Goal: Task Accomplishment & Management: Use online tool/utility

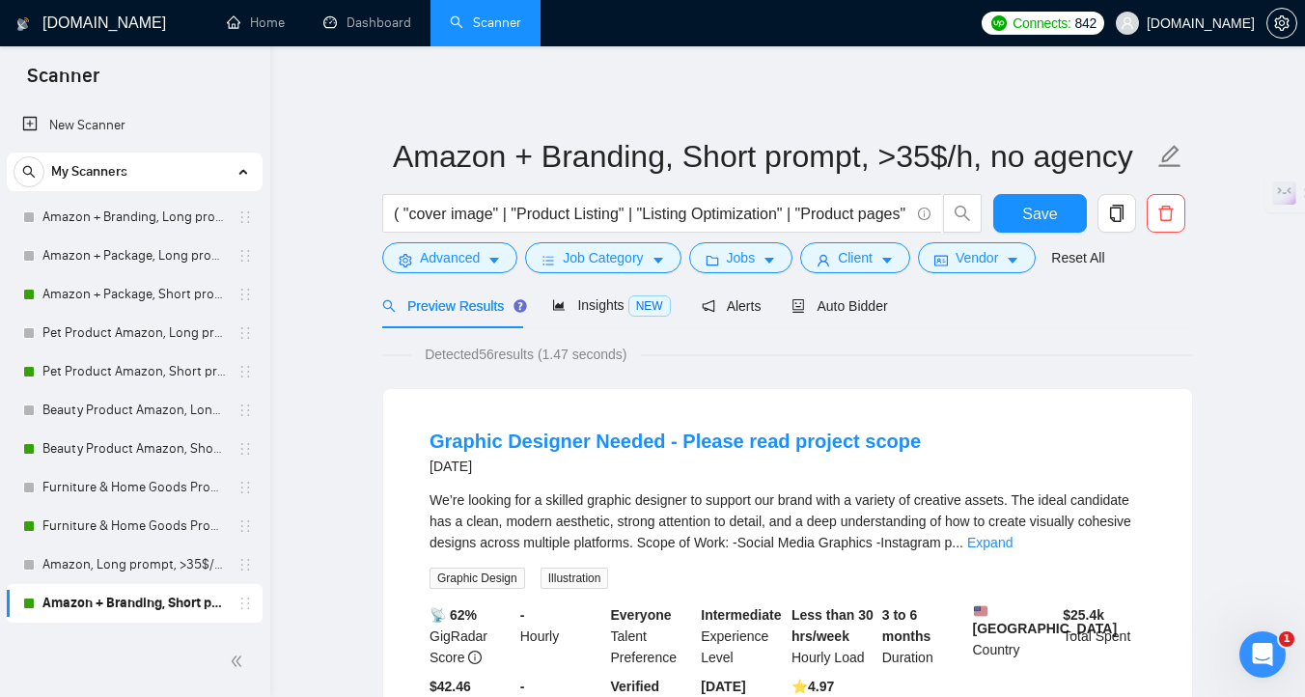
scroll to position [124, 0]
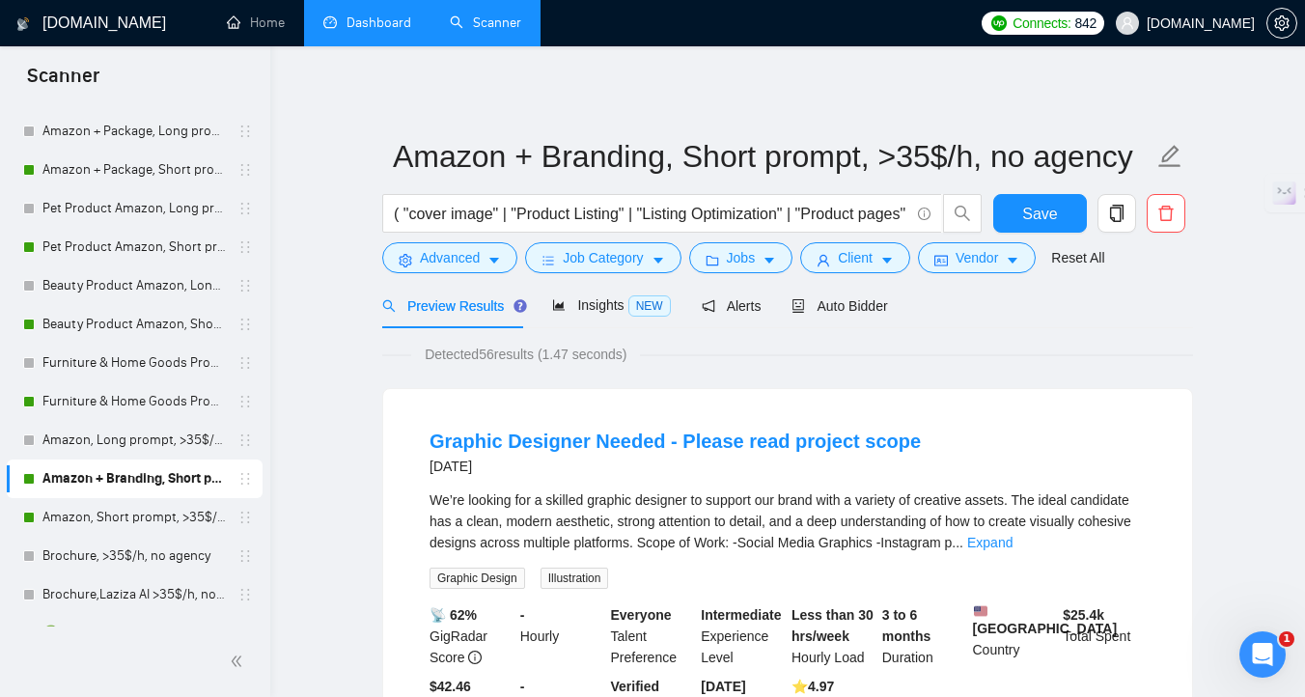
click at [353, 31] on link "Dashboard" at bounding box center [367, 22] width 88 height 16
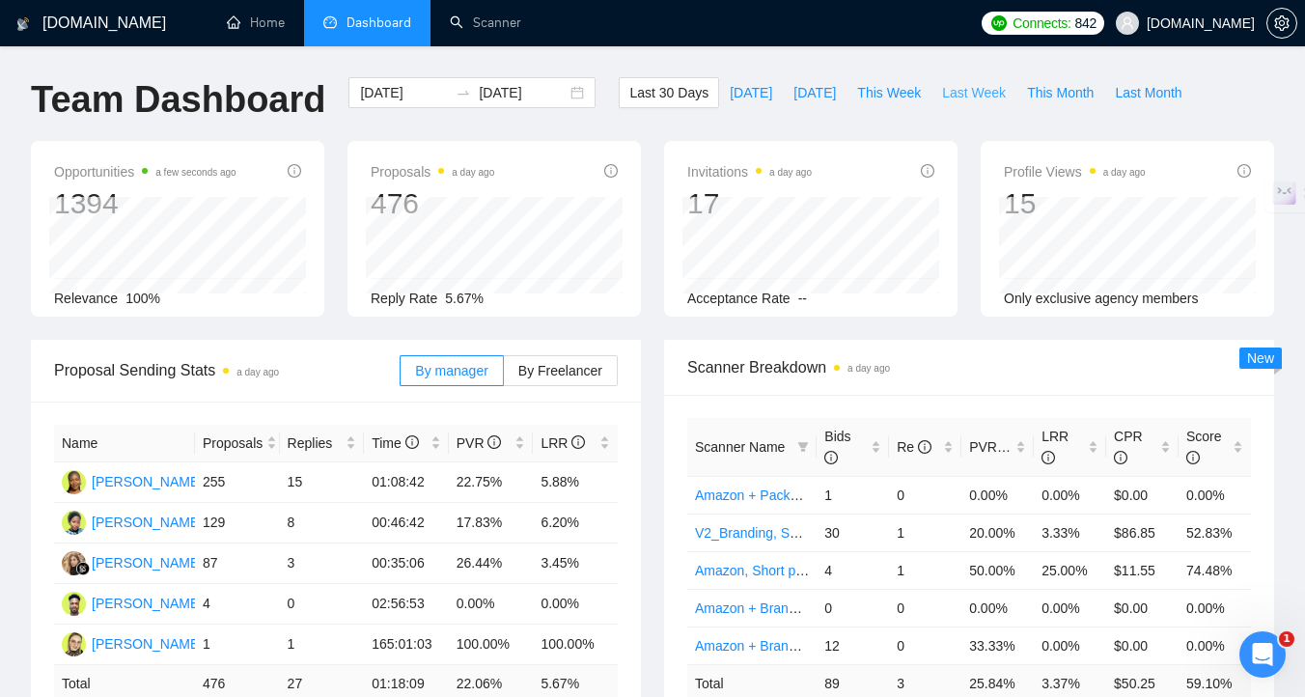
click at [996, 93] on span "Last Week" at bounding box center [974, 92] width 64 height 21
type input "2025-08-25"
type input "2025-08-31"
click at [886, 103] on button "This Week" at bounding box center [888, 92] width 85 height 31
type input "2025-09-01"
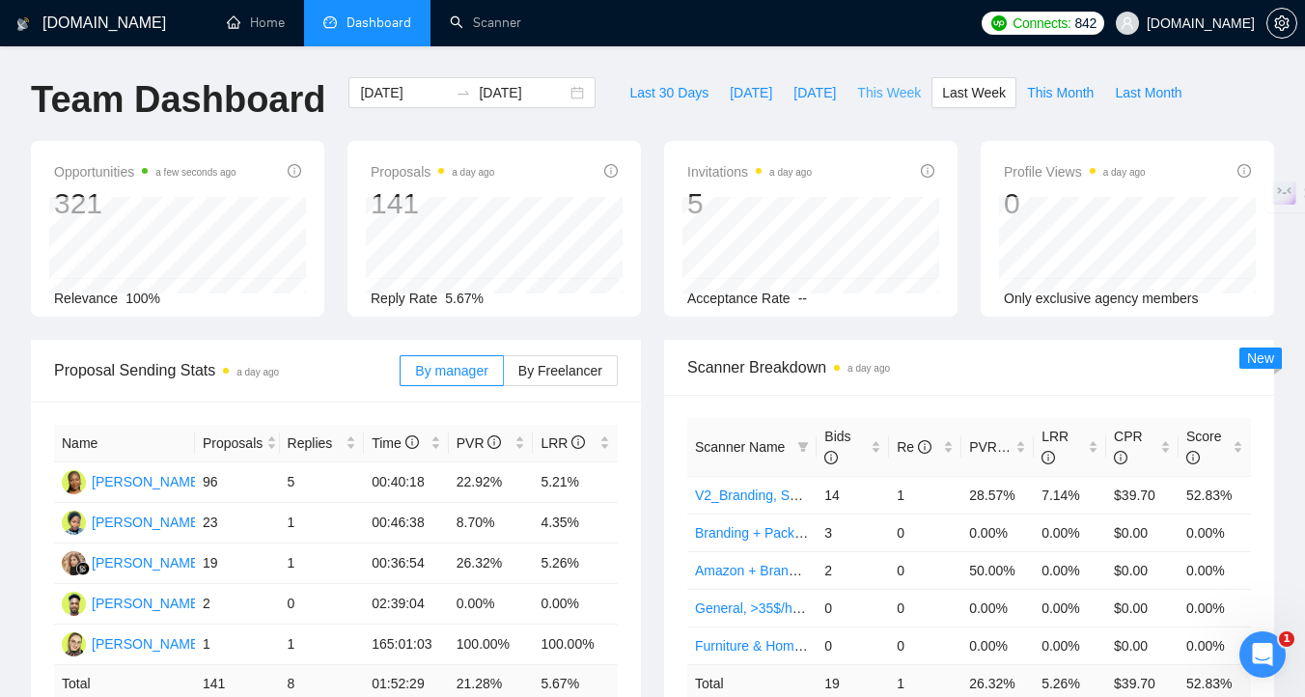
type input "2025-09-07"
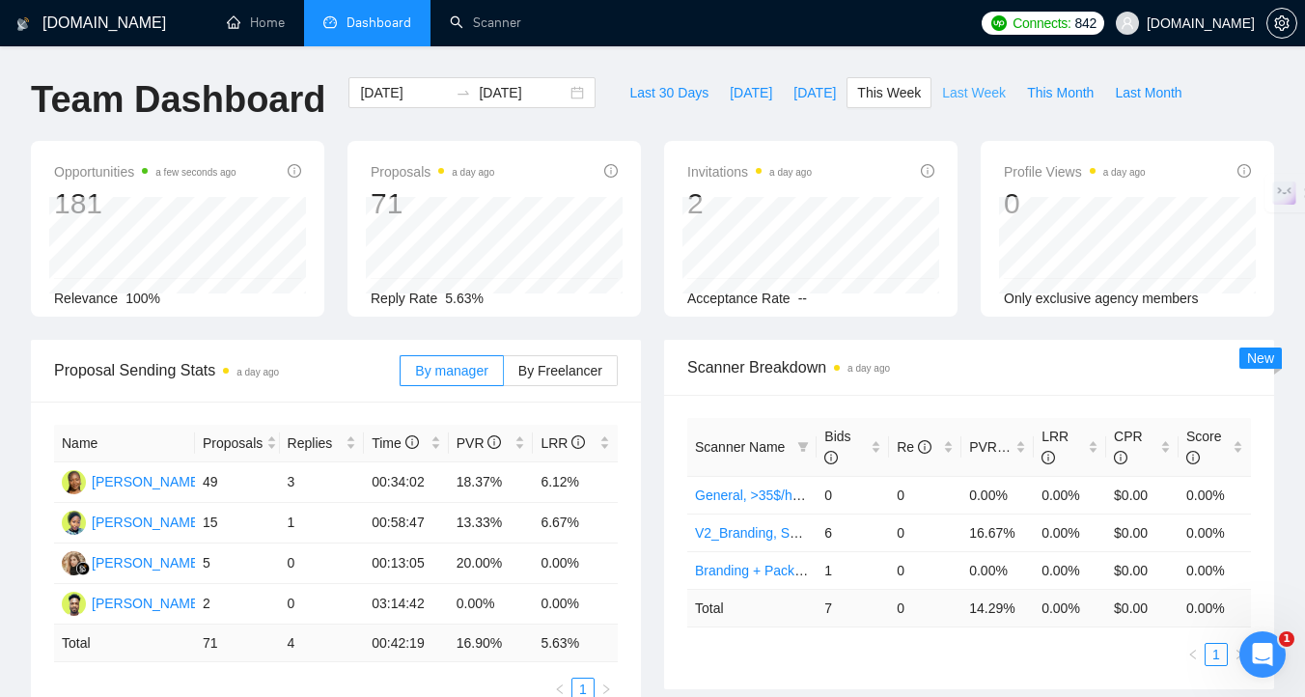
click at [975, 90] on span "Last Week" at bounding box center [974, 92] width 64 height 21
type input "2025-08-25"
type input "2025-08-31"
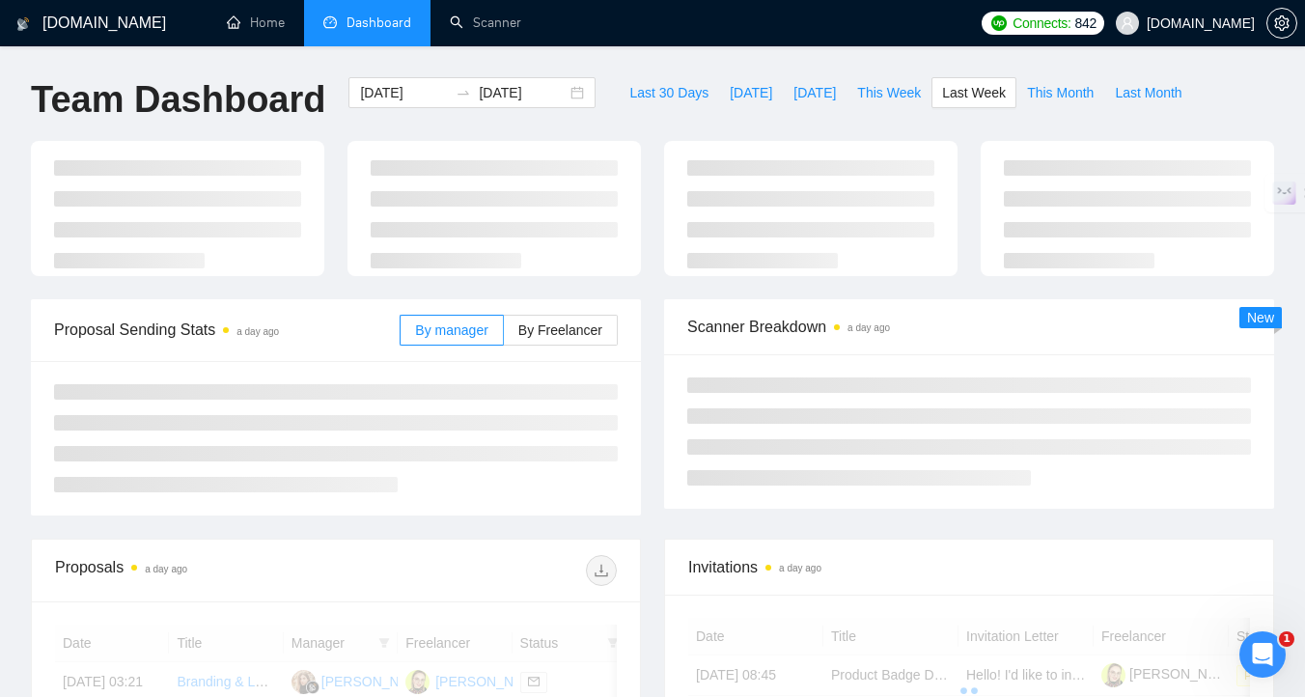
click at [996, 84] on span "Last Week" at bounding box center [974, 92] width 64 height 21
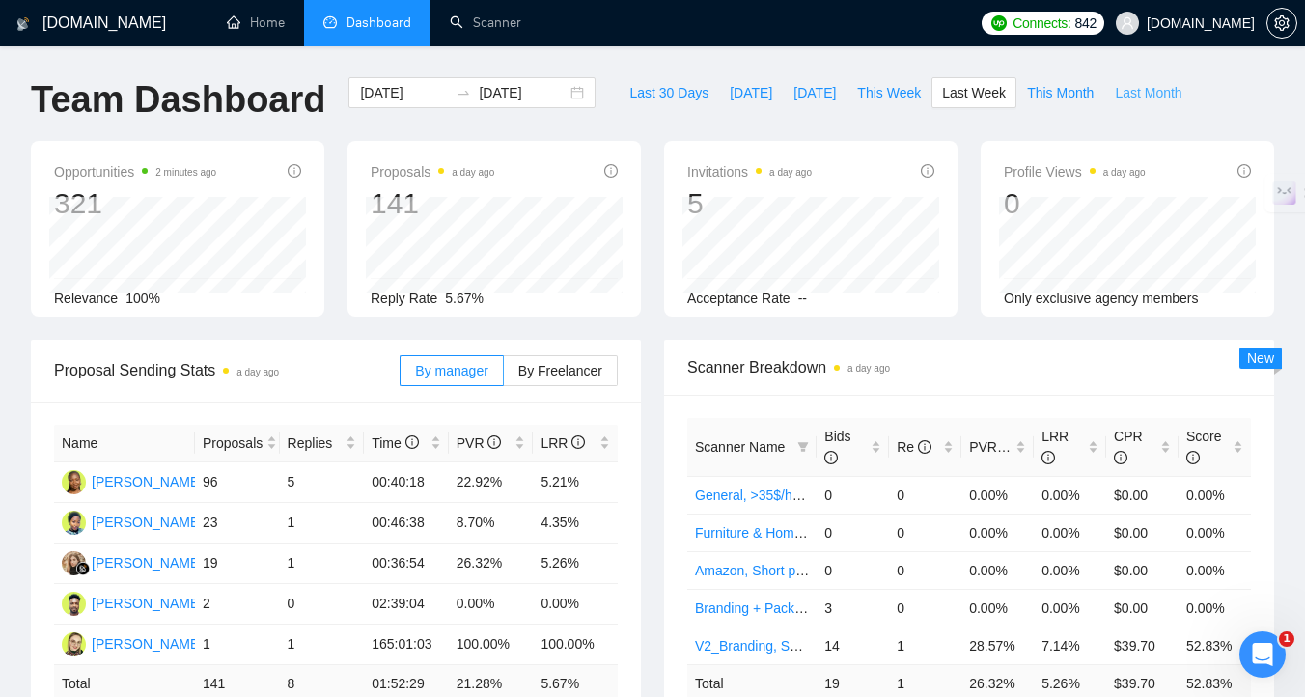
click at [1120, 90] on span "Last Month" at bounding box center [1148, 92] width 67 height 21
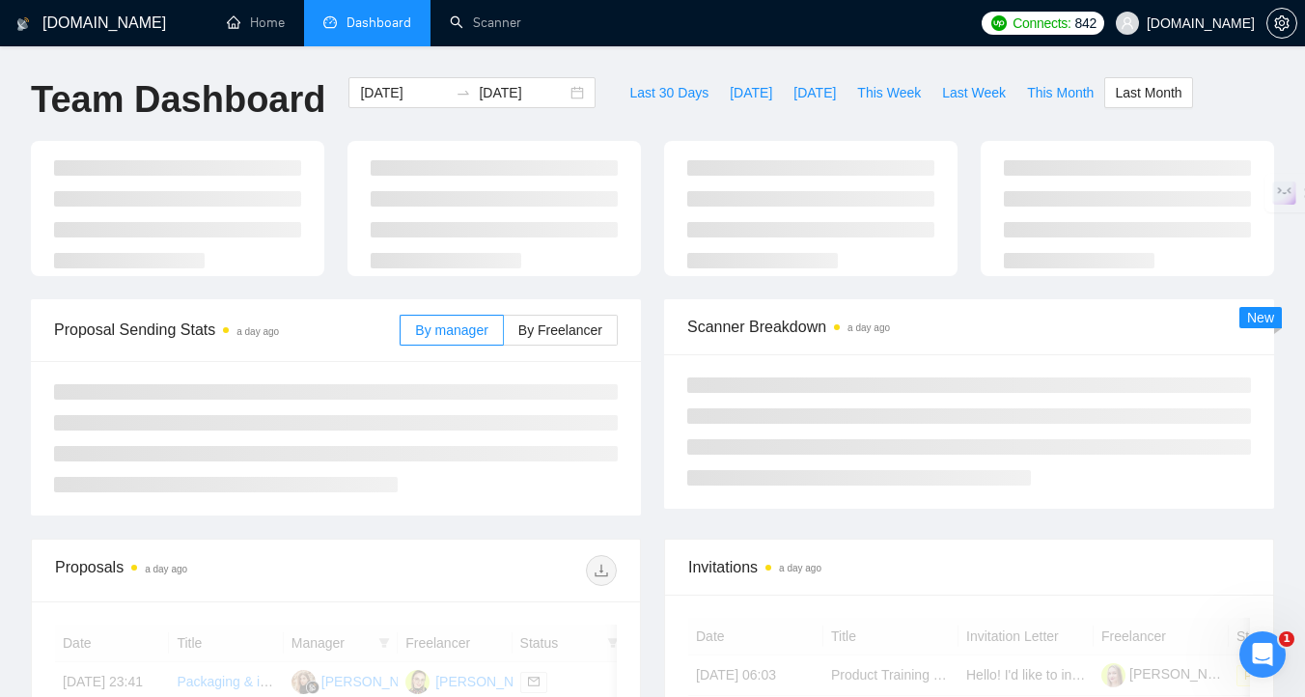
type input "2025-08-01"
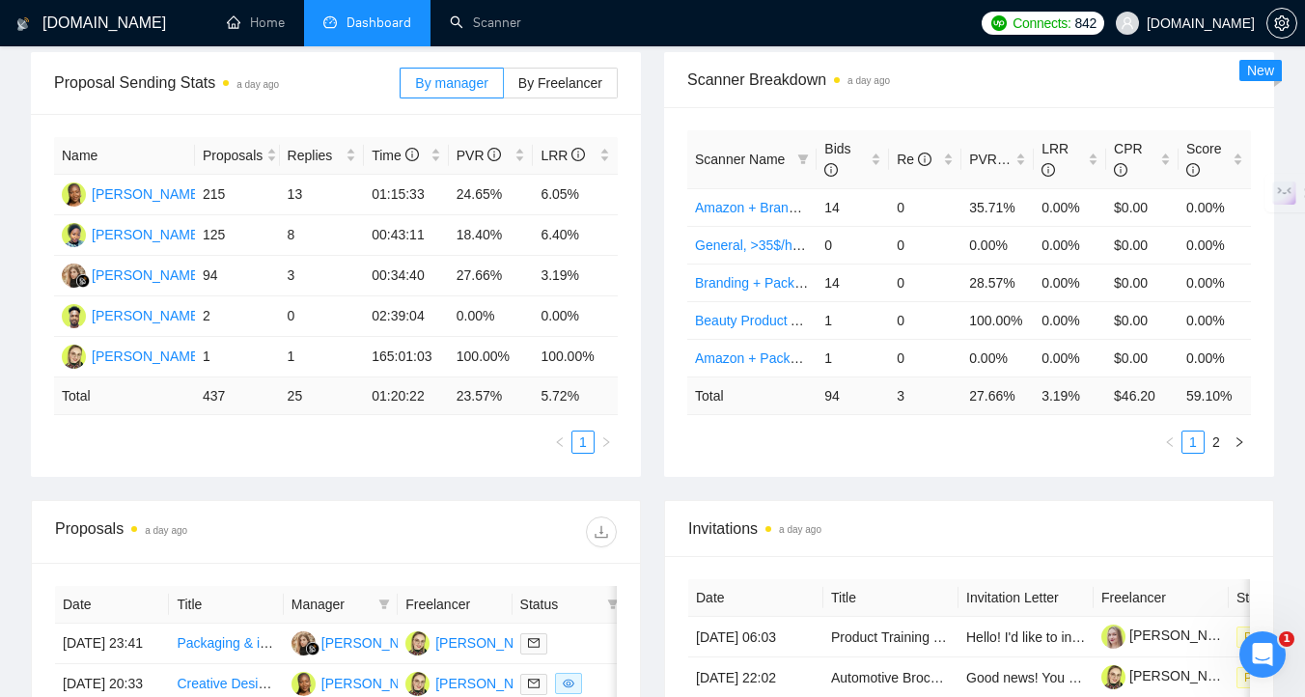
scroll to position [290, 0]
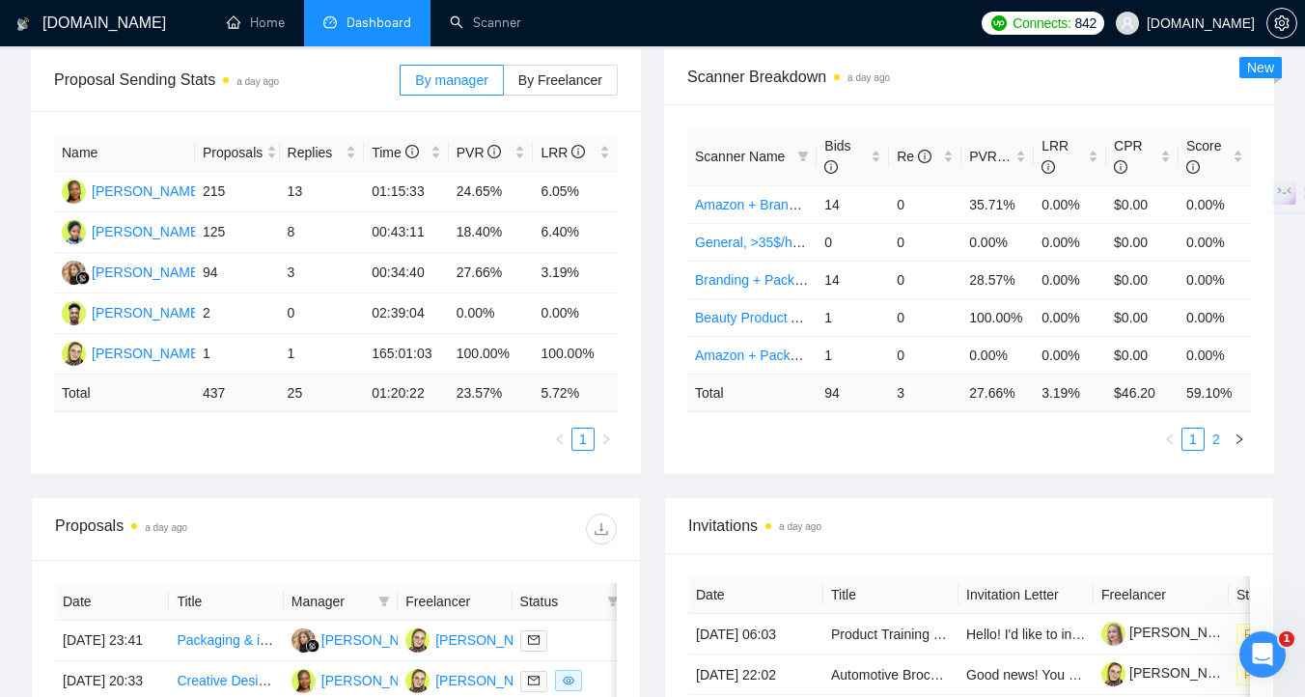
click at [1214, 436] on link "2" at bounding box center [1215, 438] width 21 height 21
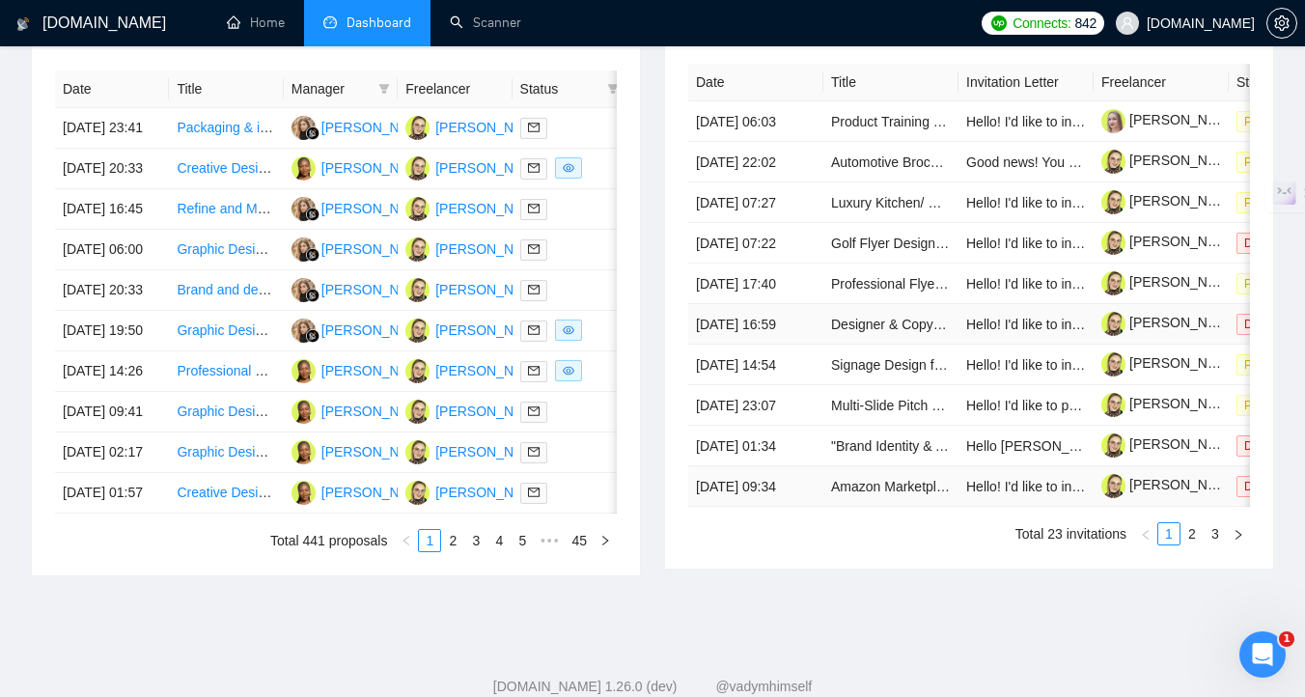
scroll to position [791, 0]
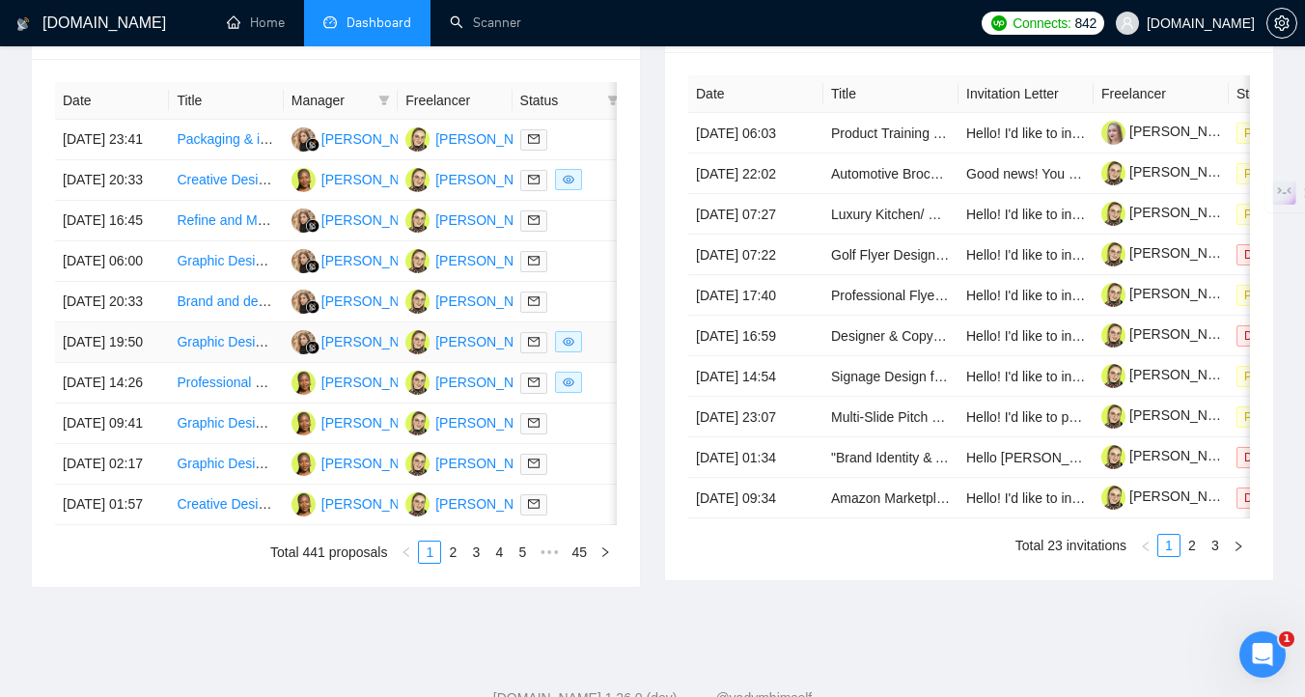
click at [587, 353] on div at bounding box center [569, 342] width 98 height 22
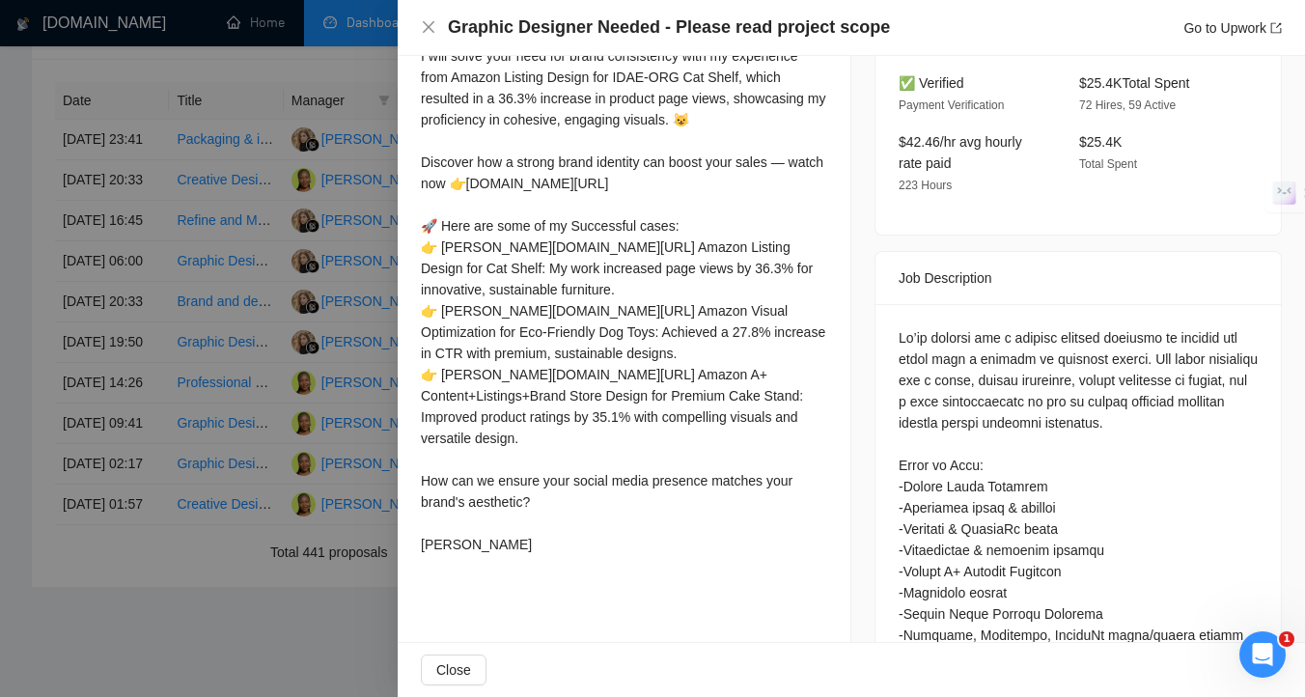
scroll to position [587, 0]
click at [180, 493] on div at bounding box center [652, 348] width 1305 height 697
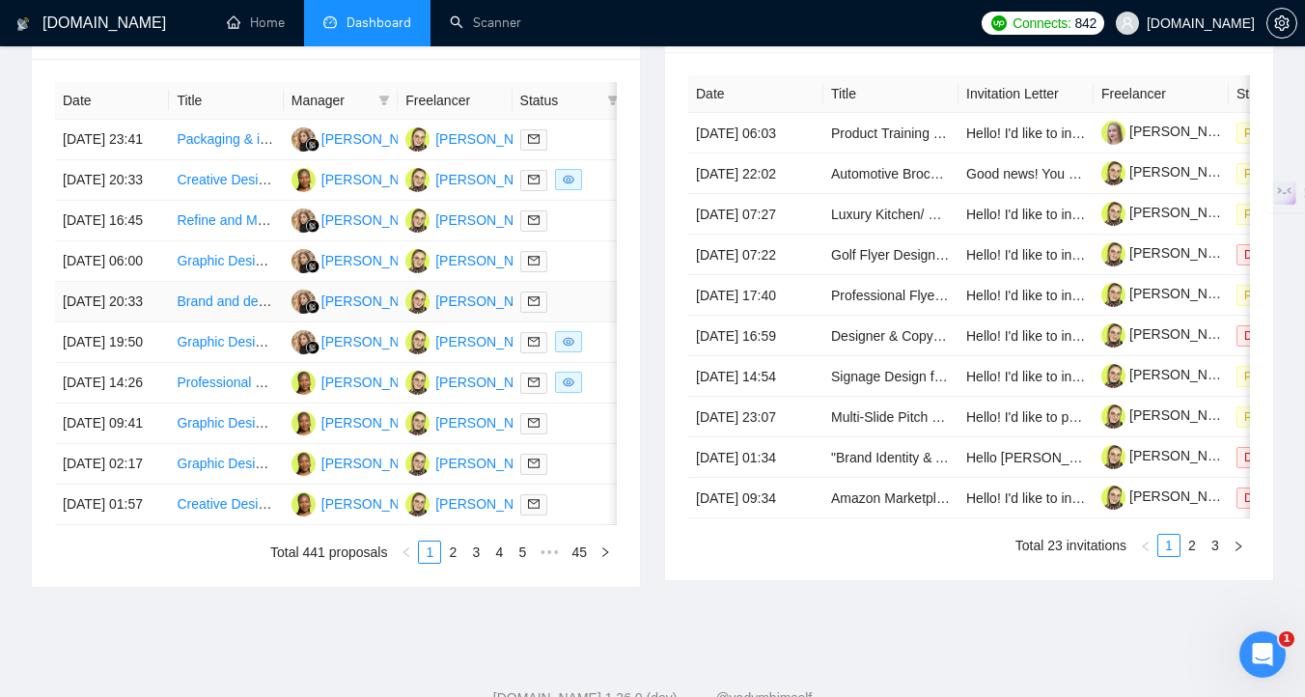
click at [581, 313] on div at bounding box center [569, 301] width 98 height 22
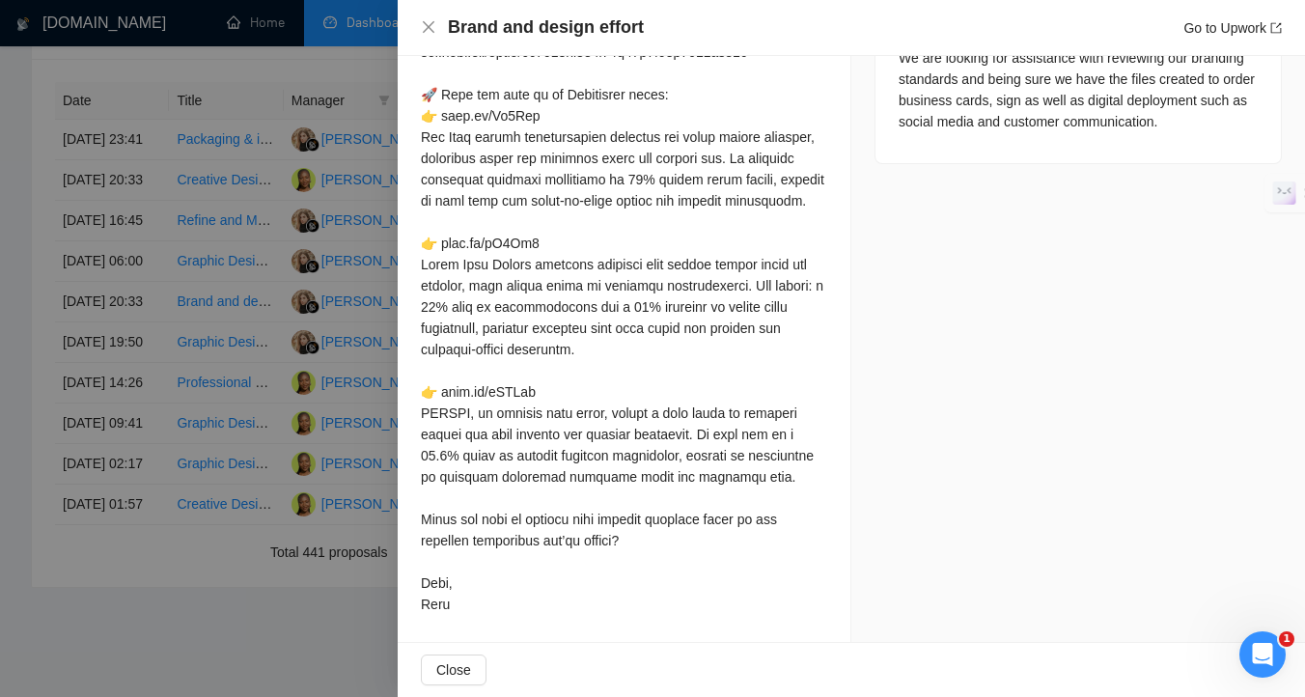
scroll to position [890, 0]
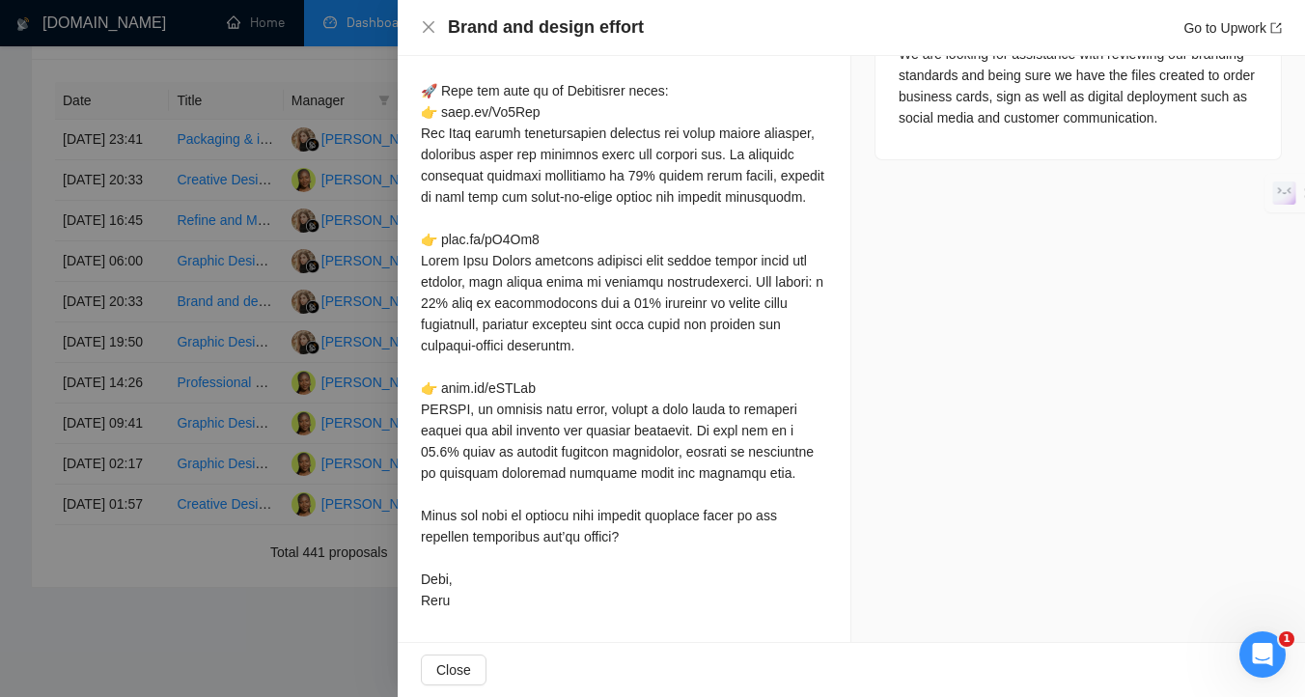
click at [338, 443] on div at bounding box center [652, 348] width 1305 height 697
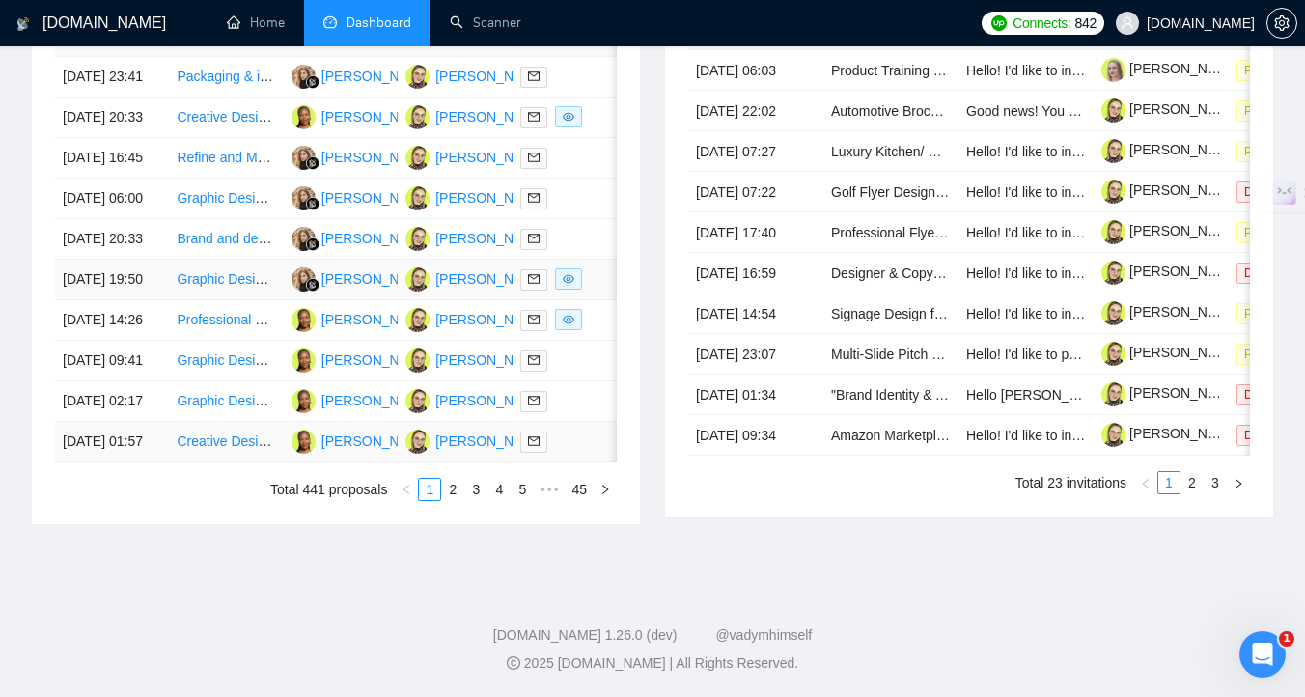
scroll to position [982, 0]
click at [576, 453] on div at bounding box center [569, 441] width 98 height 22
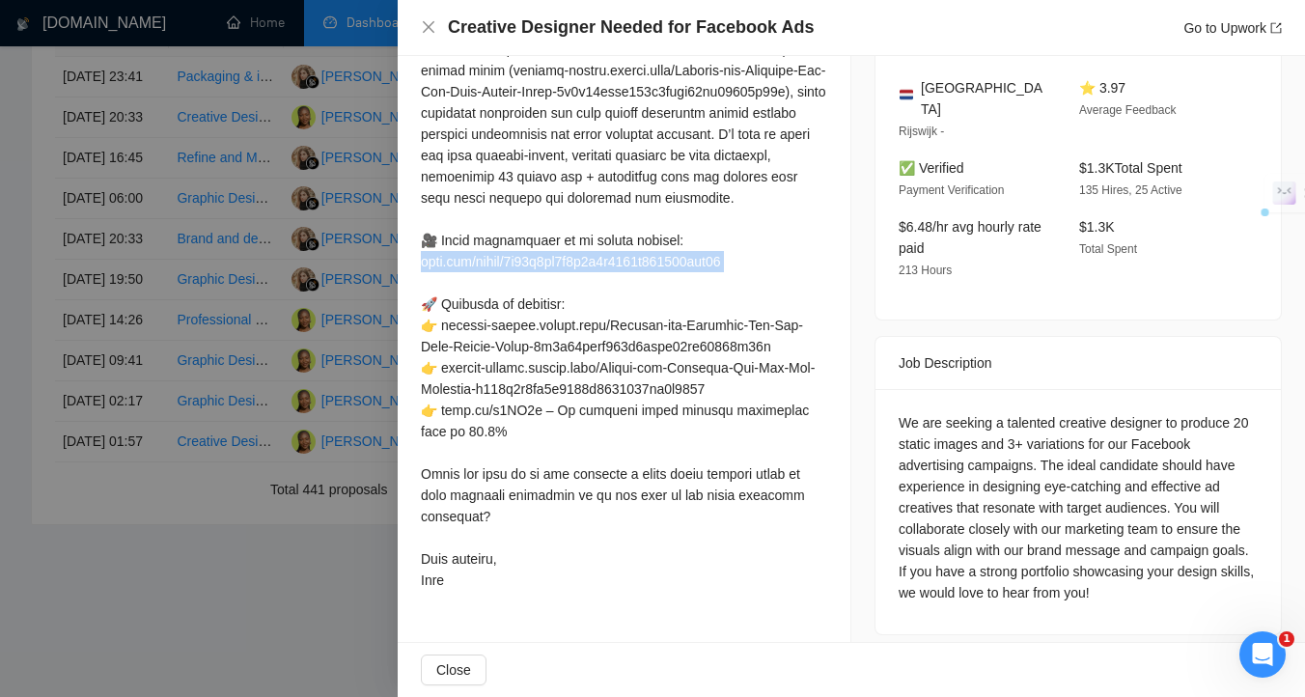
drag, startPoint x: 421, startPoint y: 285, endPoint x: 794, endPoint y: 302, distance: 373.8
click at [795, 302] on div at bounding box center [624, 293] width 406 height 594
copy div "oom.com/share/9e22d2ae4d4a4a2f8230a428683fde81"
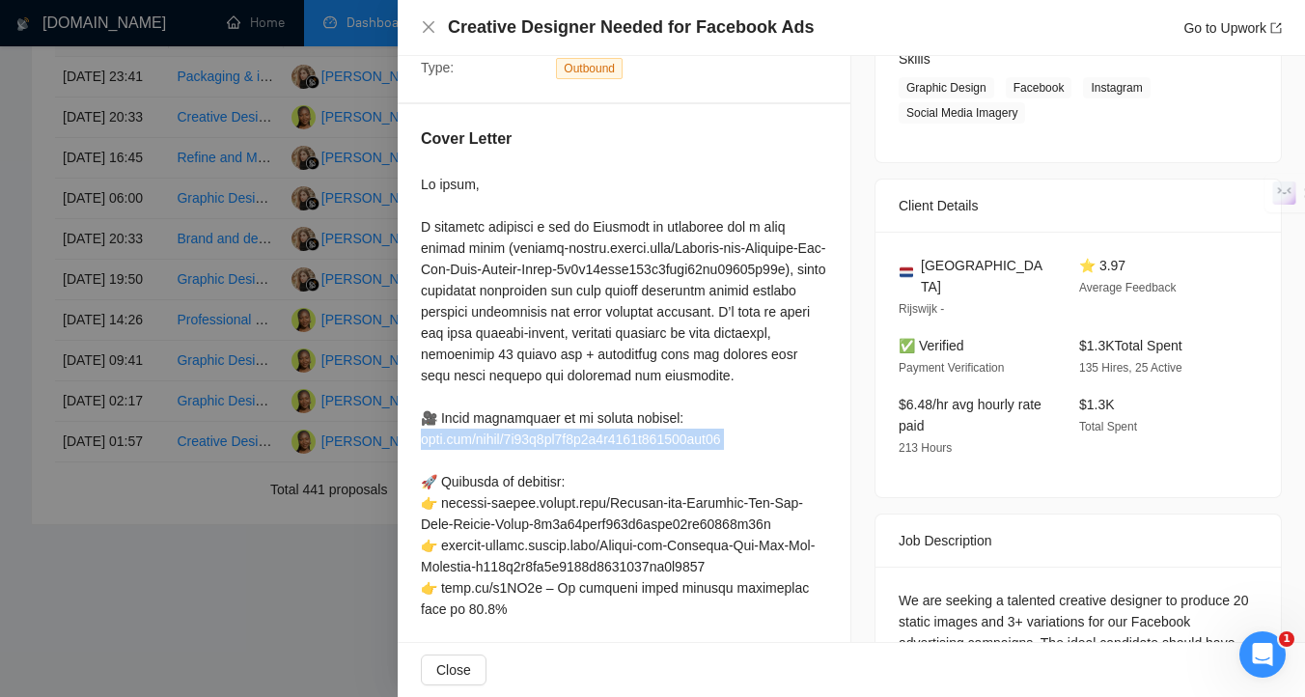
scroll to position [324, 0]
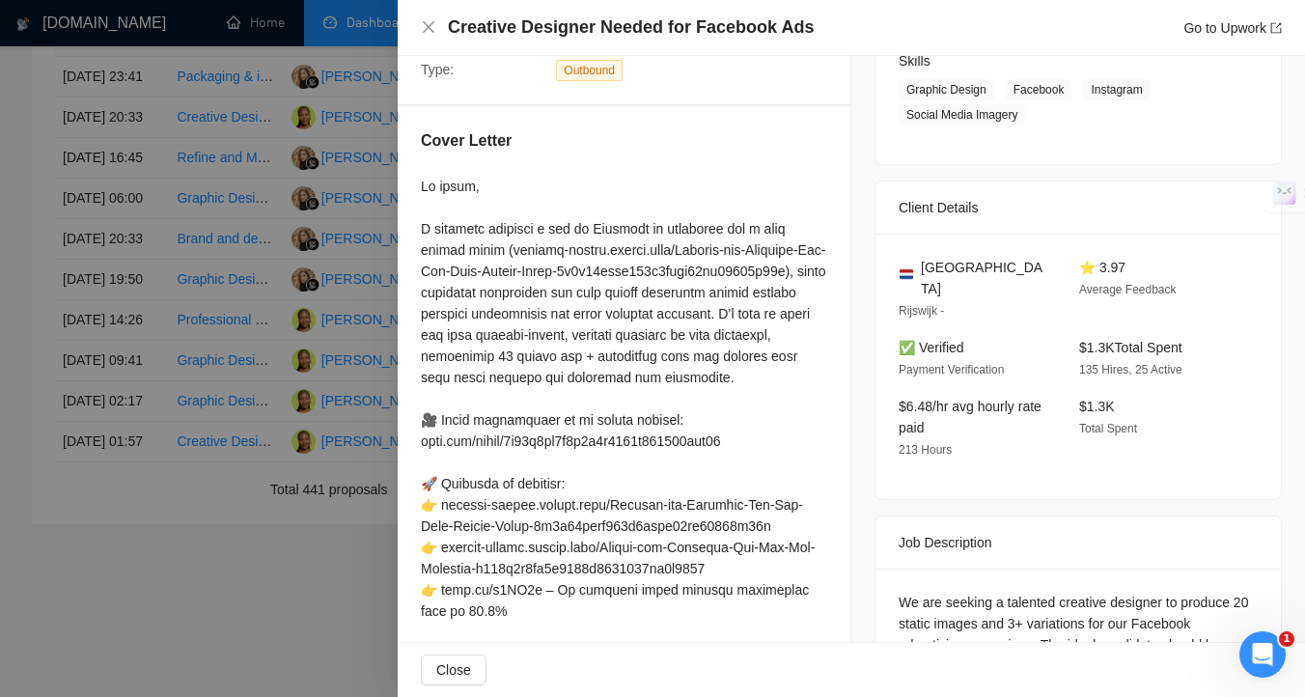
click at [675, 258] on div at bounding box center [624, 473] width 406 height 594
click at [256, 388] on div at bounding box center [652, 348] width 1305 height 697
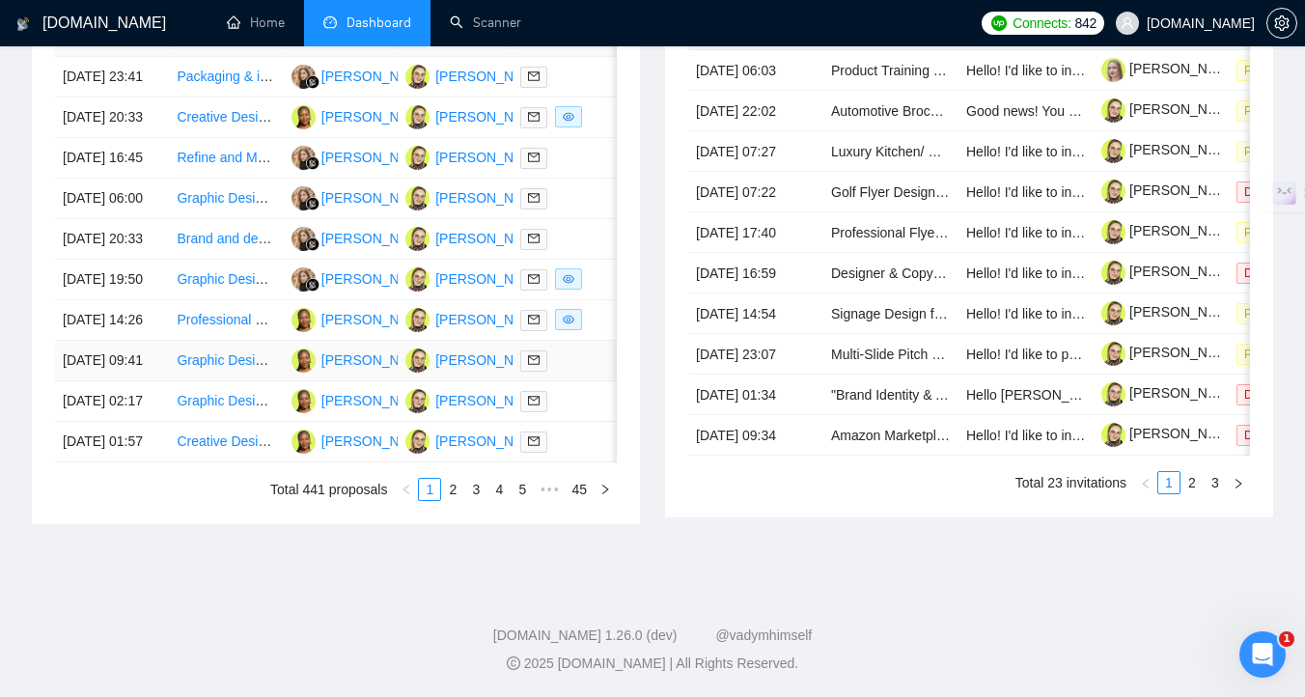
click at [570, 372] on div at bounding box center [569, 360] width 98 height 22
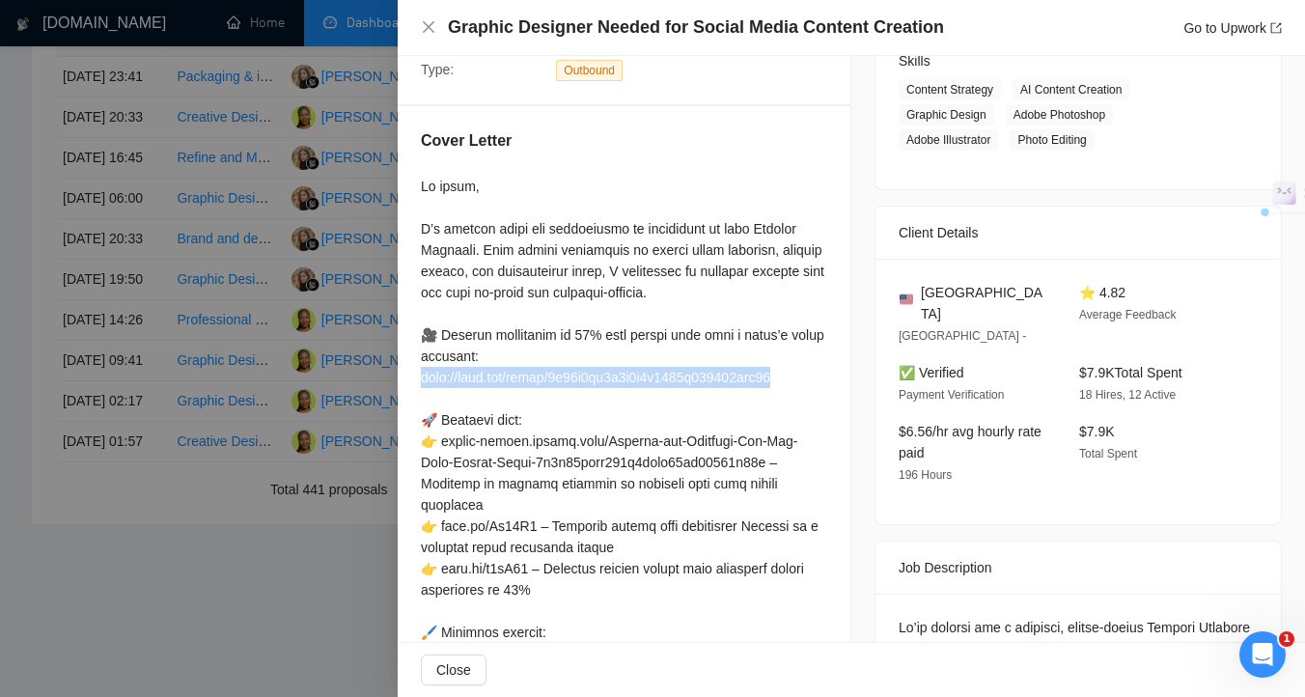
drag, startPoint x: 422, startPoint y: 374, endPoint x: 813, endPoint y: 379, distance: 390.8
click at [813, 379] on div at bounding box center [624, 611] width 406 height 870
copy div "ttp://loom.com/share/9e22d2ae4d4a4a2f8230a428683fde81"
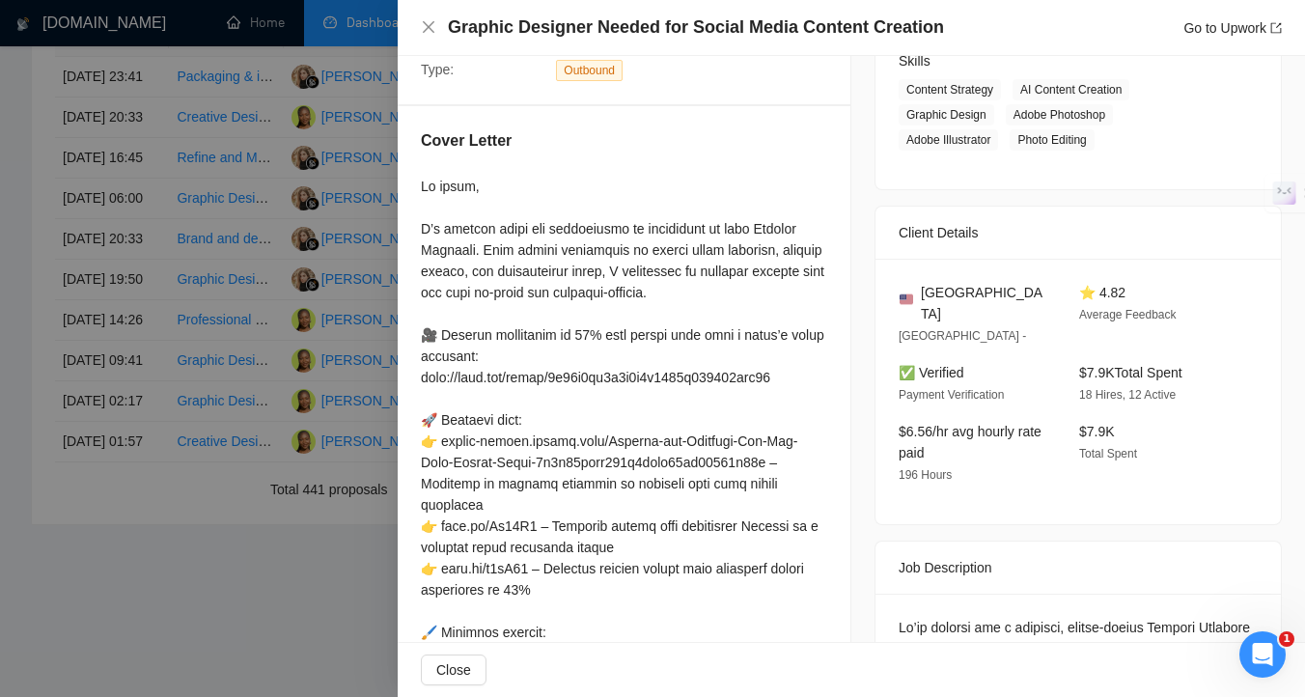
click at [368, 586] on div at bounding box center [652, 348] width 1305 height 697
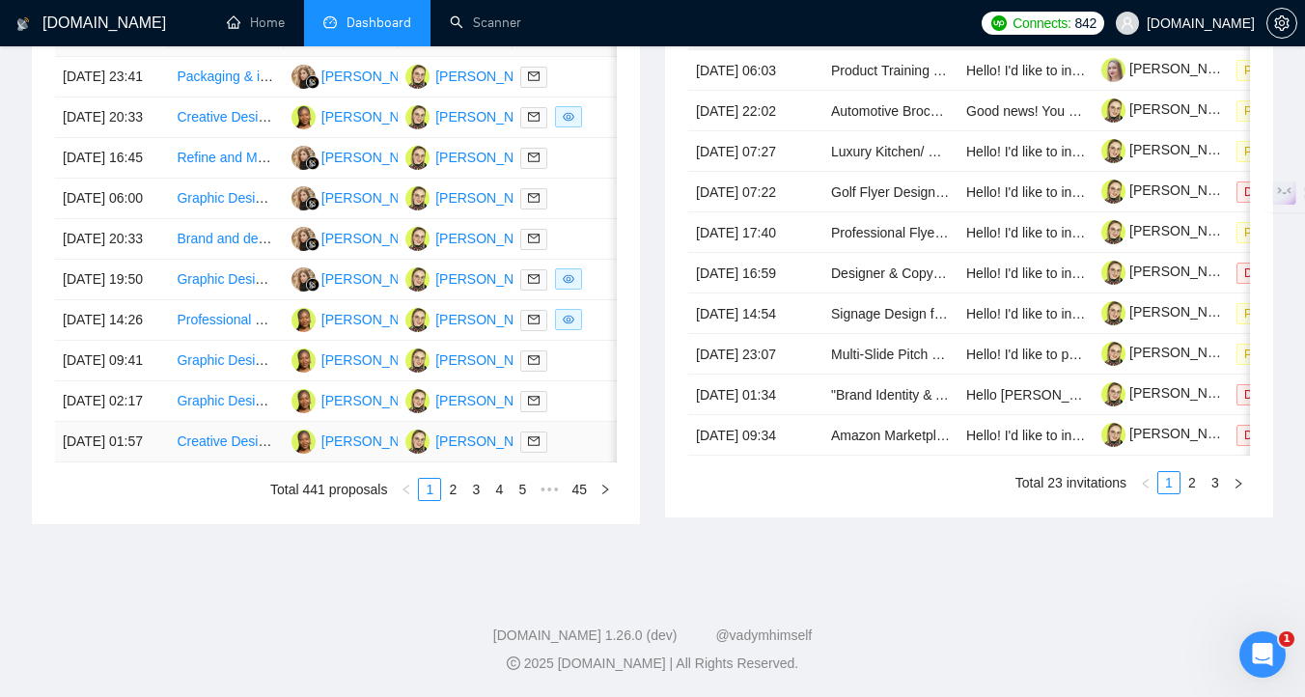
click at [578, 462] on td at bounding box center [569, 442] width 114 height 41
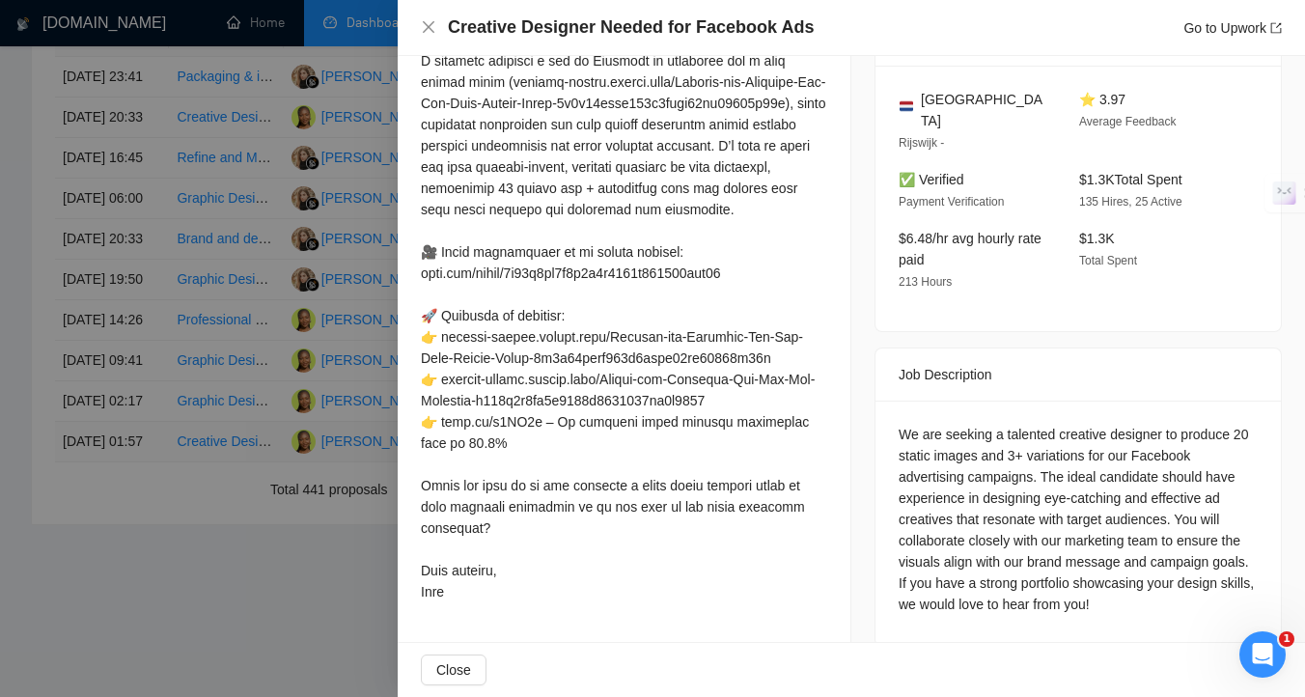
scroll to position [504, 0]
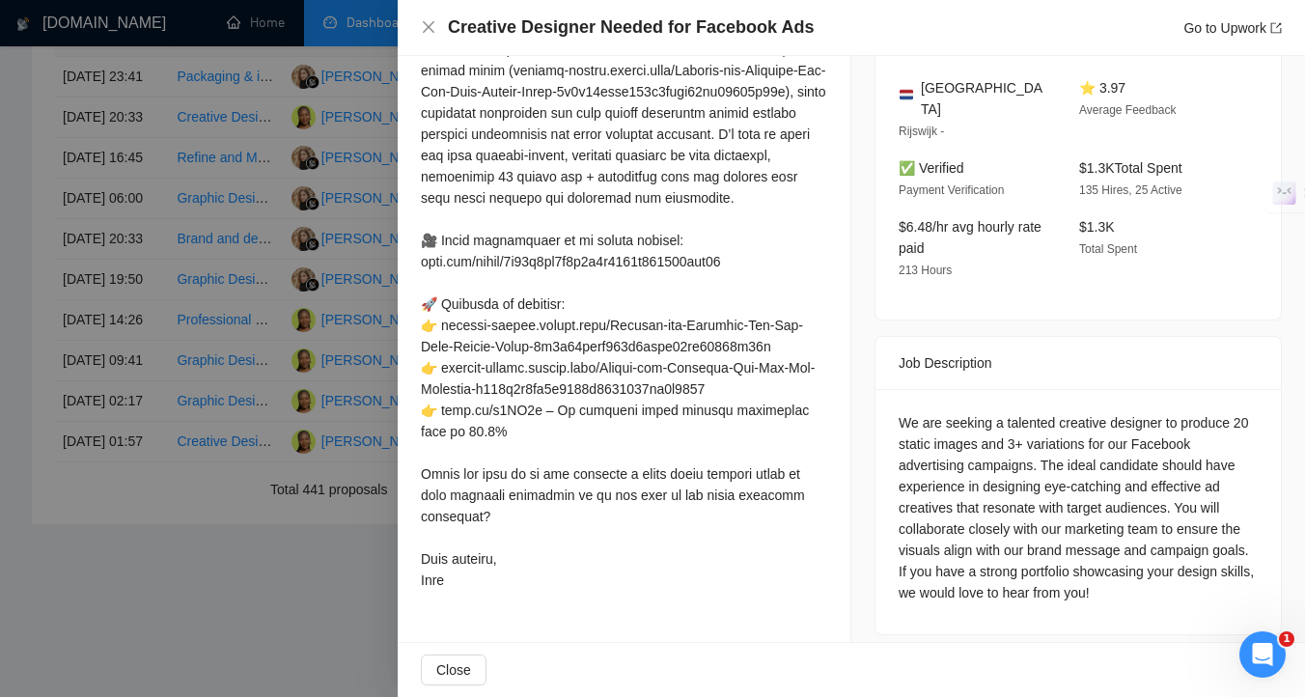
click at [251, 509] on div at bounding box center [652, 348] width 1305 height 697
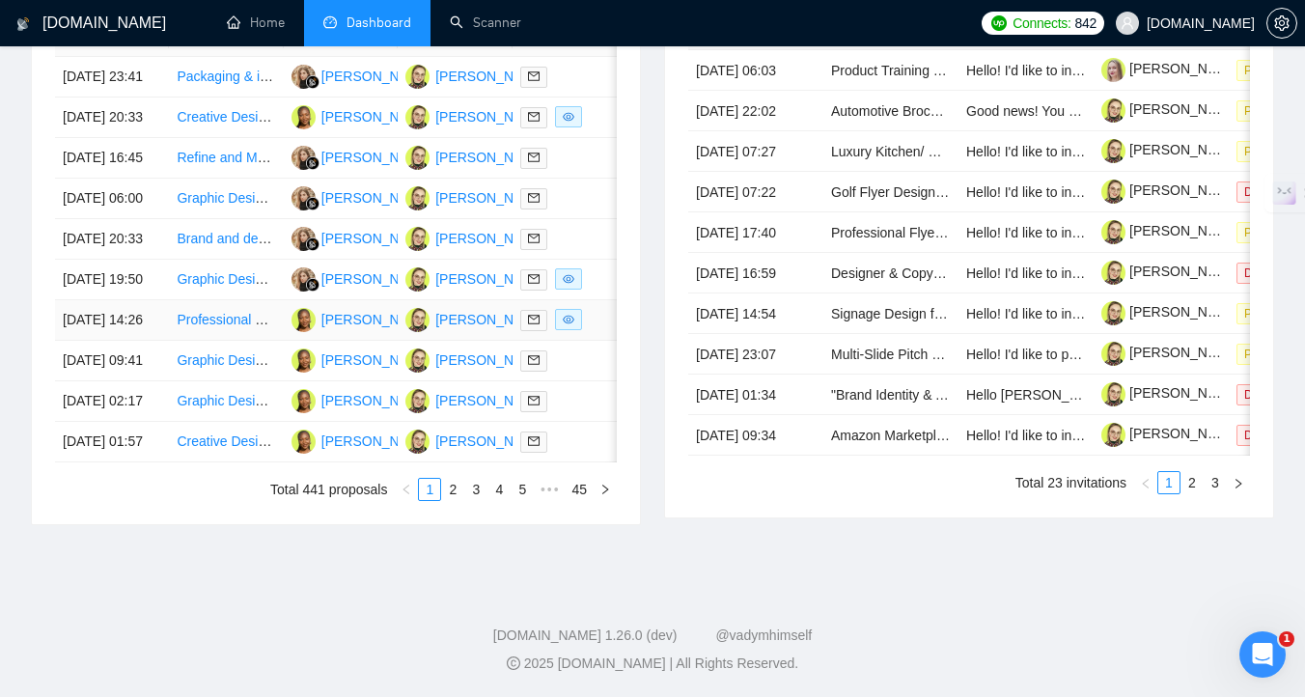
click at [592, 315] on div at bounding box center [569, 320] width 98 height 22
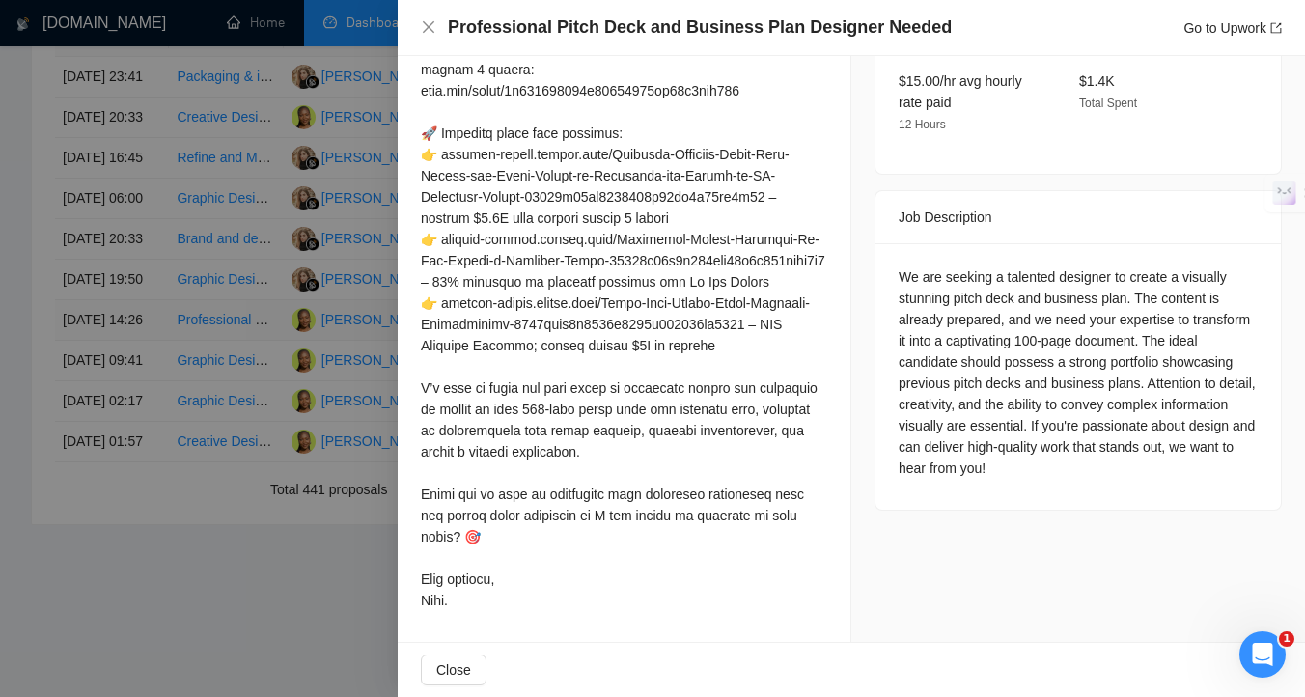
scroll to position [716, 0]
click at [215, 394] on div at bounding box center [652, 348] width 1305 height 697
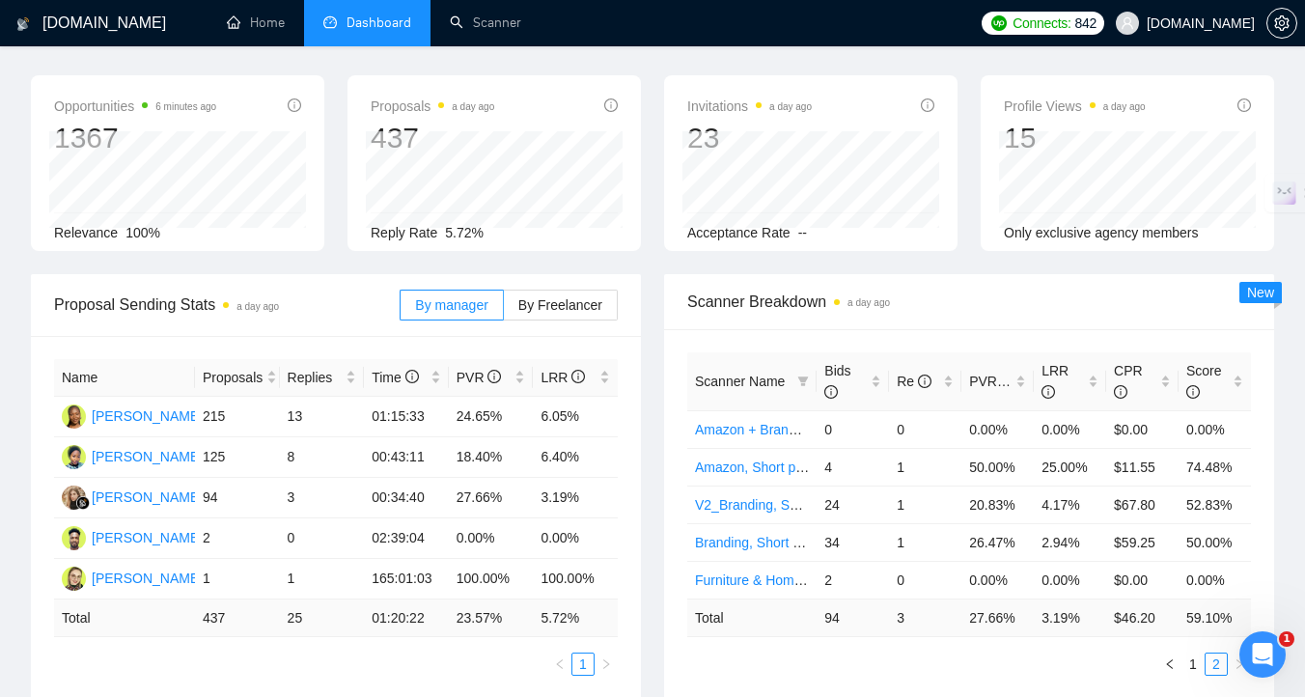
scroll to position [0, 0]
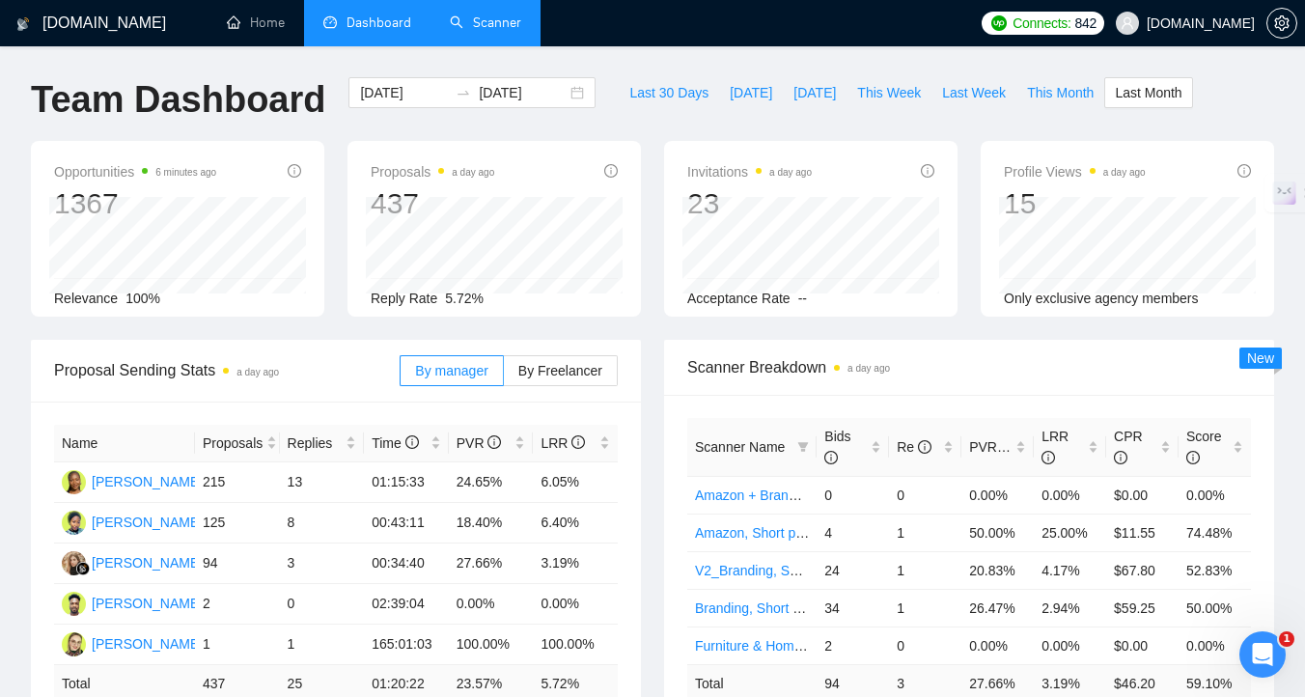
click at [507, 26] on link "Scanner" at bounding box center [485, 22] width 71 height 16
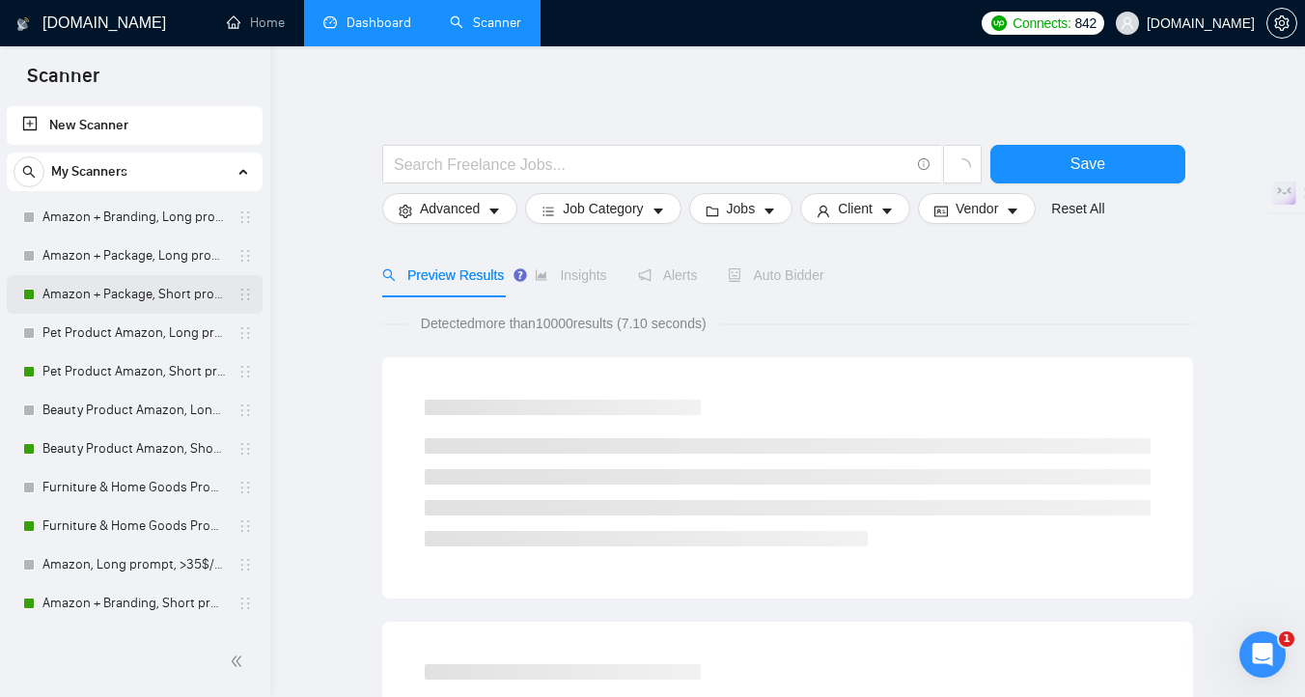
click at [137, 297] on link "Amazon + Package, Short prompt, >35$/h, no agency" at bounding box center [133, 294] width 183 height 39
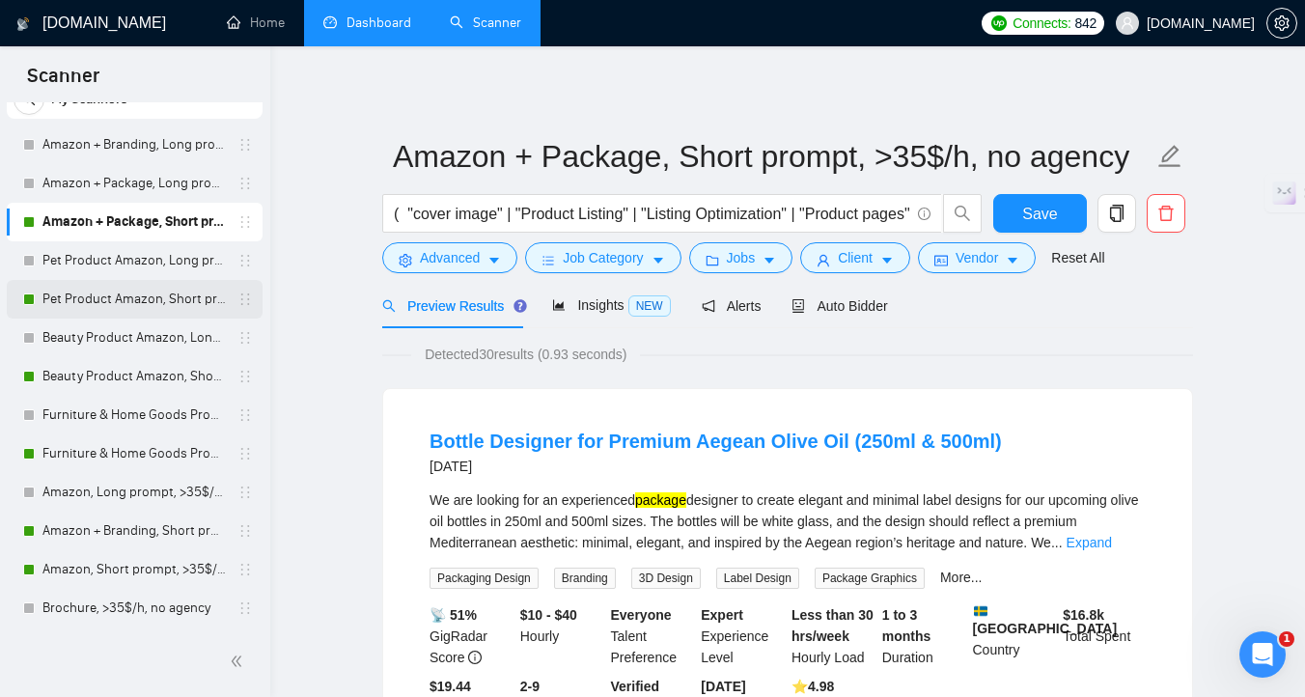
scroll to position [77, 0]
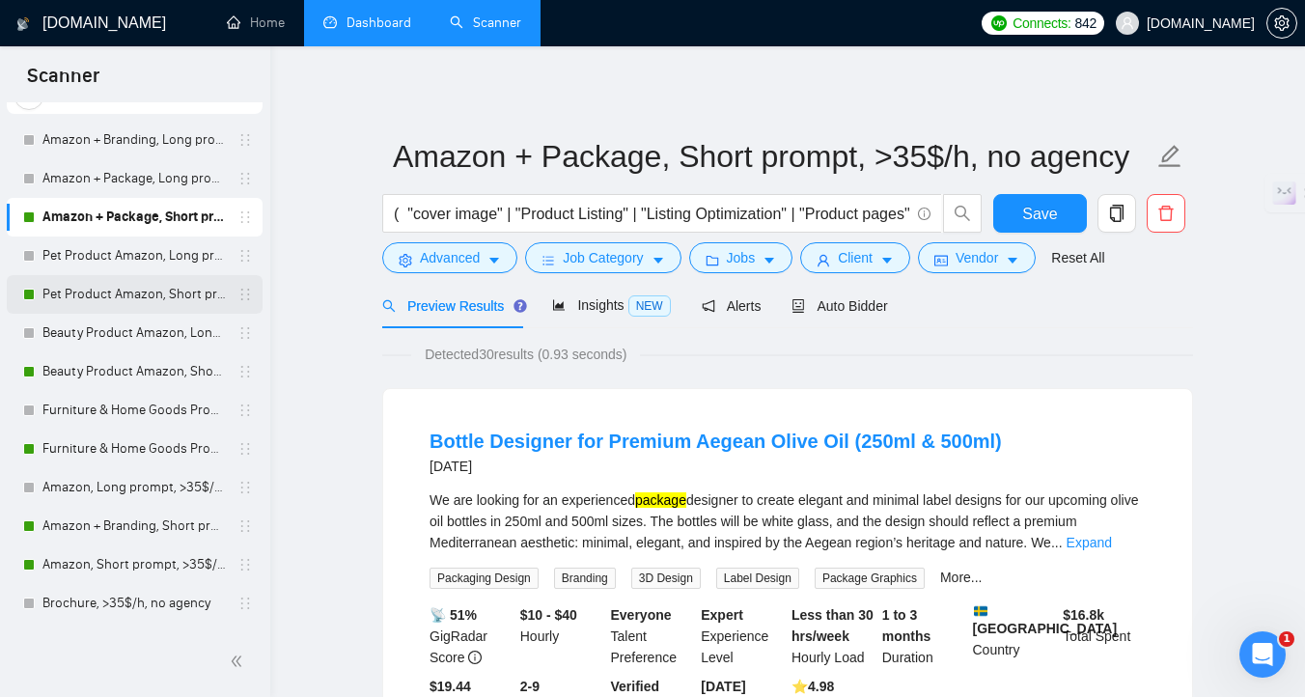
click at [134, 293] on link "Pet Product Amazon, Short prompt, >35$/h, no agency" at bounding box center [133, 294] width 183 height 39
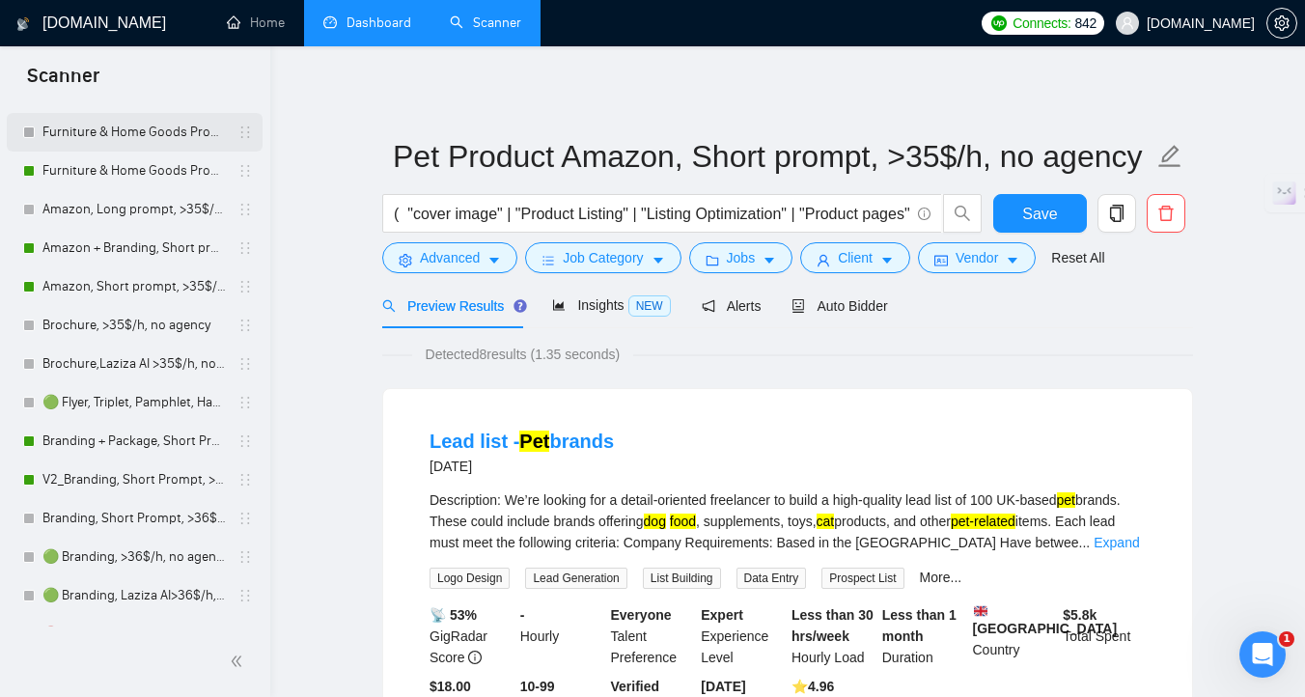
scroll to position [361, 0]
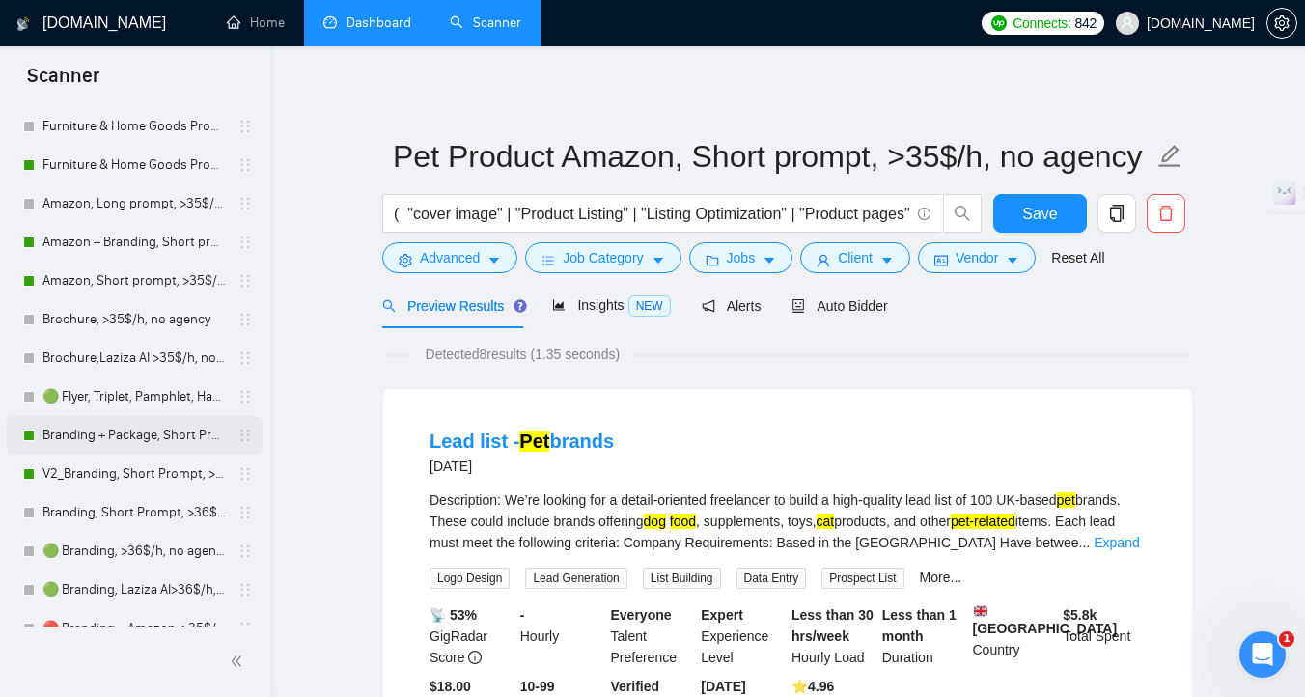
click at [143, 438] on link "Branding + Package, Short Prompt, >36$/h, no agency" at bounding box center [133, 435] width 183 height 39
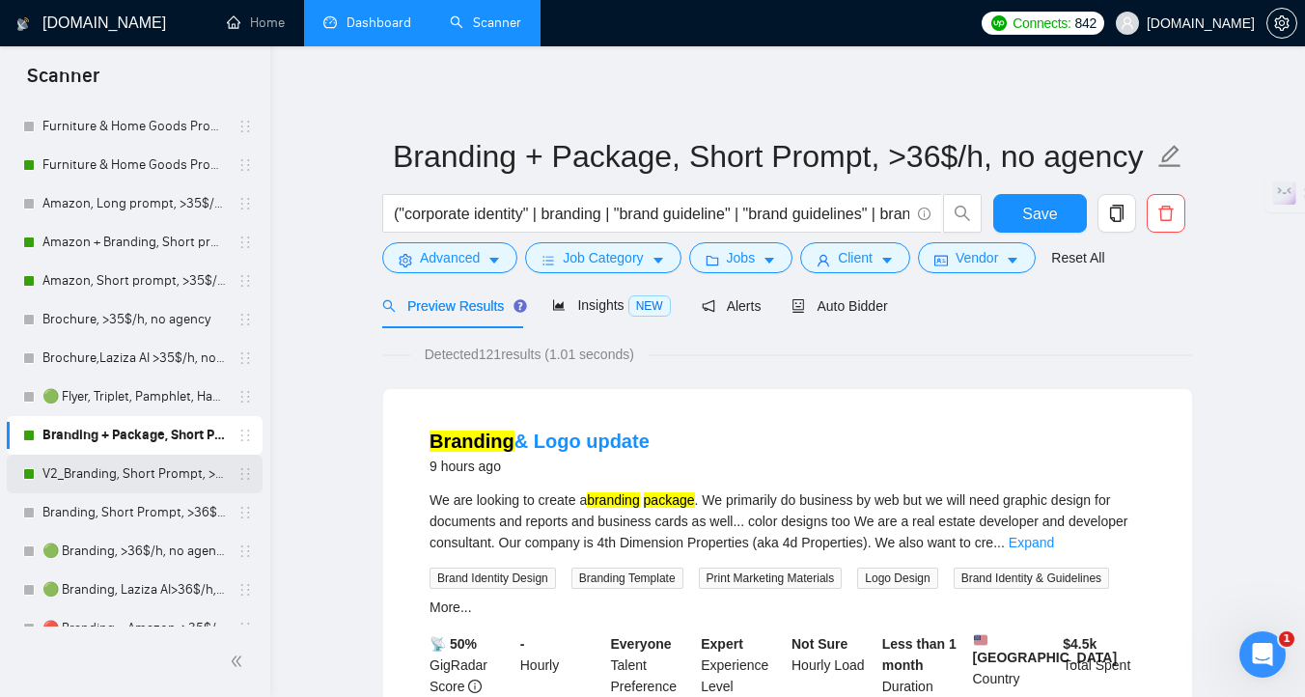
click at [150, 479] on link "V2_Branding, Short Prompt, >36$/h, no agency" at bounding box center [133, 474] width 183 height 39
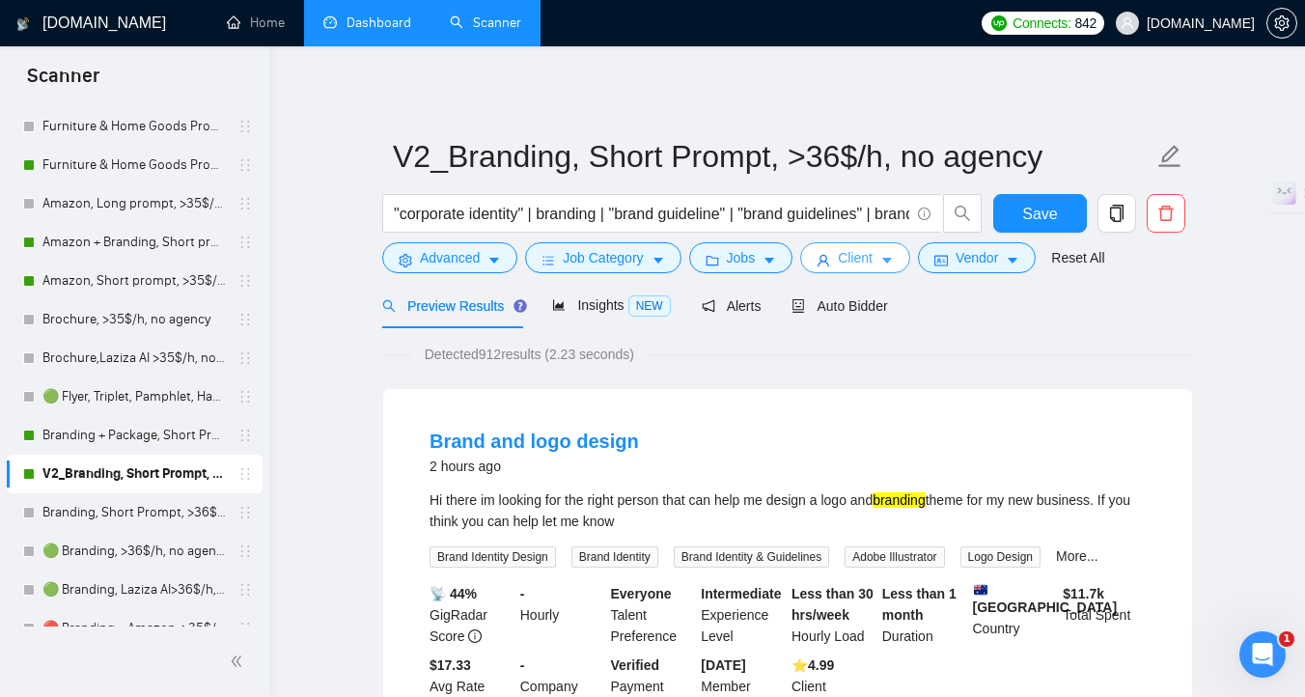
click at [870, 248] on span "Client" at bounding box center [855, 257] width 35 height 21
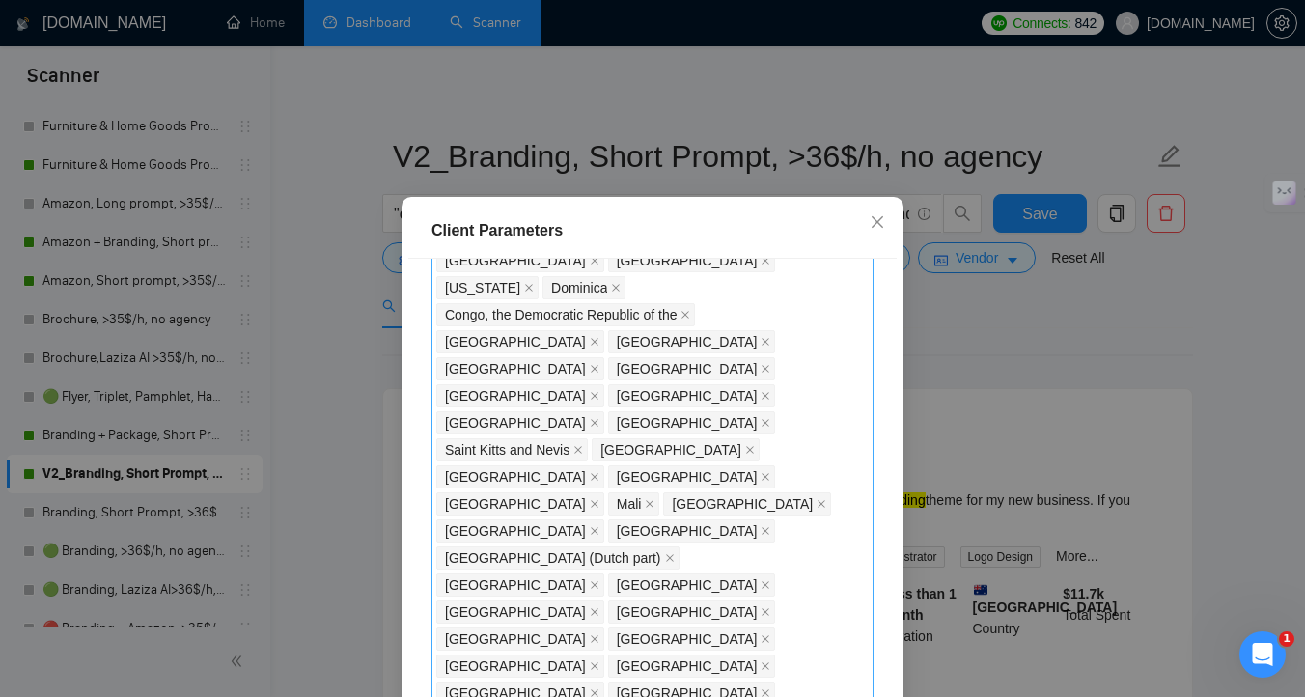
scroll to position [1478, 0]
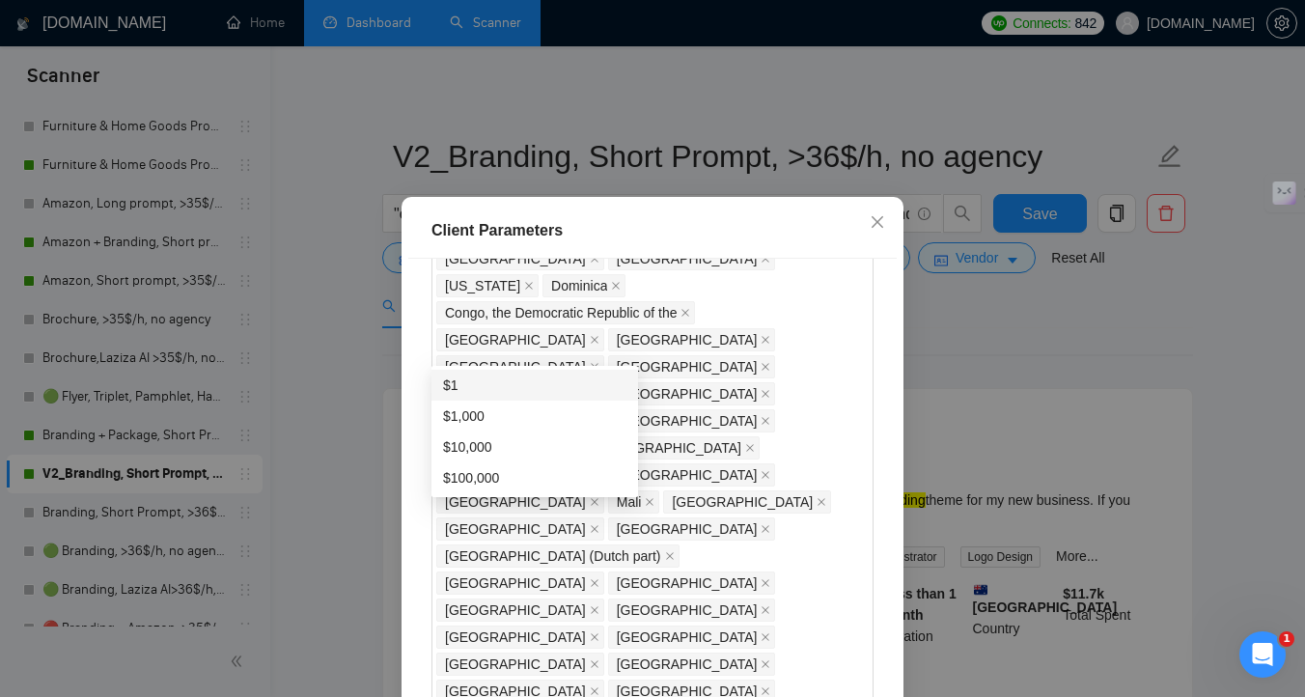
click at [555, 386] on div "$1" at bounding box center [534, 384] width 183 height 21
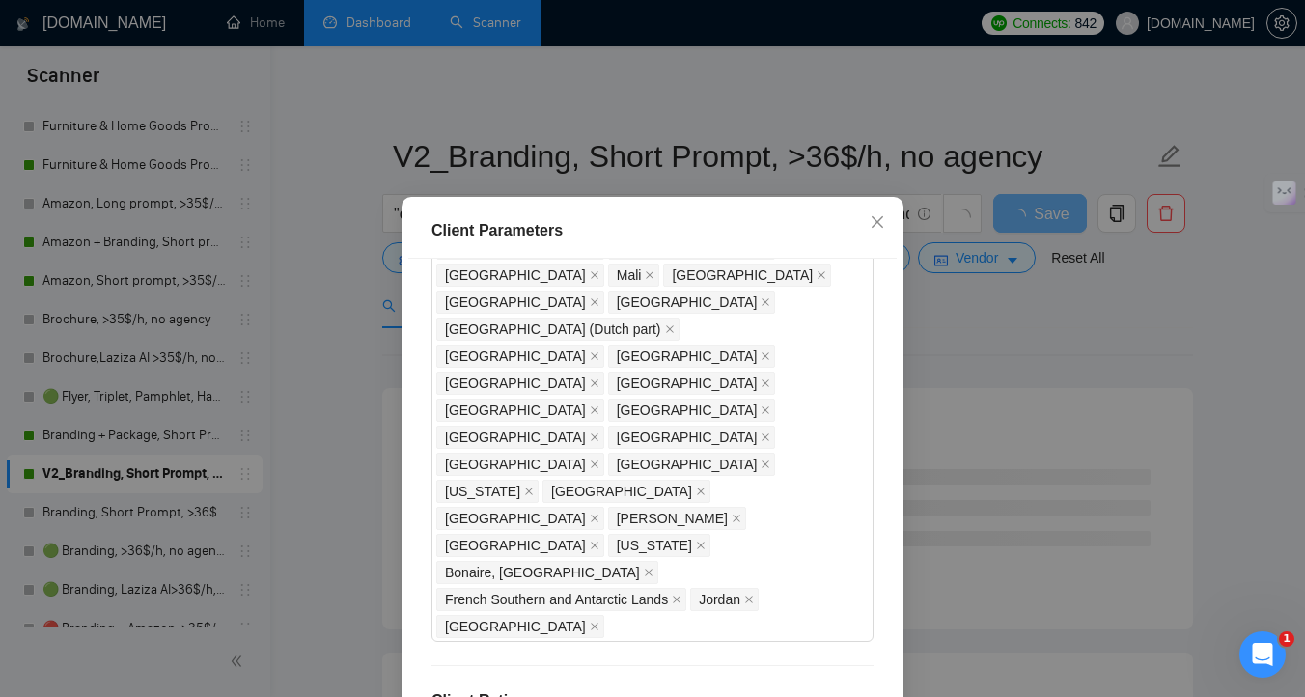
scroll to position [1715, 0]
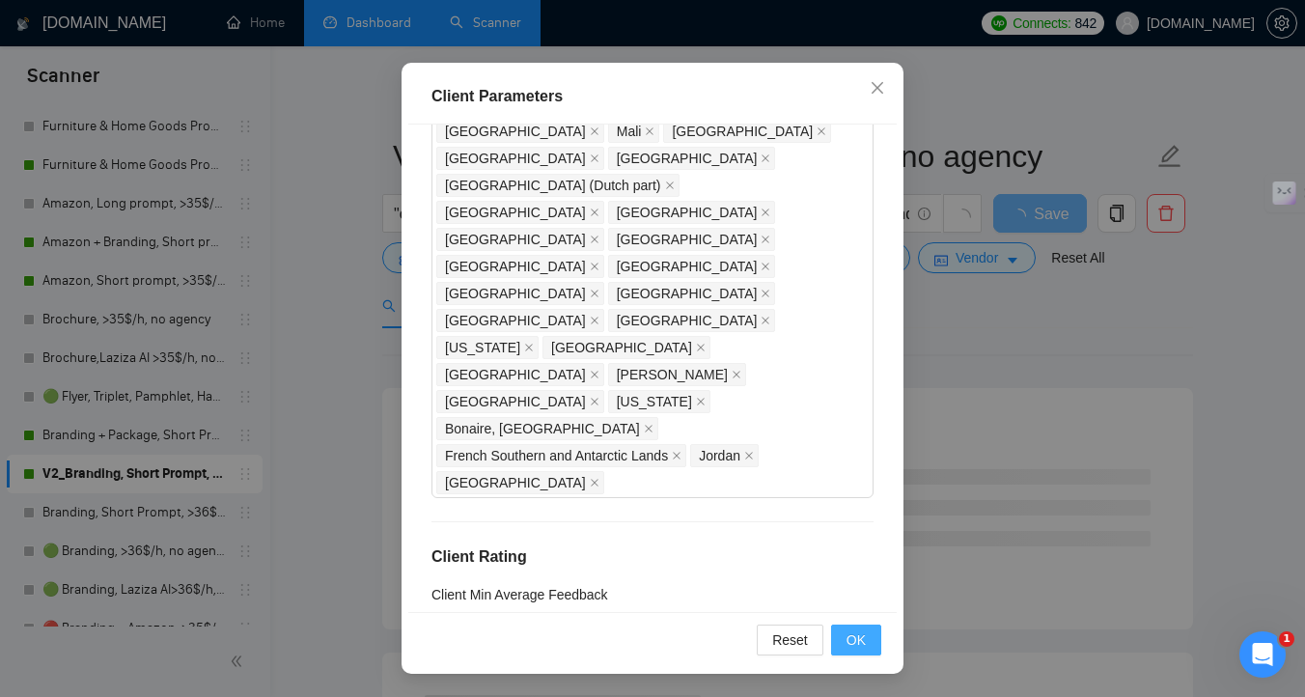
type input "1"
click at [847, 647] on span "OK" at bounding box center [855, 639] width 19 height 21
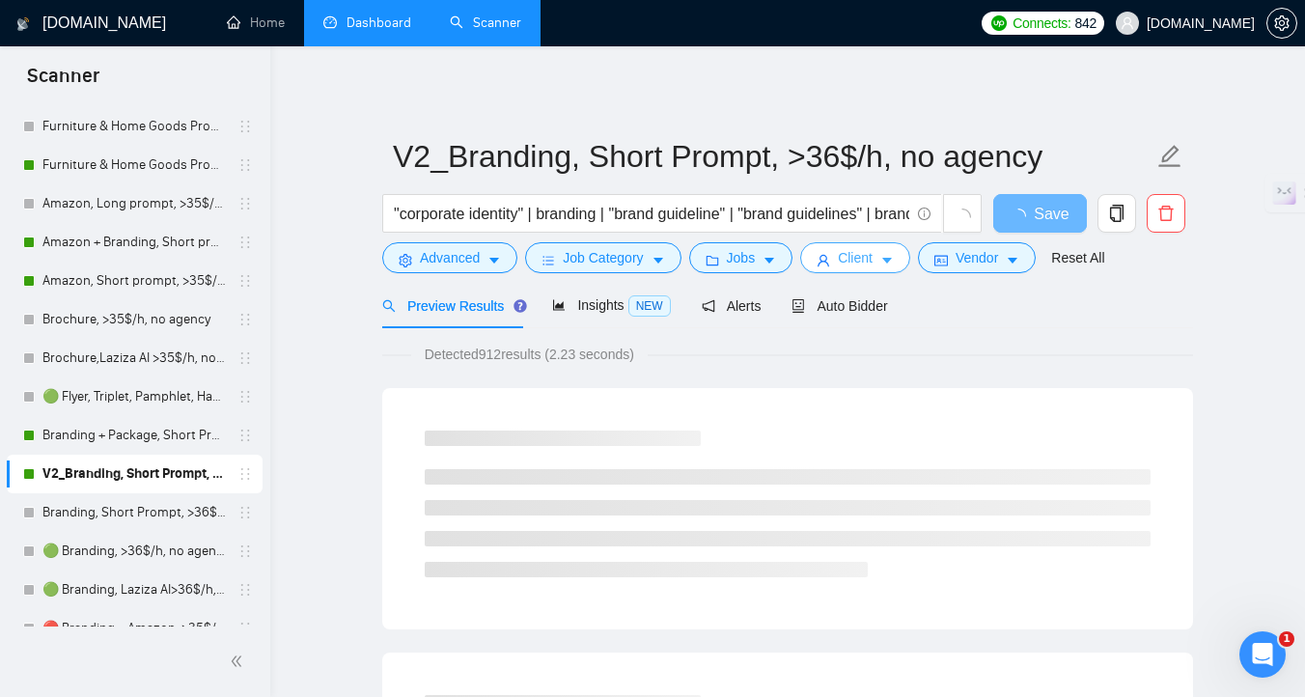
scroll to position [0, 0]
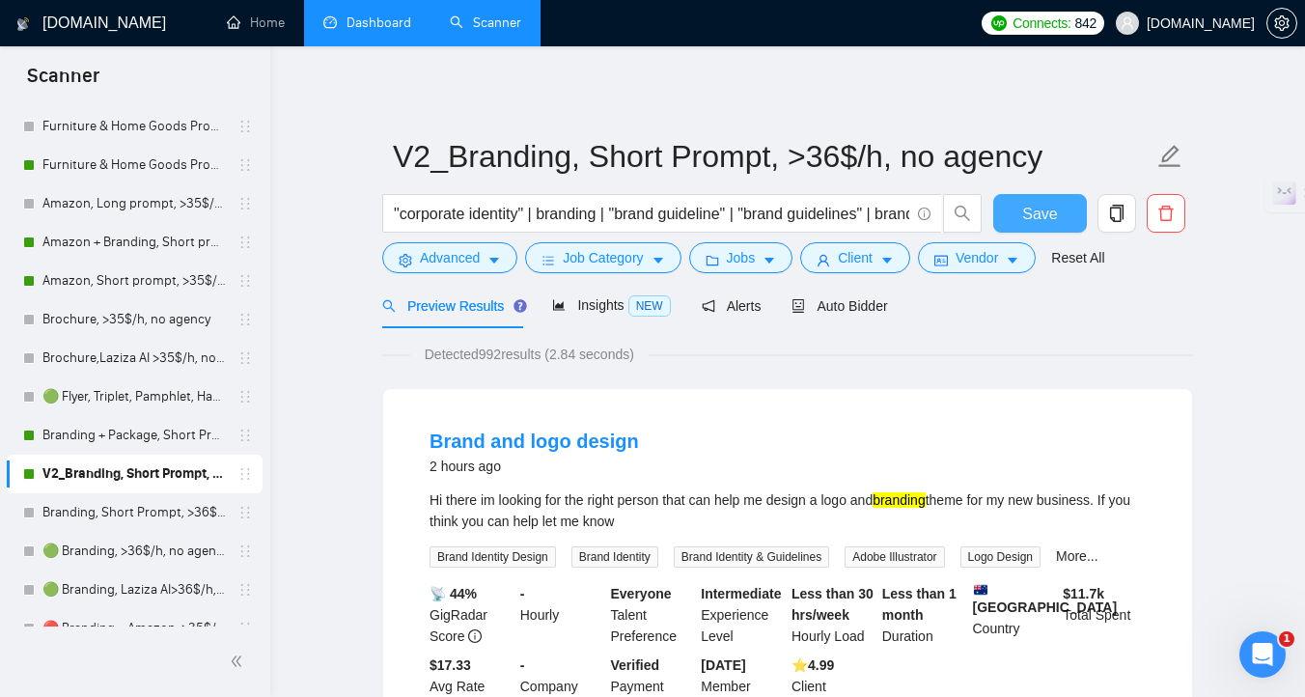
click at [1043, 214] on span "Save" at bounding box center [1039, 214] width 35 height 24
click at [185, 429] on link "Branding + Package, Short Prompt, >36$/h, no agency" at bounding box center [133, 435] width 183 height 39
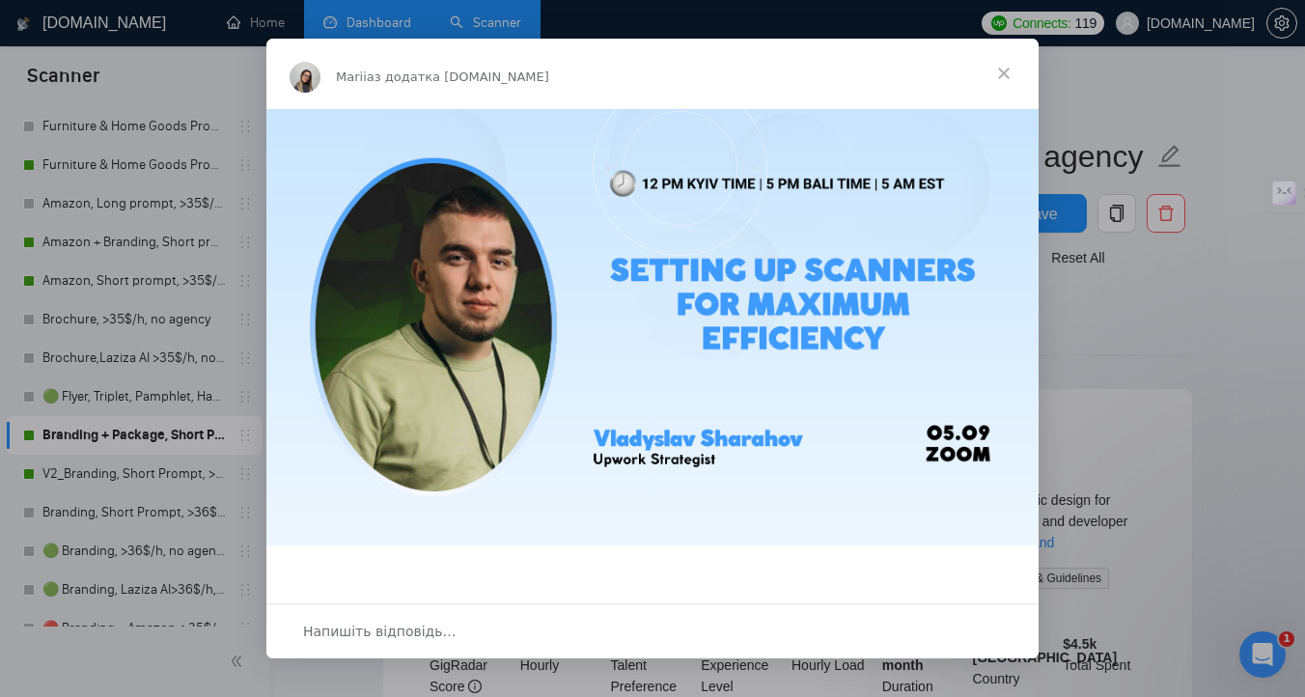
click at [1001, 76] on span "Закрити" at bounding box center [1003, 73] width 69 height 69
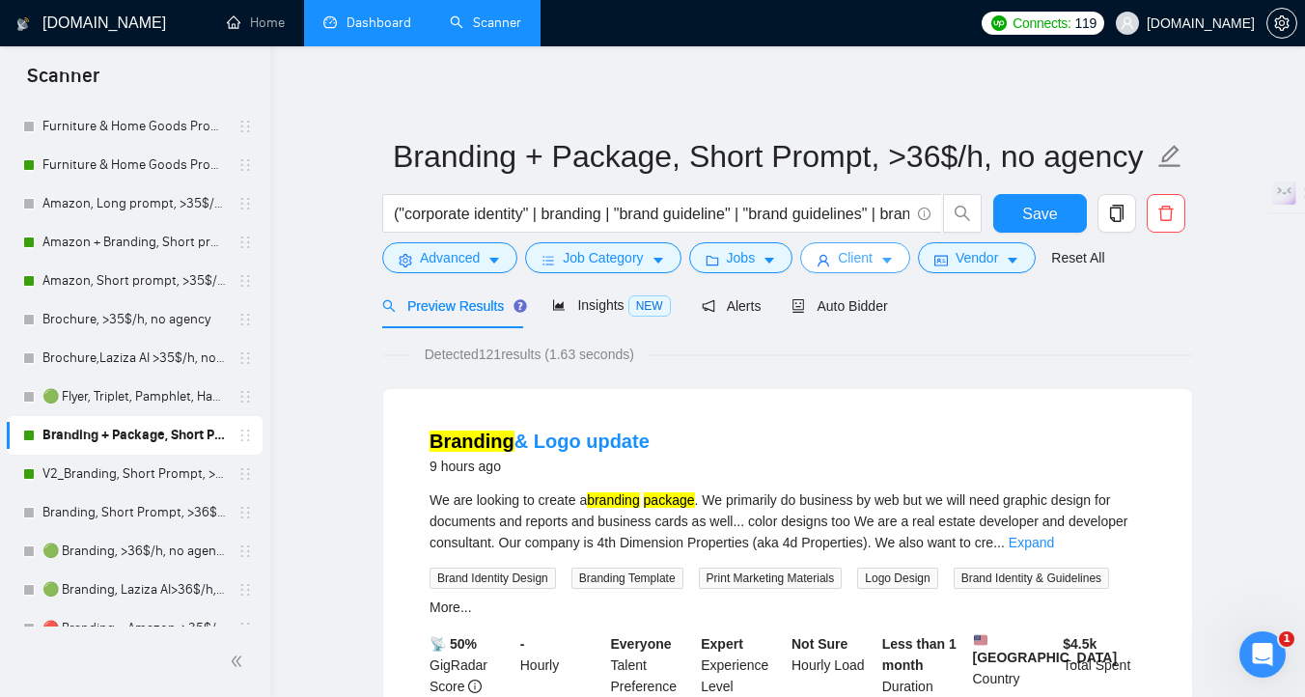
click at [845, 270] on button "Client" at bounding box center [855, 257] width 110 height 31
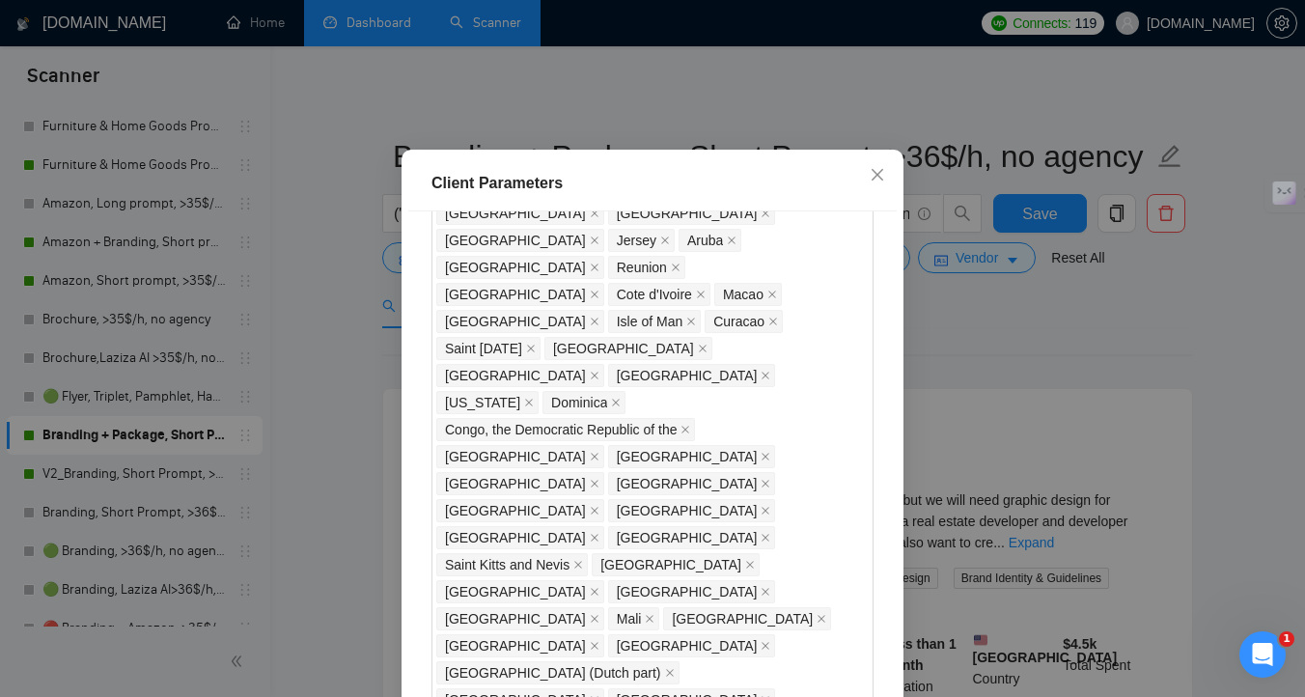
scroll to position [1267, 0]
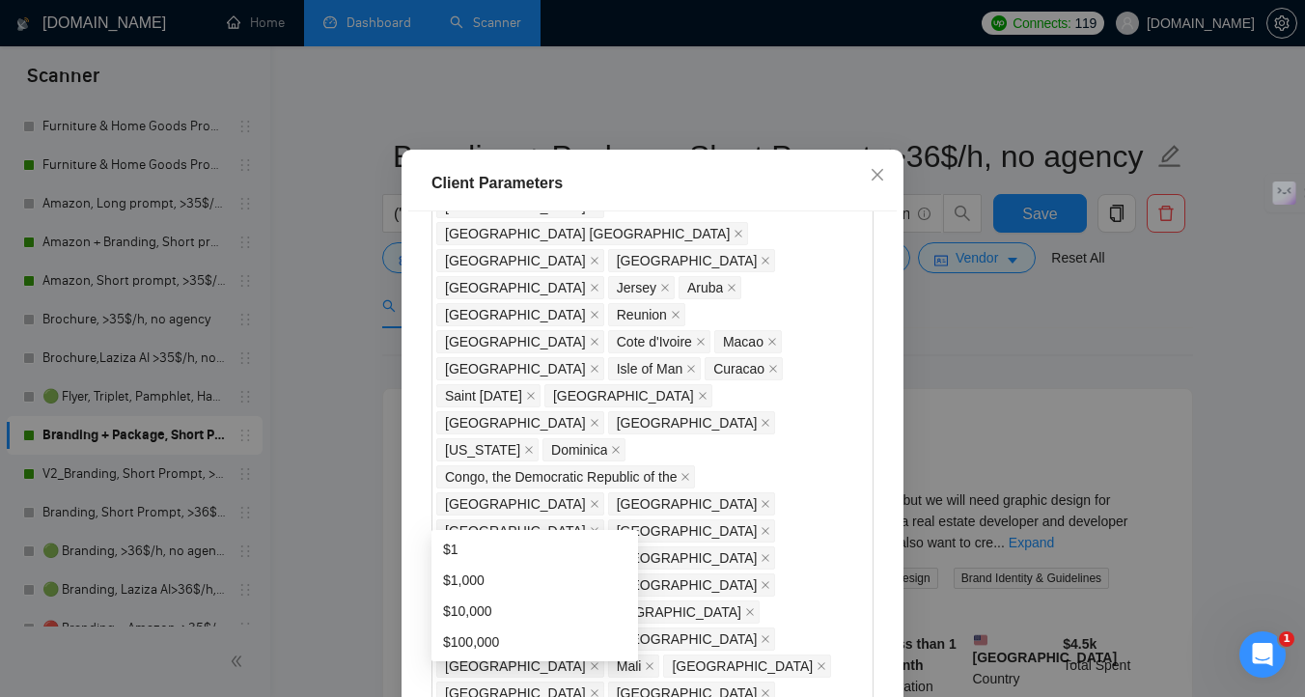
type input "1"
click at [696, 457] on div "Client Location Include Client Countries Select Exclude Client Countries Macedo…" at bounding box center [652, 454] width 488 height 487
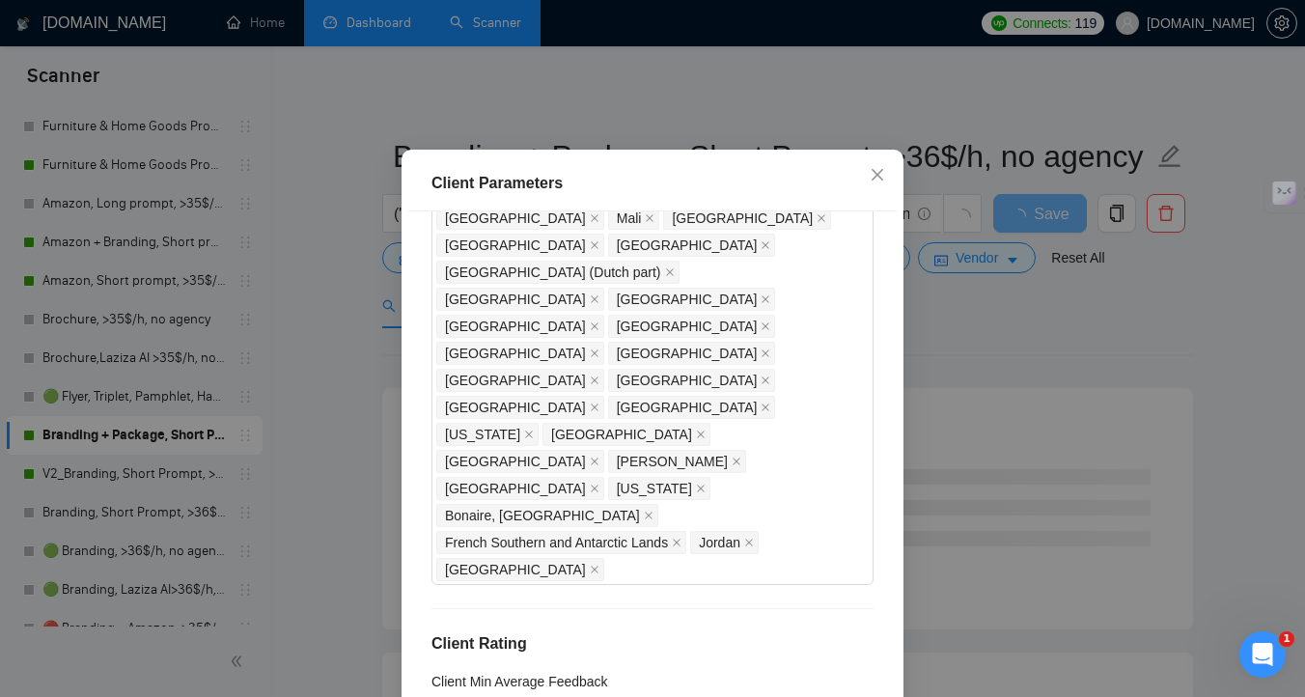
scroll to position [134, 0]
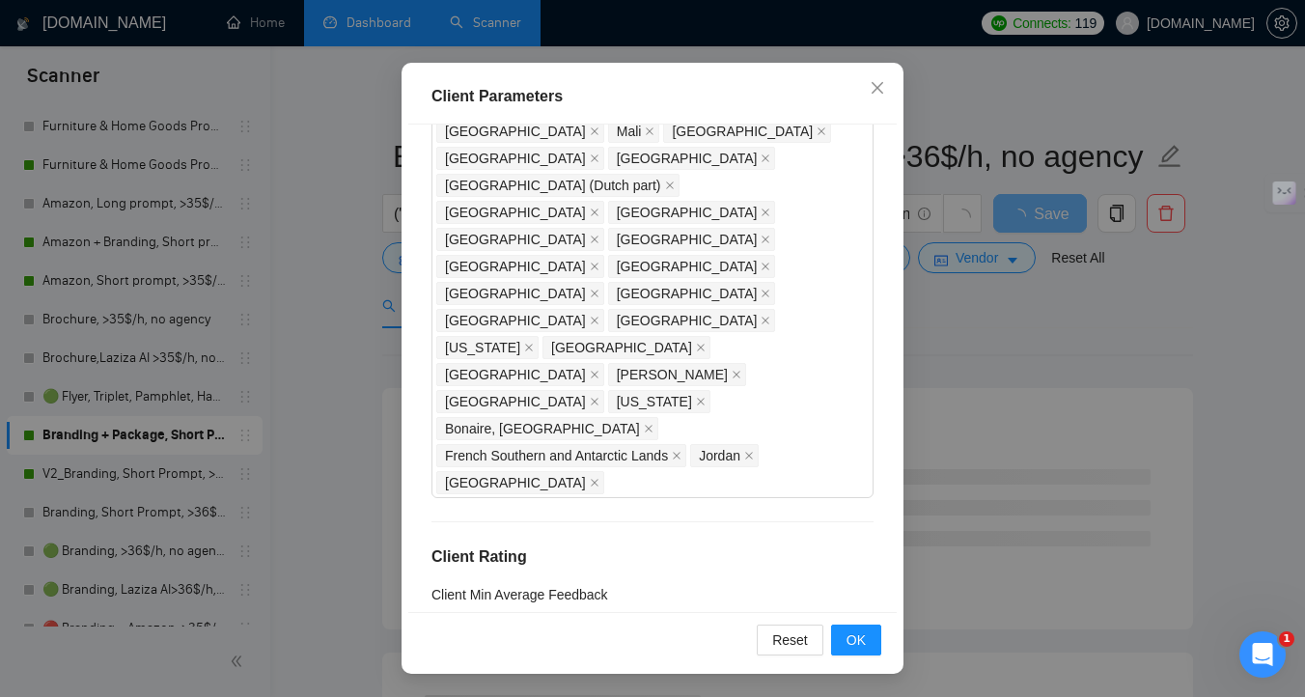
click at [853, 621] on div "Reset OK" at bounding box center [652, 639] width 488 height 55
click at [859, 640] on span "OK" at bounding box center [855, 639] width 19 height 21
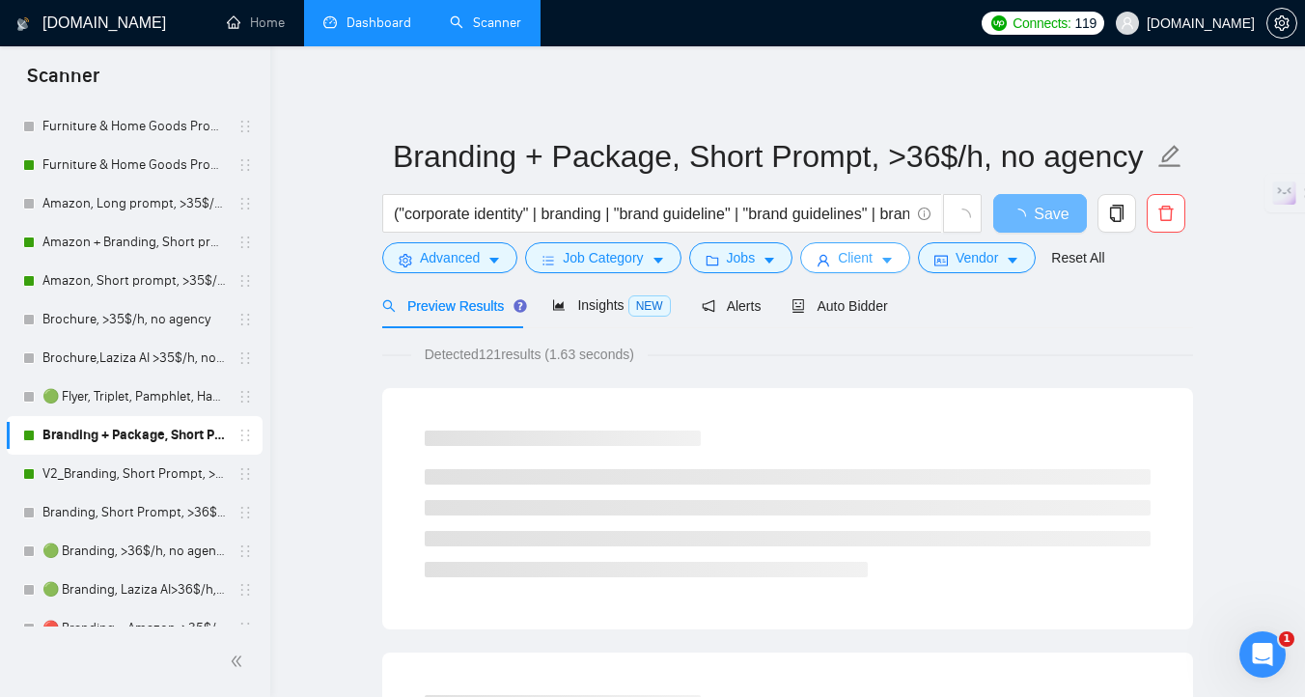
scroll to position [0, 0]
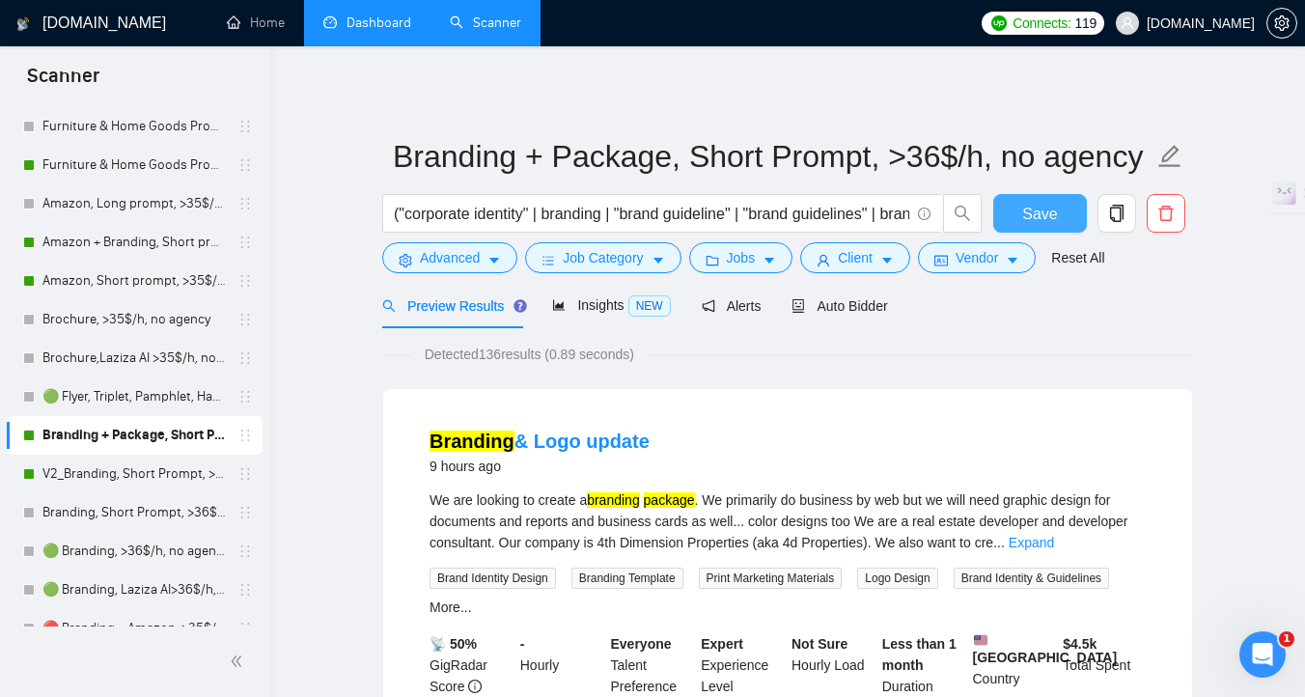
click at [1051, 211] on span "Save" at bounding box center [1039, 214] width 35 height 24
click at [194, 289] on link "Amazon, Short prompt, >35$/h, no agency" at bounding box center [133, 281] width 183 height 39
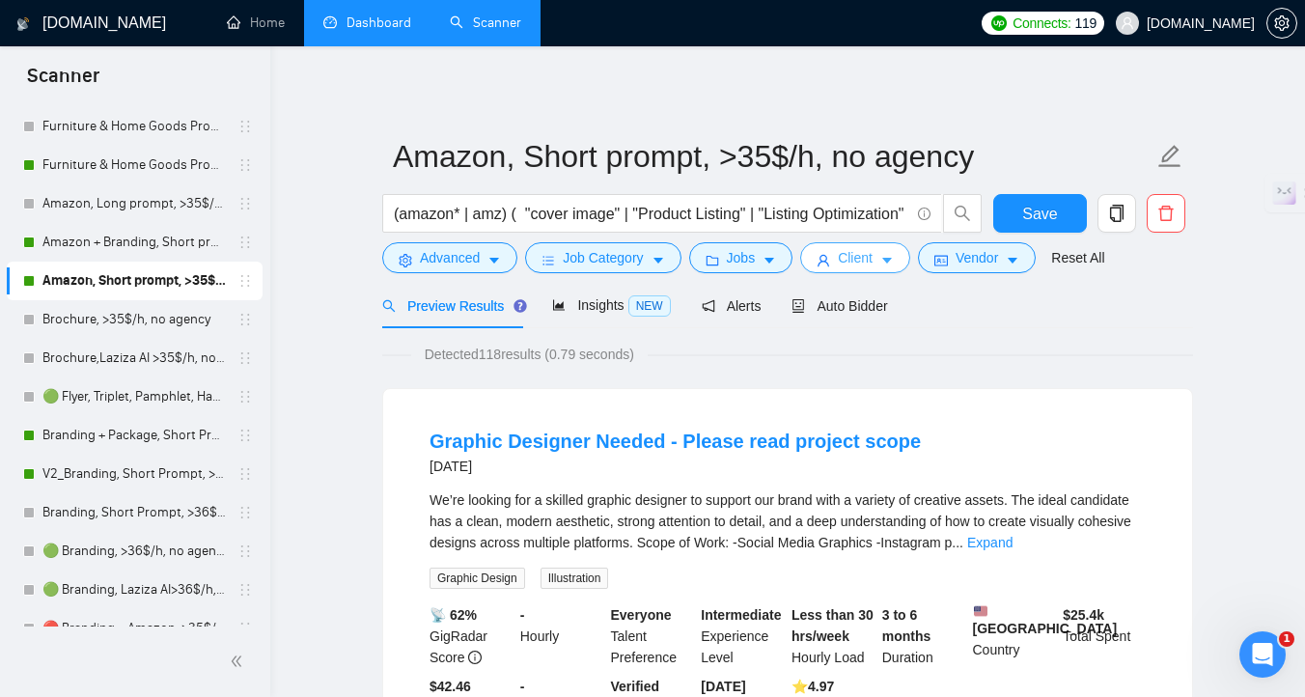
click at [830, 261] on icon "user" at bounding box center [823, 261] width 14 height 14
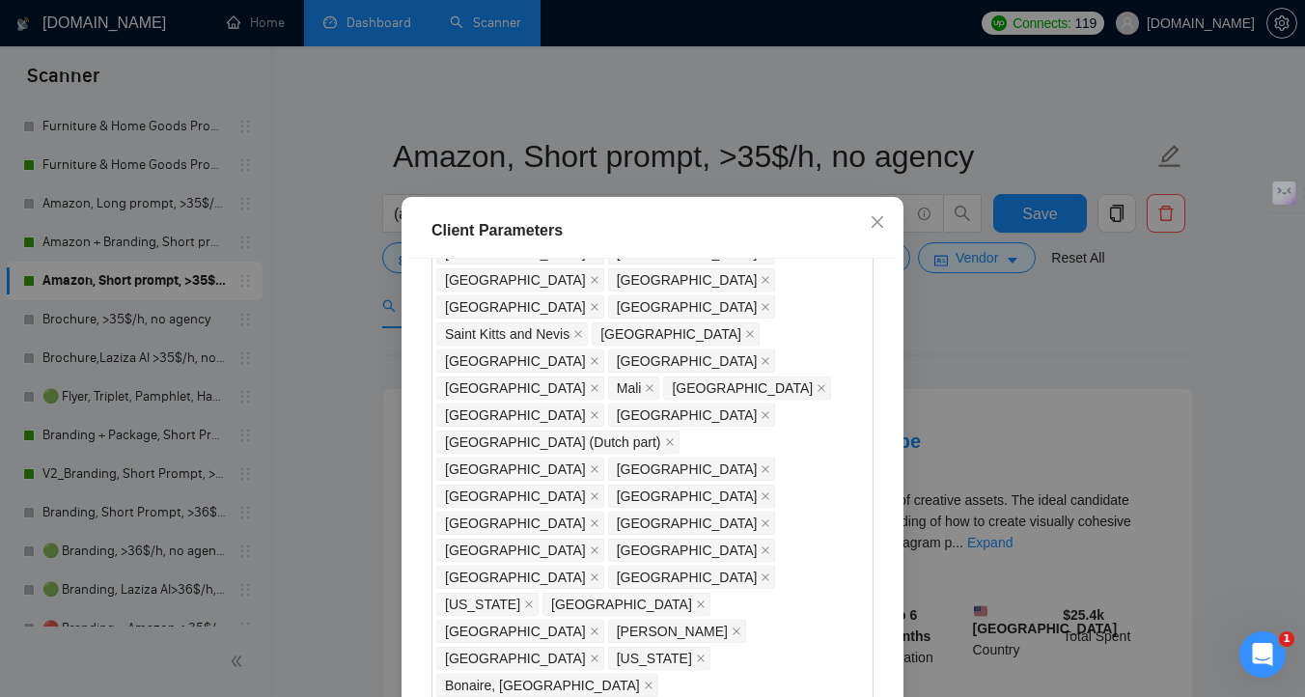
scroll to position [1557, 0]
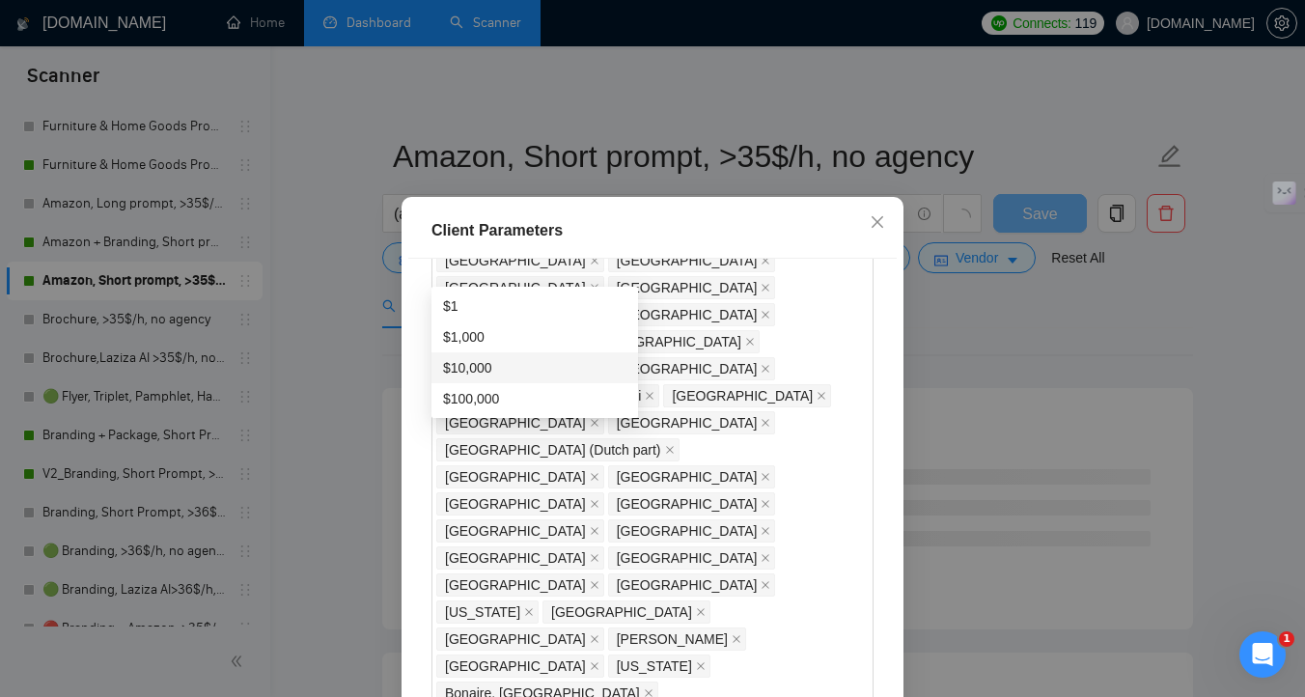
type input "1"
click at [759, 584] on div "Client Location Include Client Countries Select Exclude Client Countries Macedo…" at bounding box center [652, 502] width 488 height 487
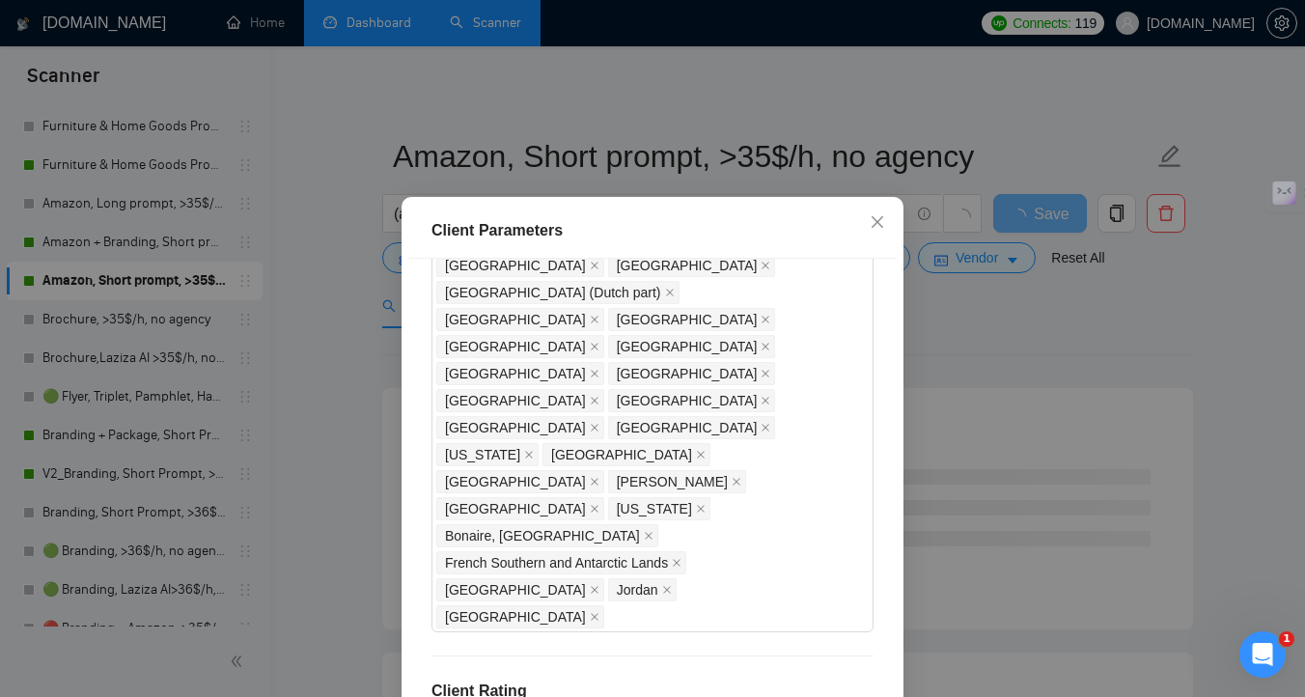
scroll to position [134, 0]
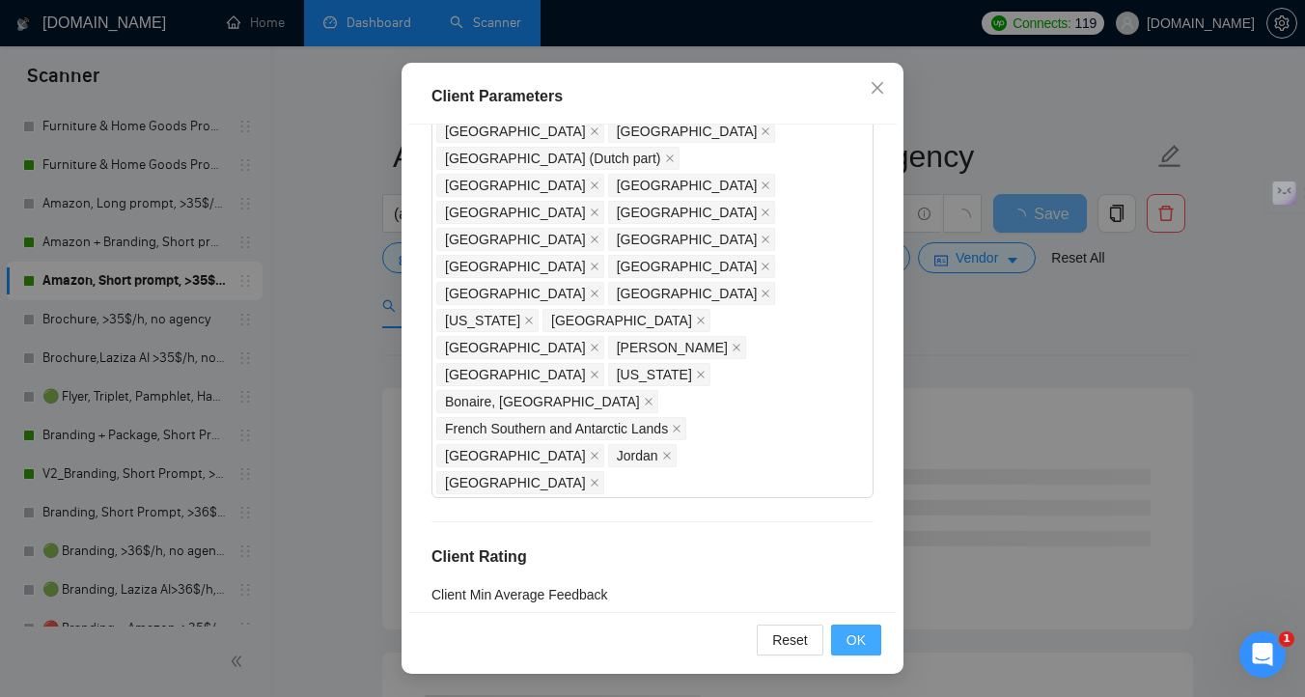
click at [865, 650] on button "OK" at bounding box center [856, 639] width 50 height 31
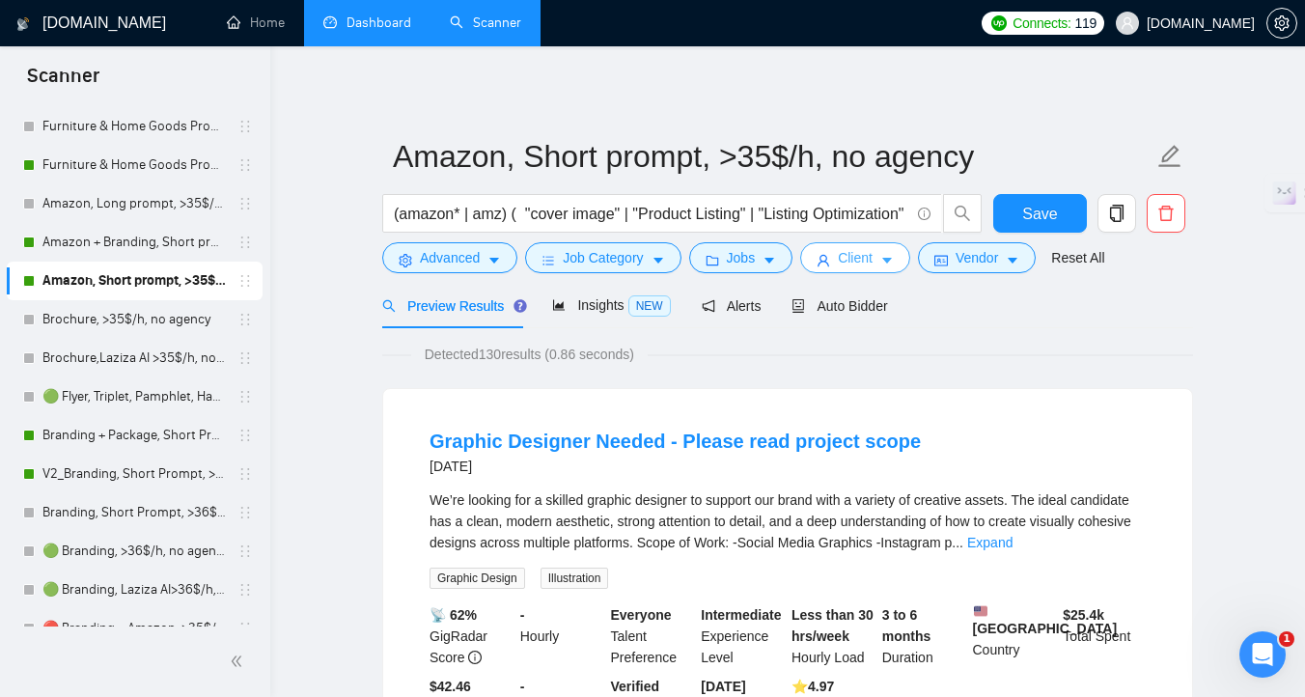
scroll to position [0, 0]
click at [1017, 218] on button "Save" at bounding box center [1040, 213] width 94 height 39
click at [149, 257] on link "Amazon + Branding, Short prompt, >35$/h, no agency" at bounding box center [133, 242] width 183 height 39
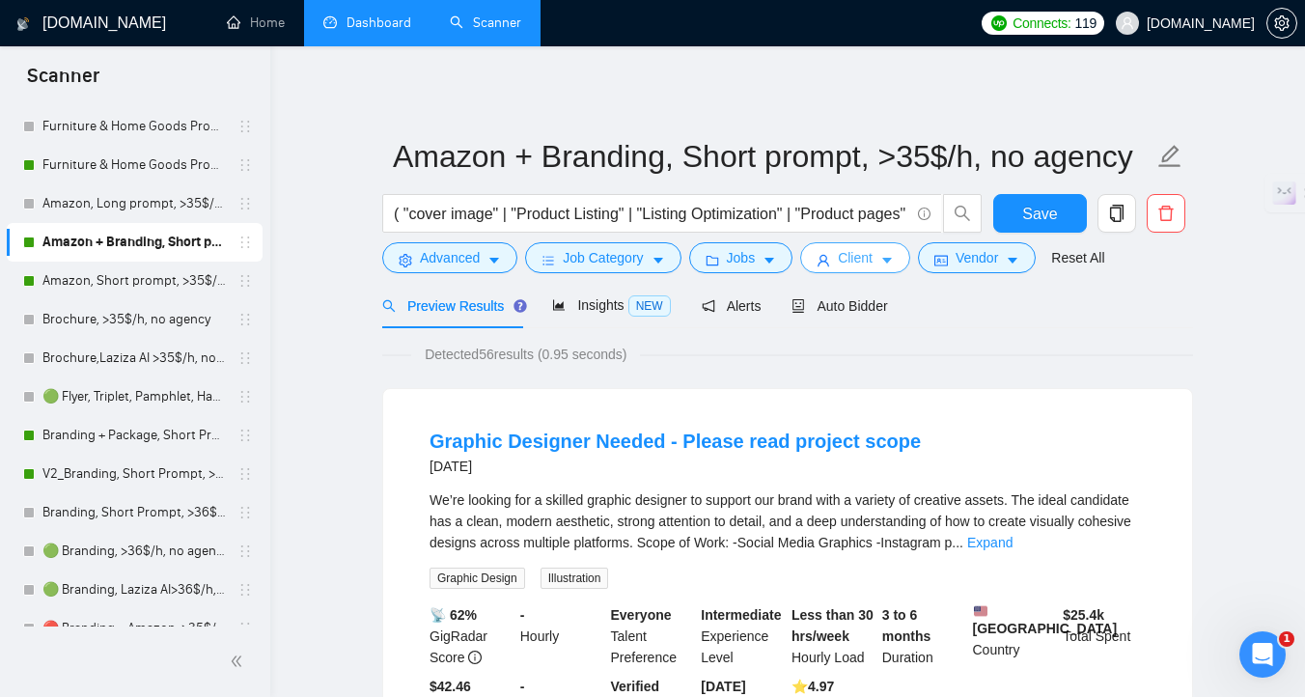
click at [871, 266] on span "Client" at bounding box center [855, 257] width 35 height 21
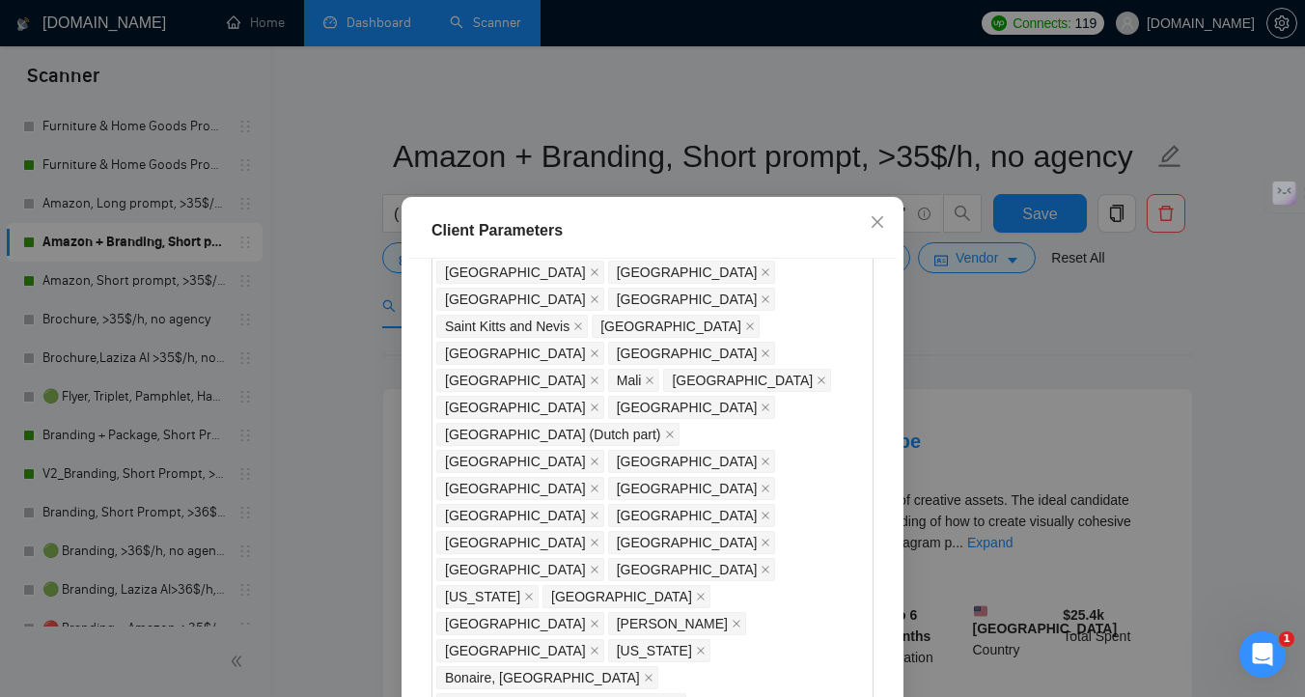
scroll to position [1473, 0]
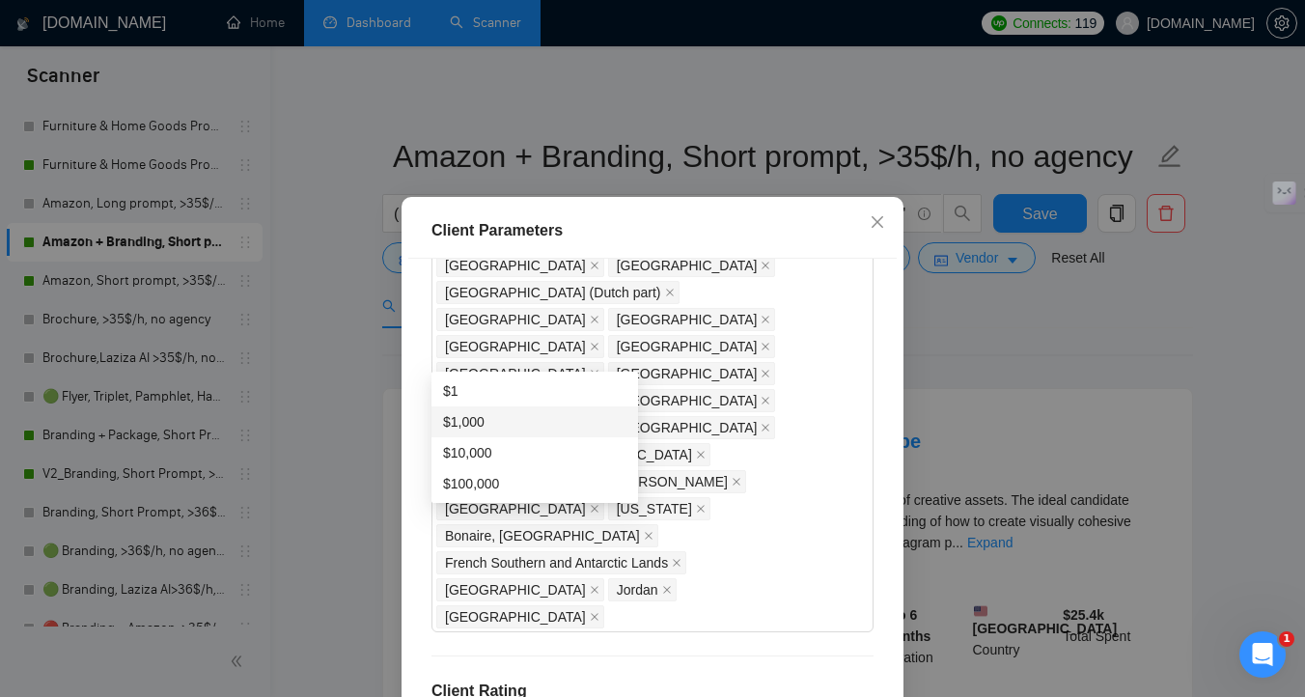
scroll to position [134, 0]
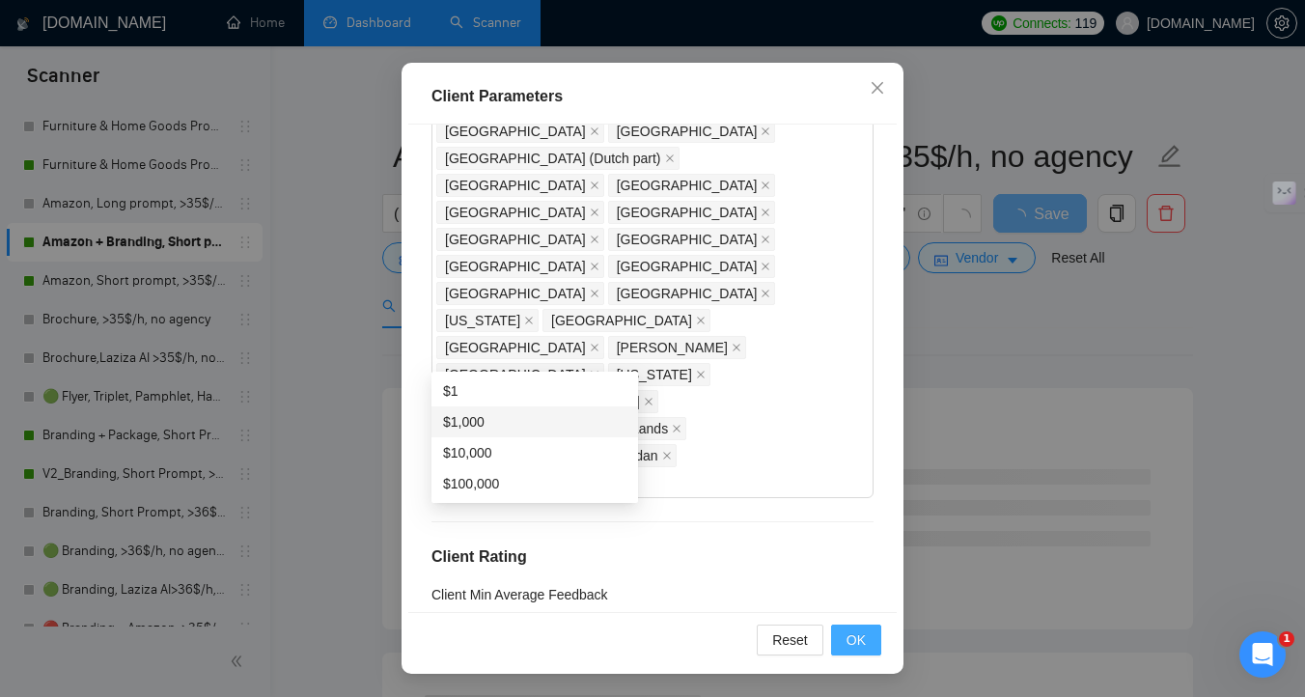
type input "1"
click at [857, 638] on span "OK" at bounding box center [855, 639] width 19 height 21
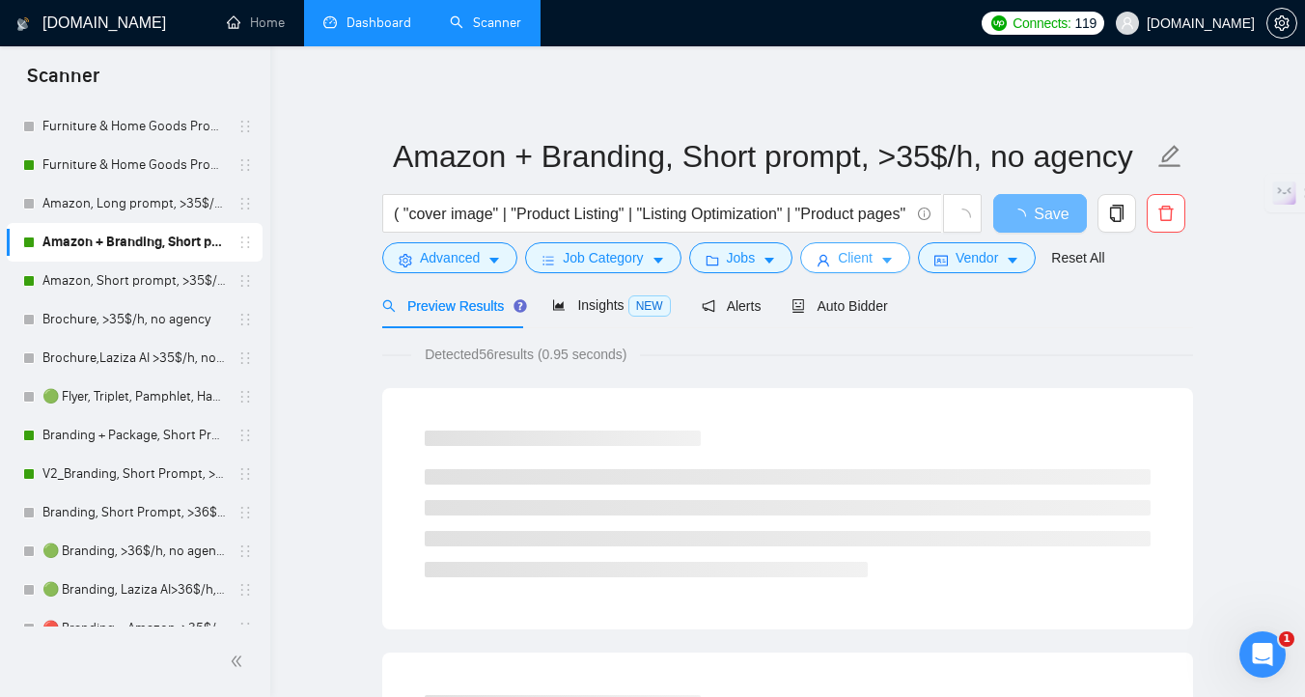
scroll to position [0, 0]
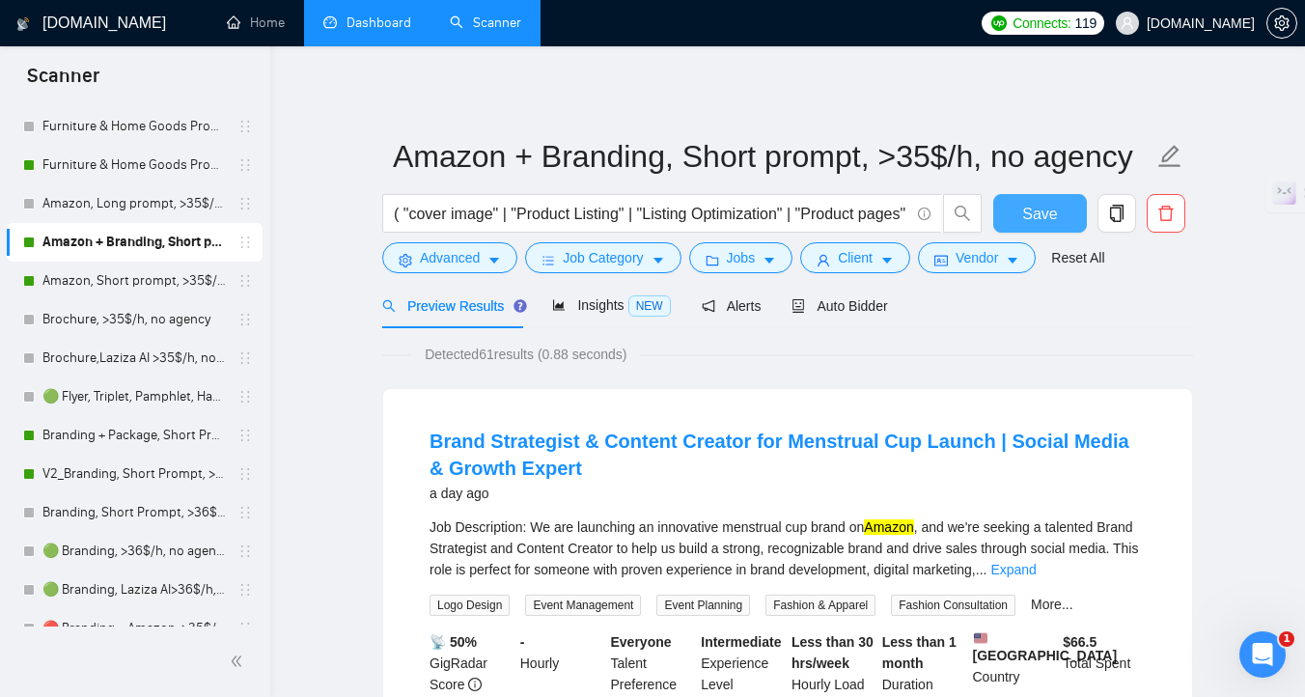
click at [1030, 216] on span "Save" at bounding box center [1039, 214] width 35 height 24
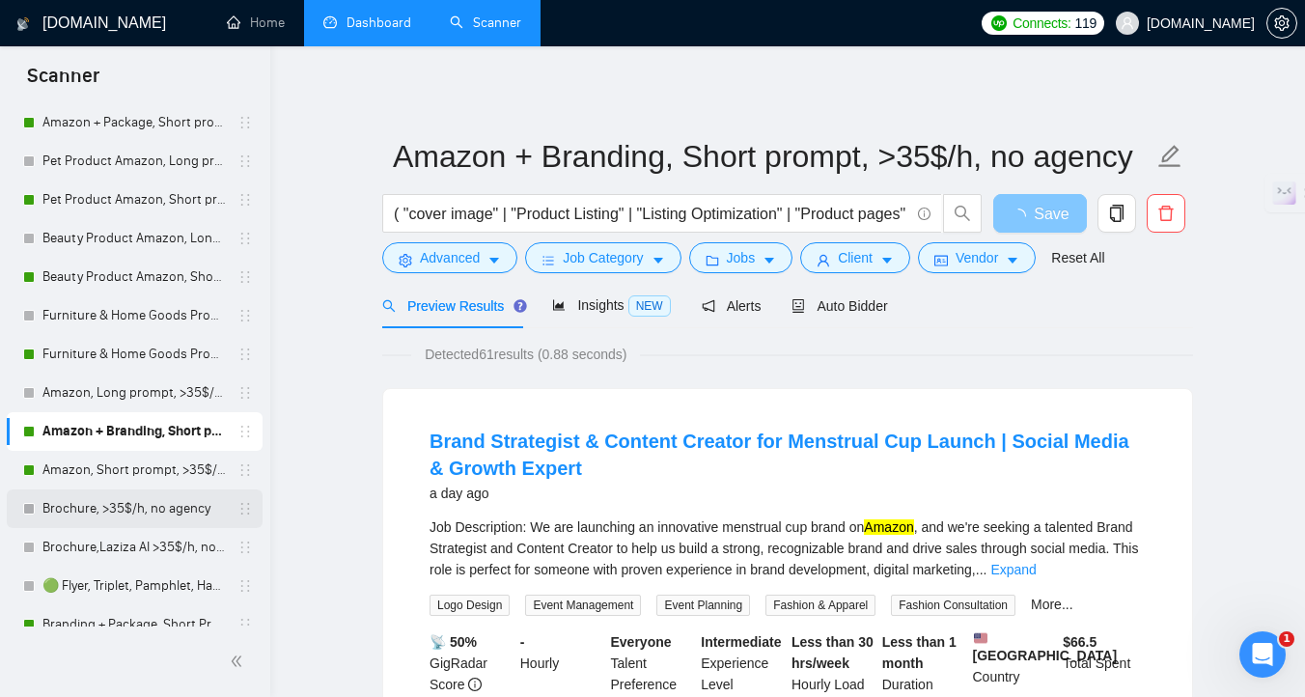
scroll to position [147, 0]
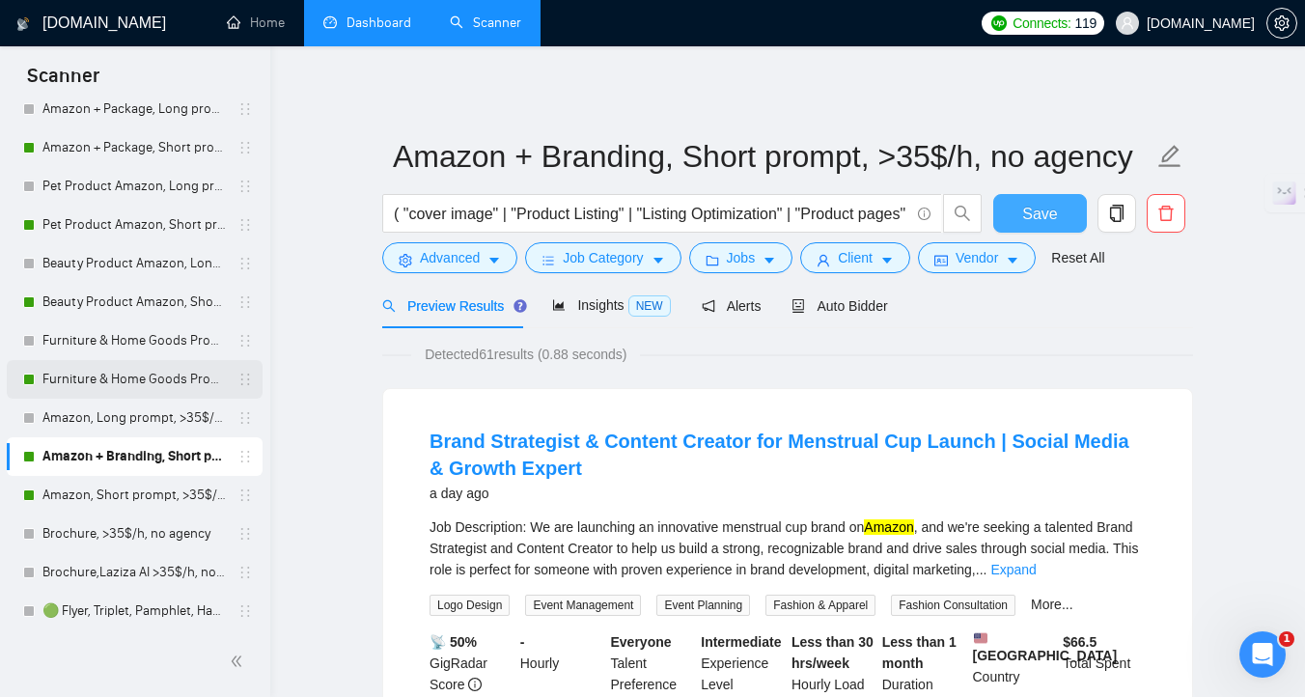
click at [186, 387] on link "Furniture & Home Goods Product Amazon, Short prompt, >35$/h, no agency" at bounding box center [133, 379] width 183 height 39
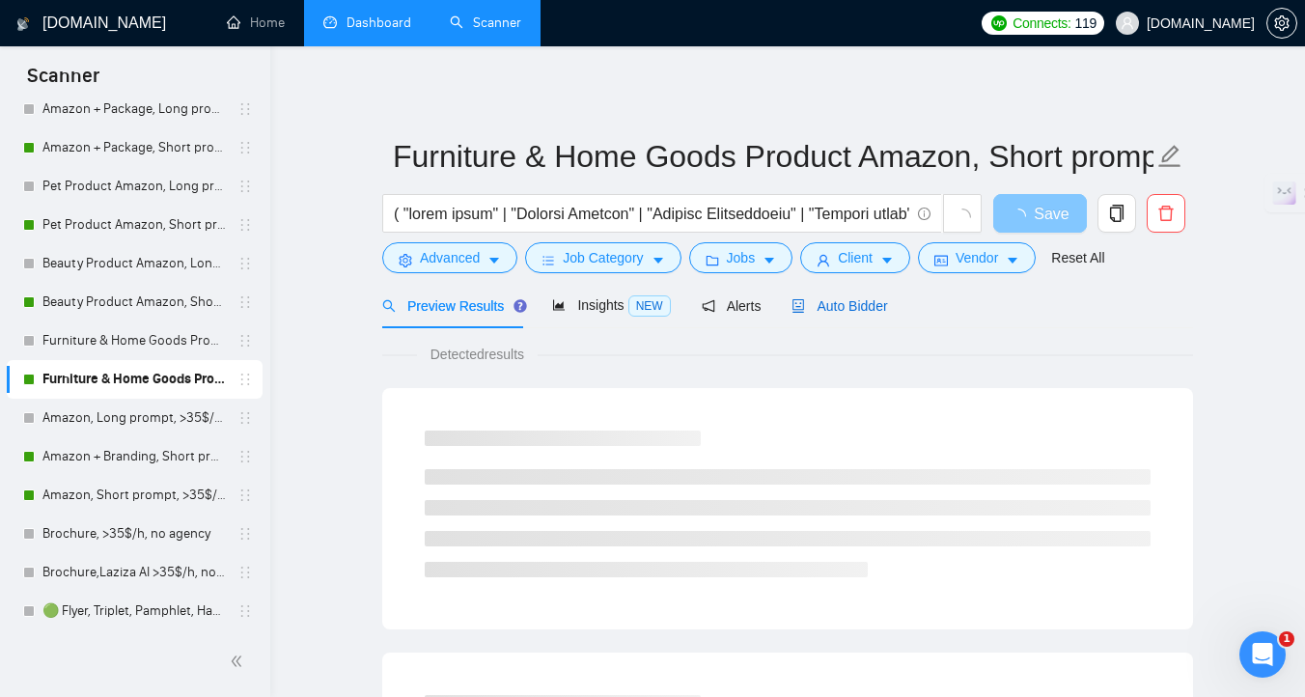
click at [868, 305] on span "Auto Bidder" at bounding box center [839, 305] width 96 height 15
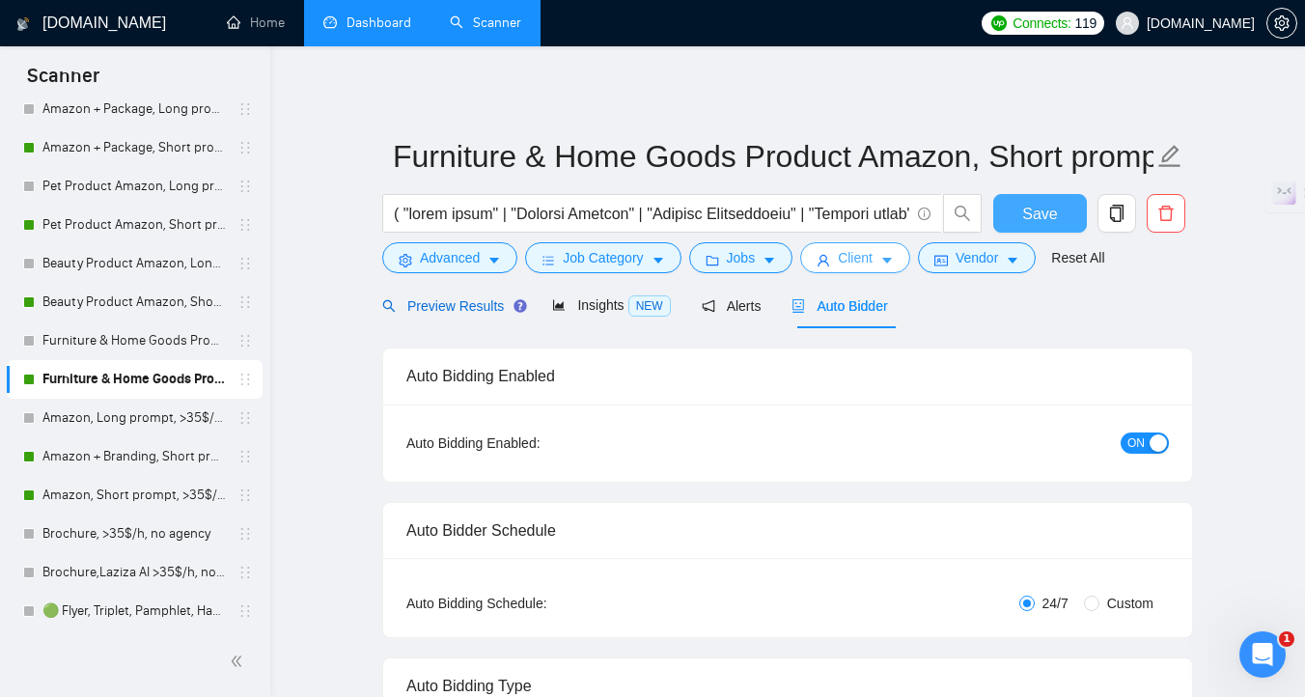
click at [445, 312] on span "Preview Results" at bounding box center [451, 305] width 139 height 15
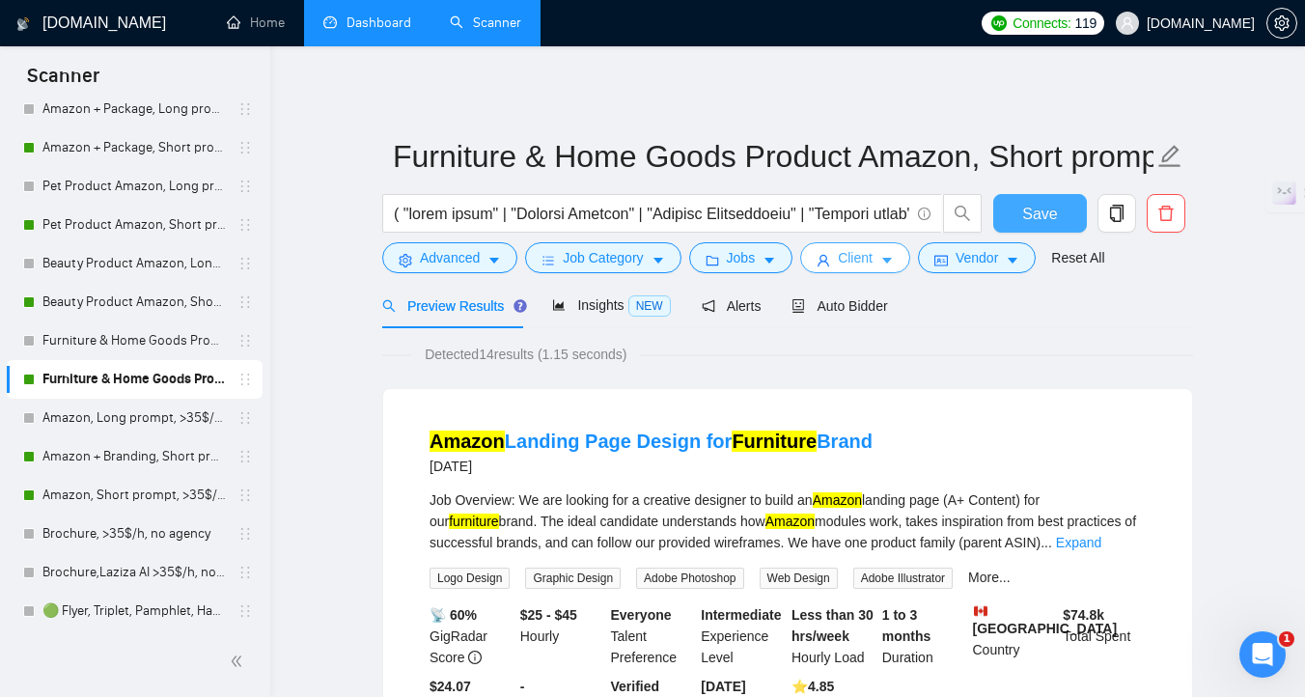
click at [868, 261] on span "Client" at bounding box center [855, 257] width 35 height 21
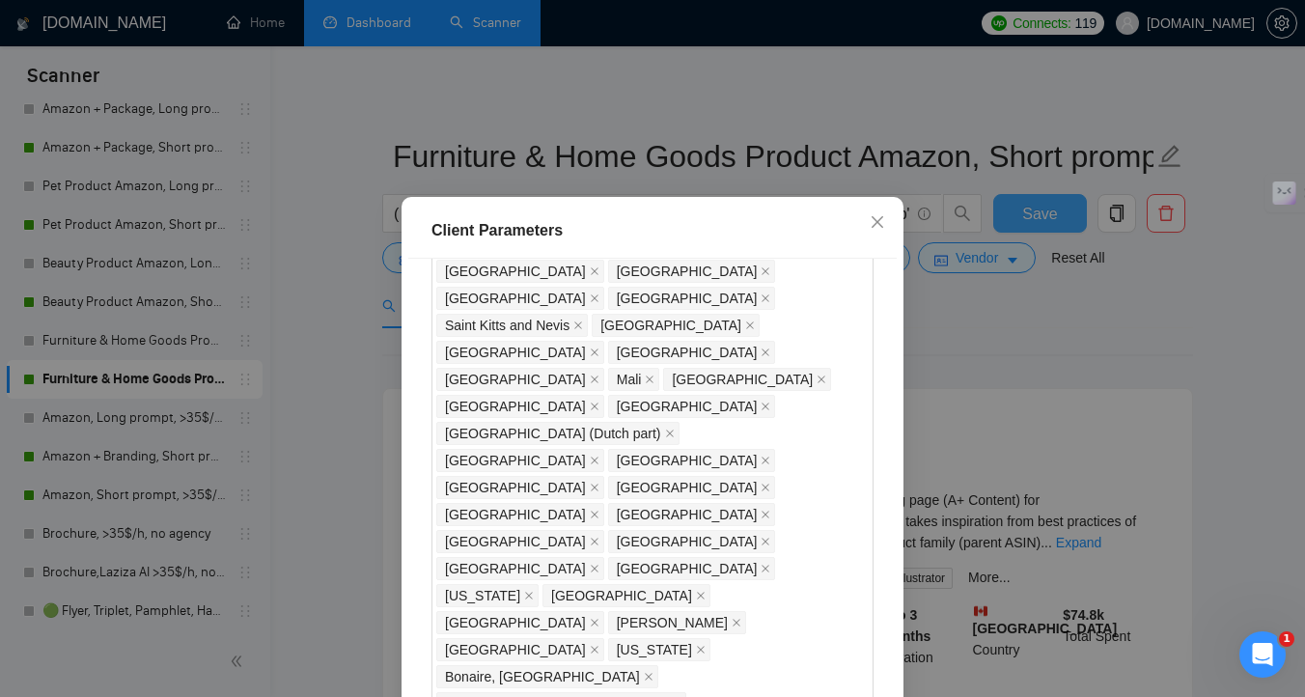
scroll to position [1453, 0]
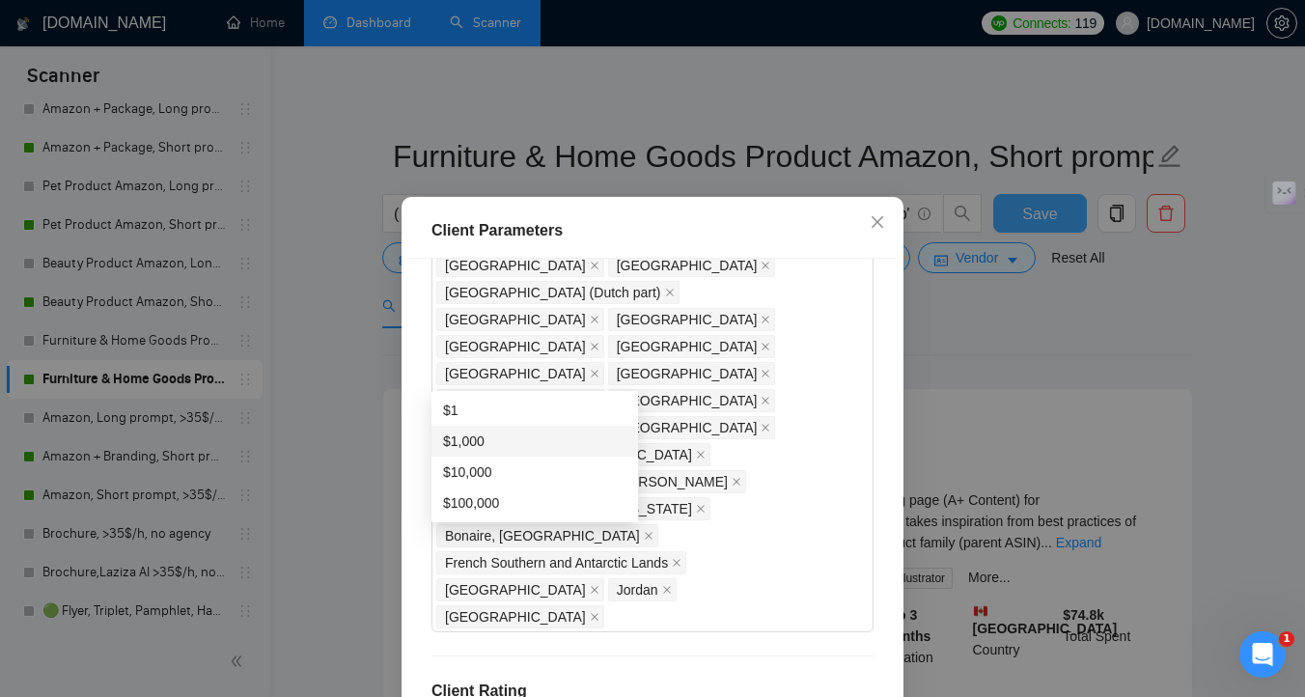
scroll to position [134, 0]
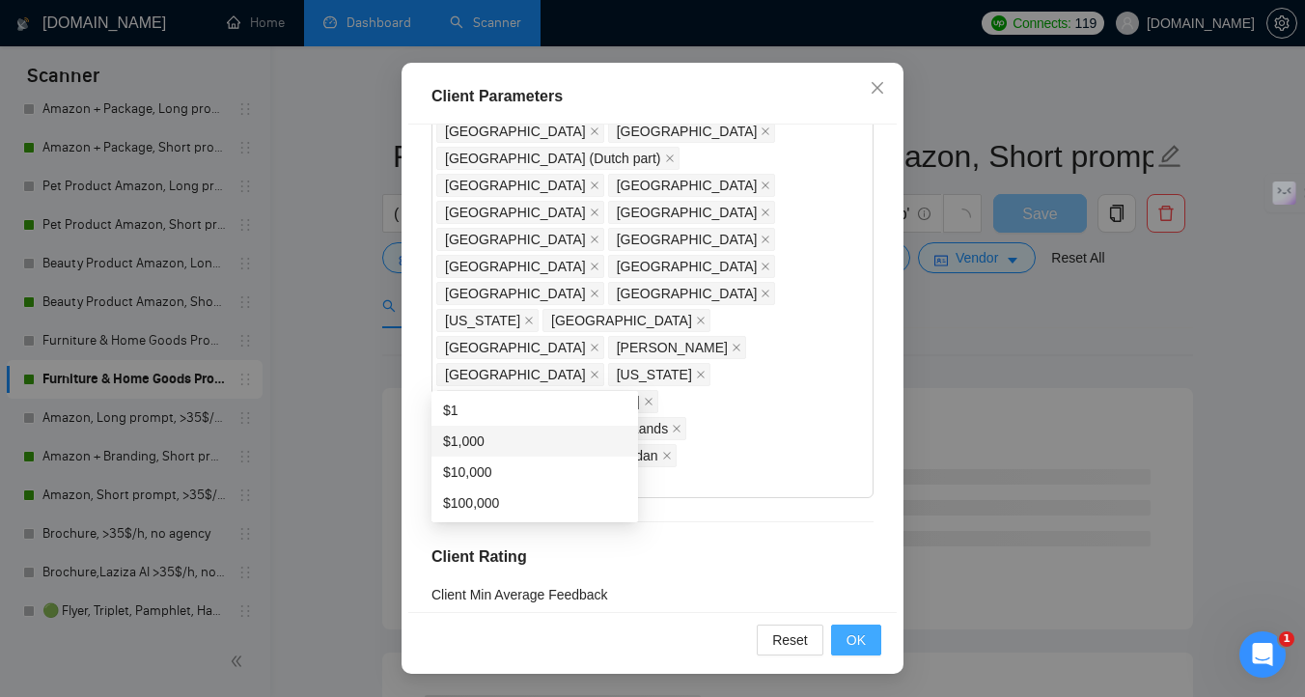
type input "1"
click at [867, 630] on button "OK" at bounding box center [856, 639] width 50 height 31
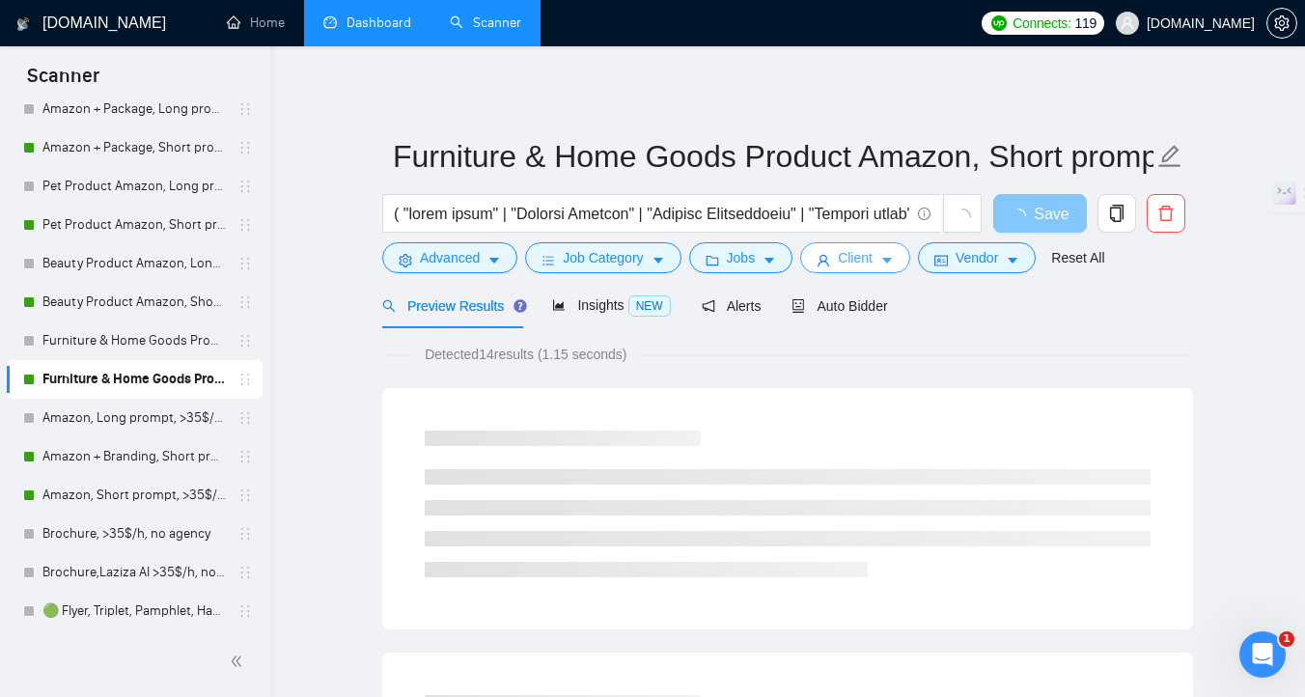
scroll to position [0, 0]
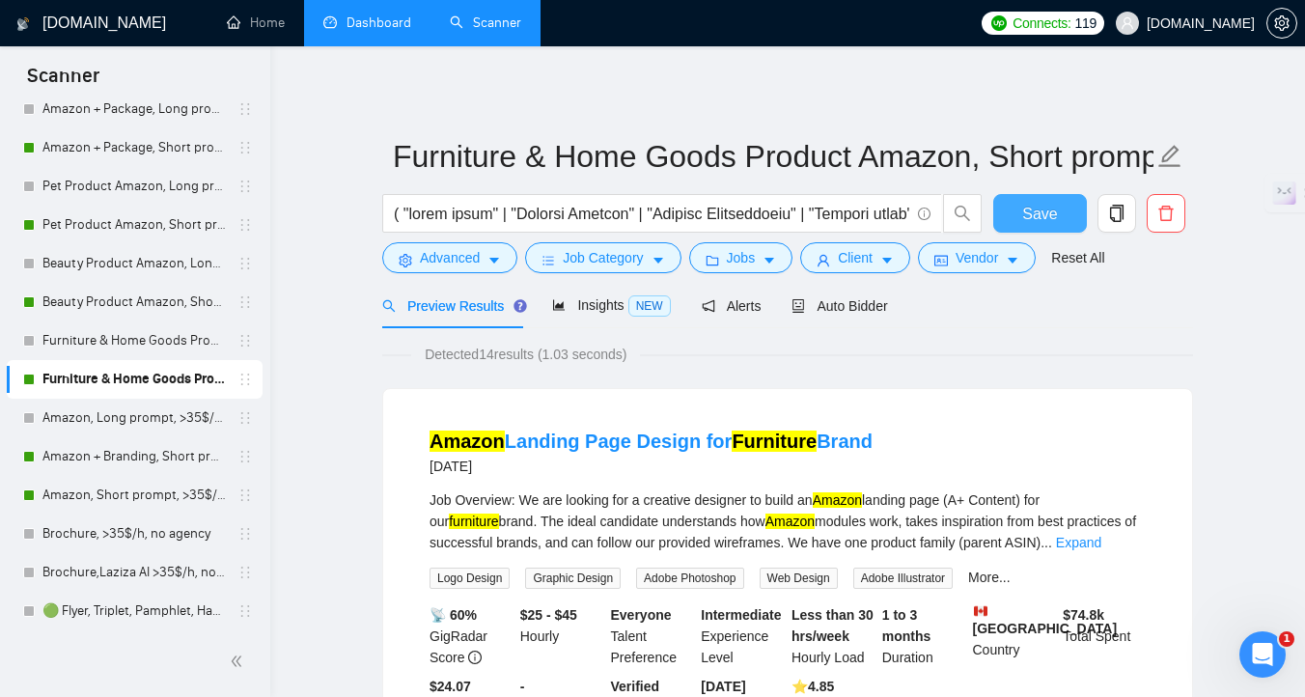
click at [1041, 224] on span "Save" at bounding box center [1039, 214] width 35 height 24
click at [127, 310] on link "Beauty Product Amazon, Short prompt, >35$/h, no agency" at bounding box center [133, 302] width 183 height 39
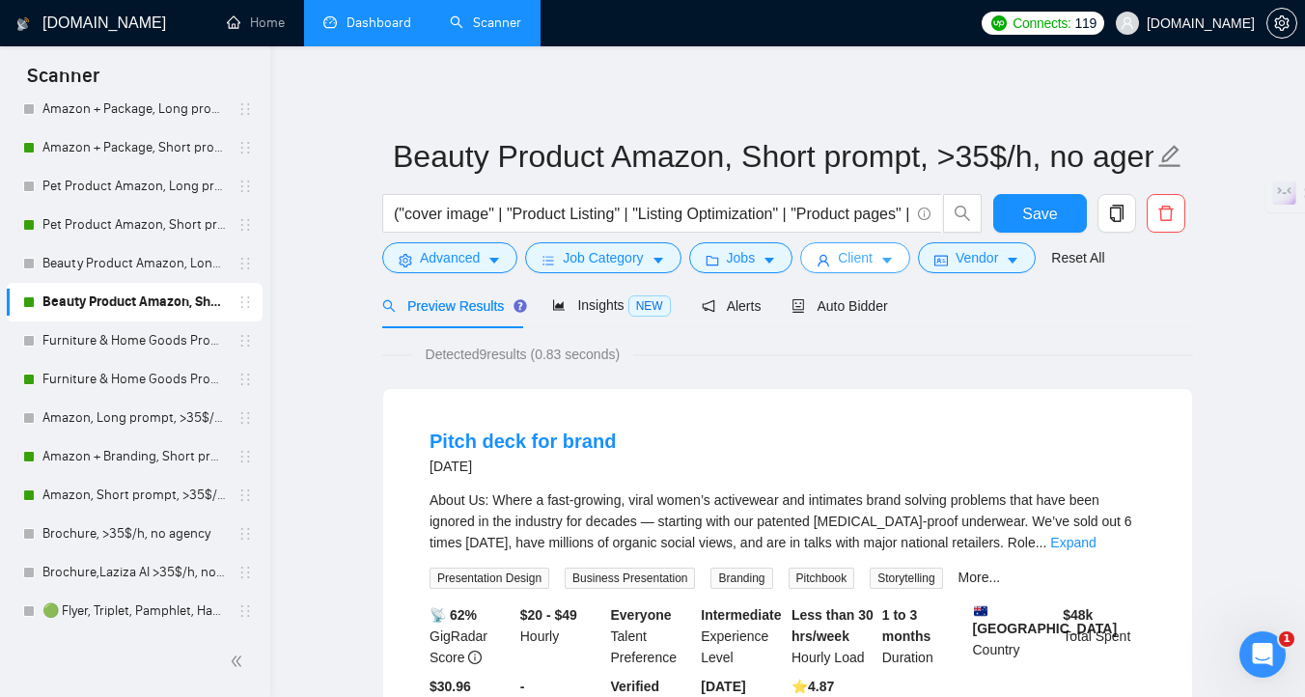
click at [872, 264] on span "Client" at bounding box center [855, 257] width 35 height 21
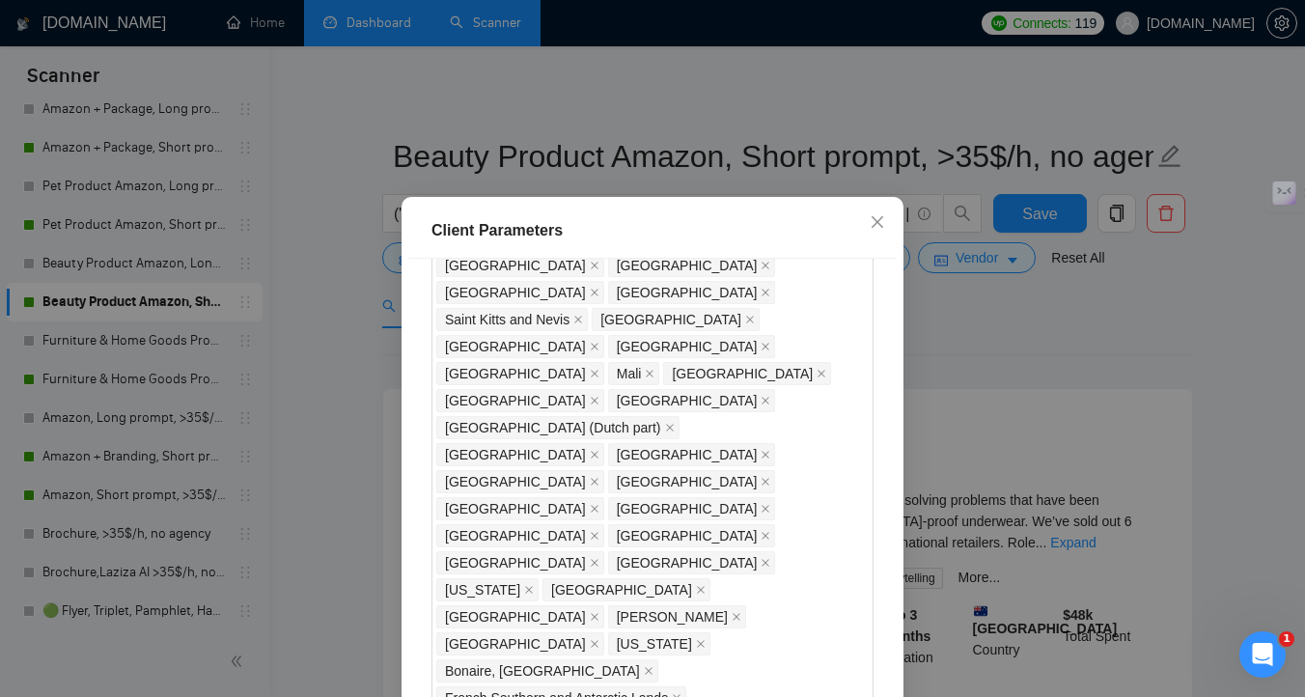
scroll to position [1506, 0]
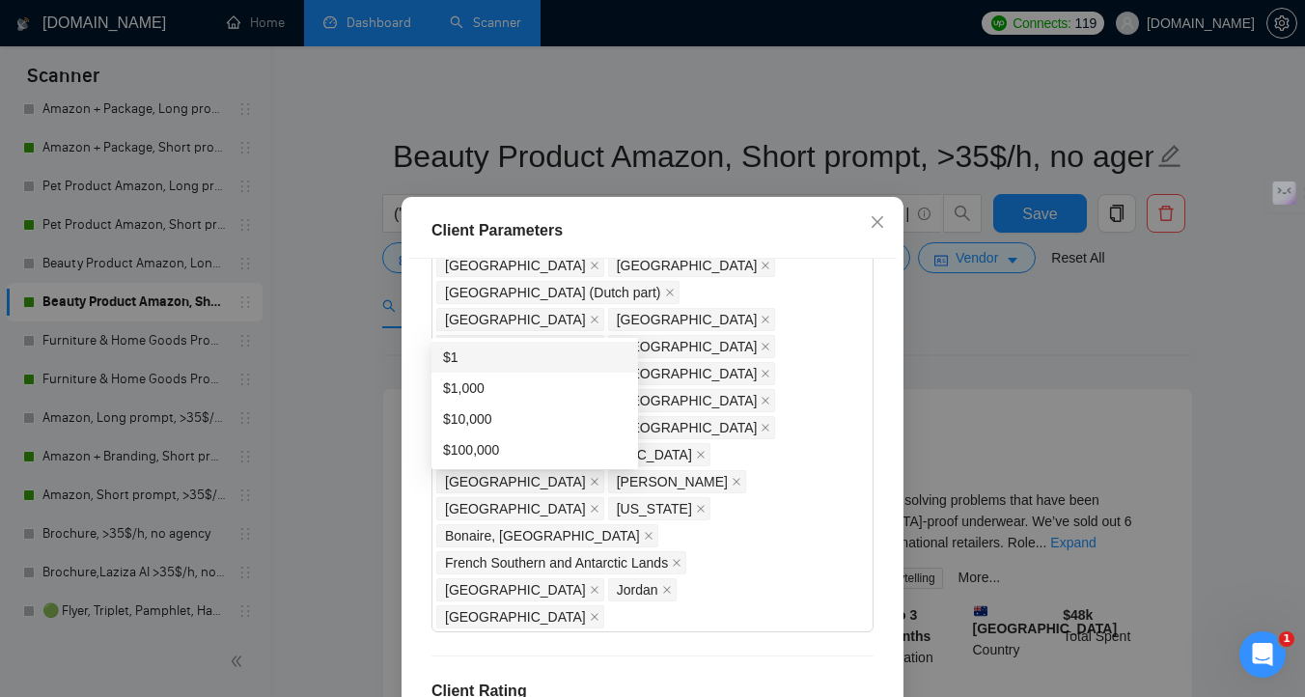
scroll to position [134, 0]
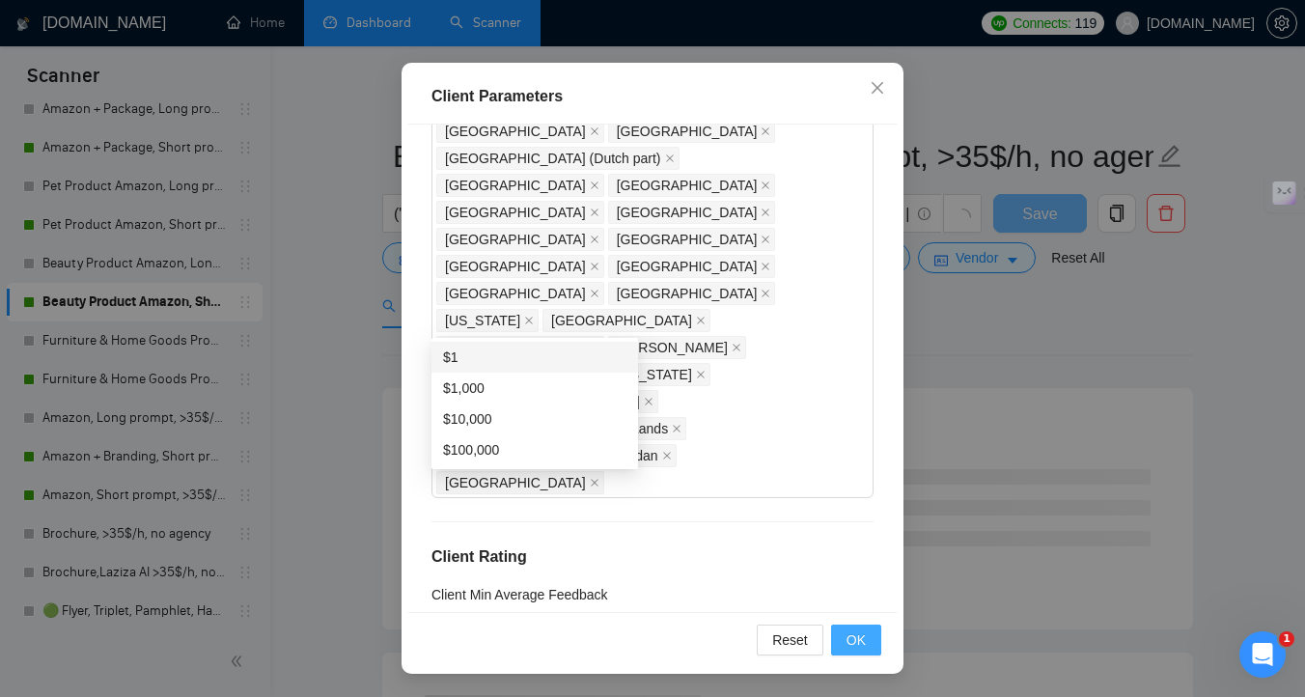
type input "1"
click at [857, 633] on span "OK" at bounding box center [855, 639] width 19 height 21
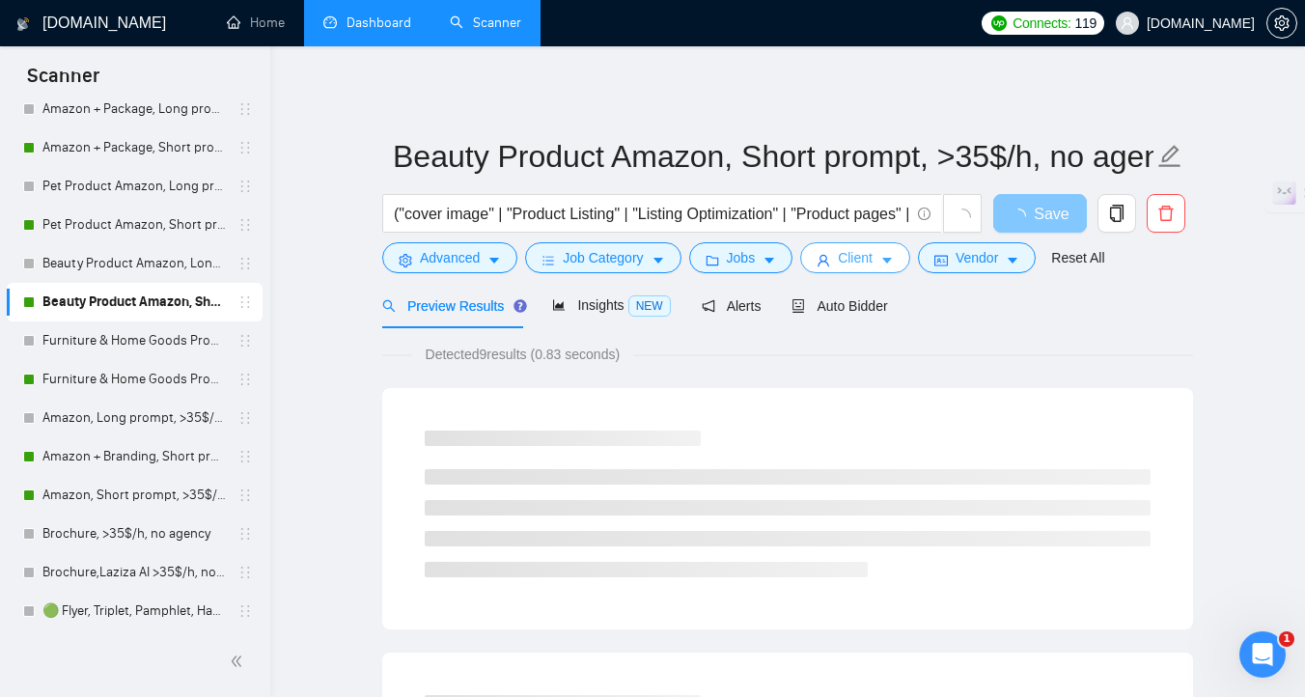
scroll to position [0, 0]
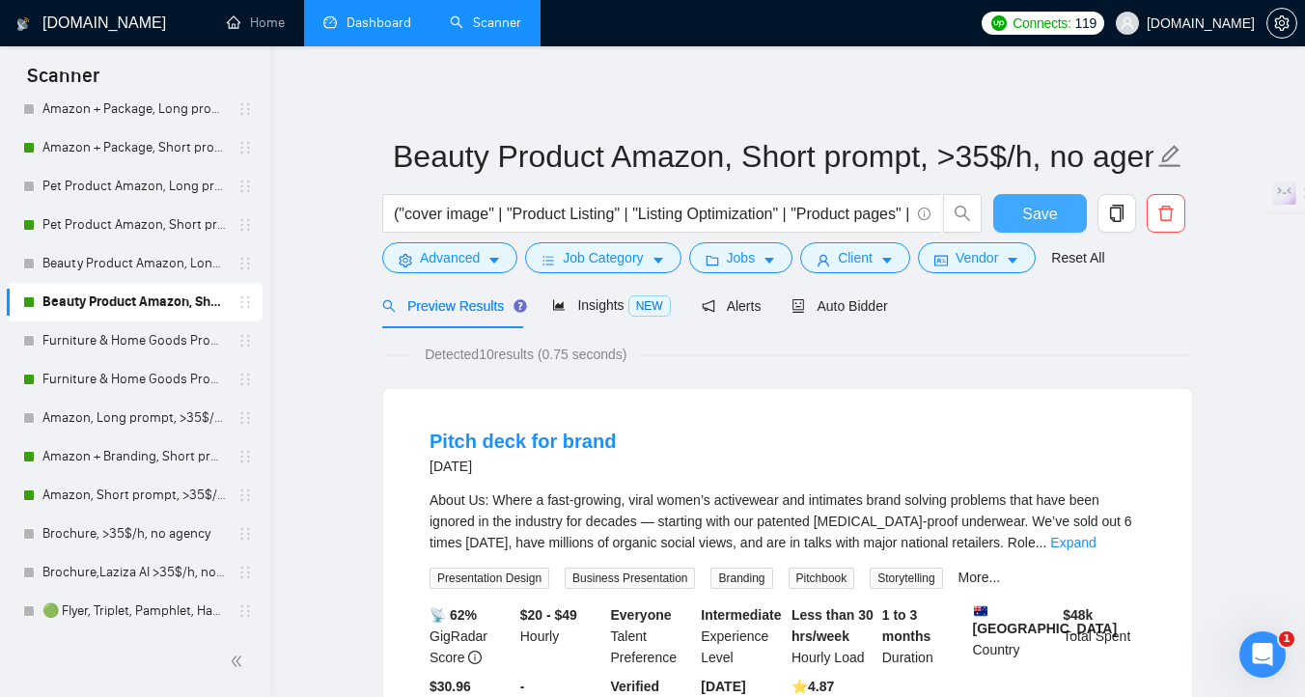
click at [1064, 211] on button "Save" at bounding box center [1040, 213] width 94 height 39
click at [138, 226] on link "Pet Product Amazon, Short prompt, >35$/h, no agency" at bounding box center [133, 225] width 183 height 39
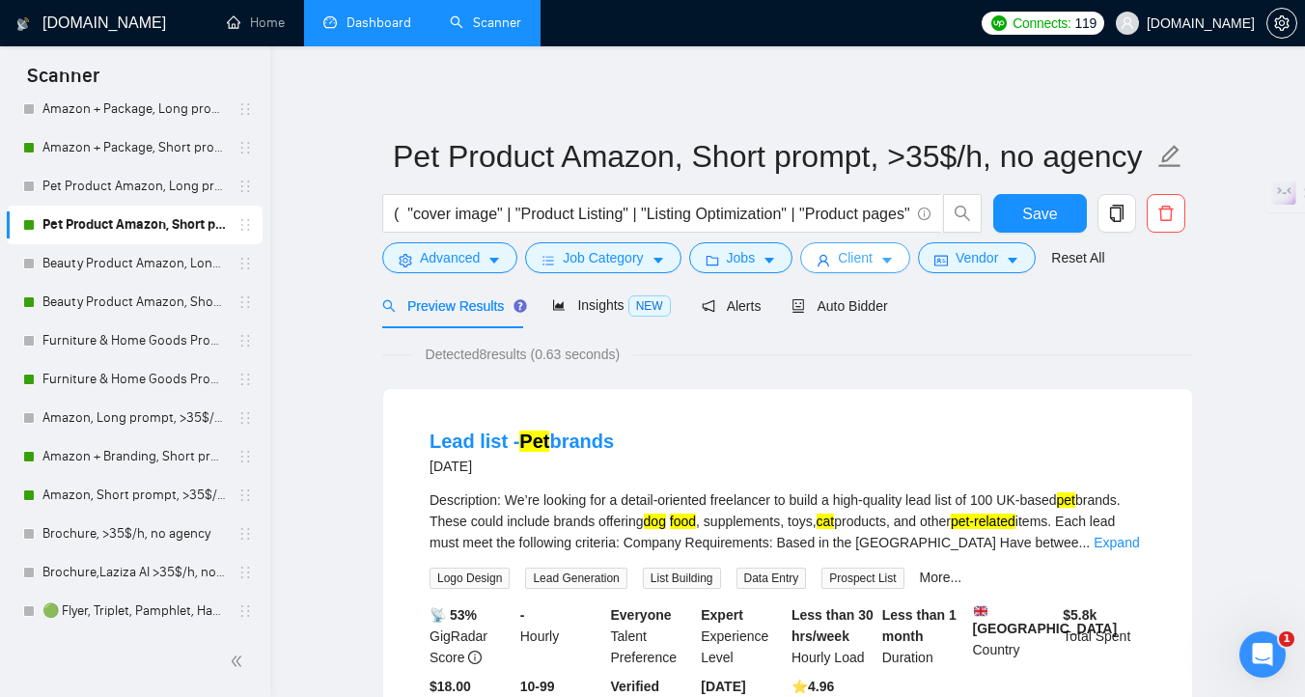
click at [897, 268] on button "Client" at bounding box center [855, 257] width 110 height 31
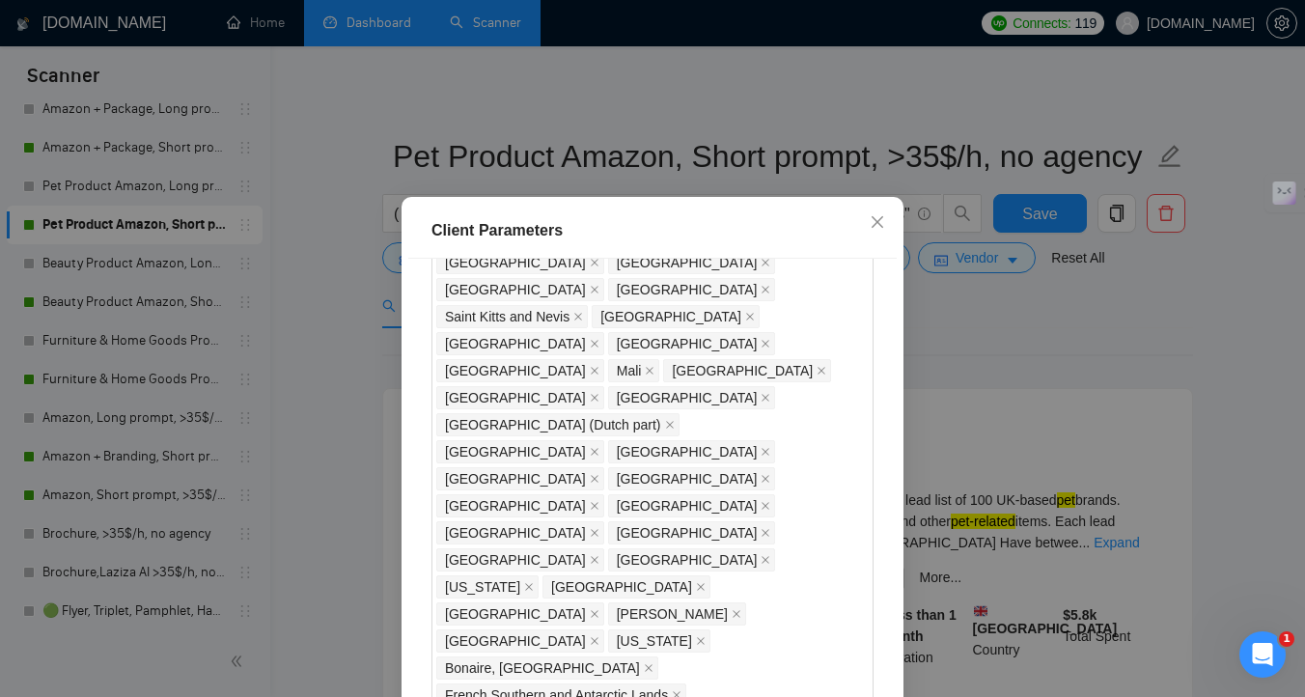
scroll to position [1485, 0]
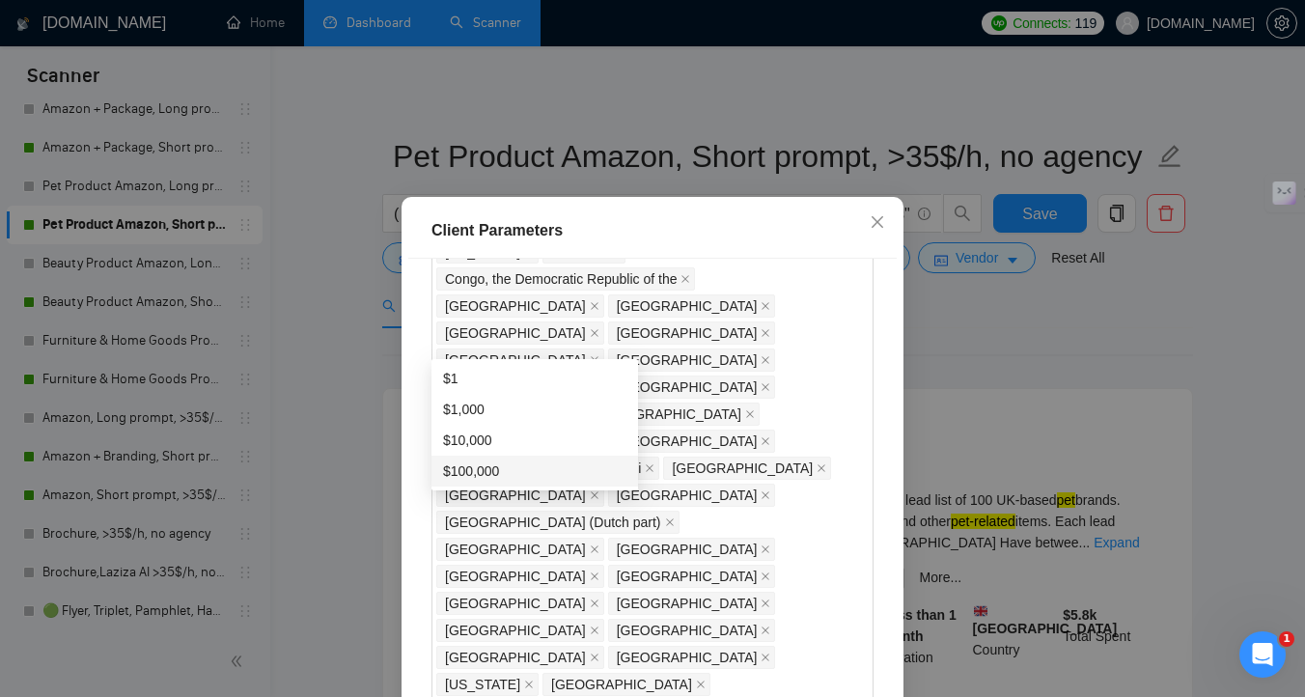
scroll to position [1715, 0]
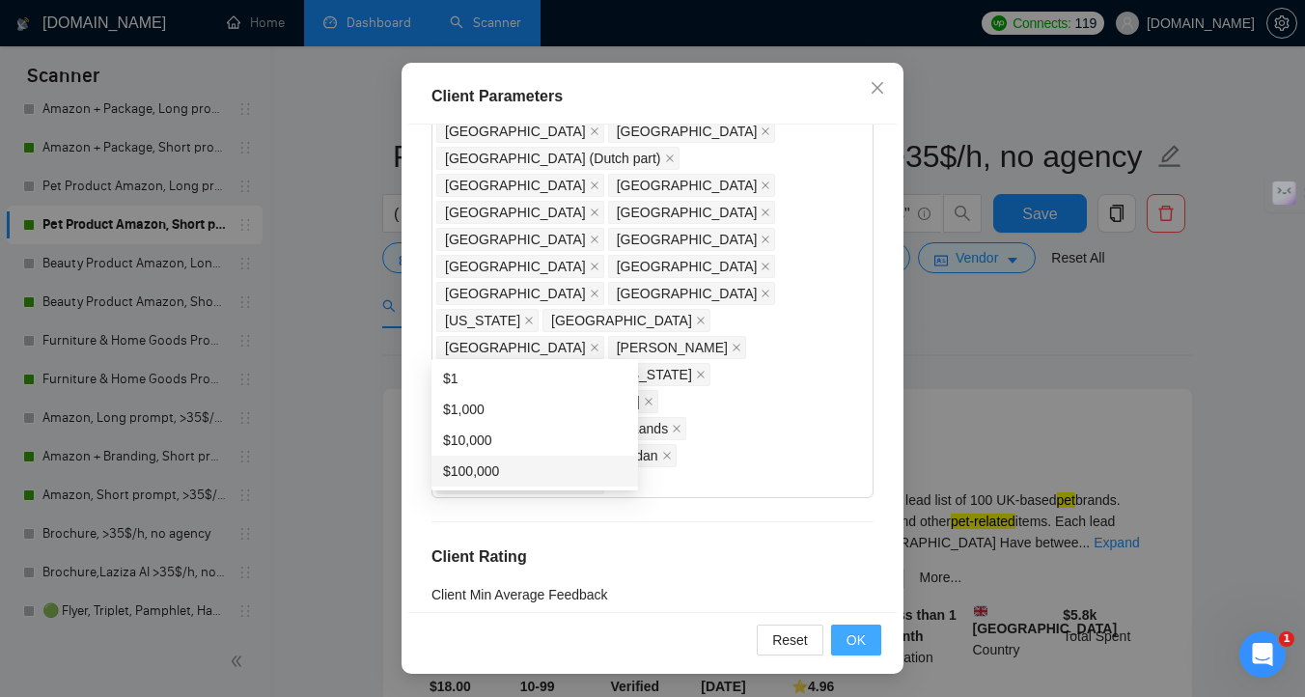
type input "1"
click at [841, 639] on button "OK" at bounding box center [856, 639] width 50 height 31
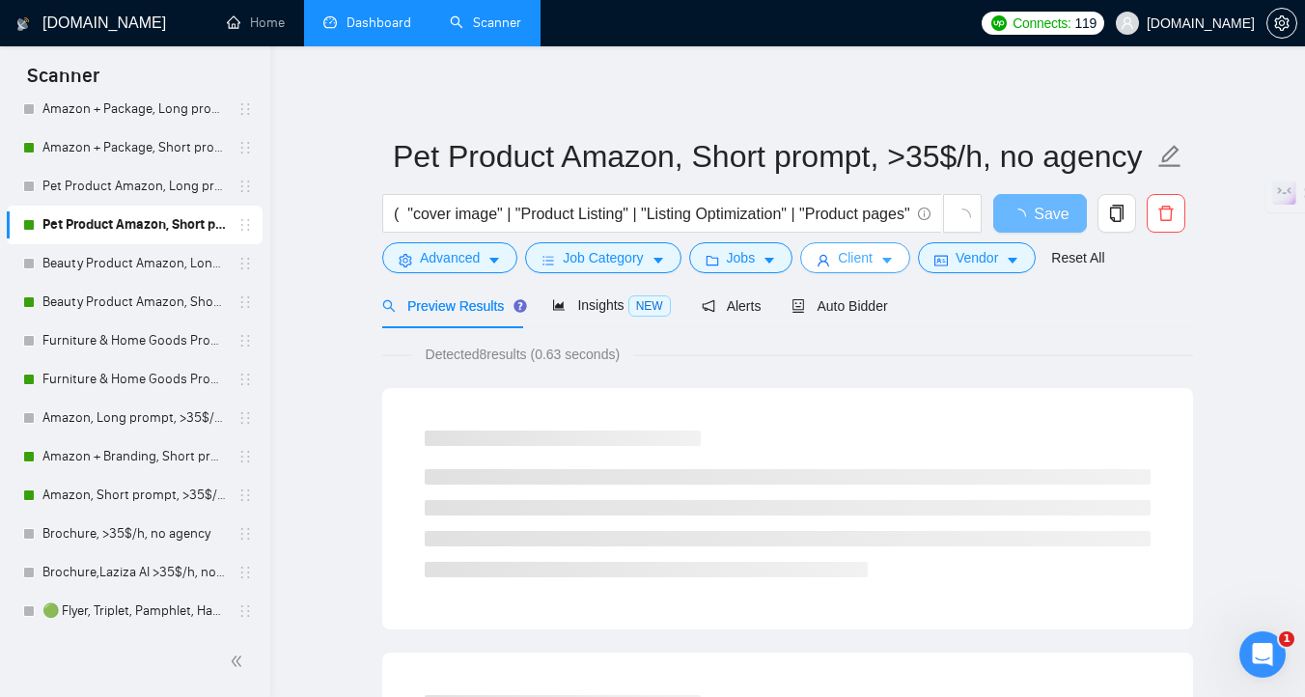
scroll to position [0, 0]
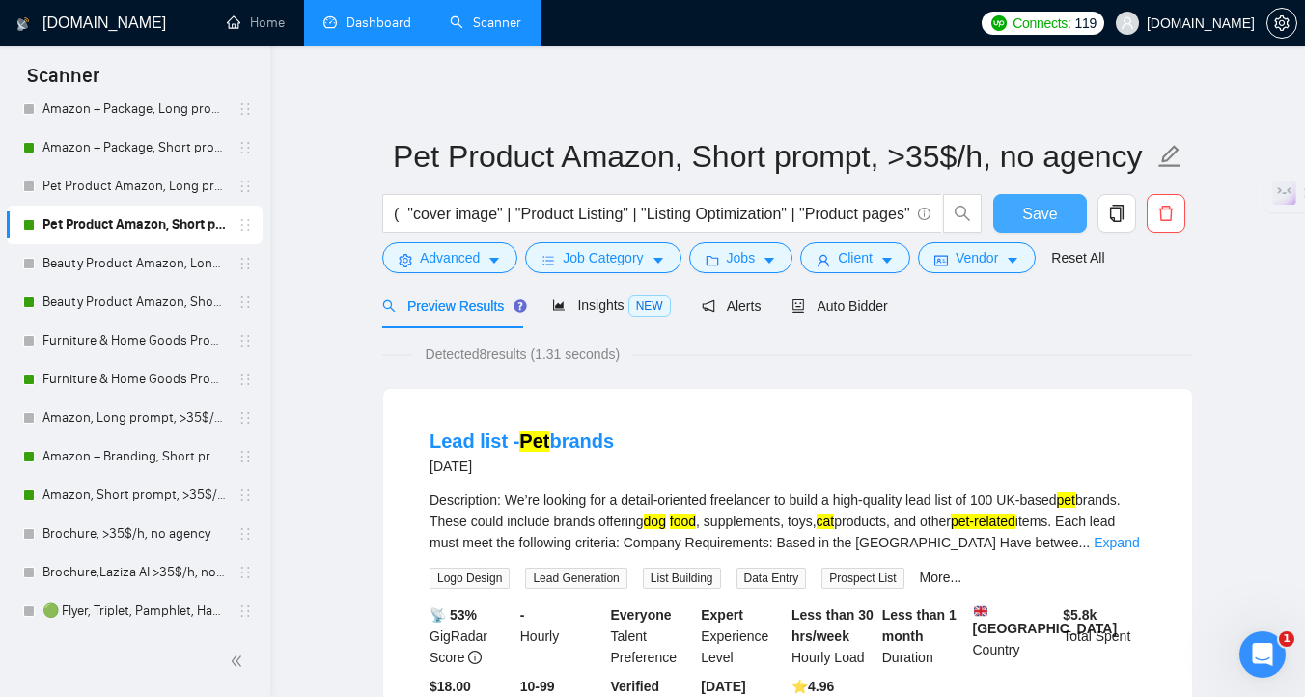
click at [1038, 219] on span "Save" at bounding box center [1039, 214] width 35 height 24
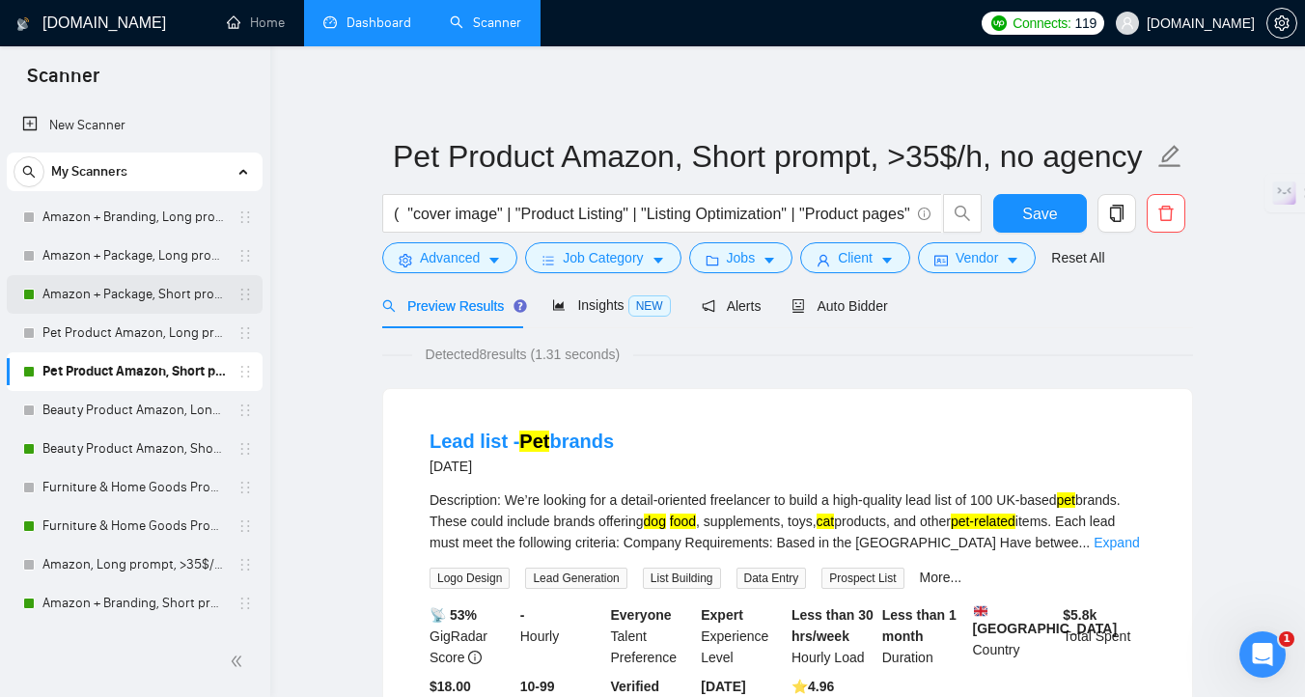
click at [152, 295] on link "Amazon + Package, Short prompt, >35$/h, no agency" at bounding box center [133, 294] width 183 height 39
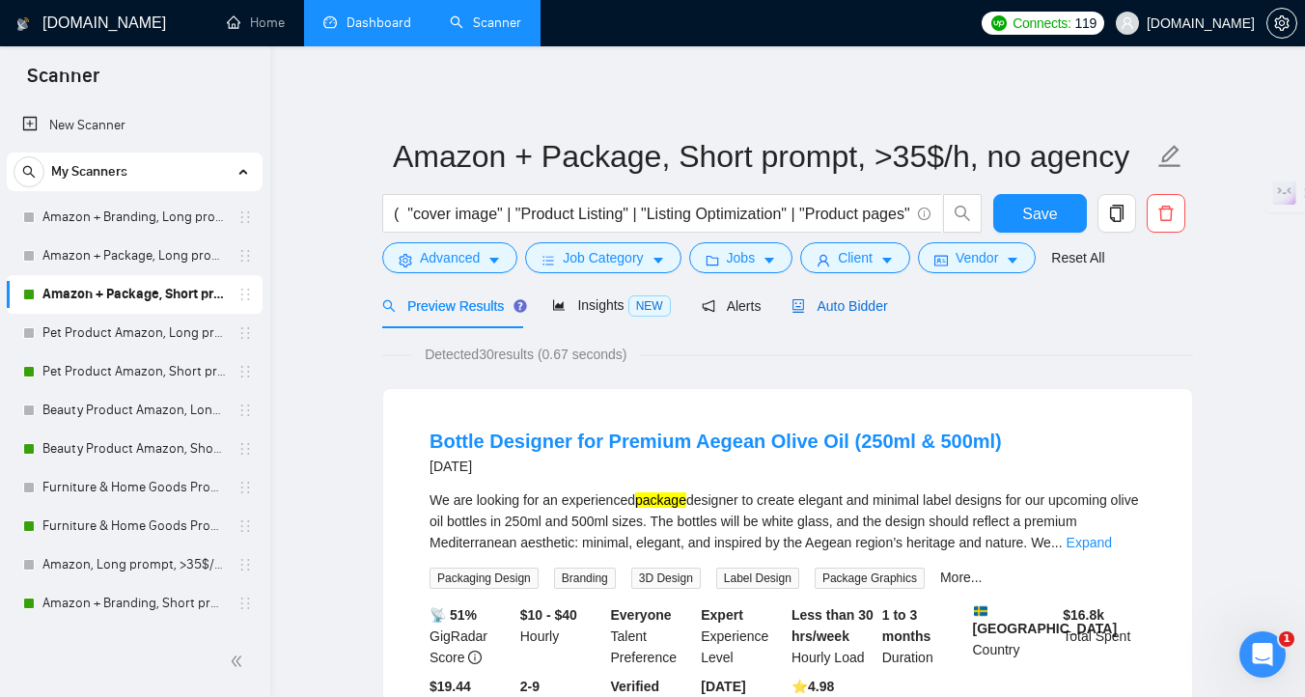
click at [830, 312] on span "Auto Bidder" at bounding box center [839, 305] width 96 height 15
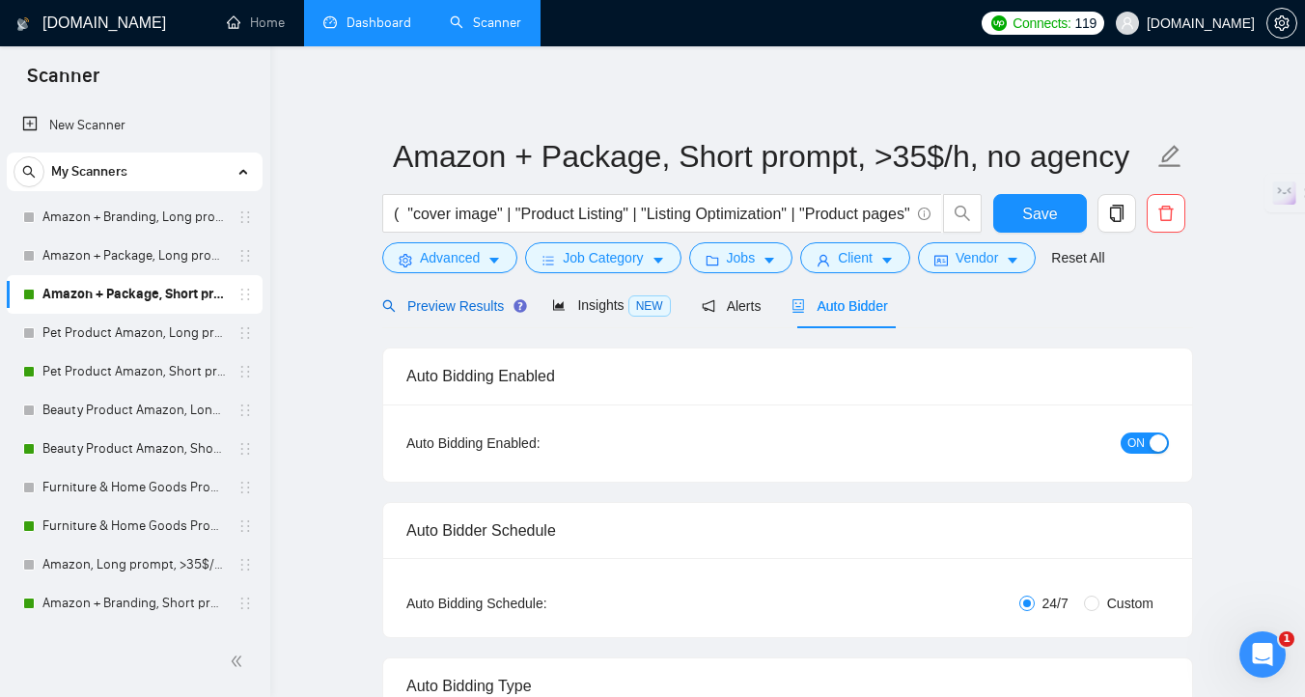
click at [499, 310] on span "Preview Results" at bounding box center [451, 305] width 139 height 15
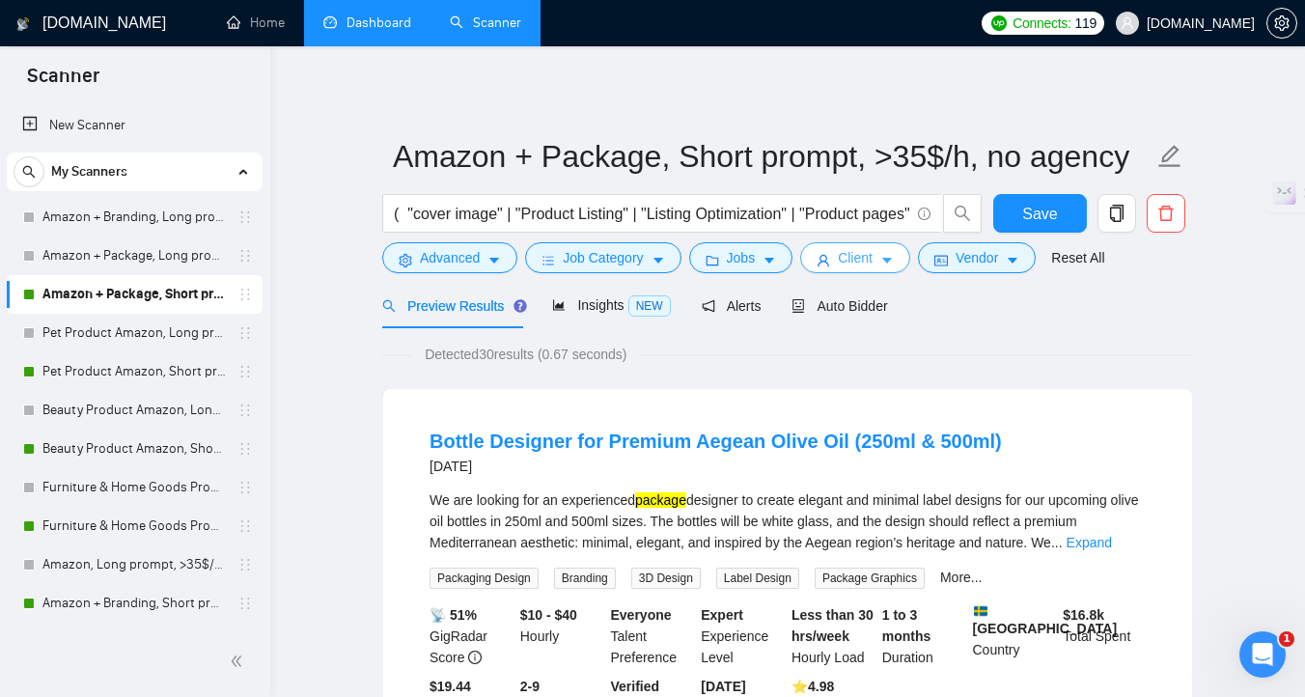
click at [892, 260] on icon "caret-down" at bounding box center [887, 262] width 10 height 6
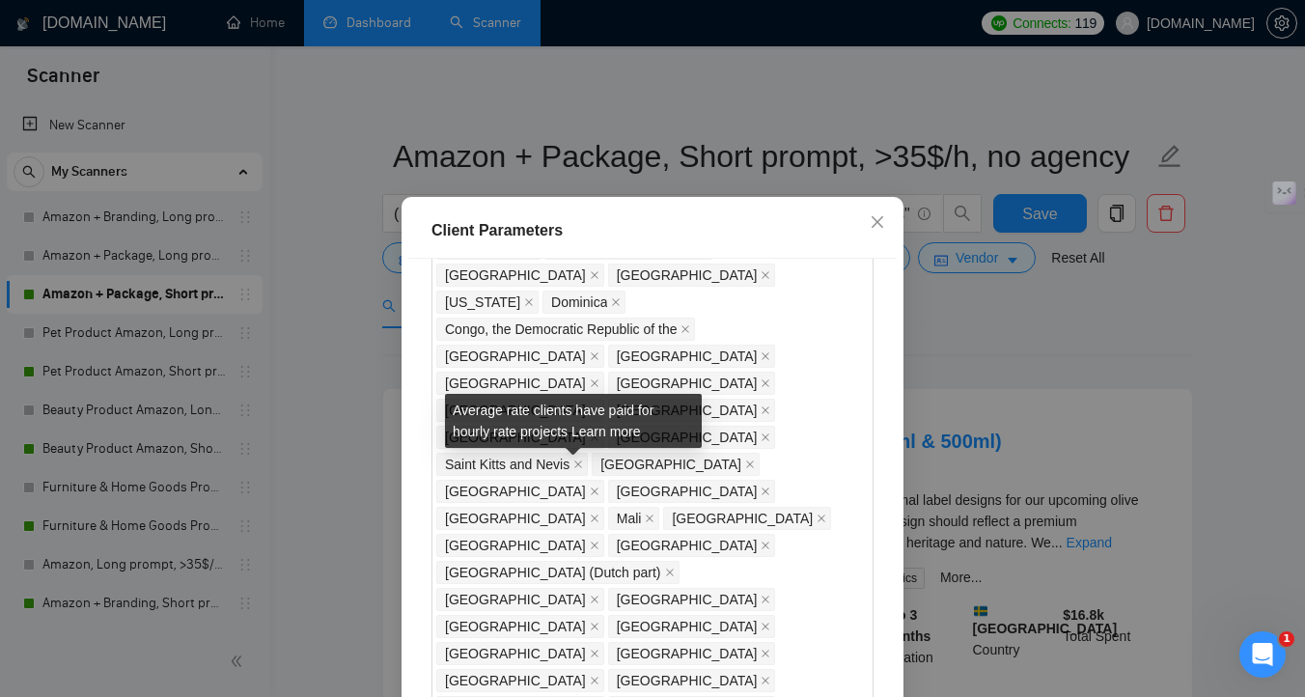
scroll to position [1430, 0]
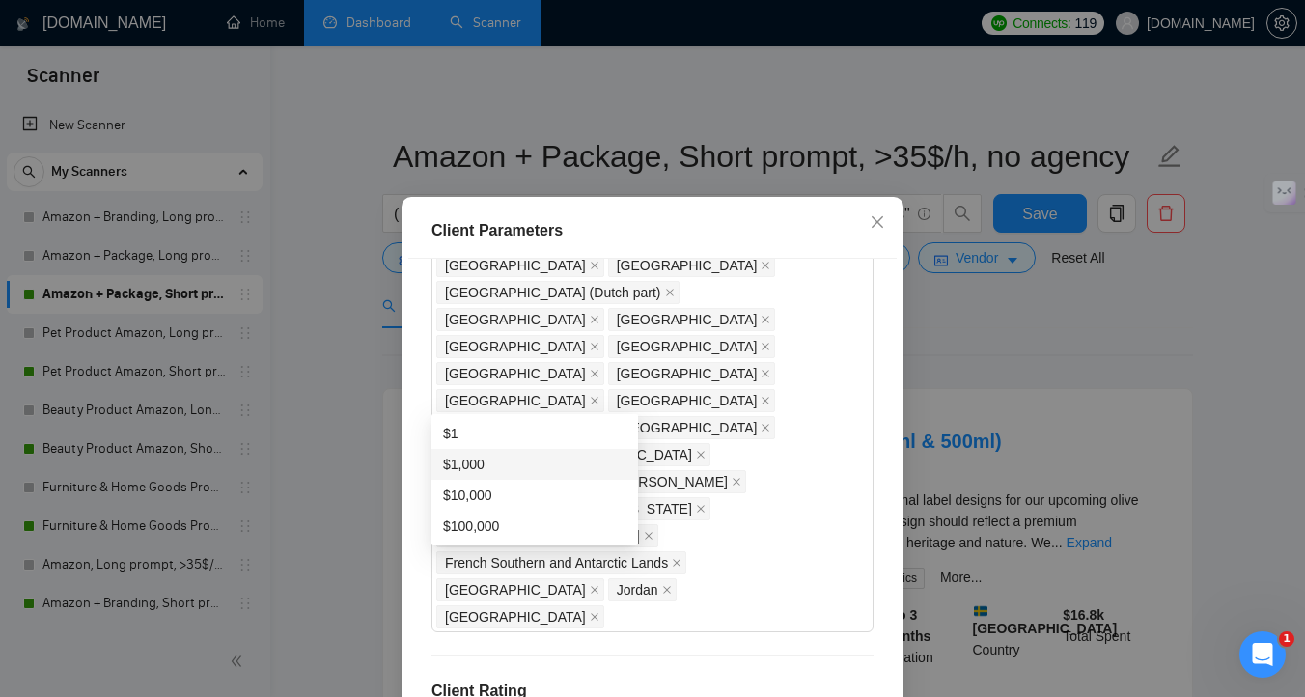
scroll to position [134, 0]
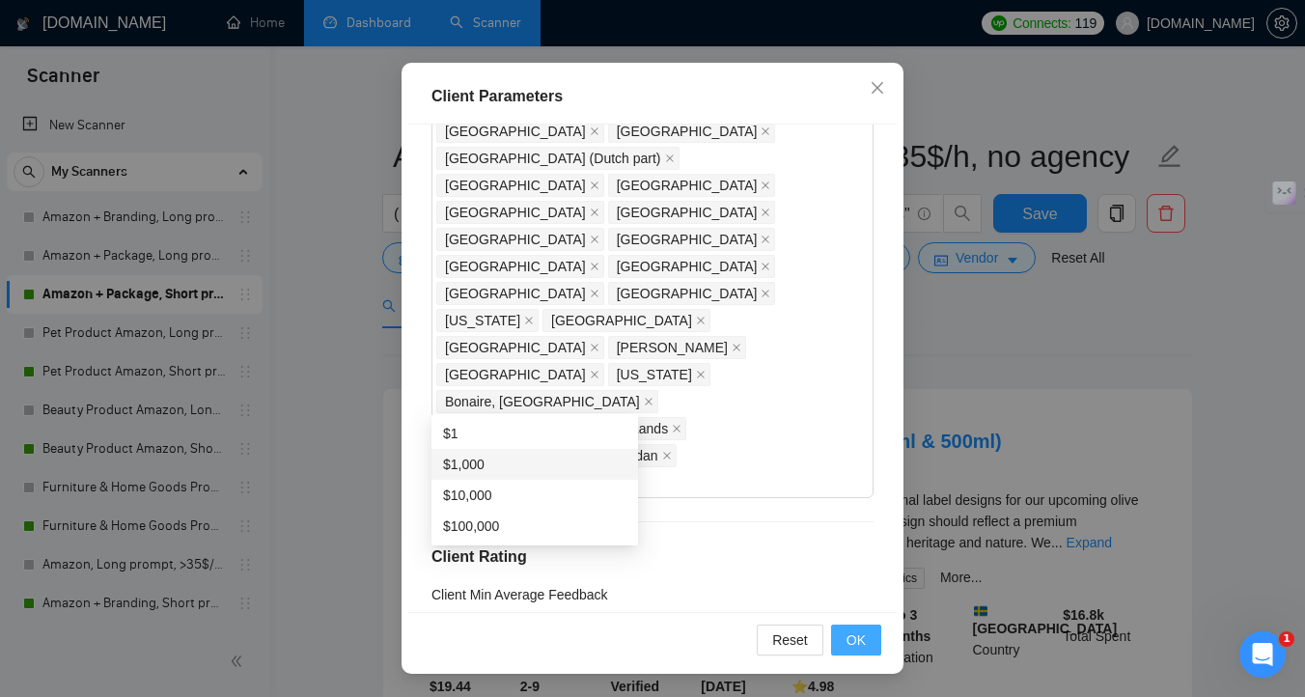
type input "1"
click at [868, 640] on button "OK" at bounding box center [856, 639] width 50 height 31
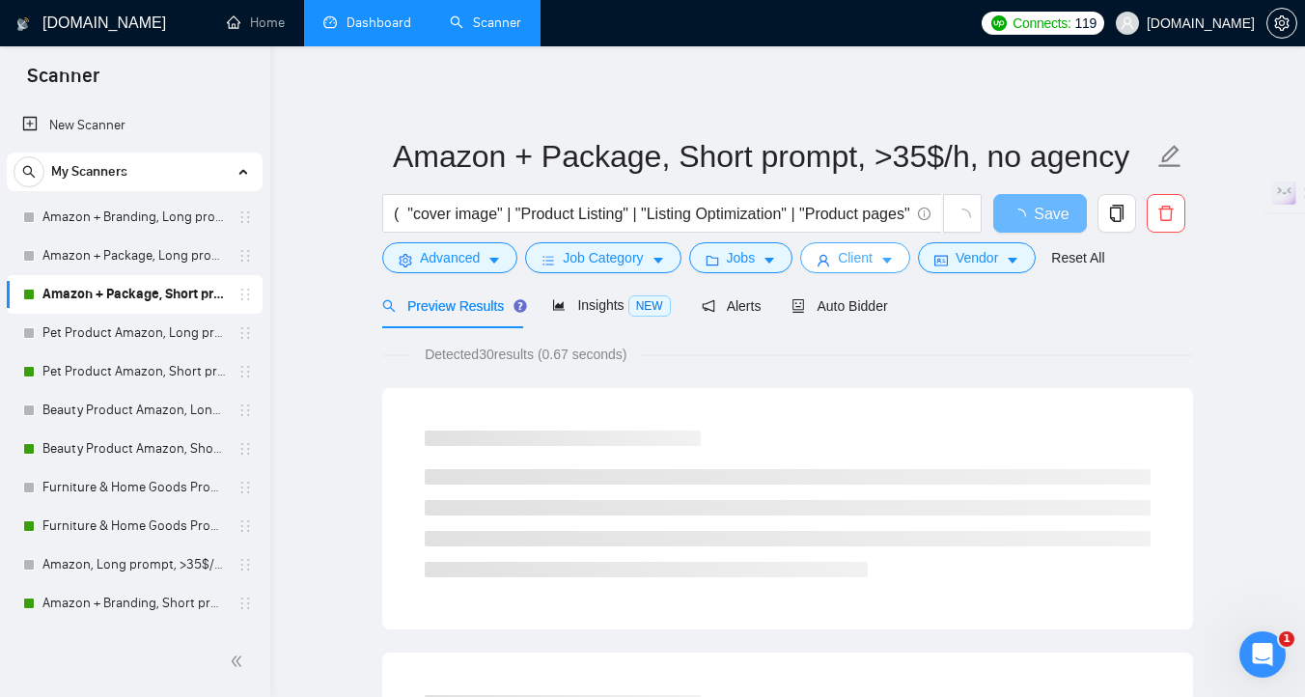
scroll to position [0, 0]
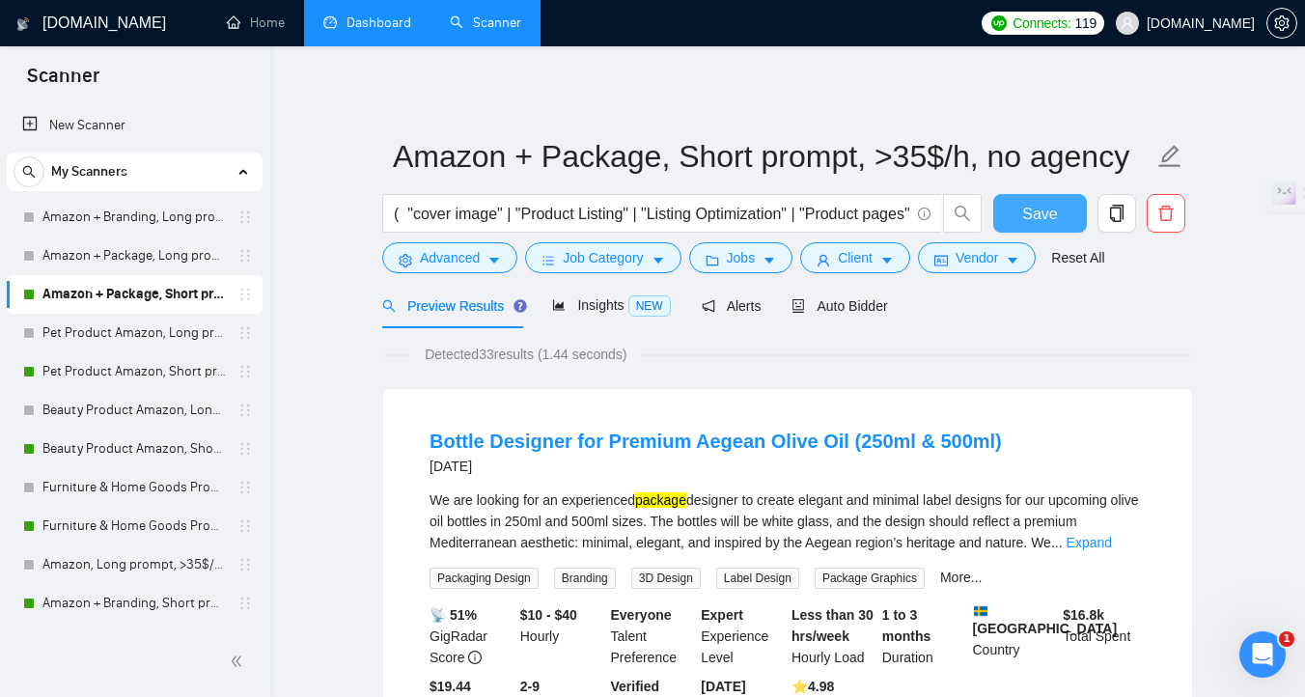
click at [1037, 228] on button "Save" at bounding box center [1040, 213] width 94 height 39
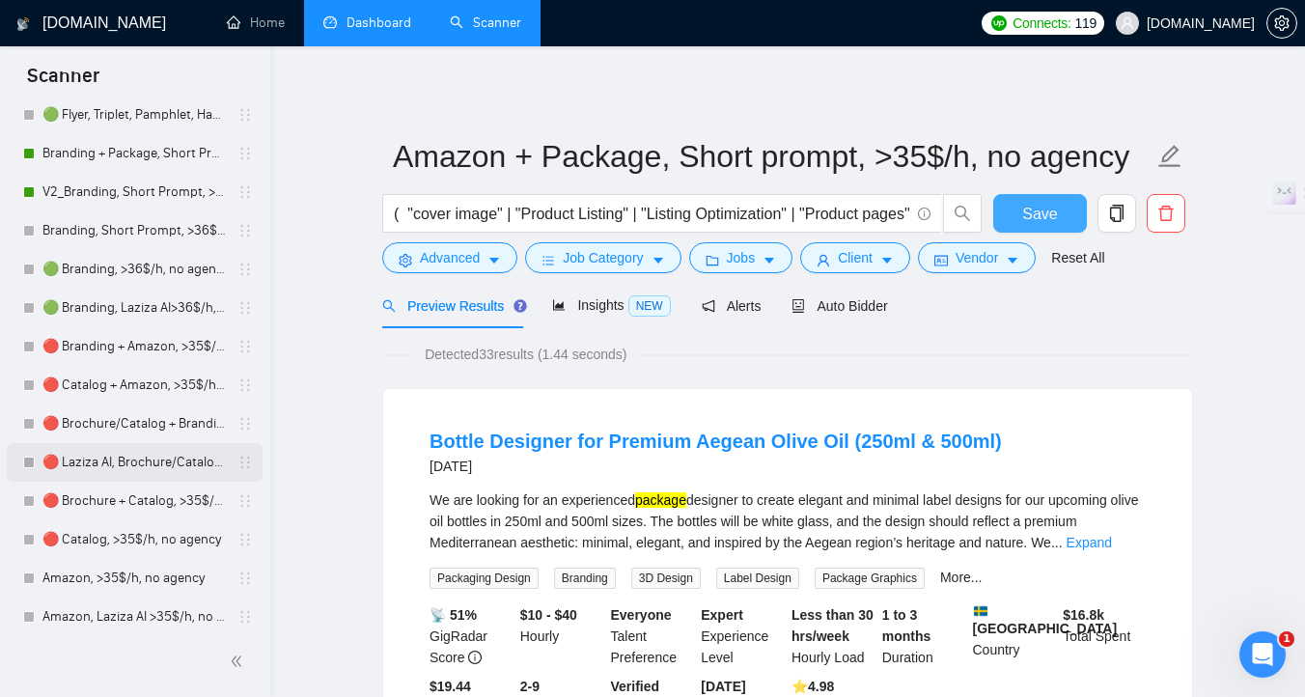
scroll to position [645, 0]
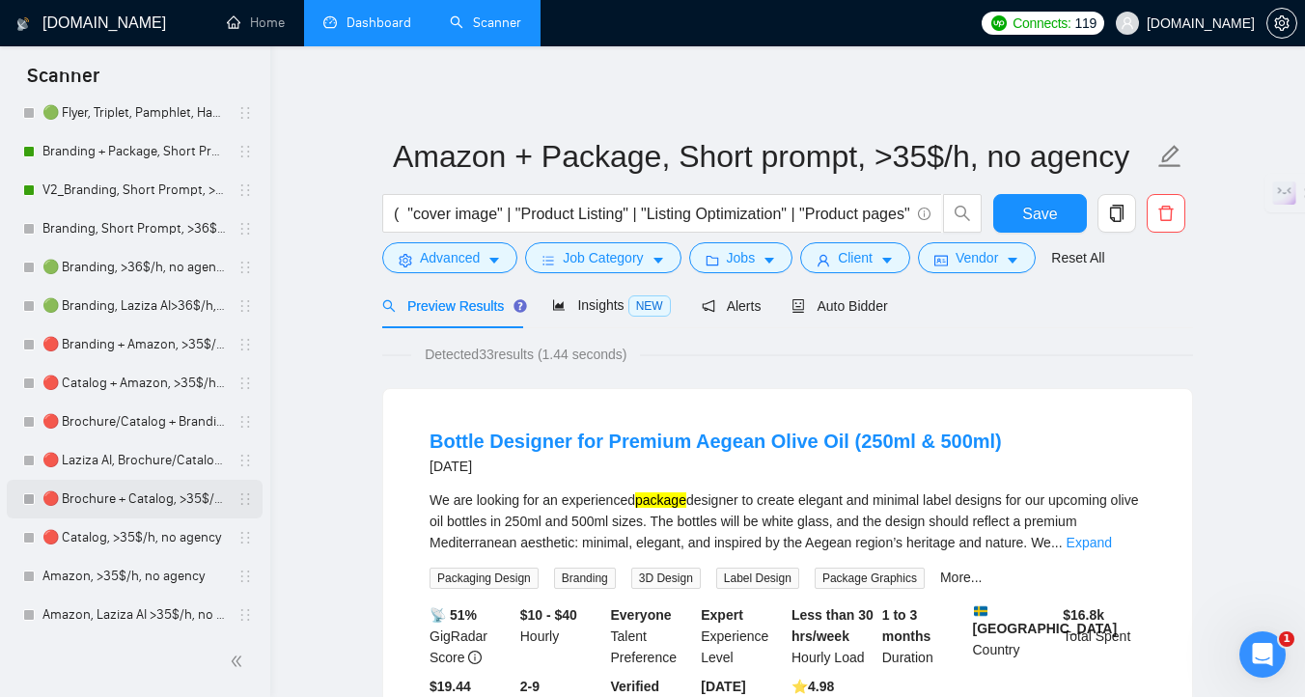
click at [141, 501] on link "🔴 Brochure + Catalog, >35$/h, no agency" at bounding box center [133, 499] width 183 height 39
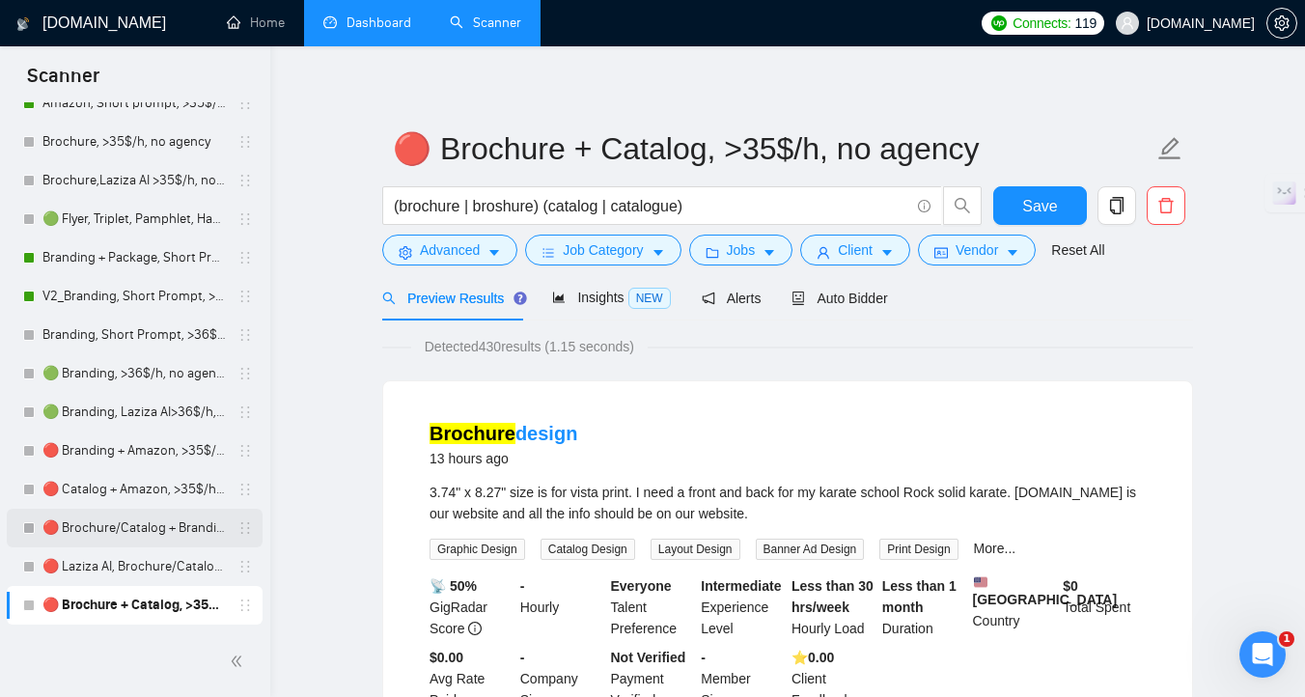
scroll to position [537, 0]
click at [129, 303] on link "V2_Branding, Short Prompt, >36$/h, no agency" at bounding box center [133, 298] width 183 height 39
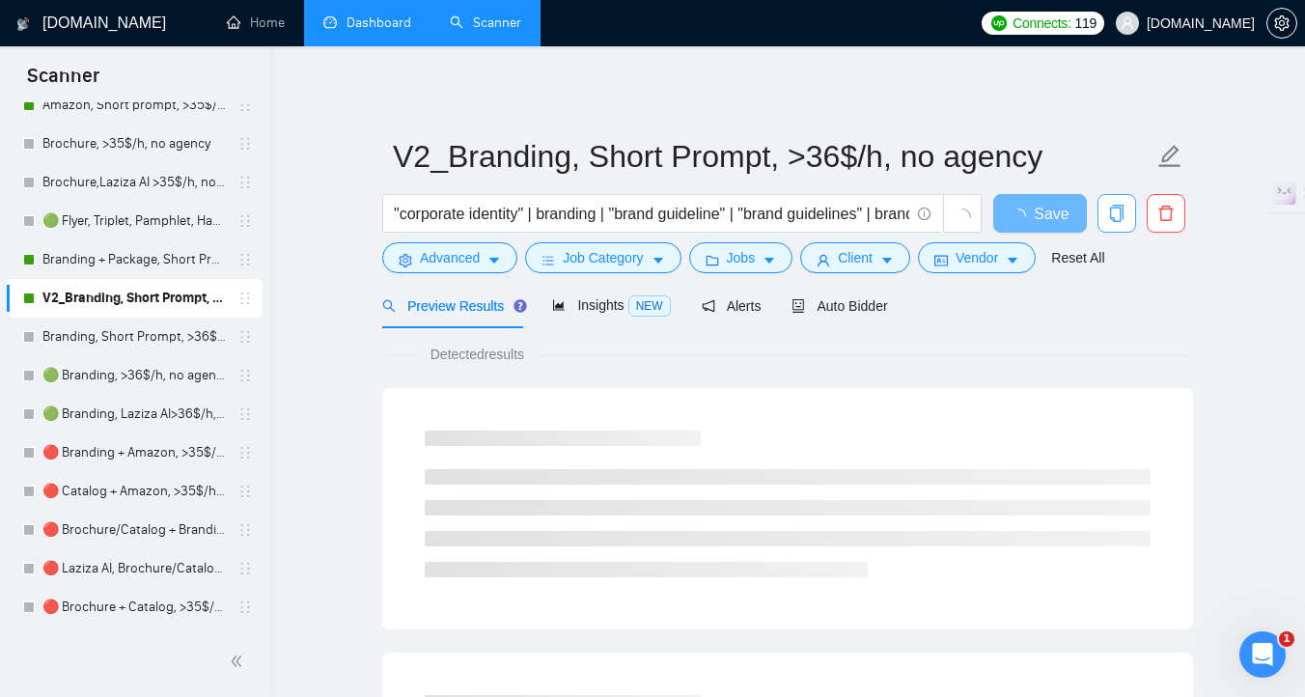
click at [1113, 216] on icon "copy" at bounding box center [1116, 213] width 17 height 17
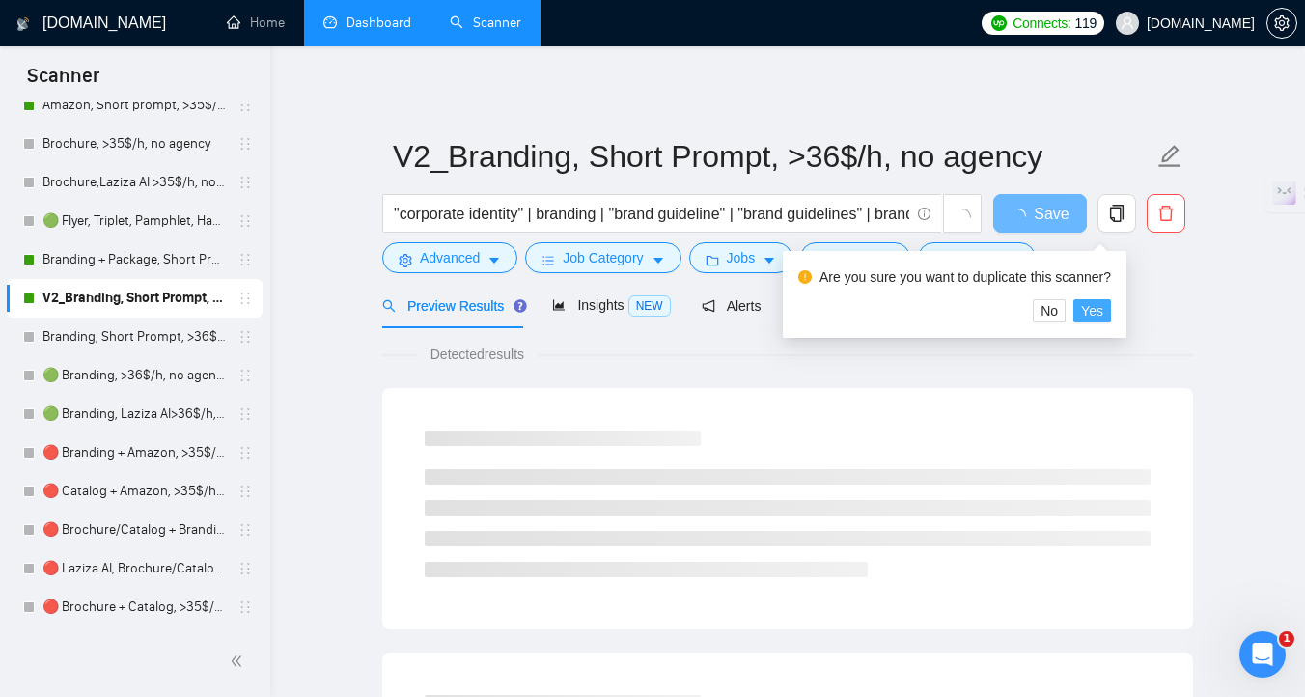
click at [1111, 314] on button "Yes" at bounding box center [1092, 310] width 38 height 23
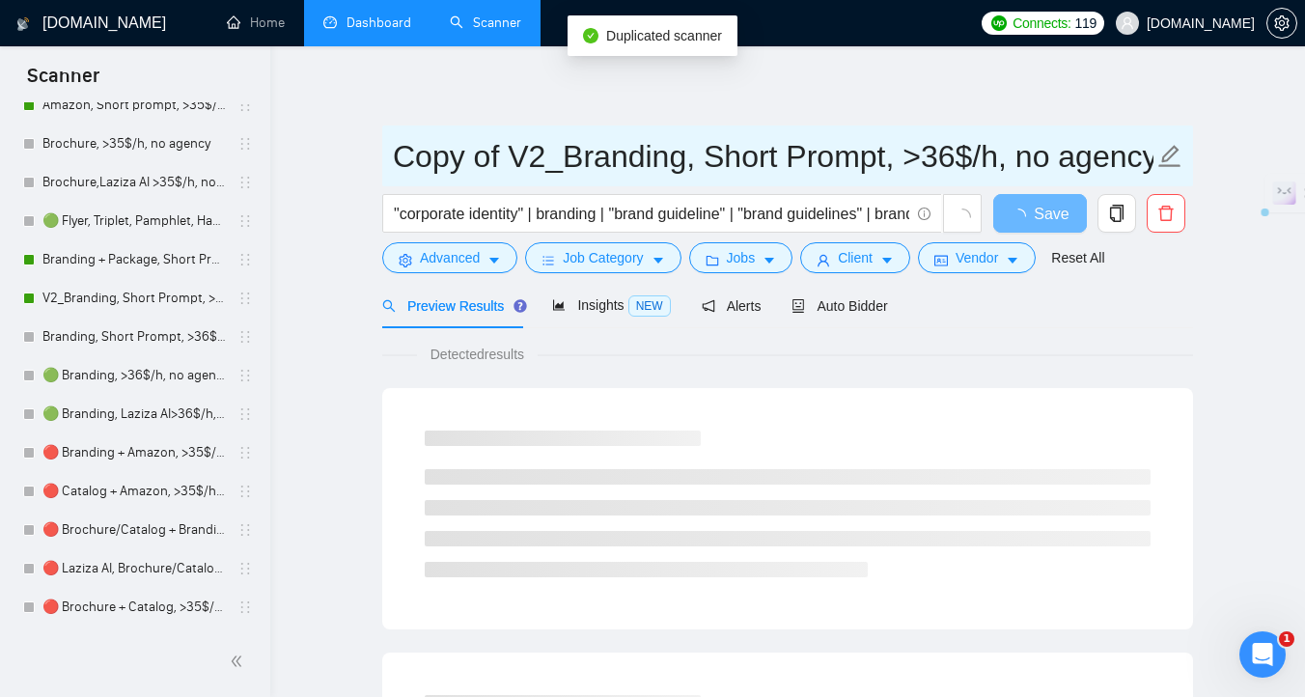
drag, startPoint x: 686, startPoint y: 164, endPoint x: 340, endPoint y: 162, distance: 346.4
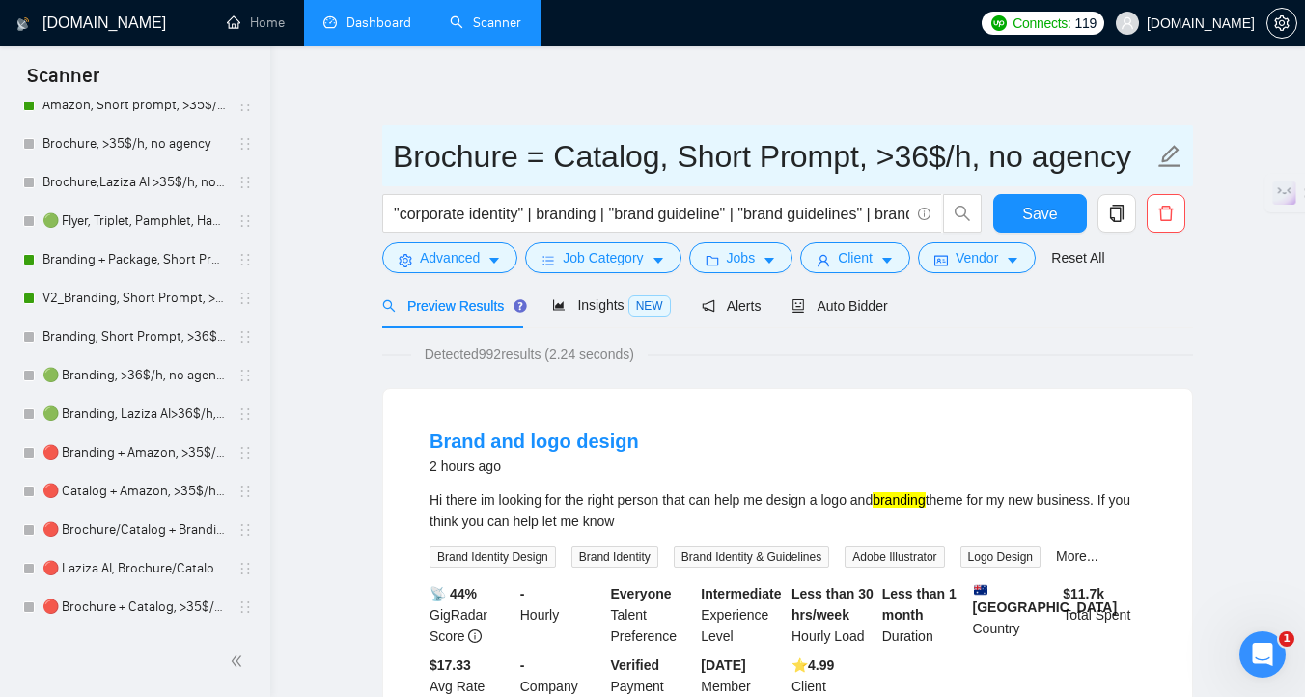
click at [542, 166] on input "Brochure = Catalog, Short Prompt, >36$/h, no agency" at bounding box center [773, 156] width 760 height 48
type input "Brochure + Catalog, Short Prompt, >36$/h, no agency"
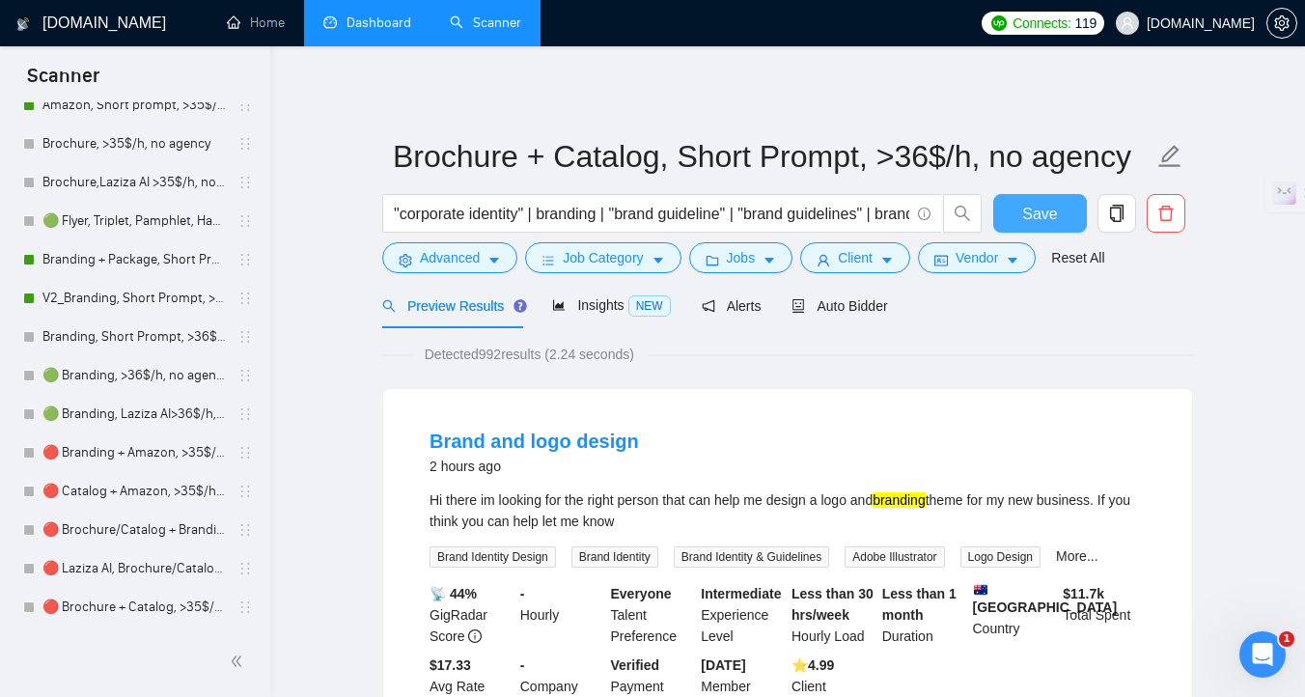
click at [1032, 226] on button "Save" at bounding box center [1040, 213] width 94 height 39
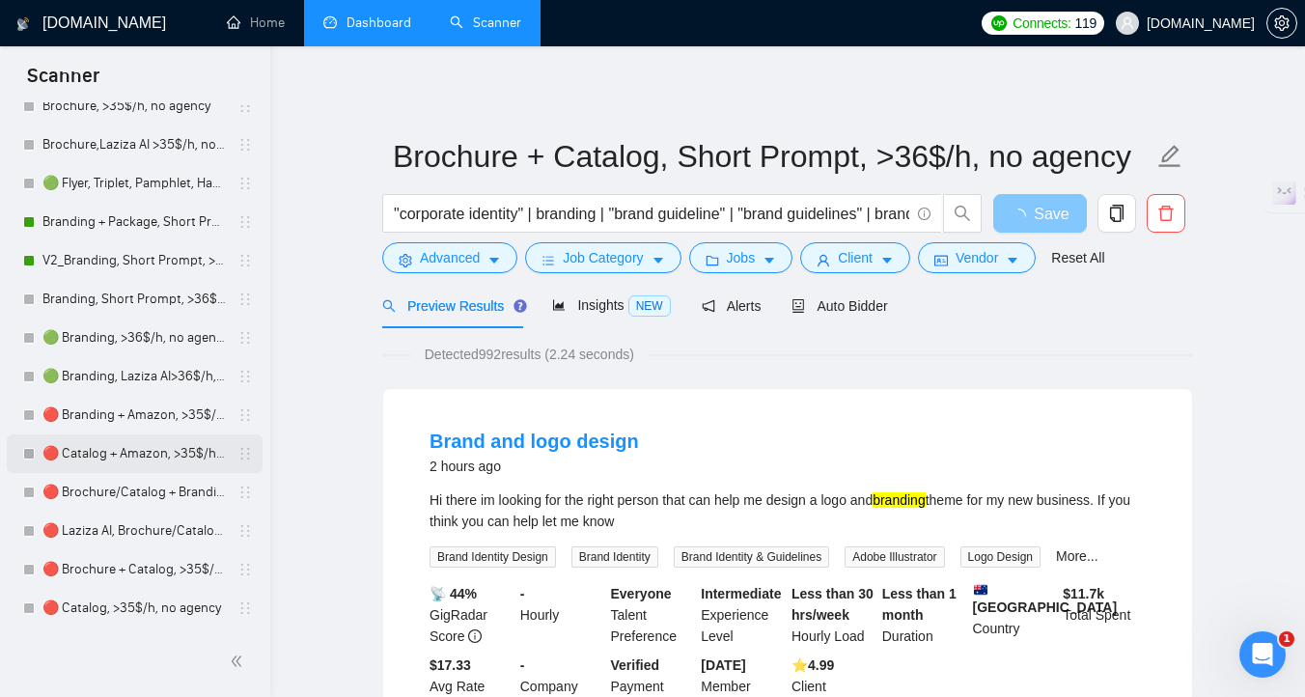
scroll to position [577, 0]
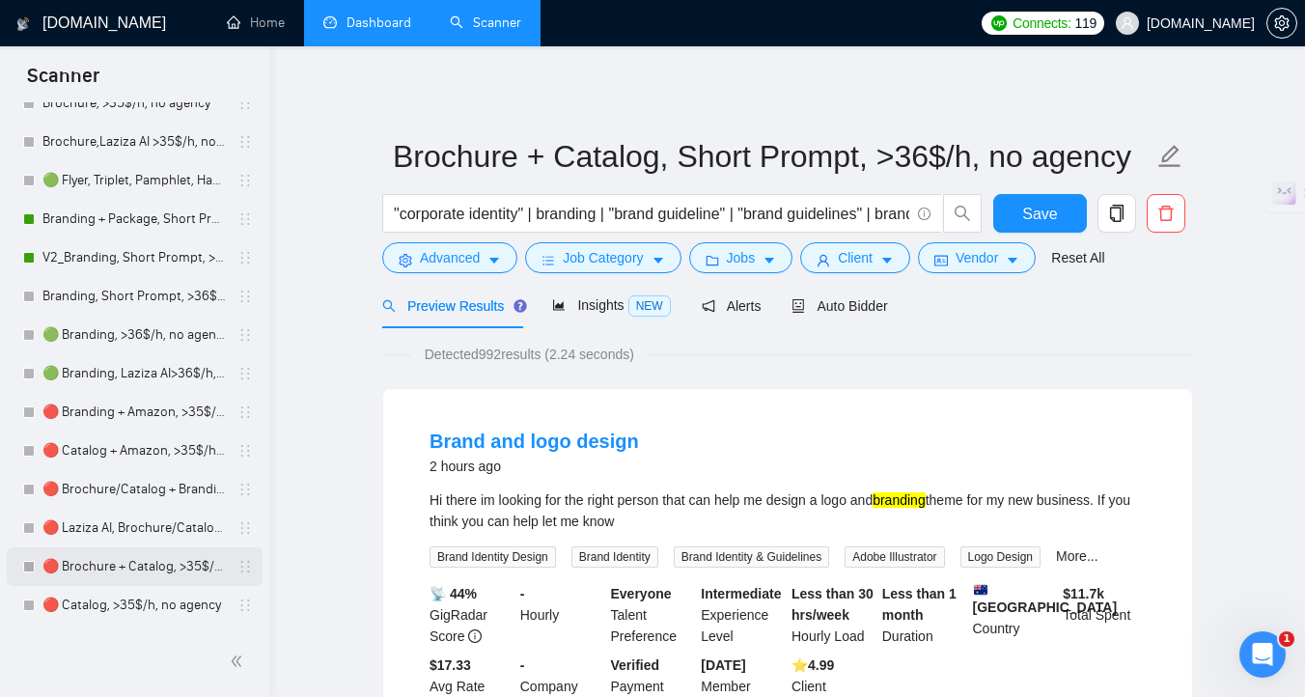
click at [146, 563] on link "🔴 Brochure + Catalog, >35$/h, no agency" at bounding box center [133, 566] width 183 height 39
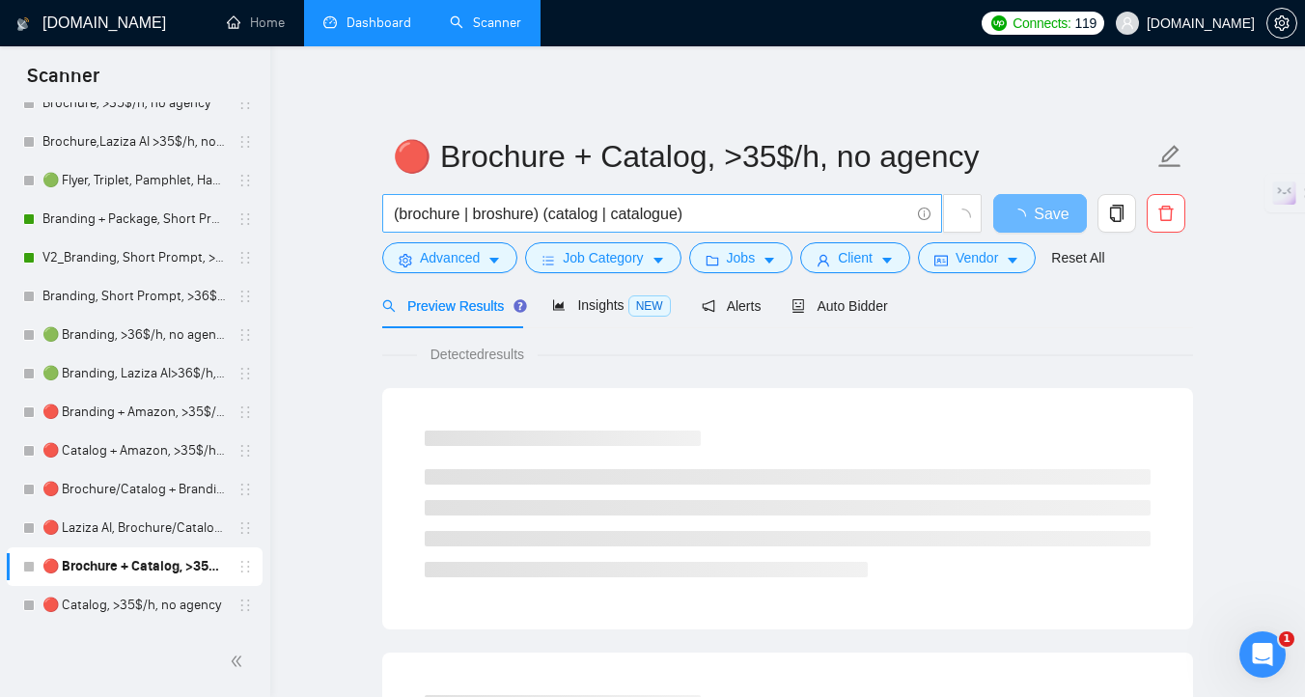
click at [551, 221] on input "(brochure | broshure) (catalog | catalogue)" at bounding box center [651, 214] width 515 height 24
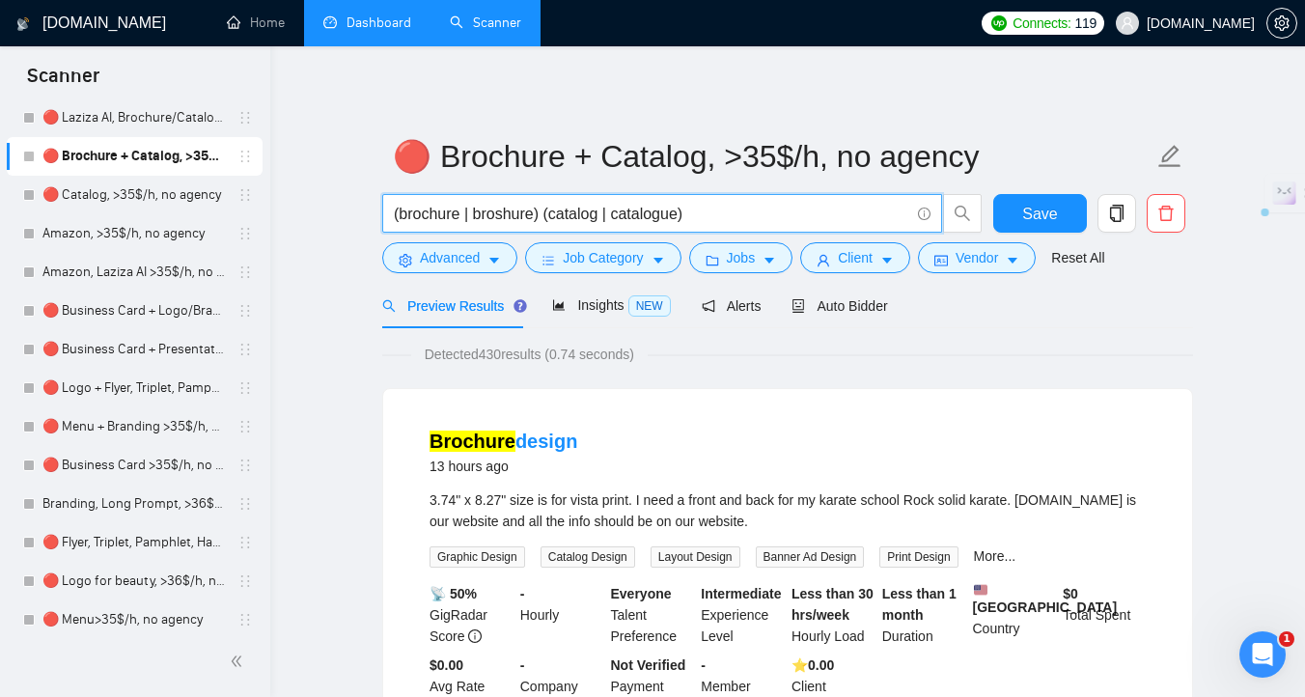
scroll to position [1733, 0]
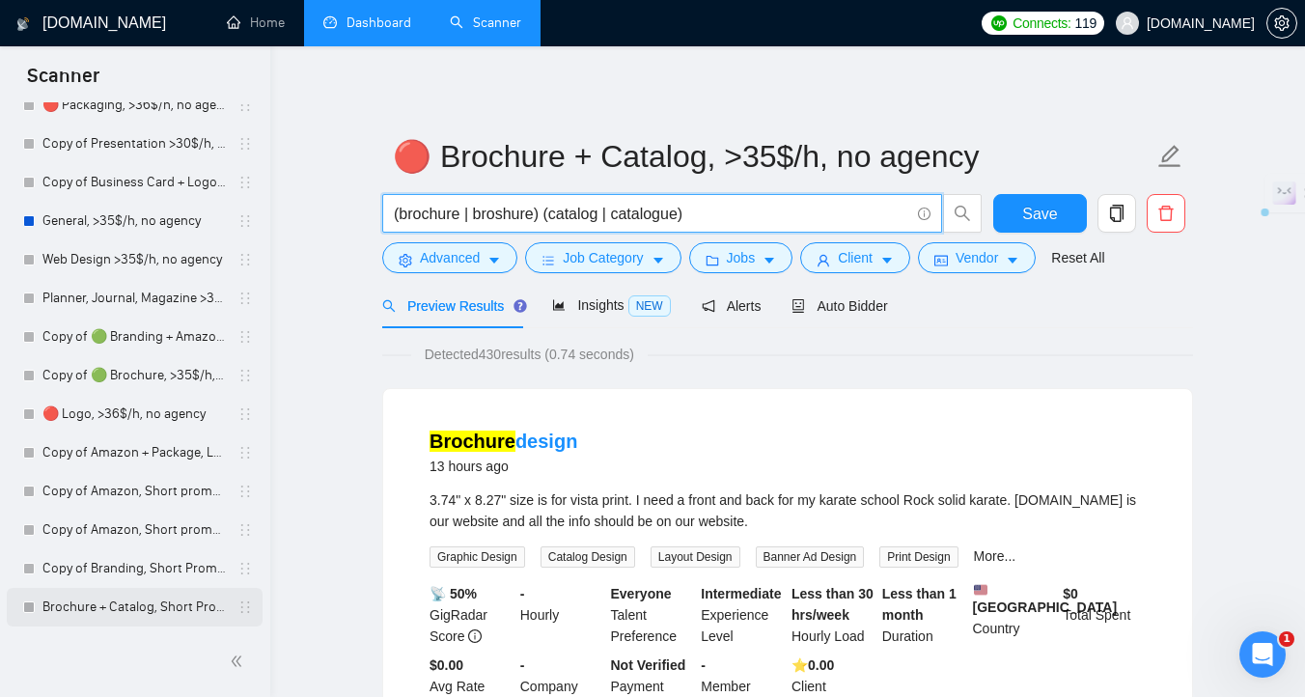
click at [156, 616] on link "Brochure + Catalog, Short Prompt, >36$/h, no agency" at bounding box center [133, 607] width 183 height 39
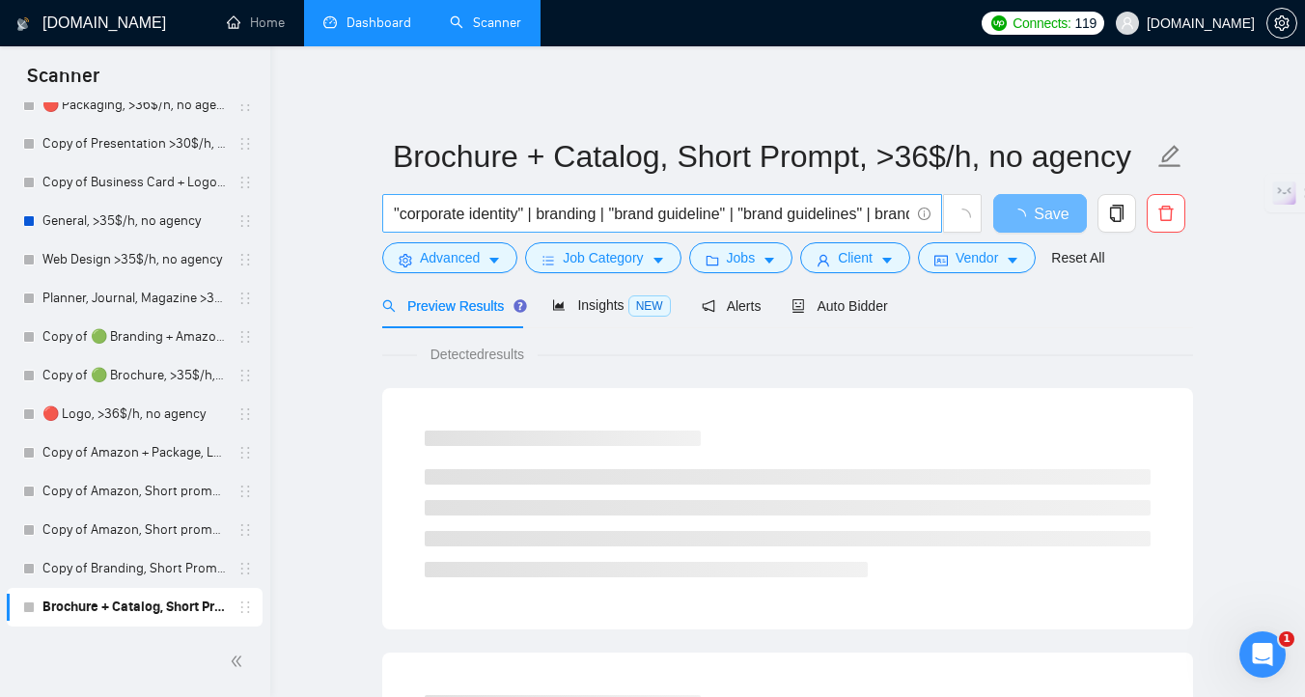
click at [620, 211] on input ""corporate identity" | branding | "brand guideline" | "brand guidelines" | bran…" at bounding box center [651, 214] width 515 height 24
paste input "(brochure | broshure) (catalog | catalogue)"
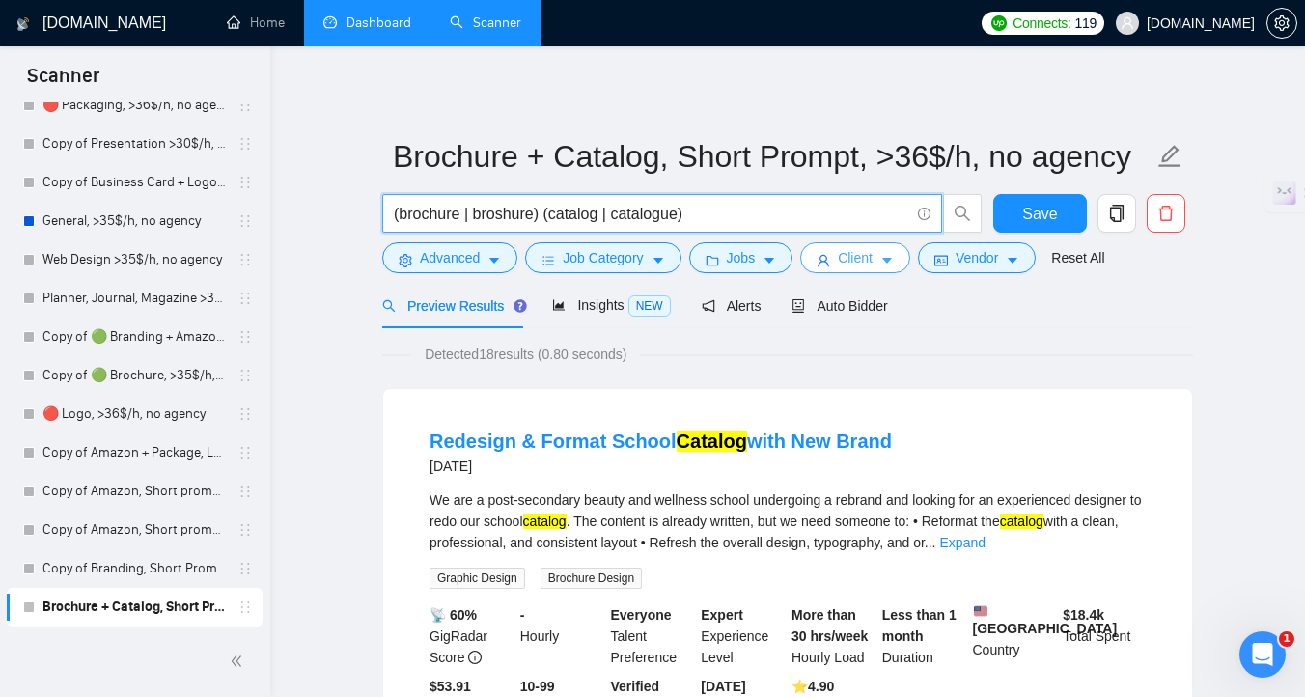
type input "(brochure | broshure) (catalog | catalogue)"
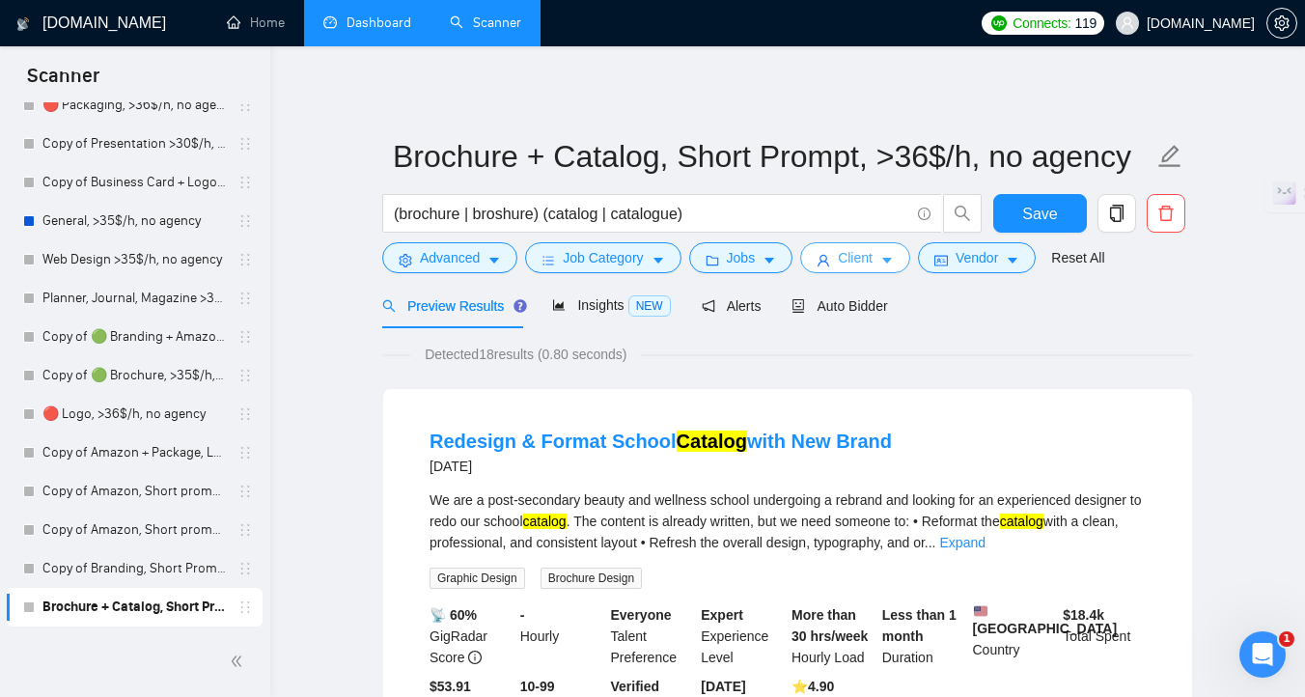
click at [866, 266] on span "Client" at bounding box center [855, 257] width 35 height 21
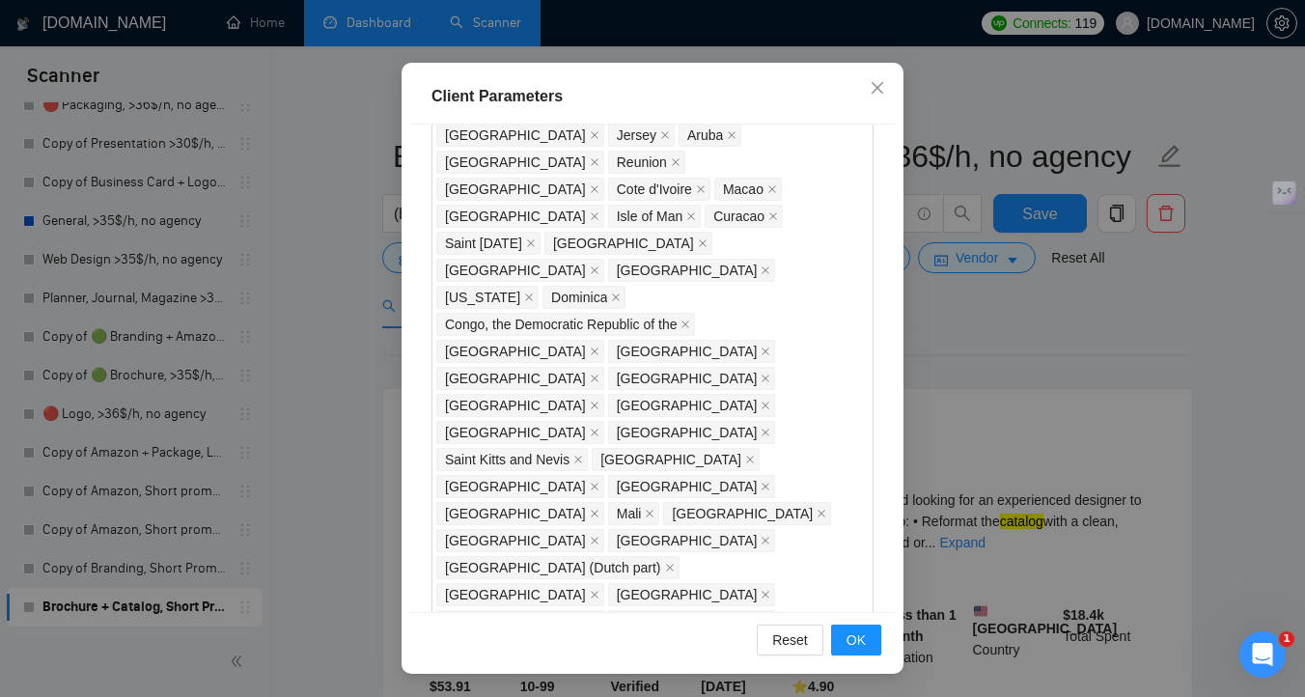
scroll to position [1293, 0]
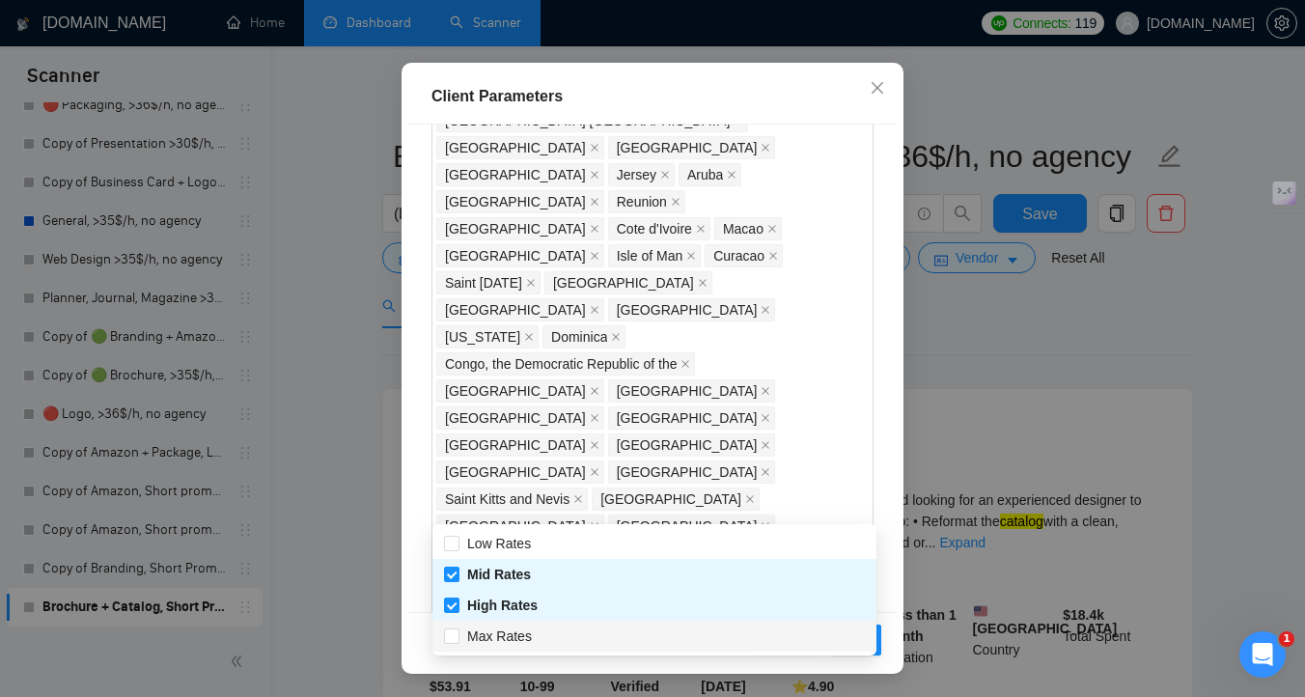
click at [648, 632] on div "Max Rates" at bounding box center [654, 635] width 421 height 21
checkbox input "true"
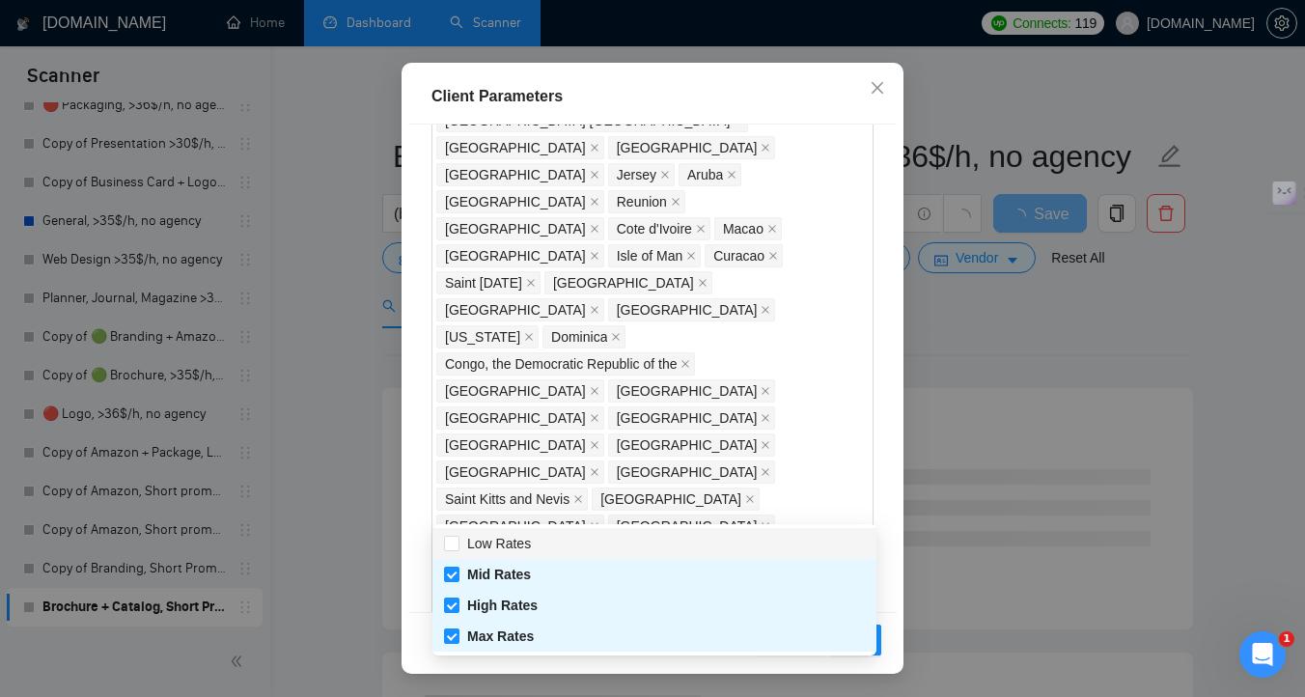
click at [883, 636] on div "Reset OK" at bounding box center [652, 639] width 488 height 55
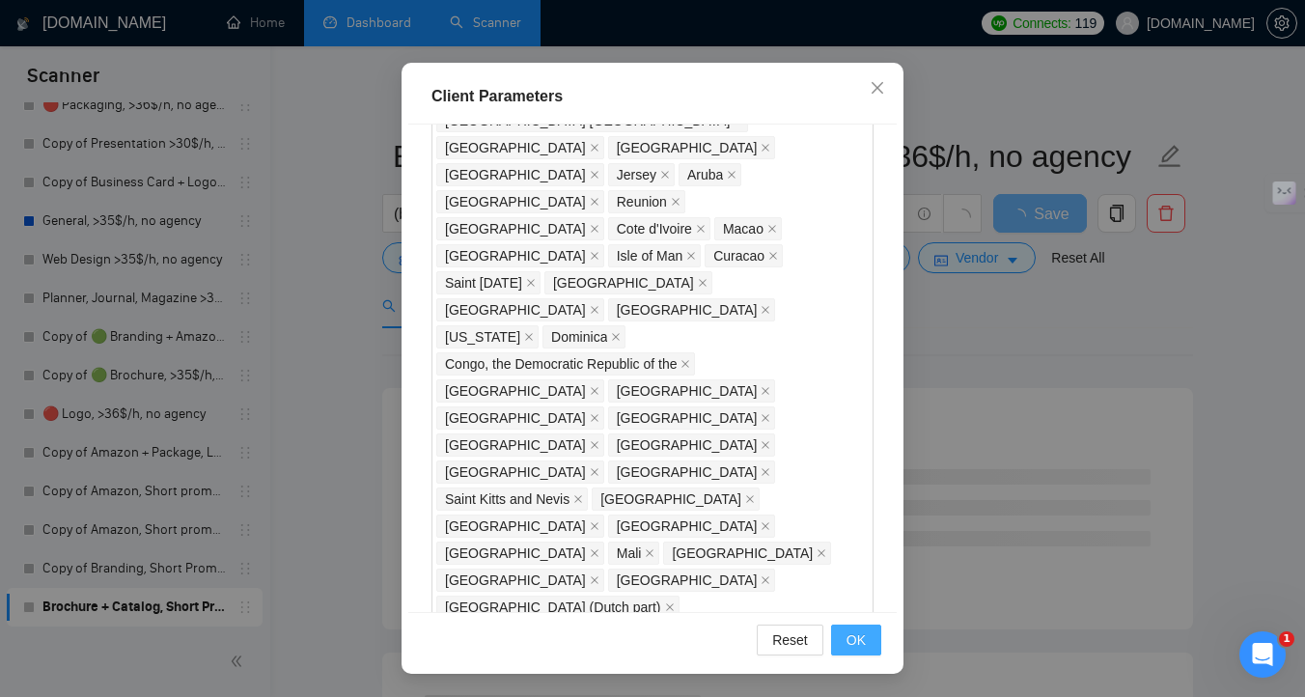
click at [874, 647] on button "OK" at bounding box center [856, 639] width 50 height 31
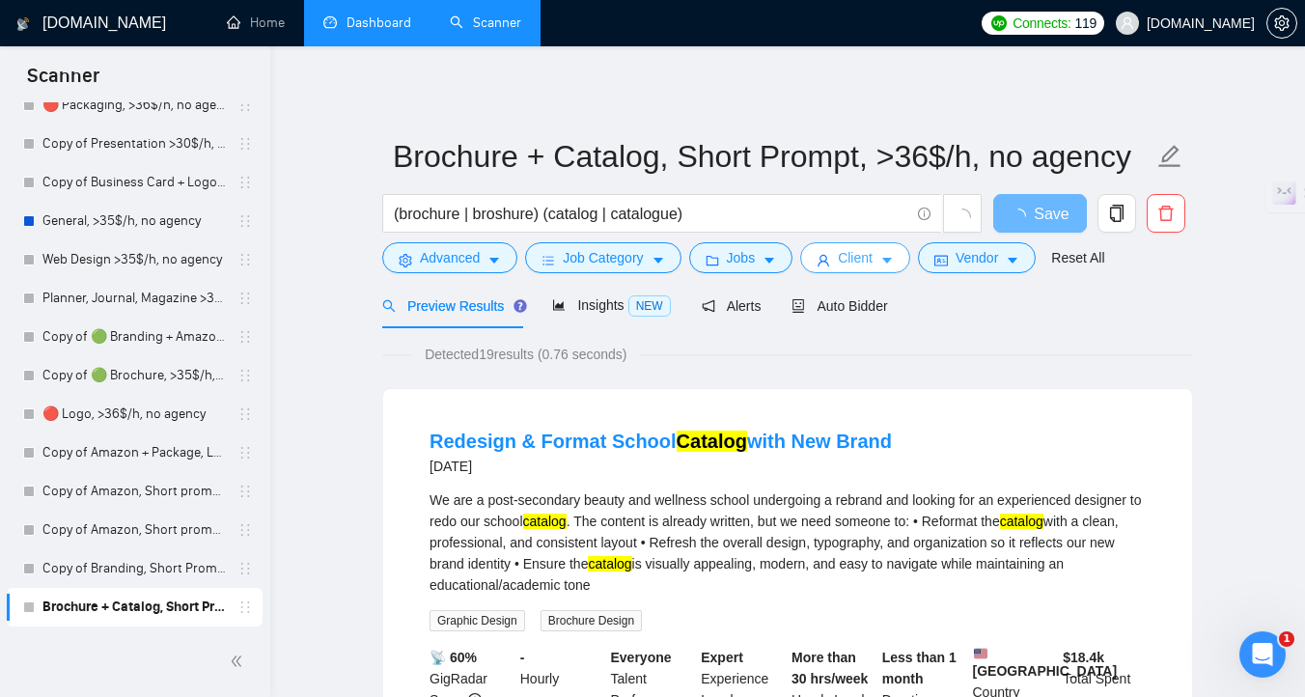
scroll to position [0, 0]
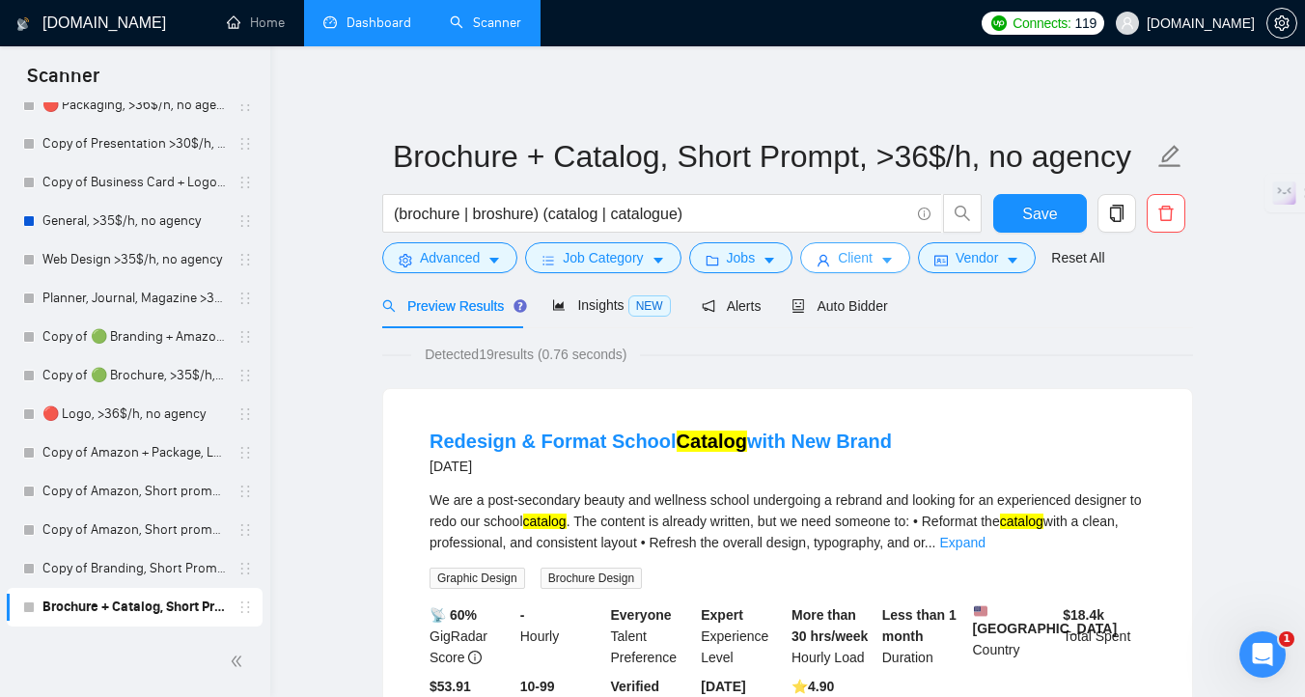
click at [842, 266] on button "Client" at bounding box center [855, 257] width 110 height 31
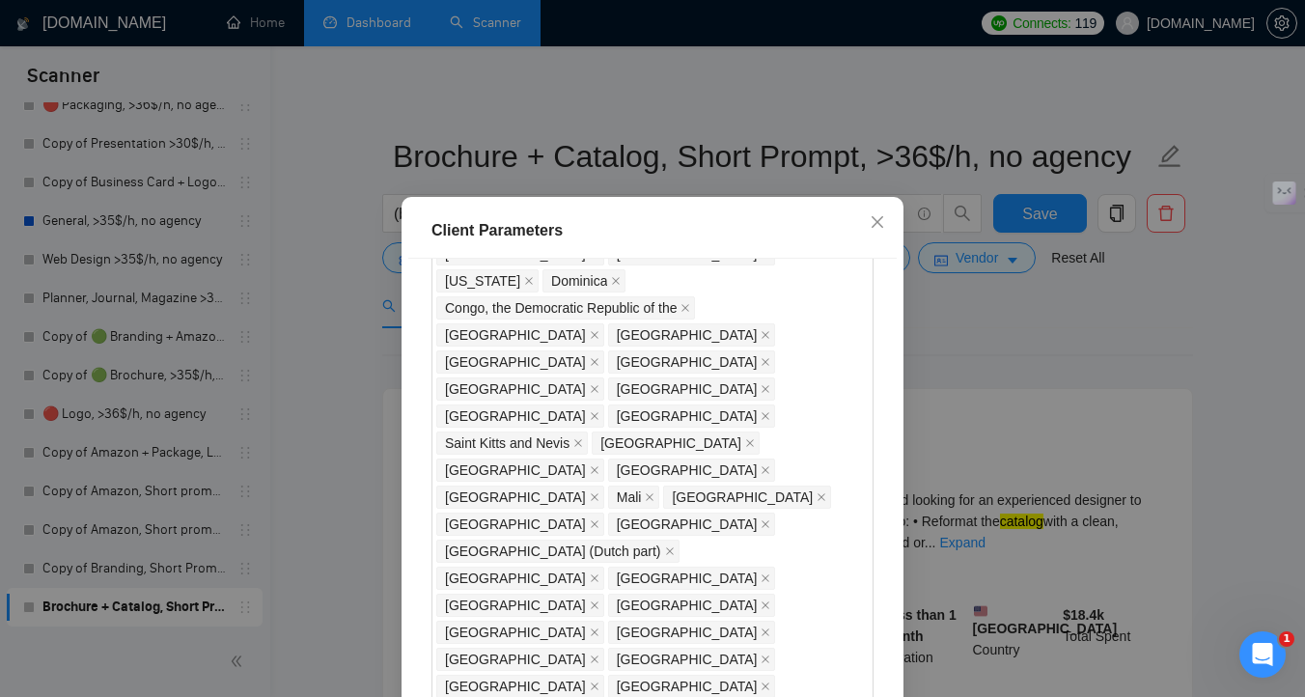
scroll to position [1486, 0]
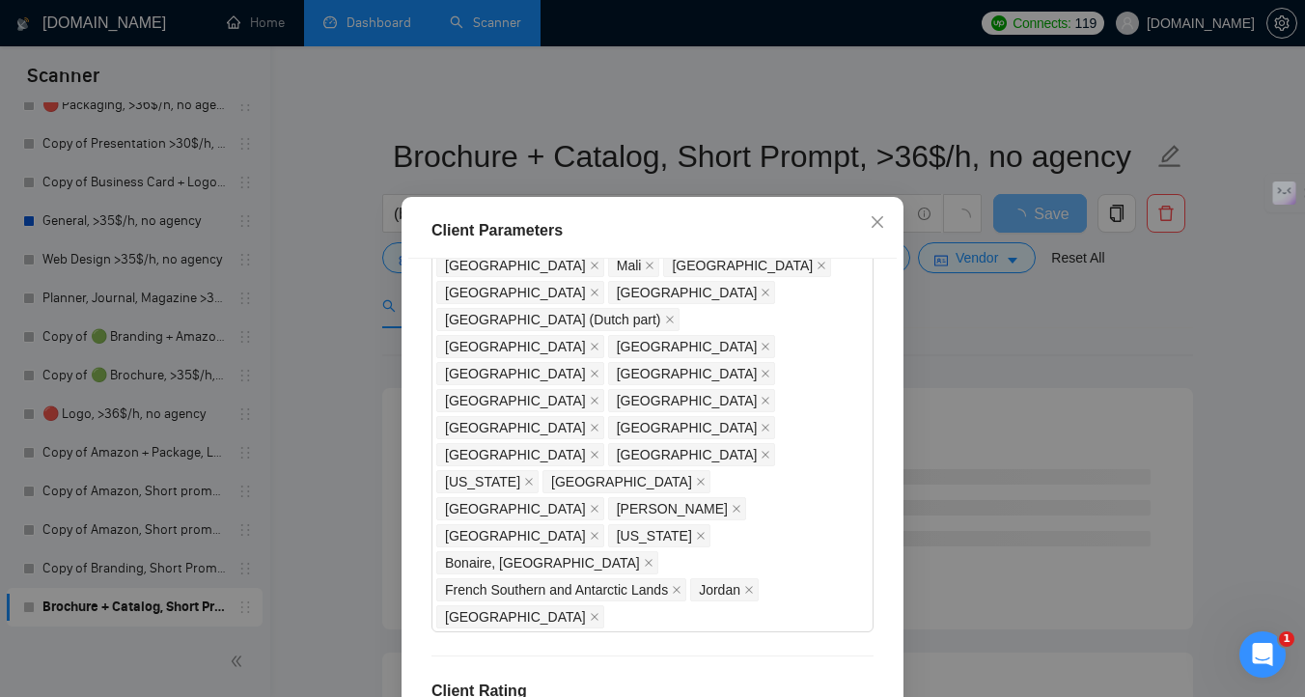
scroll to position [134, 0]
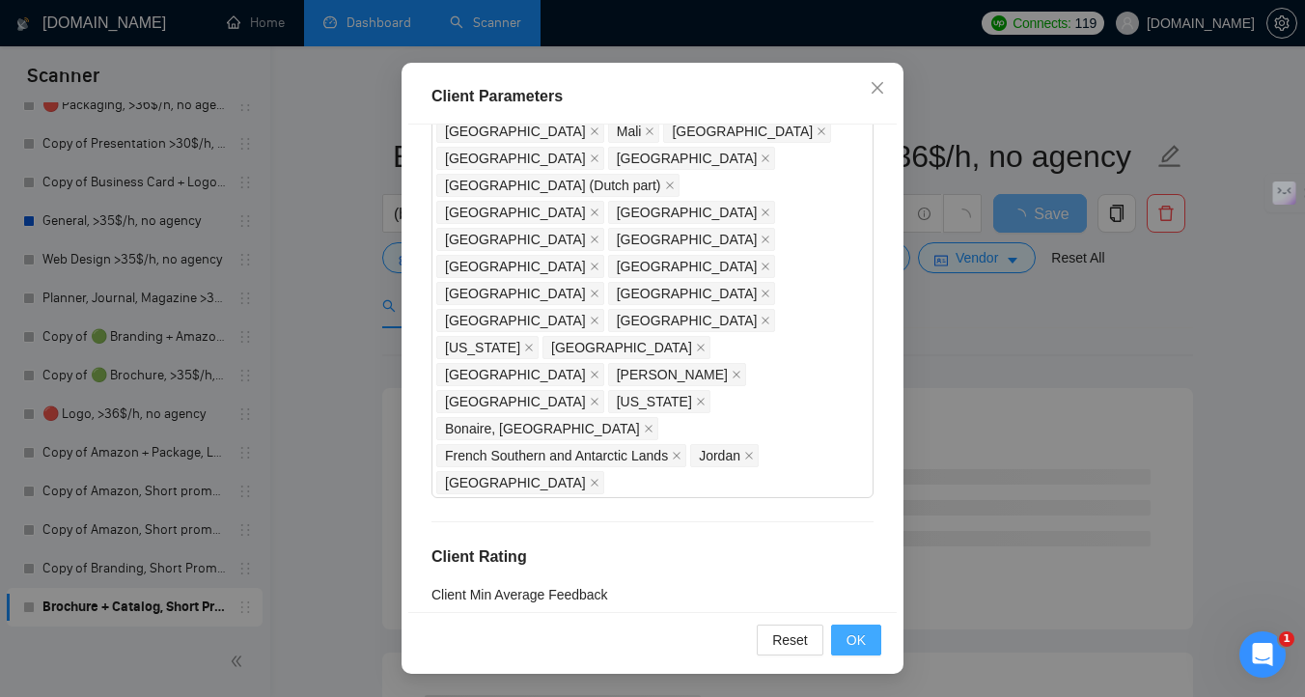
click at [853, 647] on span "OK" at bounding box center [855, 639] width 19 height 21
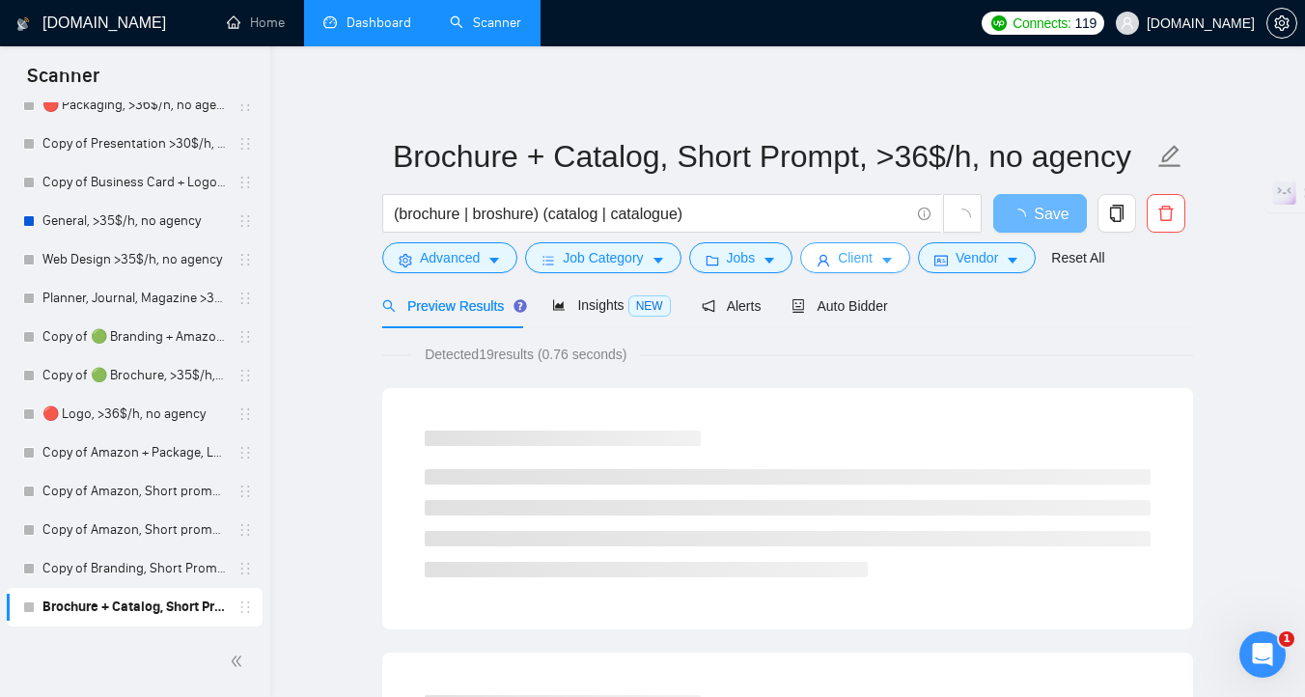
scroll to position [0, 0]
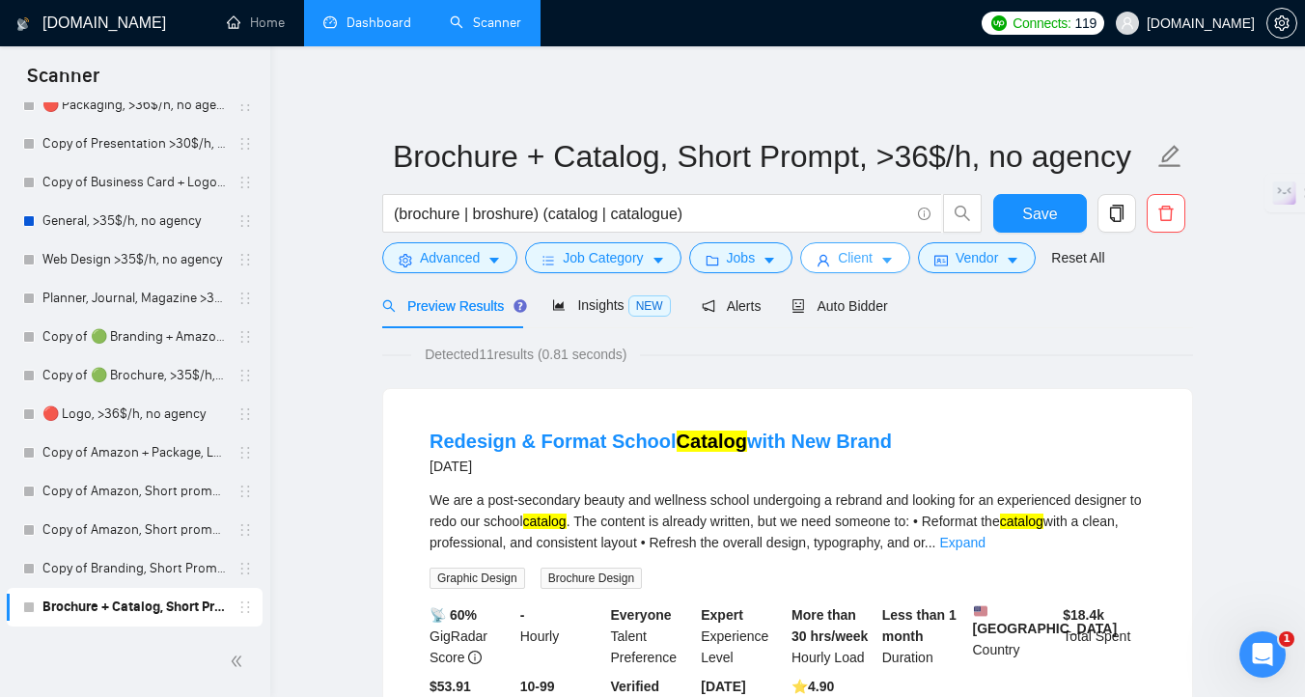
click at [883, 270] on button "Client" at bounding box center [855, 257] width 110 height 31
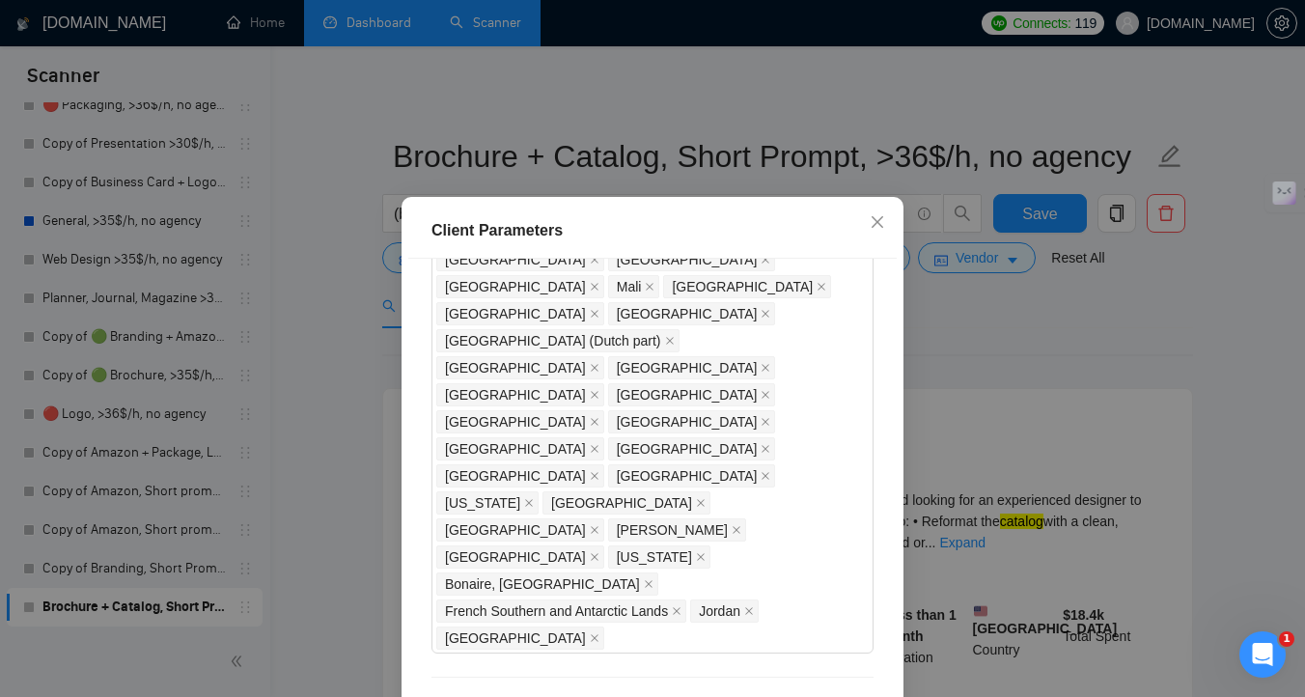
scroll to position [1715, 0]
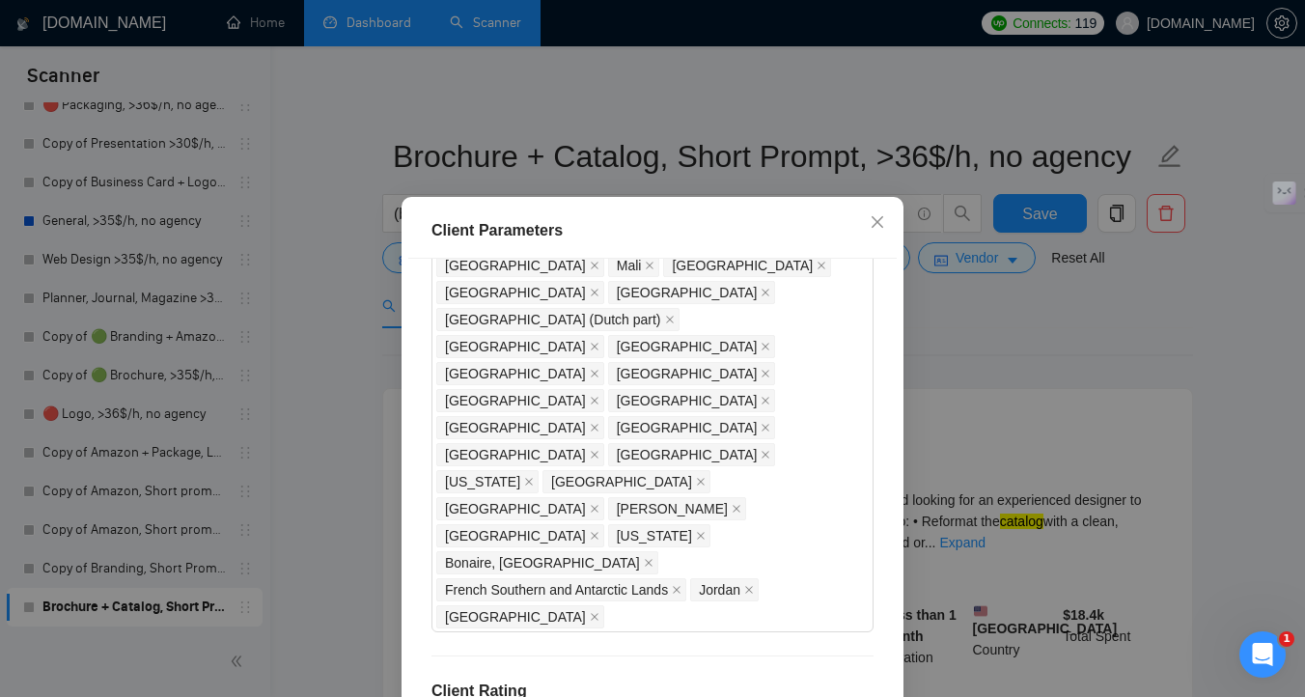
type input "1"
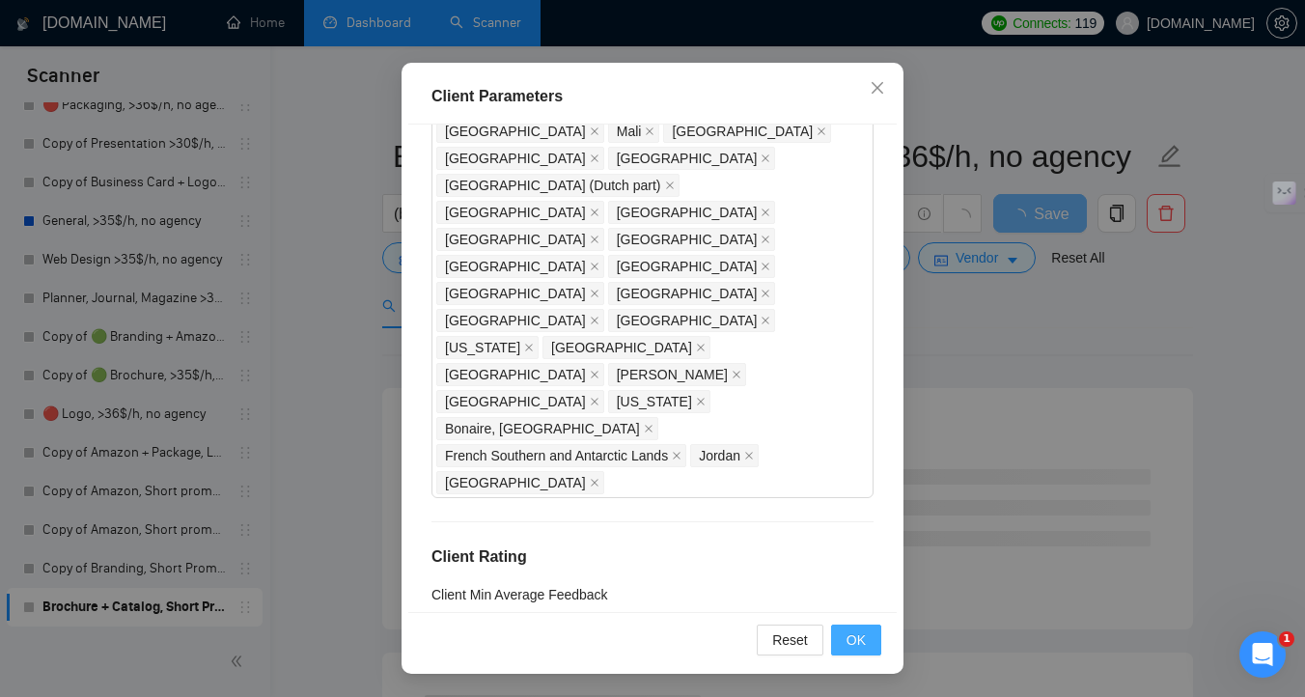
click at [853, 648] on span "OK" at bounding box center [855, 639] width 19 height 21
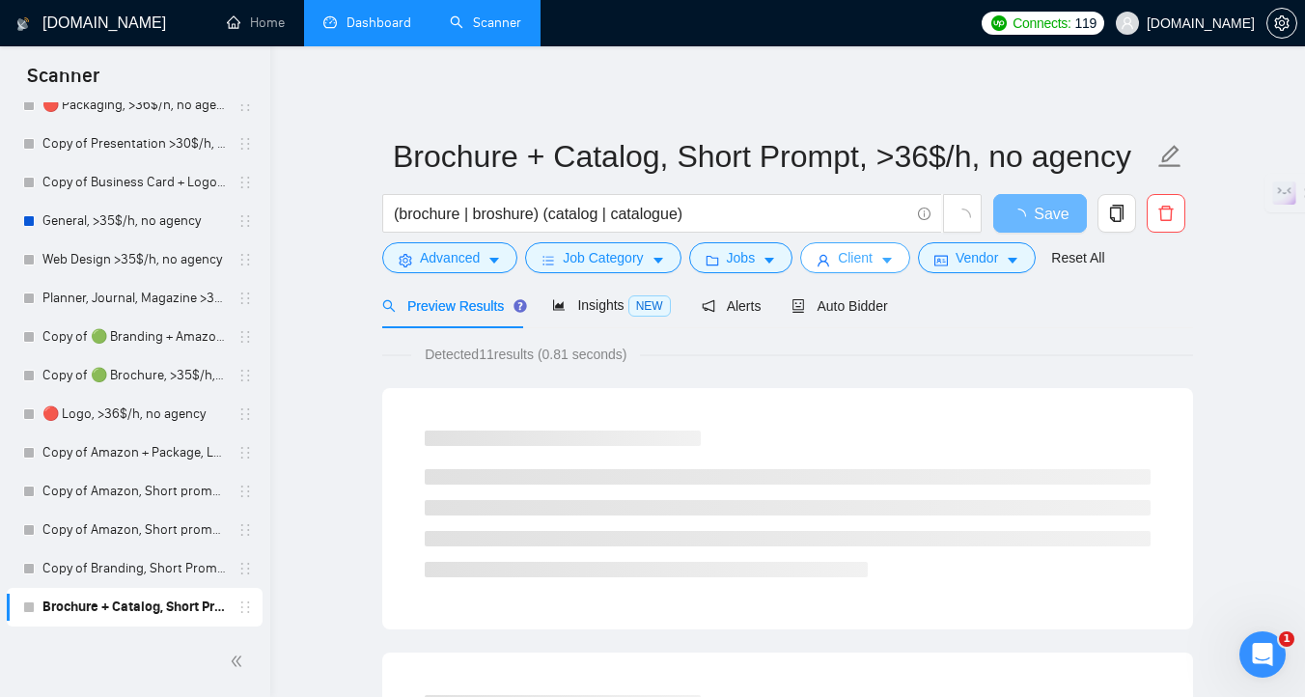
scroll to position [0, 0]
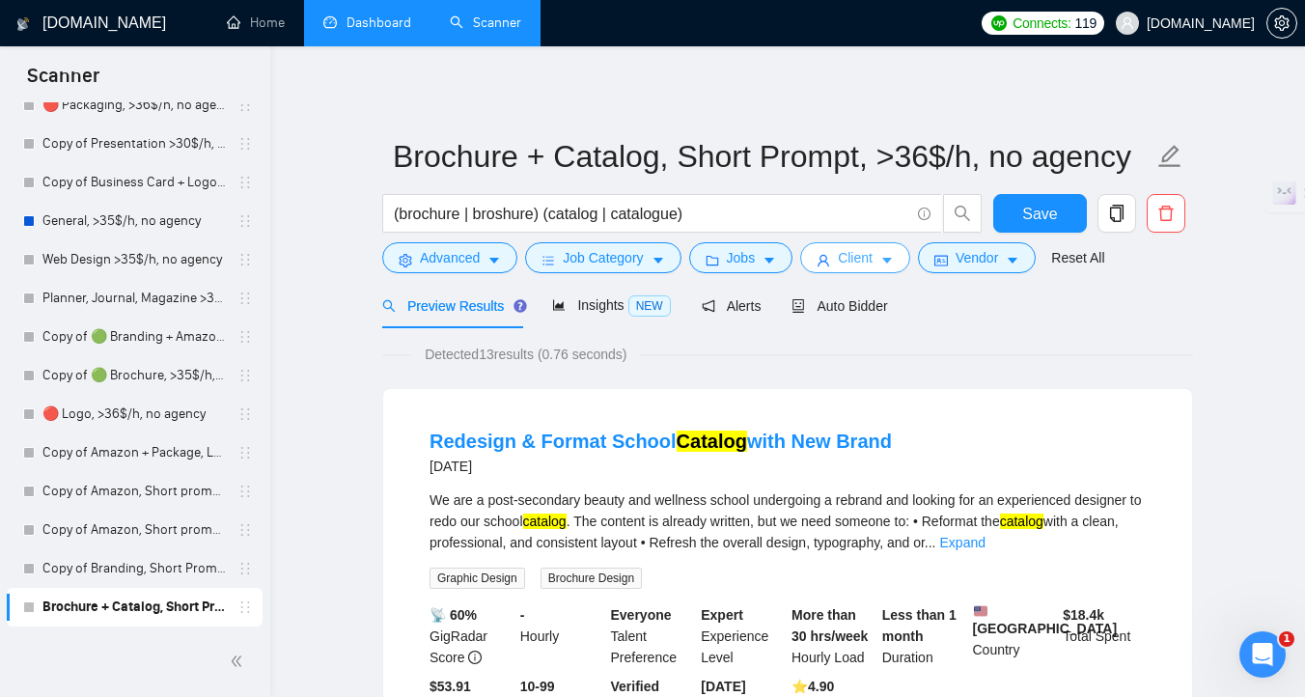
click at [888, 258] on icon "caret-down" at bounding box center [887, 261] width 14 height 14
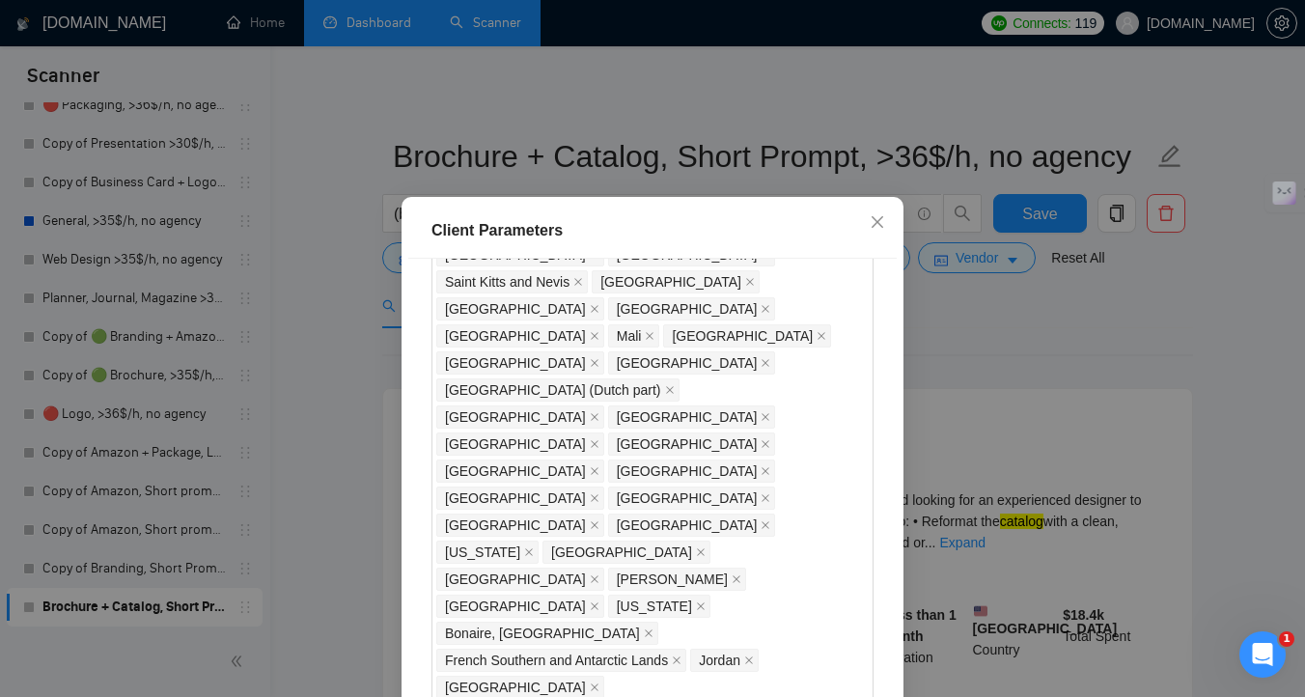
scroll to position [1636, 0]
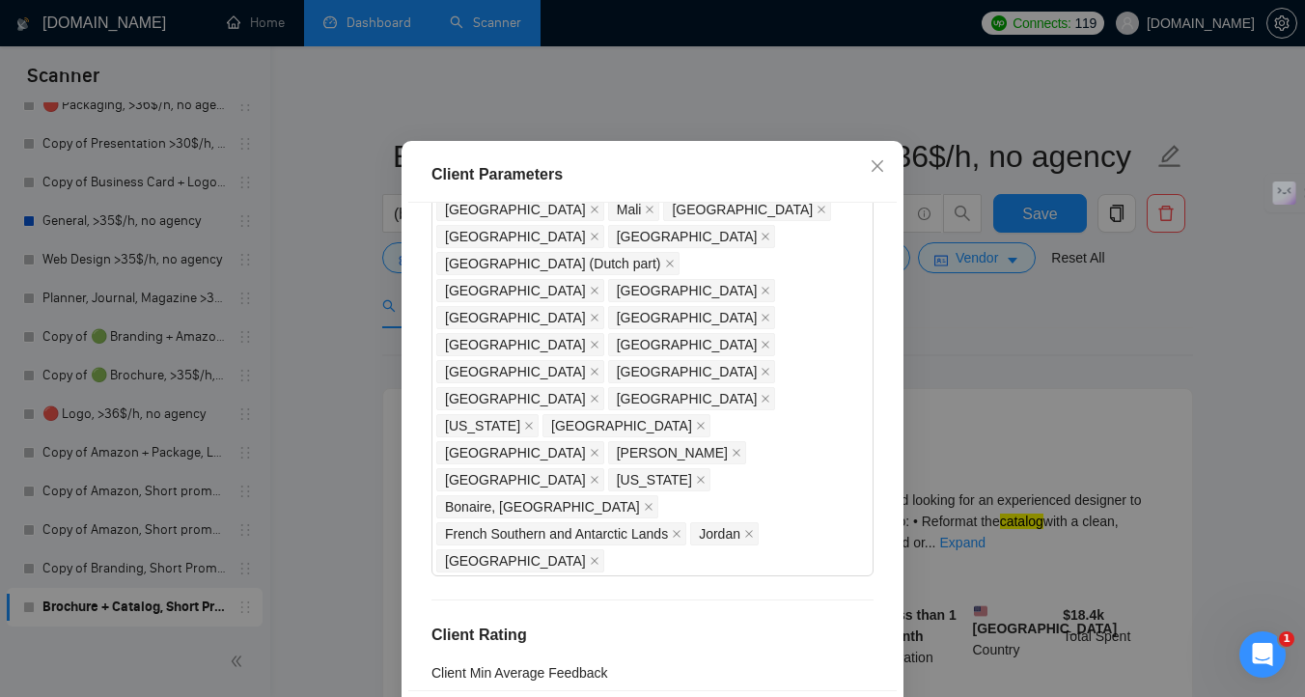
scroll to position [134, 0]
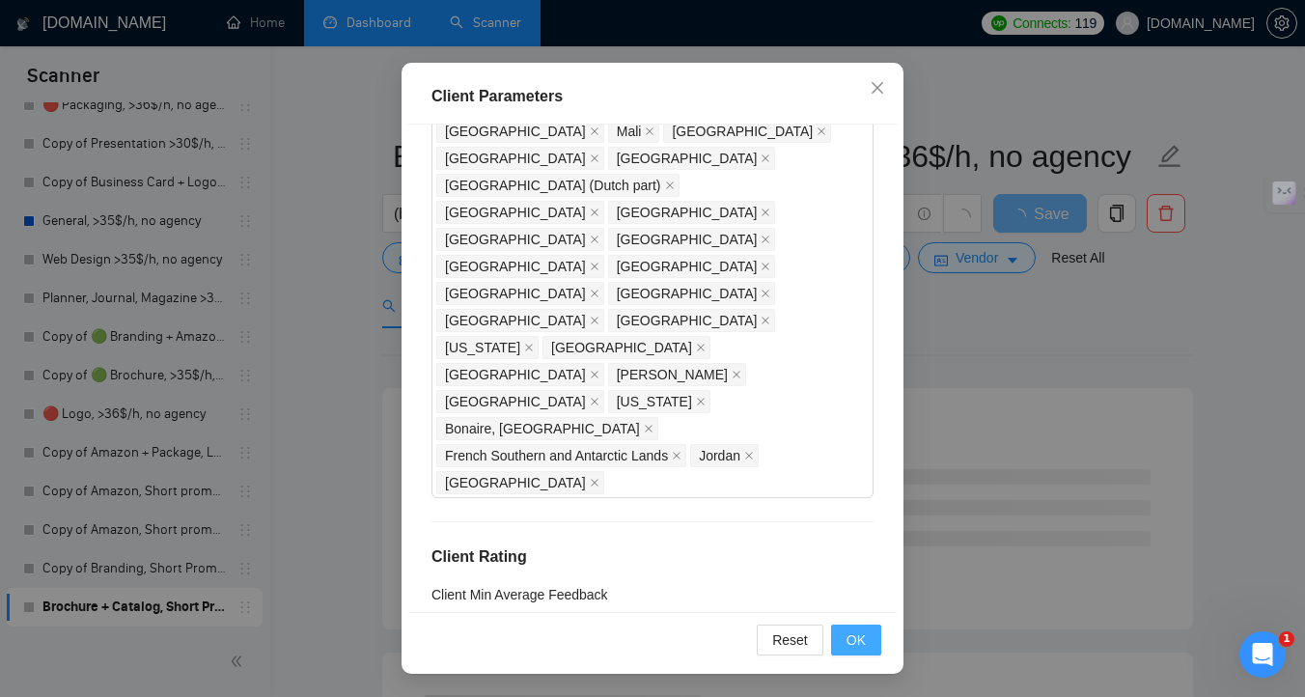
type input "17"
click at [858, 640] on span "OK" at bounding box center [855, 639] width 19 height 21
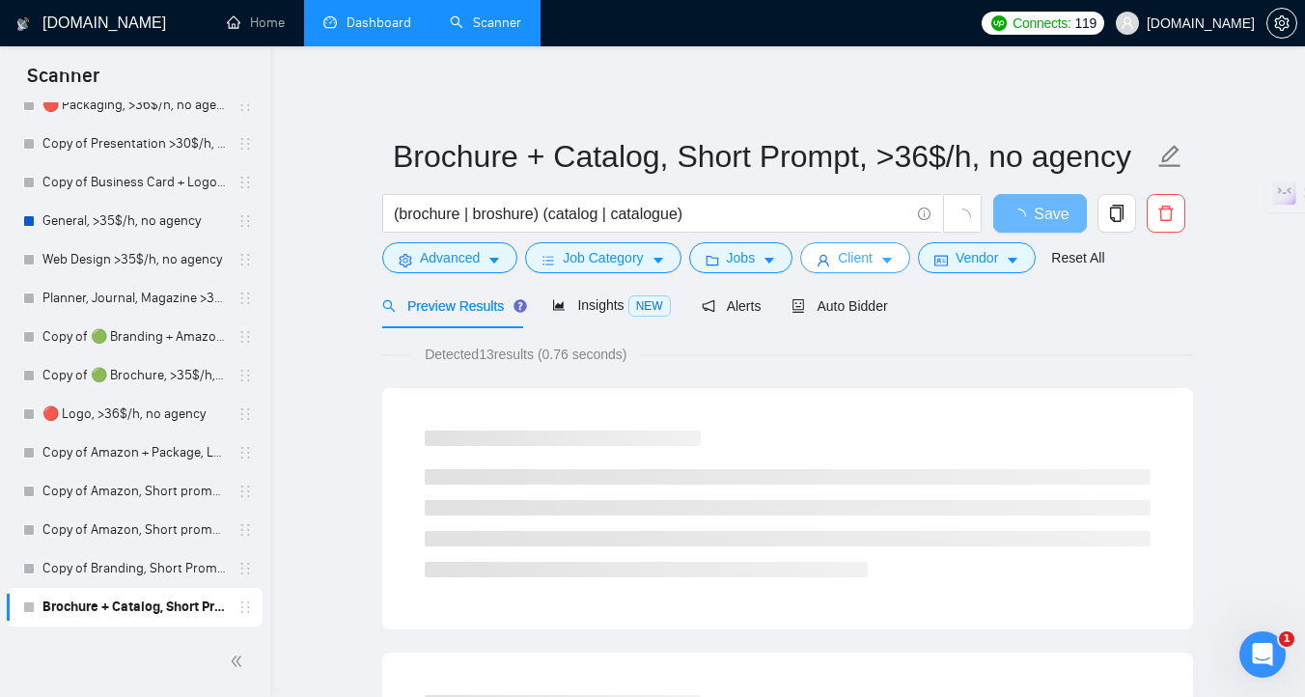
scroll to position [0, 0]
click at [482, 263] on button "Advanced" at bounding box center [449, 257] width 135 height 31
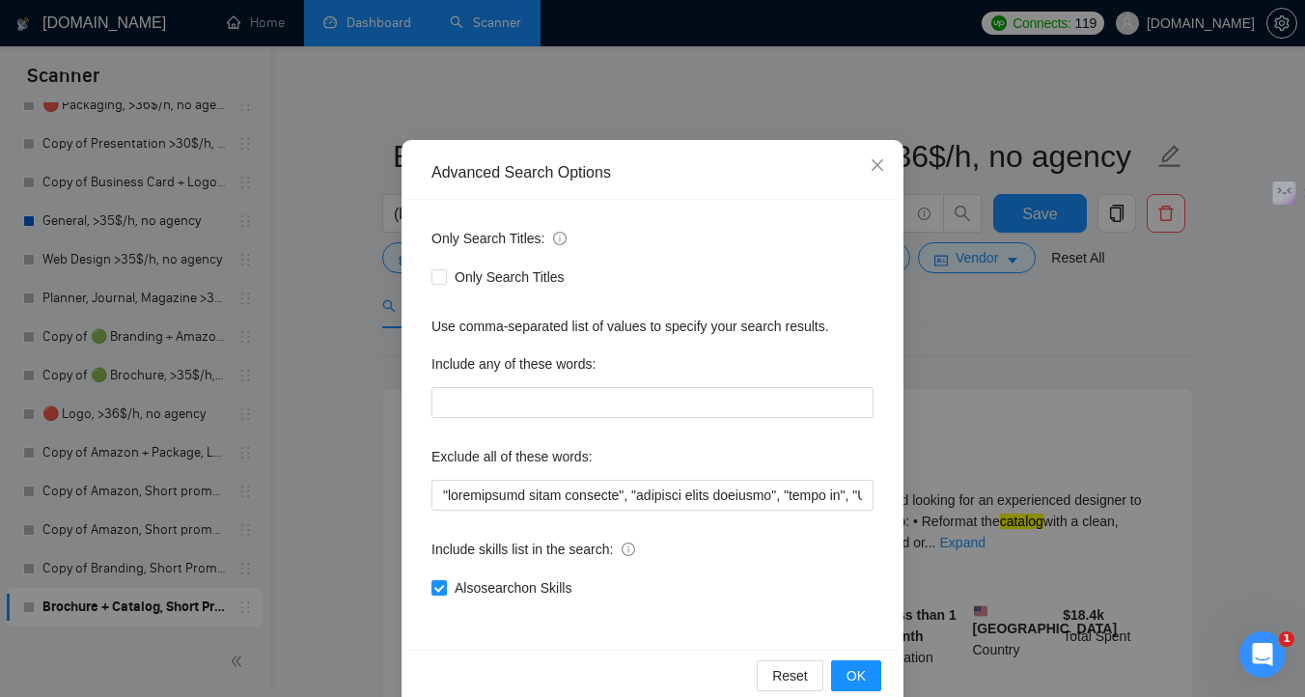
scroll to position [106, 0]
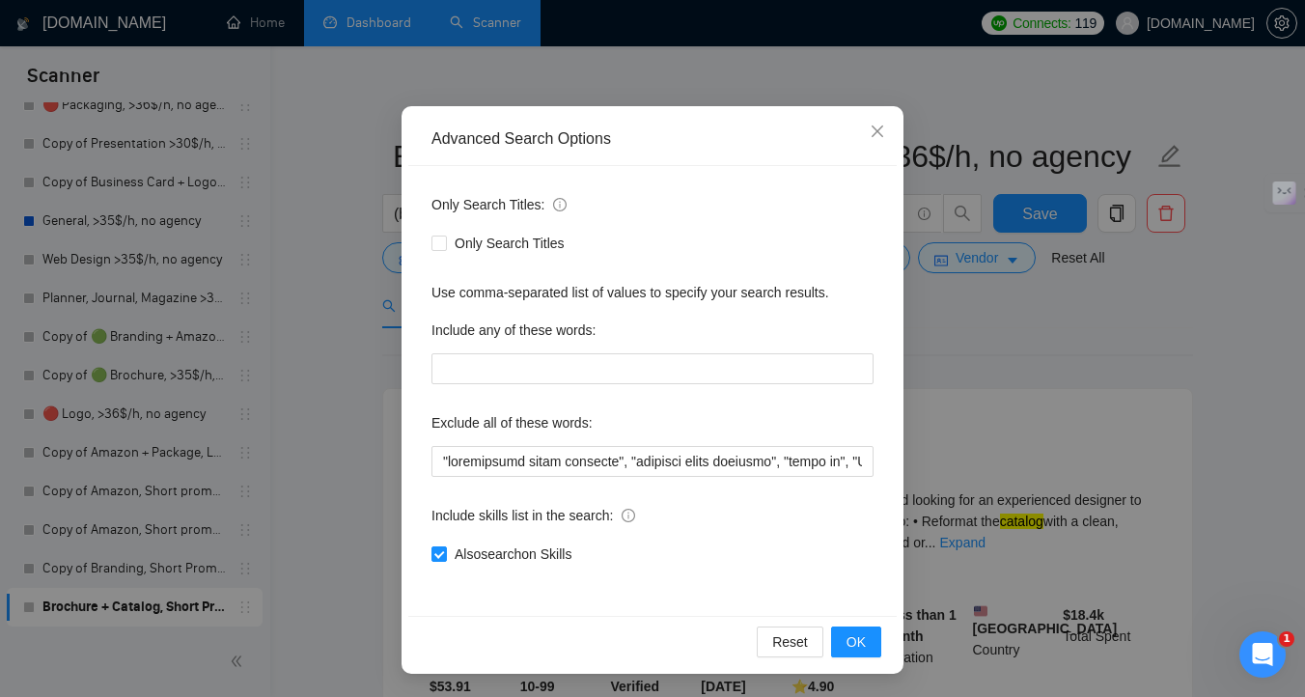
click at [356, 509] on div "Advanced Search Options Only Search Titles: Only Search Titles Use comma-separa…" at bounding box center [652, 348] width 1305 height 697
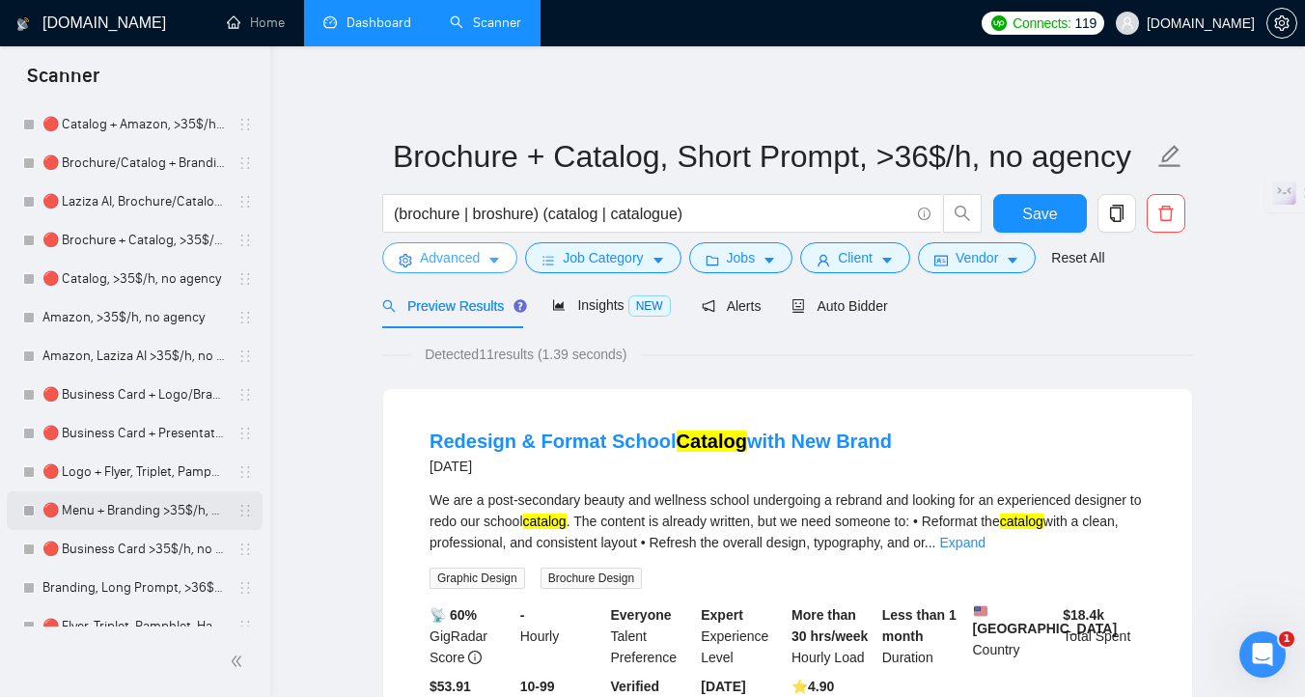
scroll to position [892, 0]
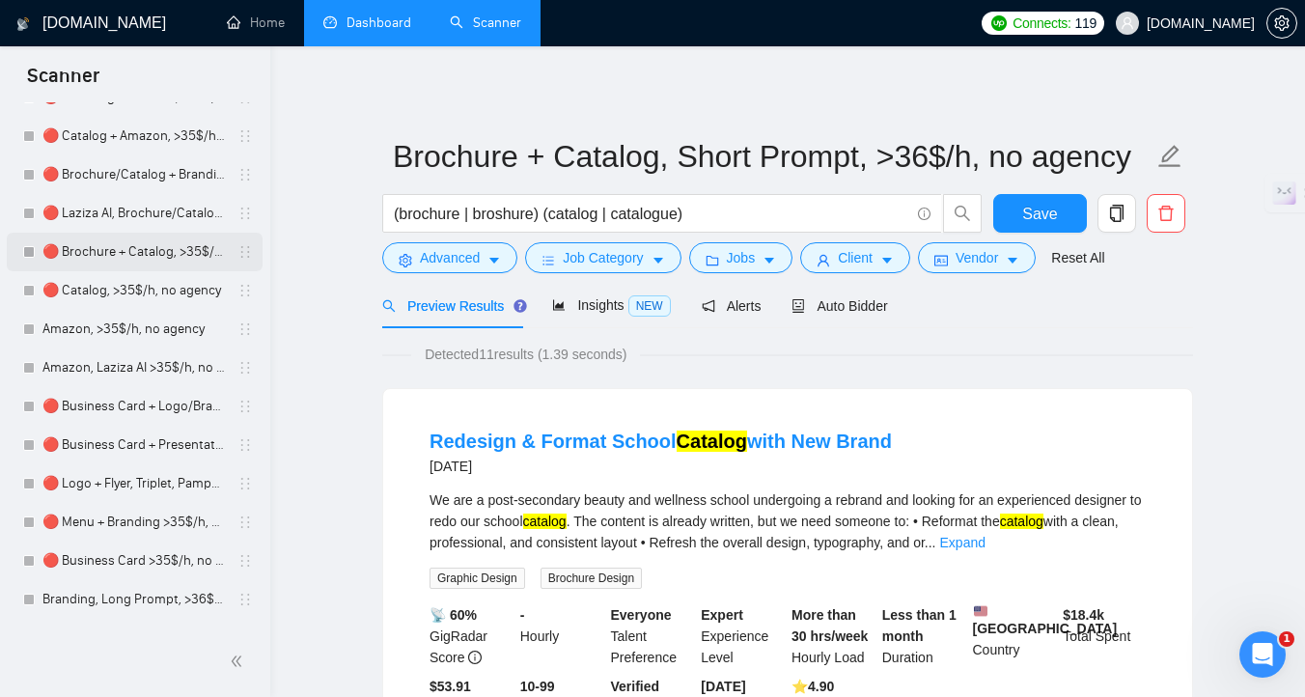
click at [122, 258] on link "🔴 Brochure + Catalog, >35$/h, no agency" at bounding box center [133, 252] width 183 height 39
click at [1026, 209] on span "Save" at bounding box center [1039, 214] width 35 height 24
click at [129, 266] on link "🔴 Brochure + Catalog, >35$/h, no agency" at bounding box center [133, 252] width 183 height 39
click at [139, 257] on link "🔴 Brochure + Catalog, >35$/h, no agency" at bounding box center [133, 252] width 183 height 39
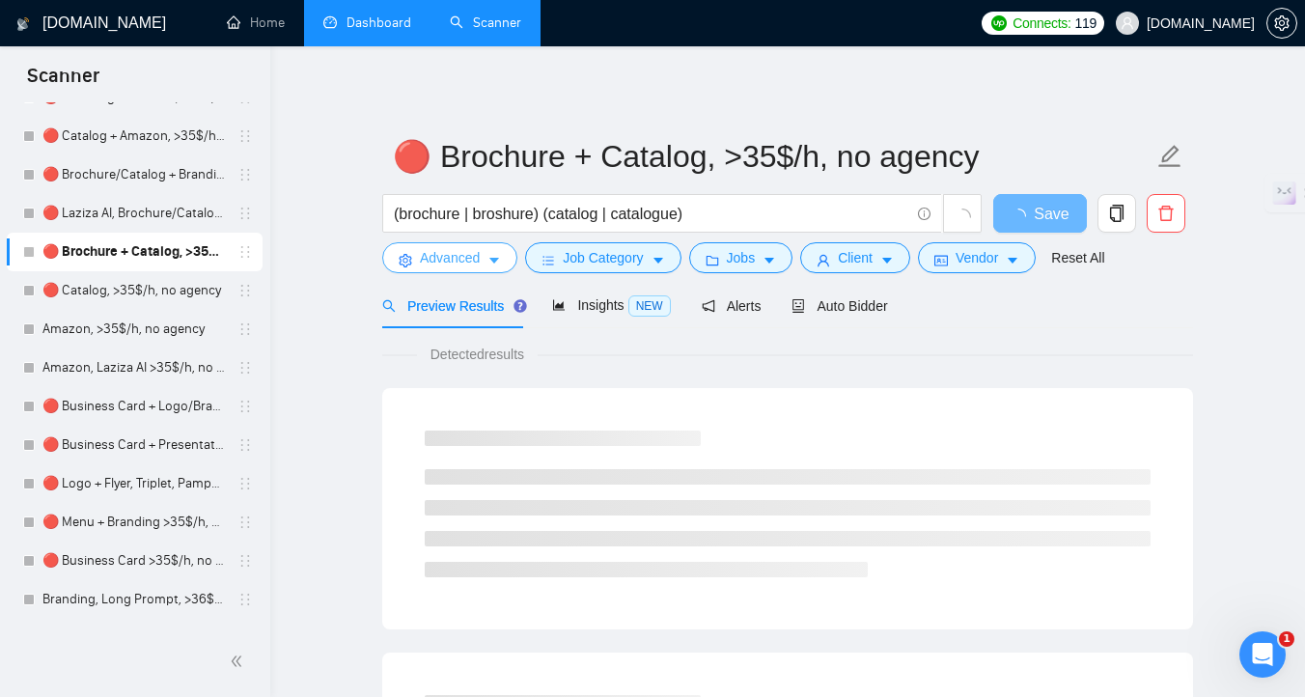
click at [438, 263] on span "Advanced" at bounding box center [450, 257] width 60 height 21
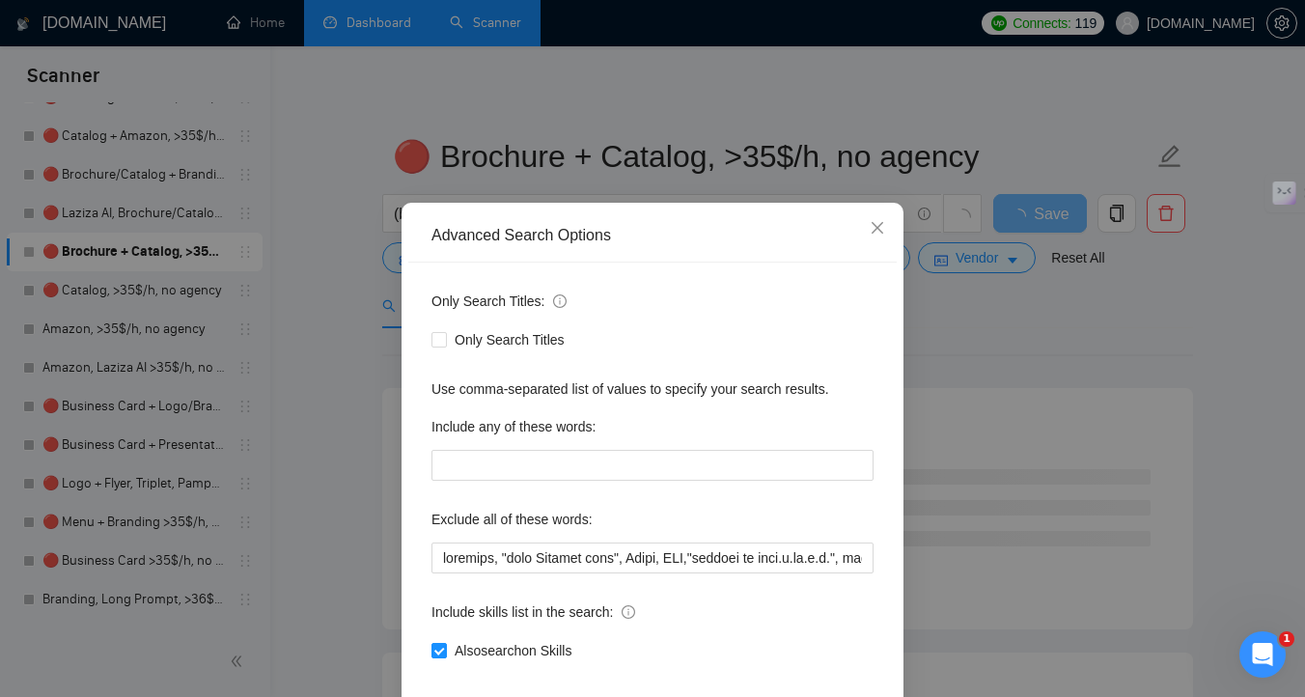
scroll to position [90, 0]
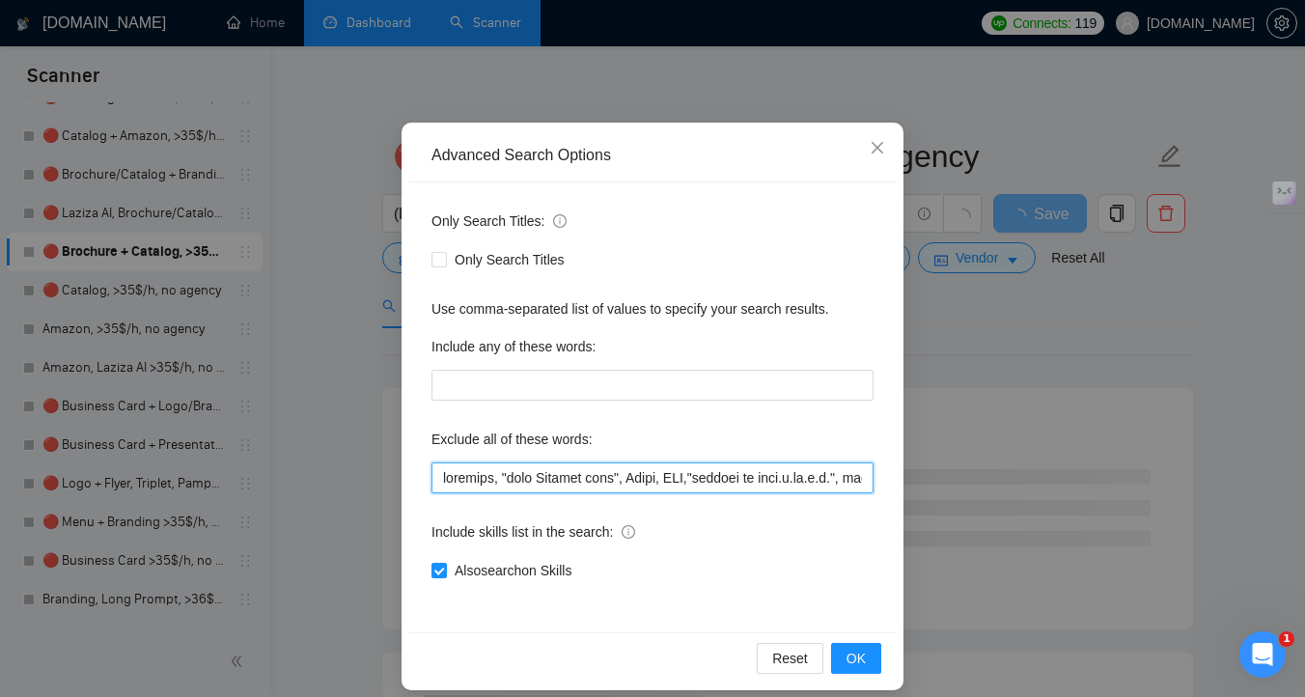
click at [546, 482] on input "text" at bounding box center [652, 477] width 442 height 31
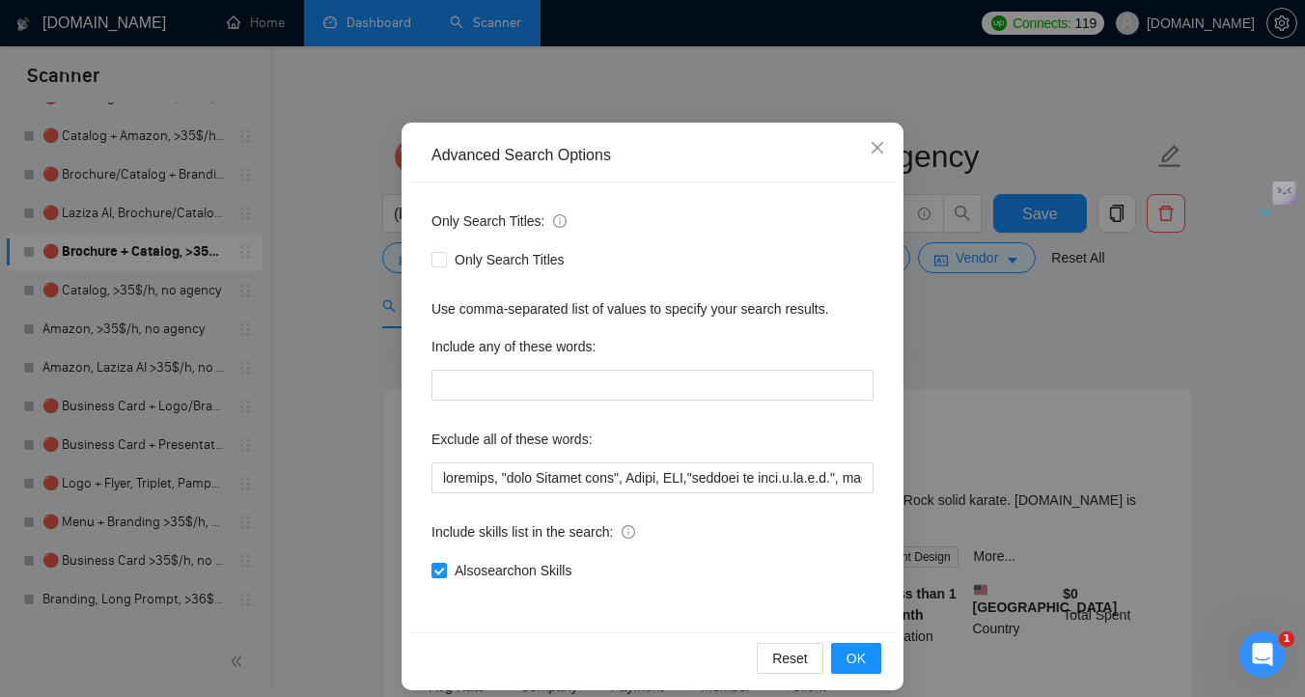
click at [211, 505] on div "Advanced Search Options Only Search Titles: Only Search Titles Use comma-separa…" at bounding box center [652, 348] width 1305 height 697
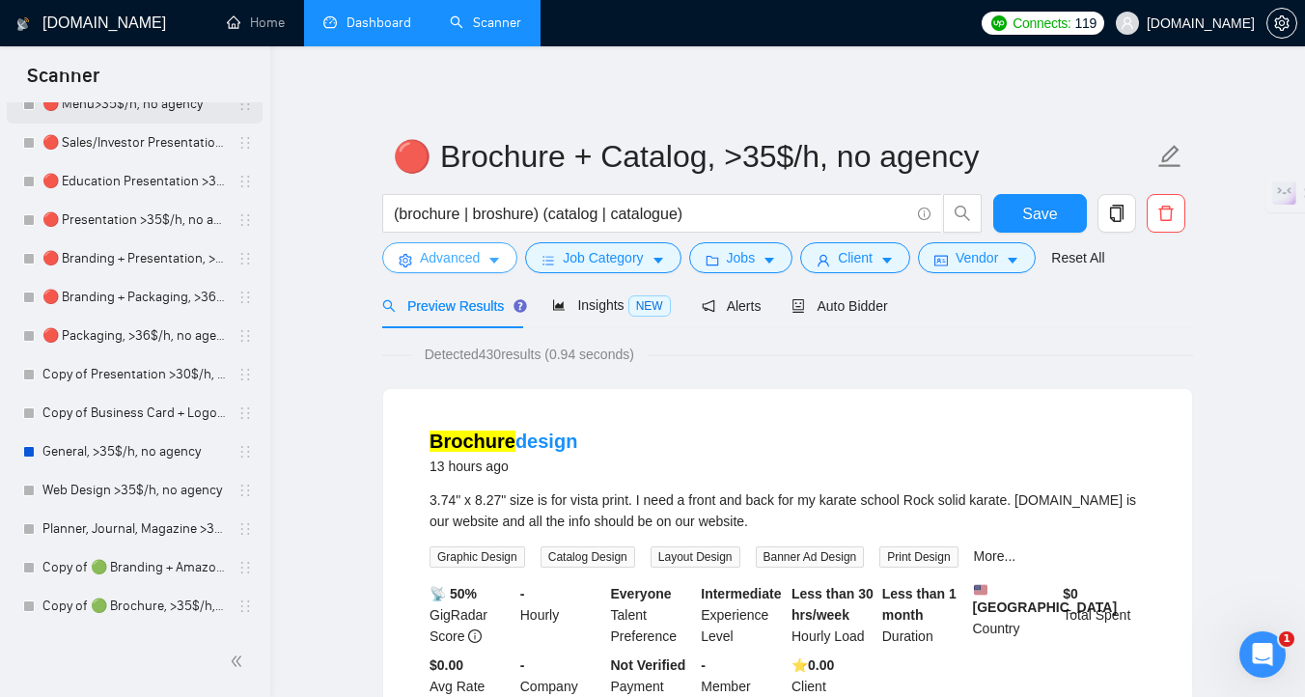
scroll to position [1733, 0]
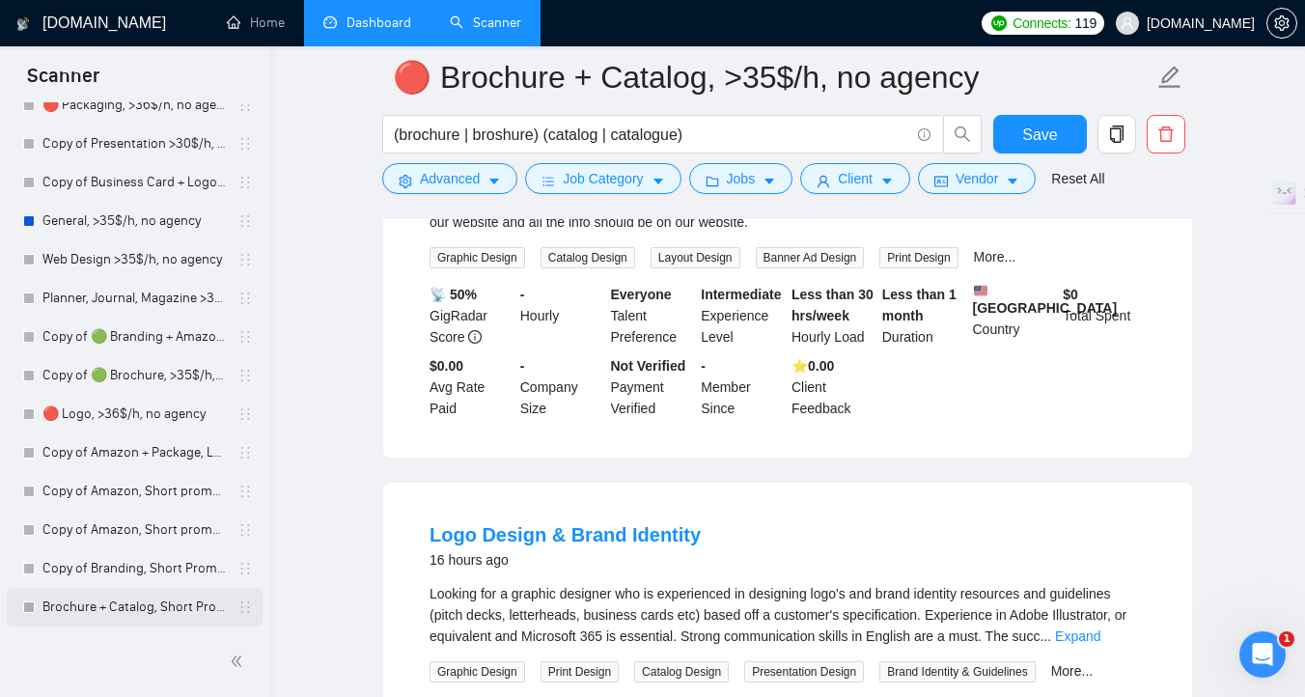
click at [134, 618] on link "Brochure + Catalog, Short Prompt, >36$/h, no agency" at bounding box center [133, 607] width 183 height 39
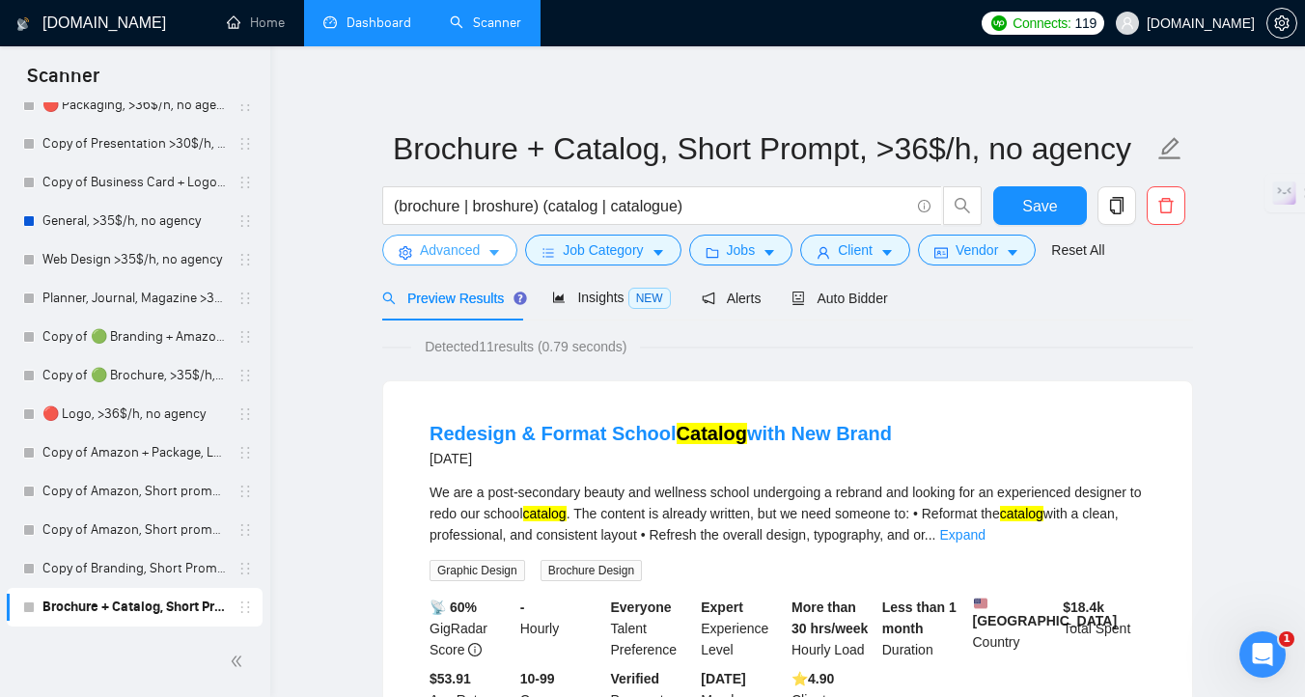
click at [448, 259] on span "Advanced" at bounding box center [450, 249] width 60 height 21
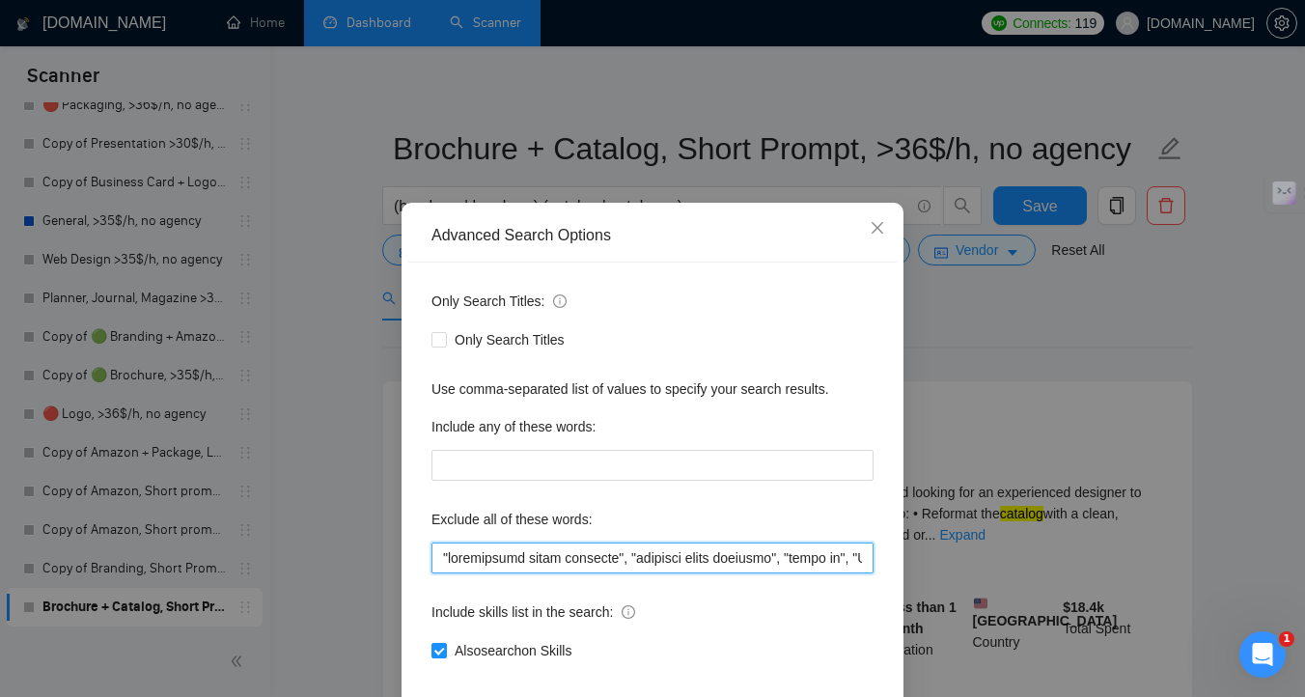
click at [583, 557] on input "text" at bounding box center [652, 557] width 442 height 31
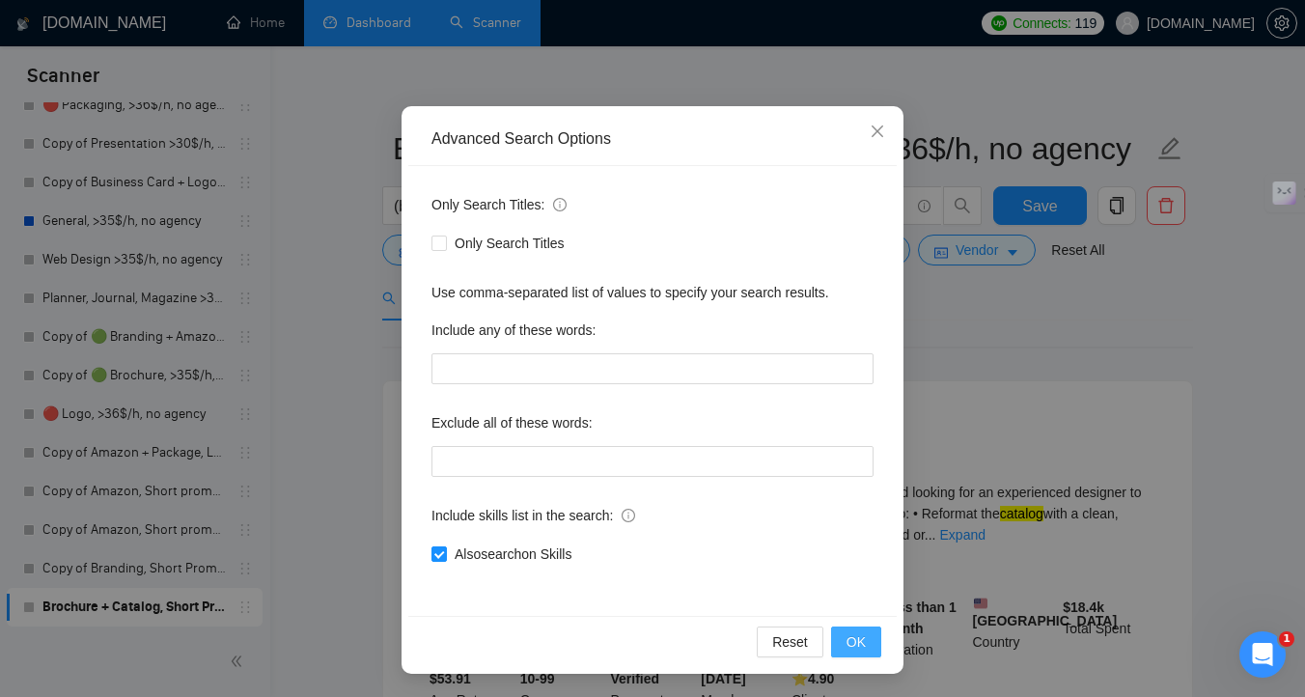
click at [861, 641] on span "OK" at bounding box center [855, 641] width 19 height 21
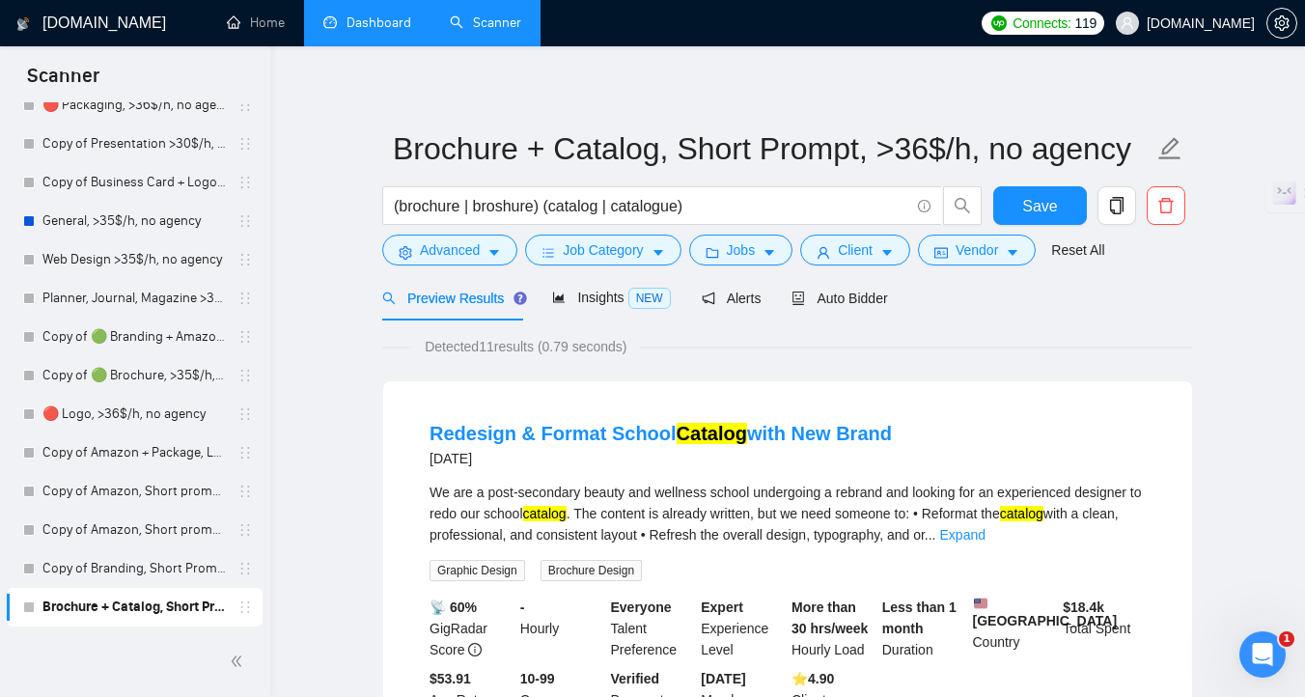
scroll to position [10, 0]
click at [475, 254] on span "Advanced" at bounding box center [450, 249] width 60 height 21
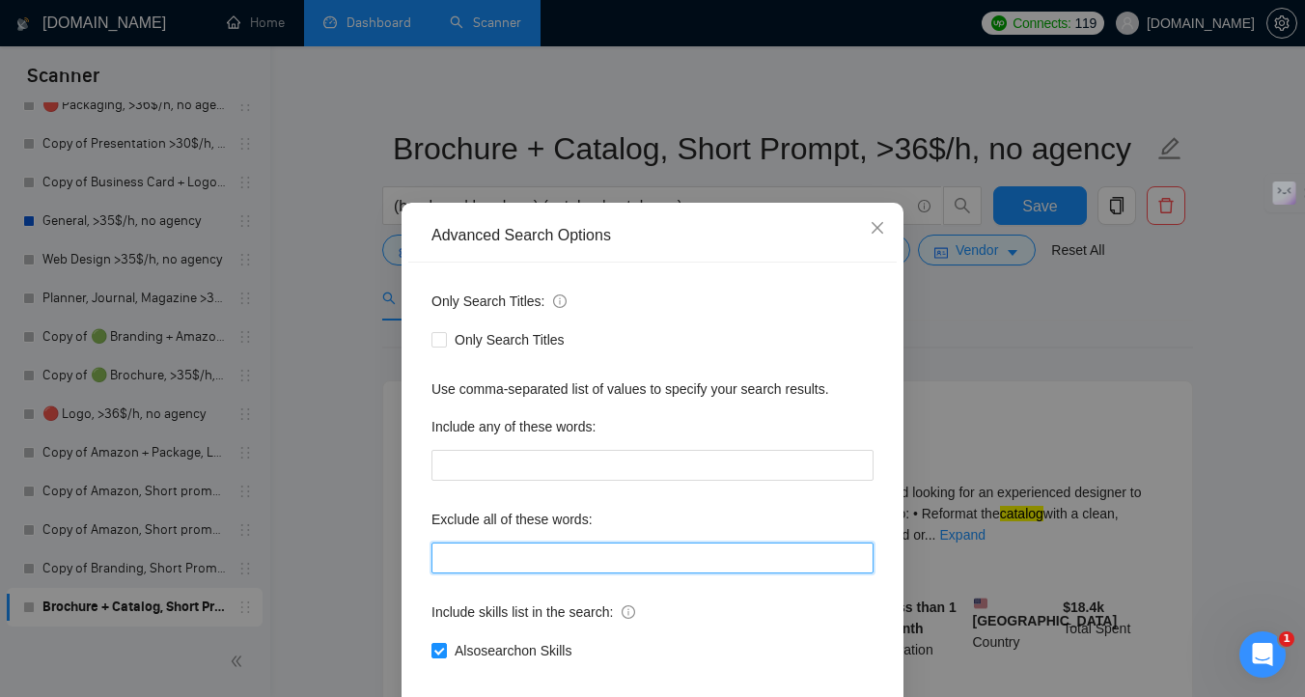
click at [589, 573] on input "text" at bounding box center [652, 557] width 442 height 31
paste input ""2D/3D graphics", "3D", "3D Design", "3D Modeling", "3D Printing", "3D Renderin…"
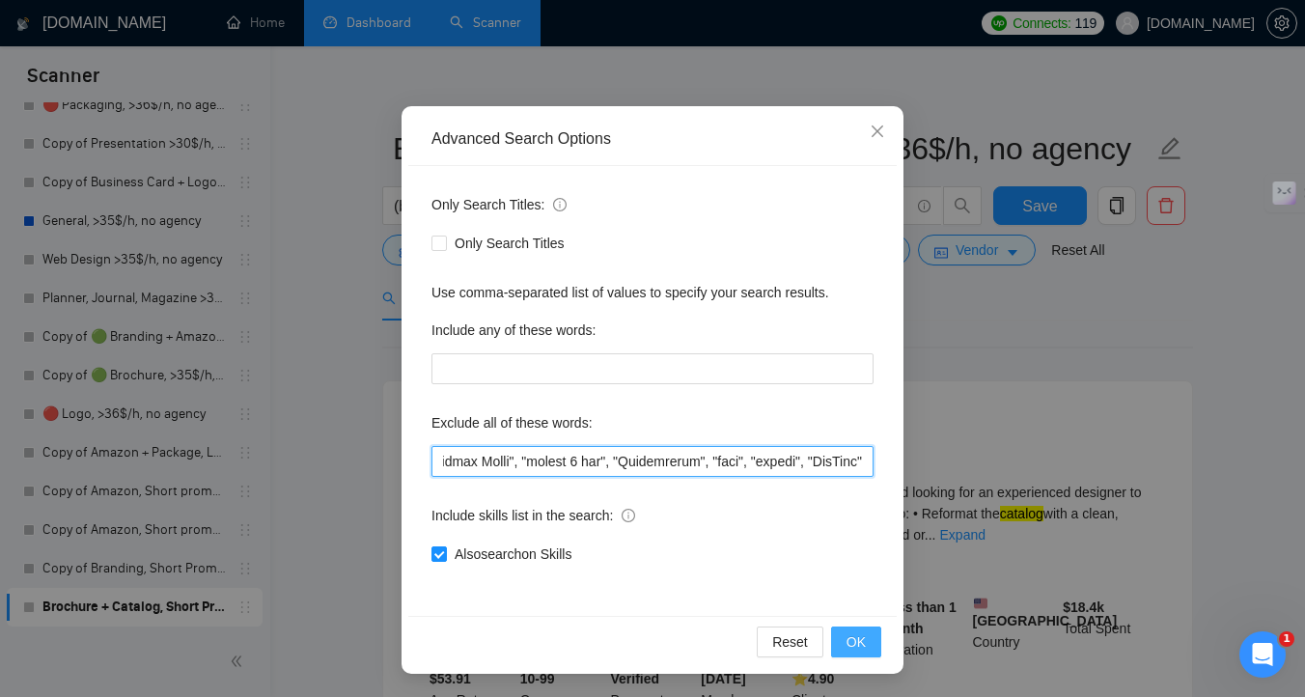
type input ""2D/3D graphics", "3D", "3D Design", "3D Modeling", "3D Printing", "3D Renderin…"
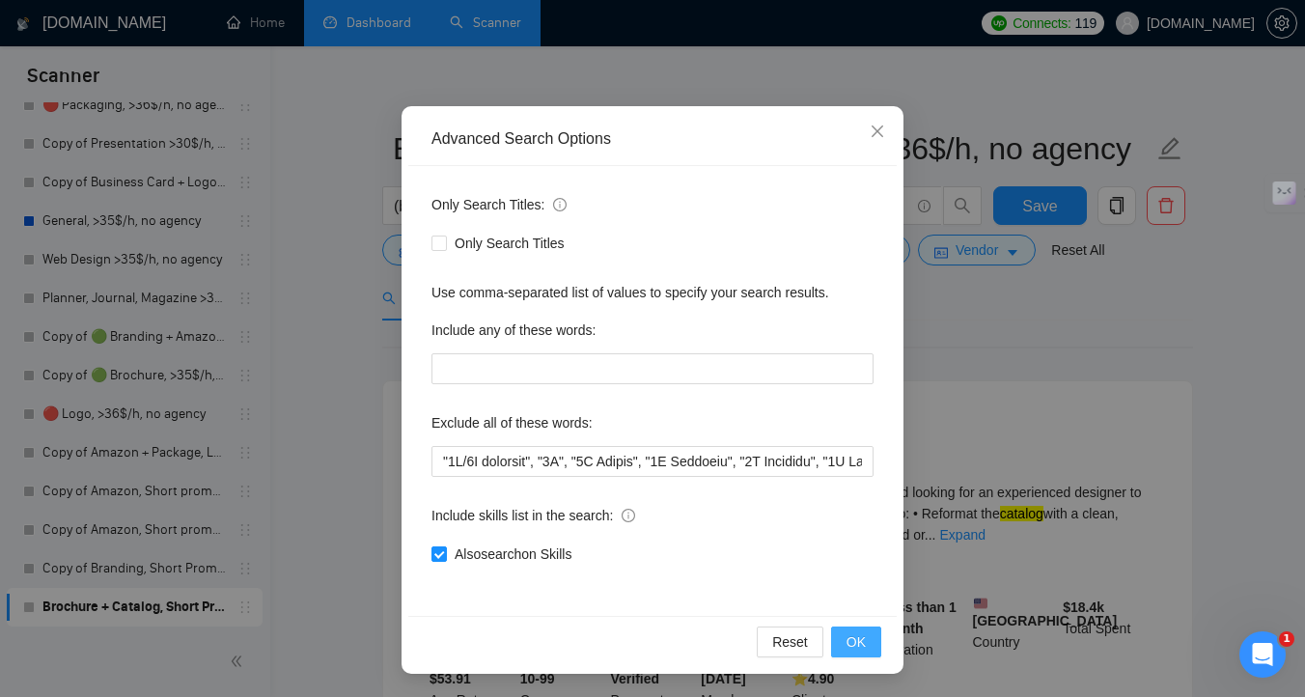
click at [851, 641] on span "OK" at bounding box center [855, 641] width 19 height 21
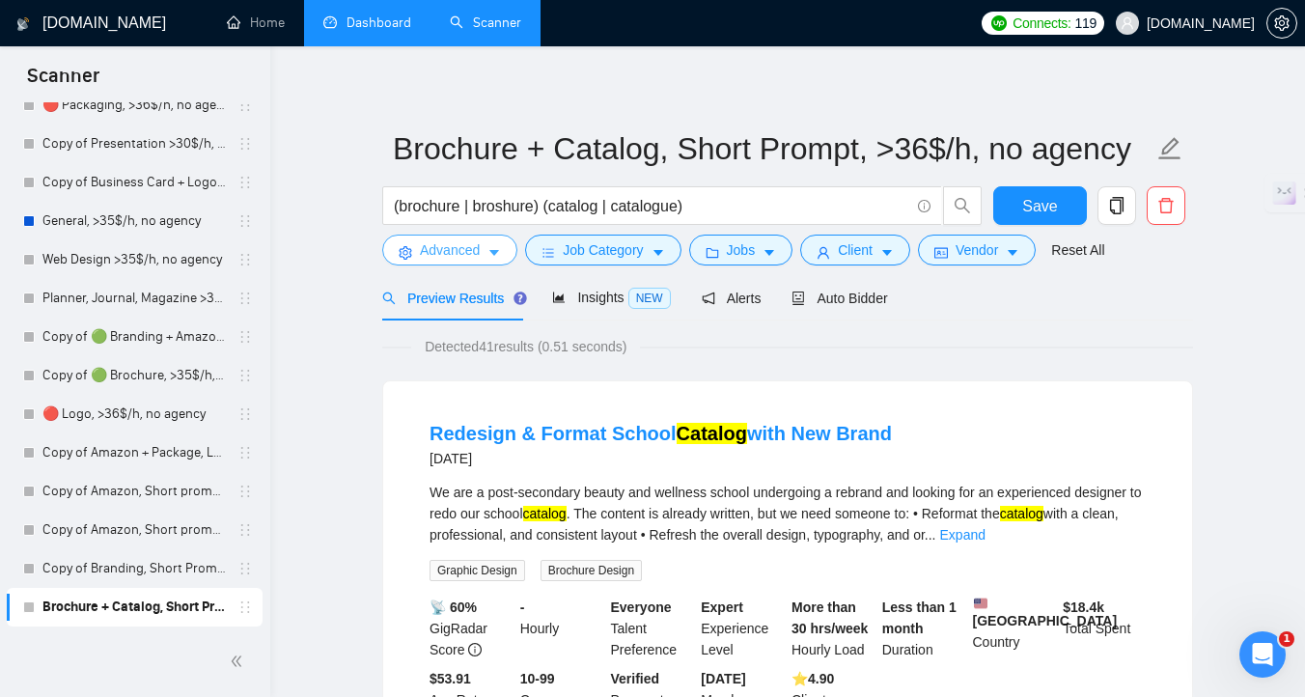
click at [448, 239] on span "Advanced" at bounding box center [450, 249] width 60 height 21
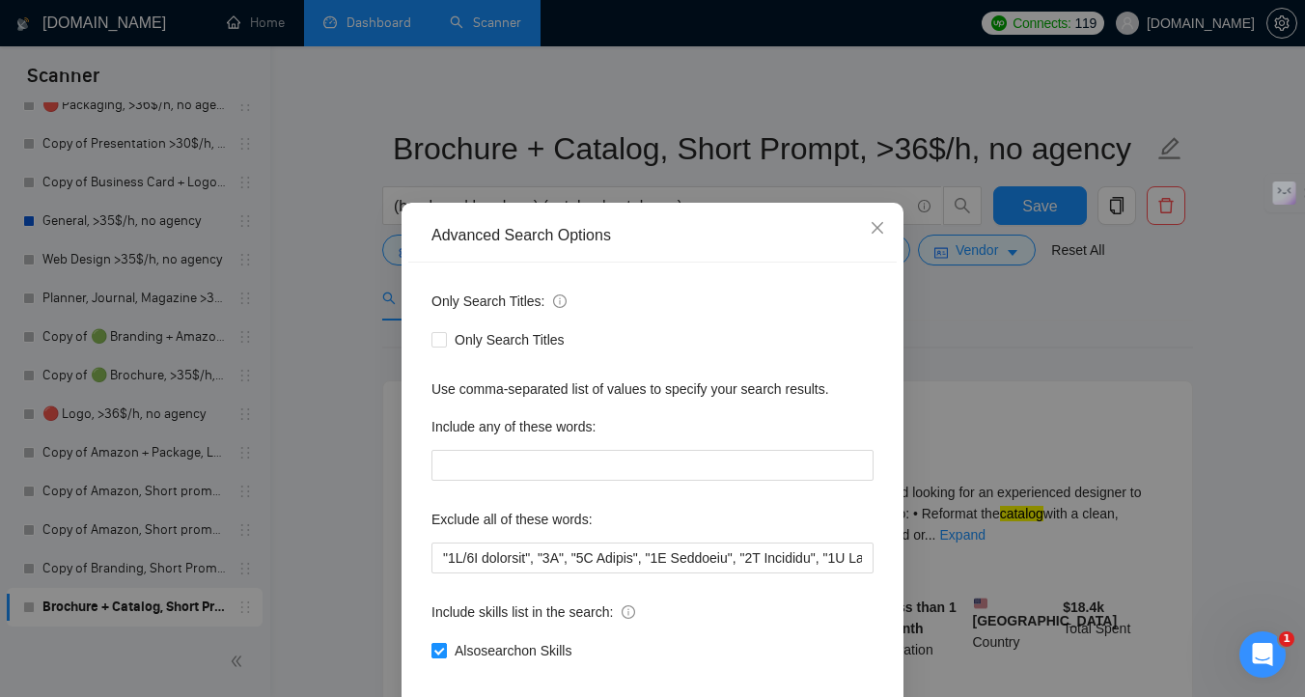
click at [502, 655] on span "Also search on Skills" at bounding box center [513, 650] width 132 height 21
click at [445, 655] on input "Also search on Skills" at bounding box center [438, 650] width 14 height 14
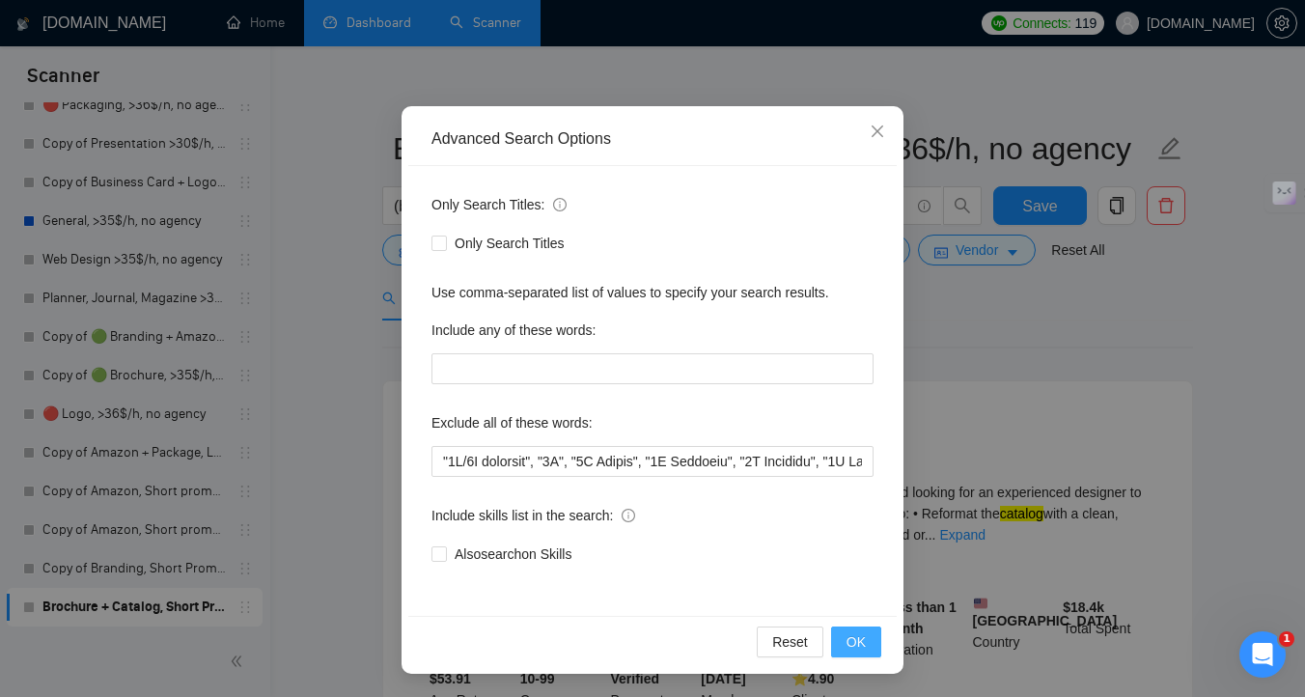
click at [844, 649] on button "OK" at bounding box center [856, 641] width 50 height 31
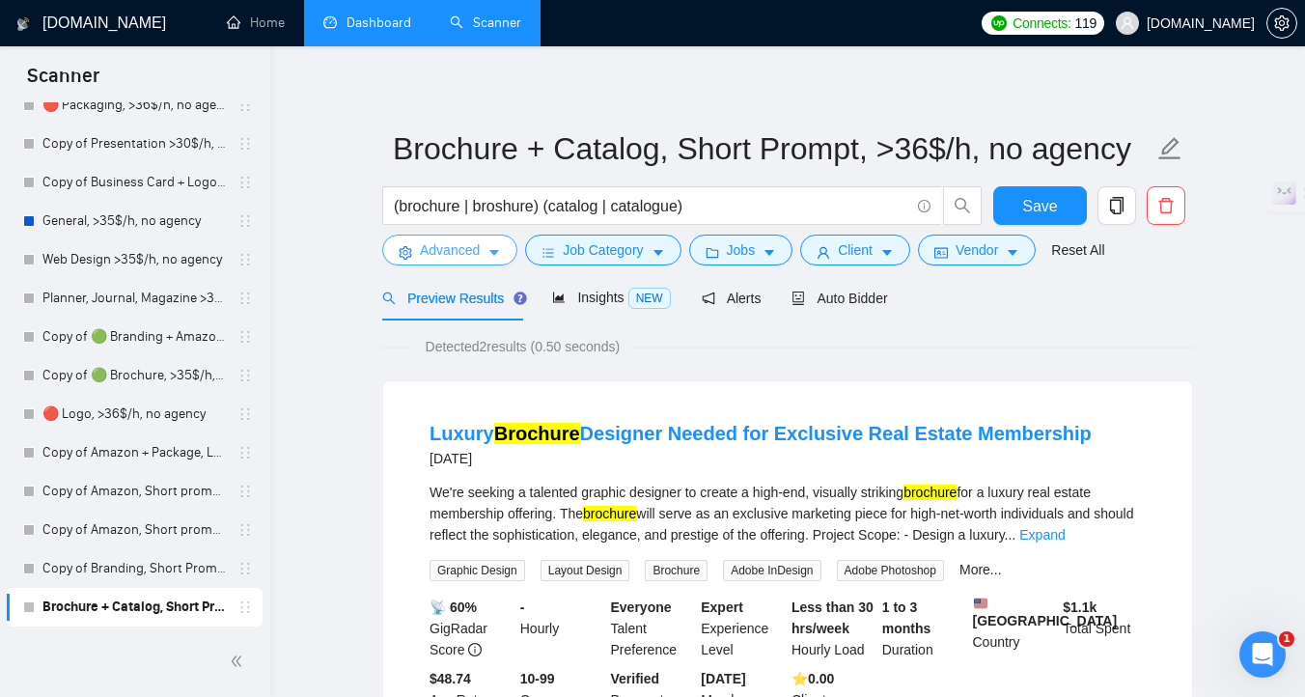
click at [468, 241] on span "Advanced" at bounding box center [450, 249] width 60 height 21
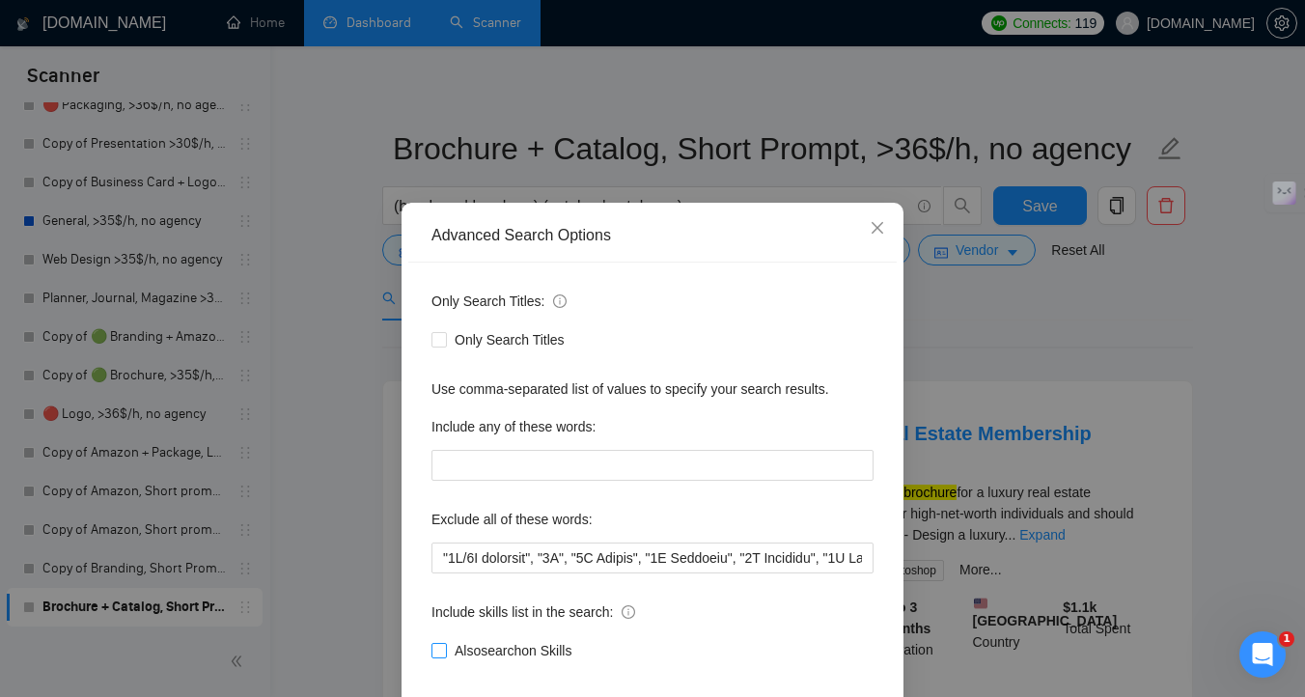
click at [563, 655] on span "Also search on Skills" at bounding box center [513, 650] width 132 height 21
click at [445, 655] on input "Also search on Skills" at bounding box center [438, 650] width 14 height 14
checkbox input "true"
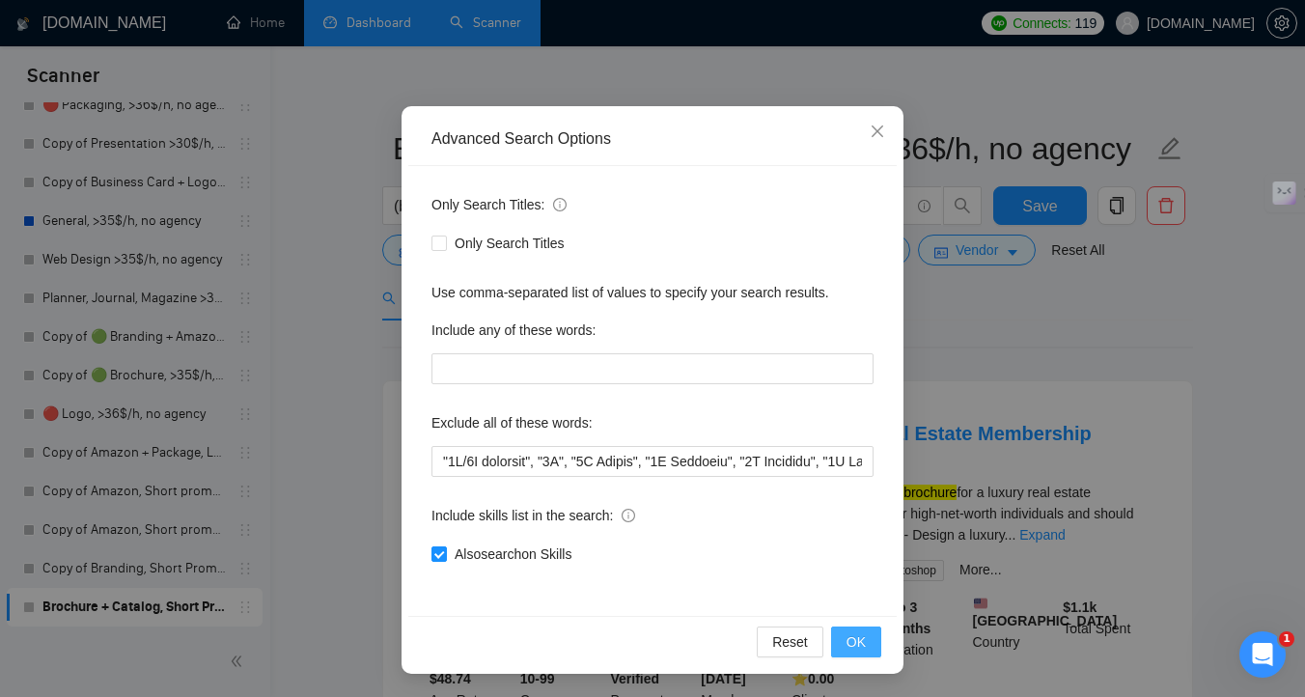
click at [863, 644] on span "OK" at bounding box center [855, 641] width 19 height 21
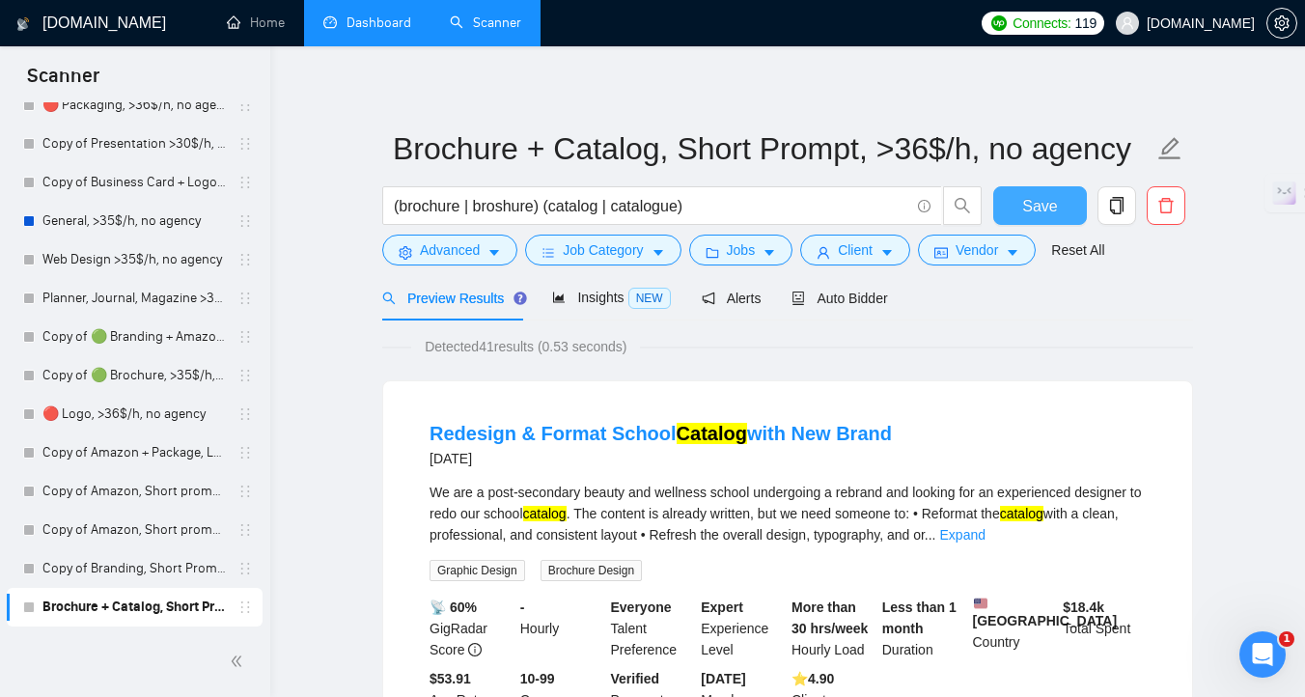
click at [1019, 207] on button "Save" at bounding box center [1040, 205] width 94 height 39
click at [580, 248] on span "Job Category" at bounding box center [603, 249] width 80 height 21
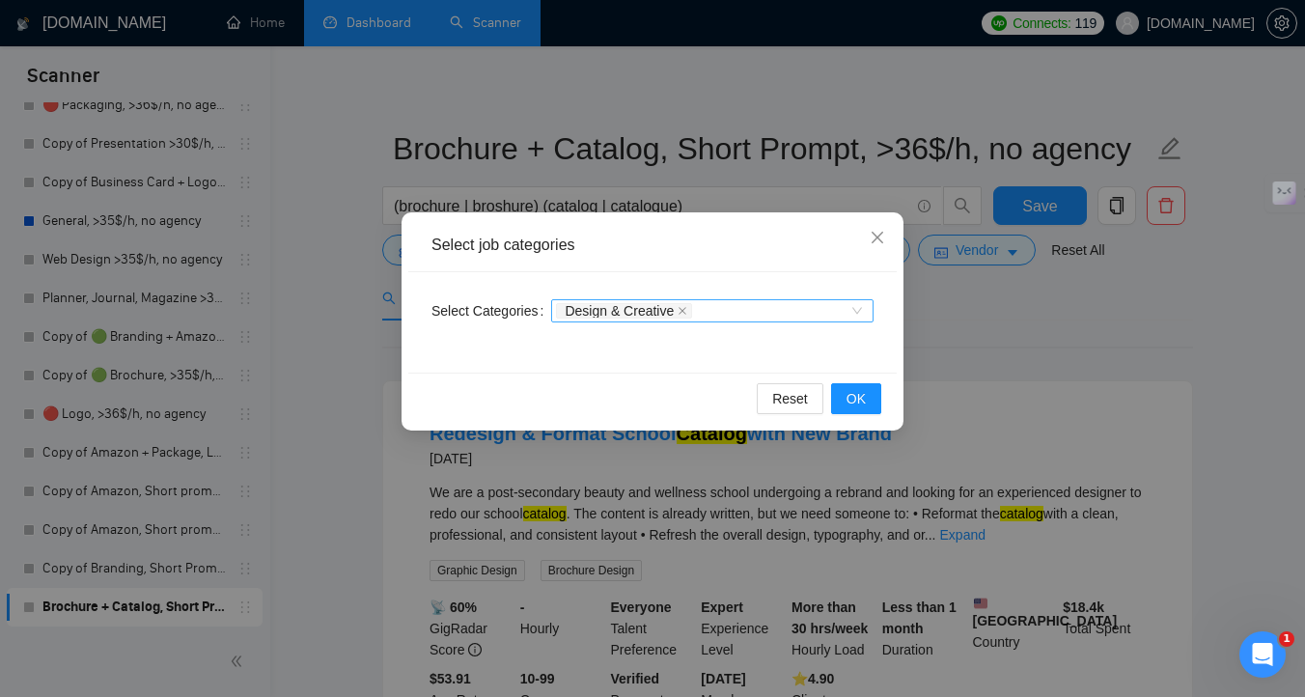
click at [715, 311] on div "Design & Creative" at bounding box center [702, 310] width 293 height 19
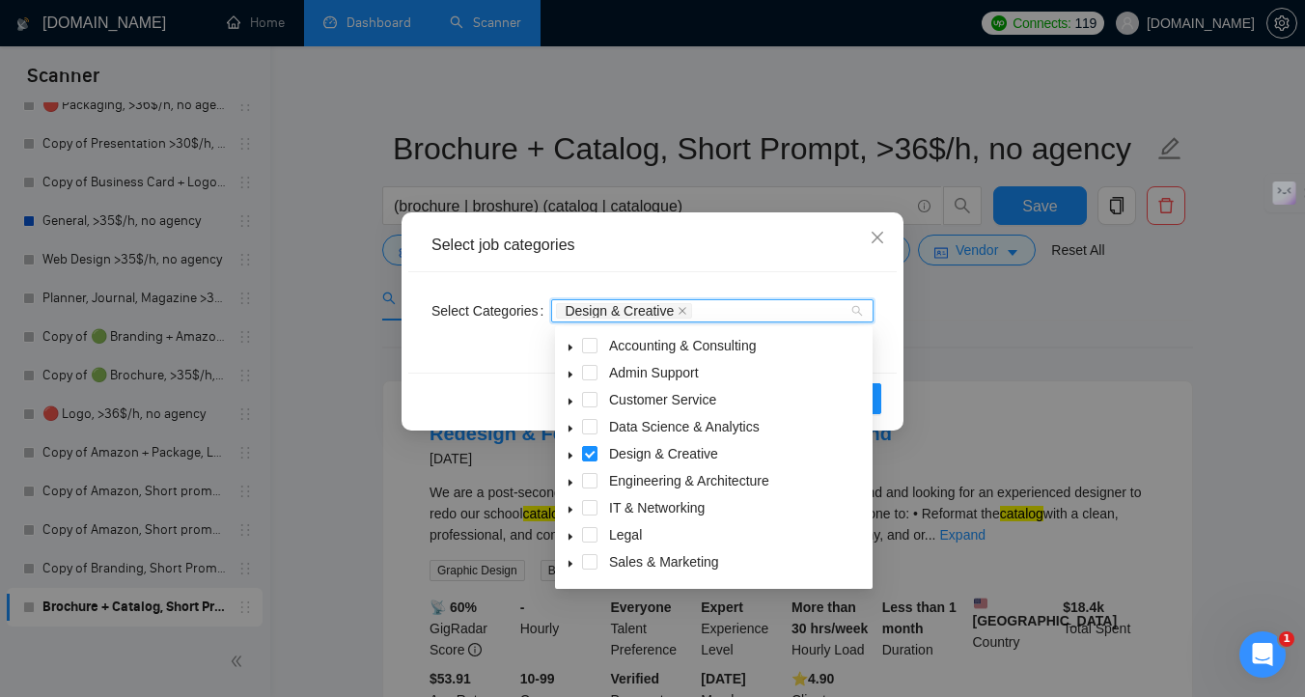
click at [567, 457] on icon "caret-down" at bounding box center [570, 456] width 10 height 10
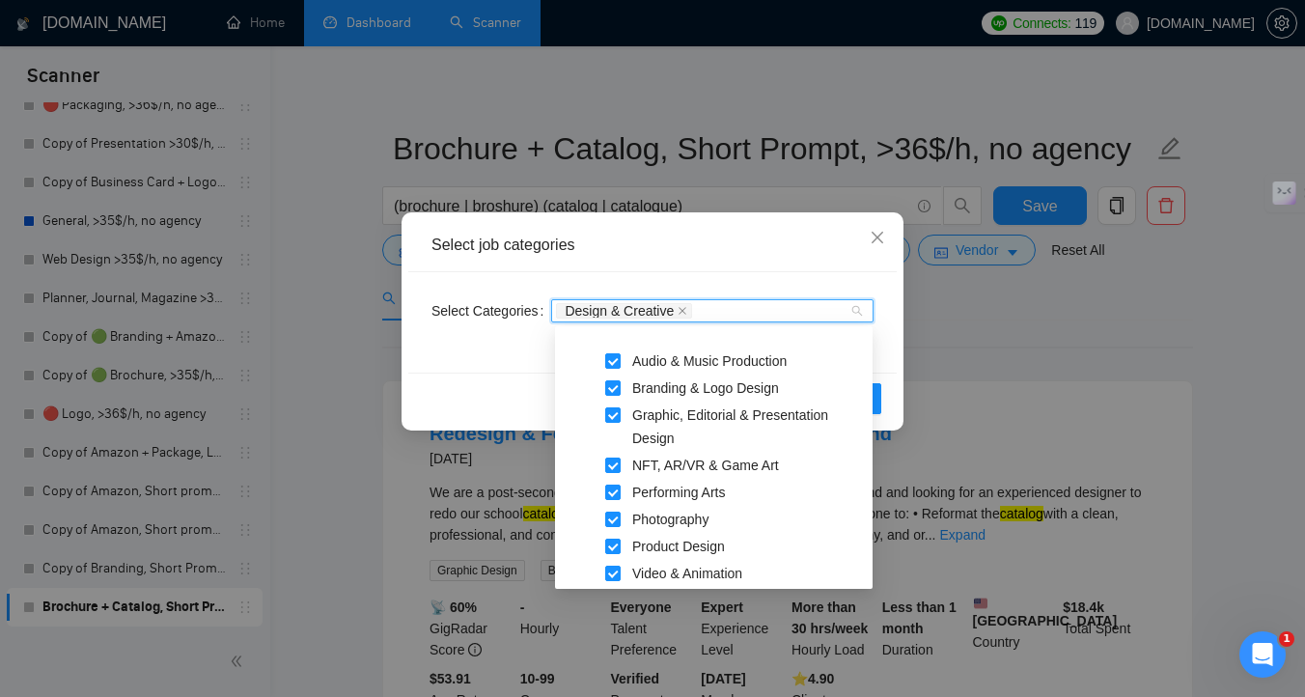
scroll to position [207, 0]
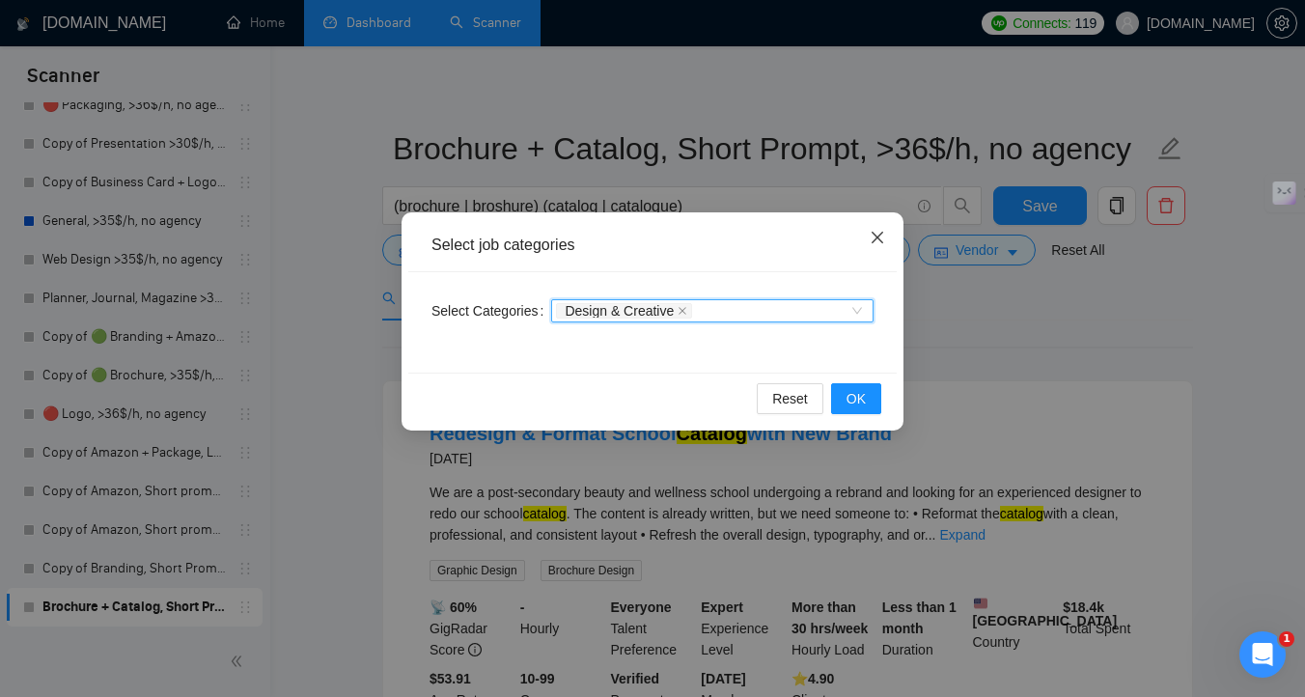
click at [870, 246] on span "Close" at bounding box center [877, 238] width 52 height 52
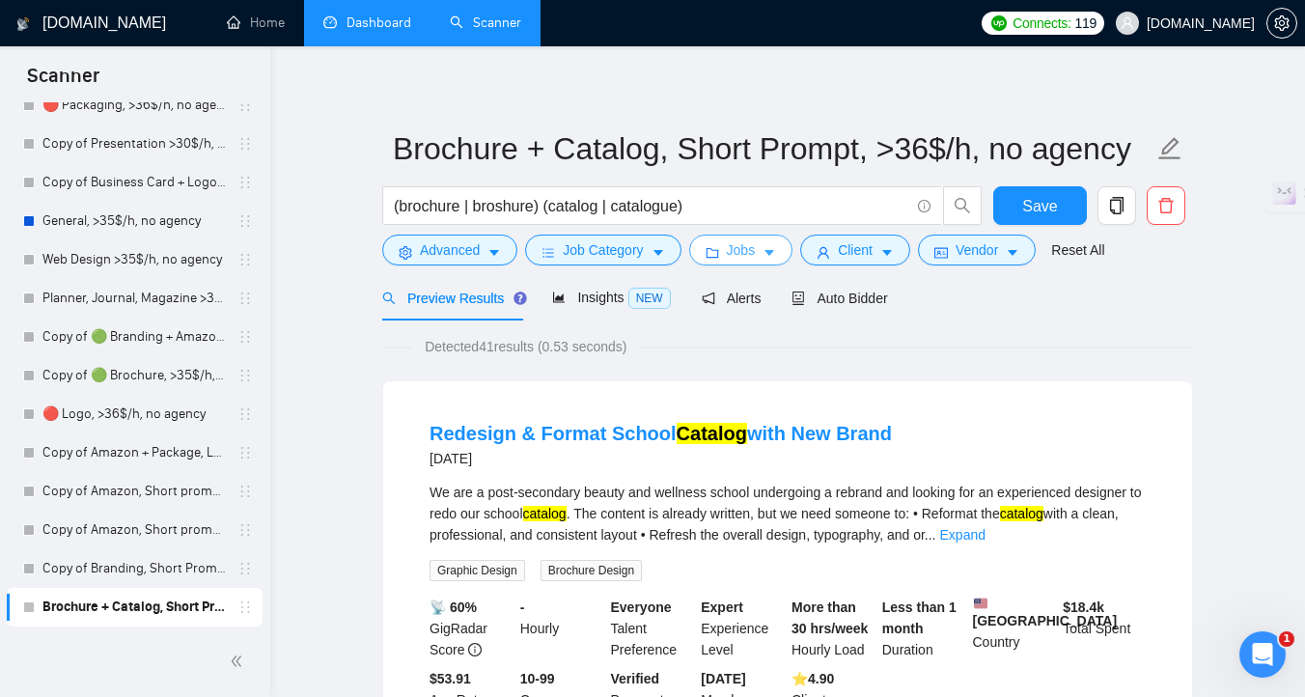
click at [773, 258] on icon "caret-down" at bounding box center [769, 253] width 14 height 14
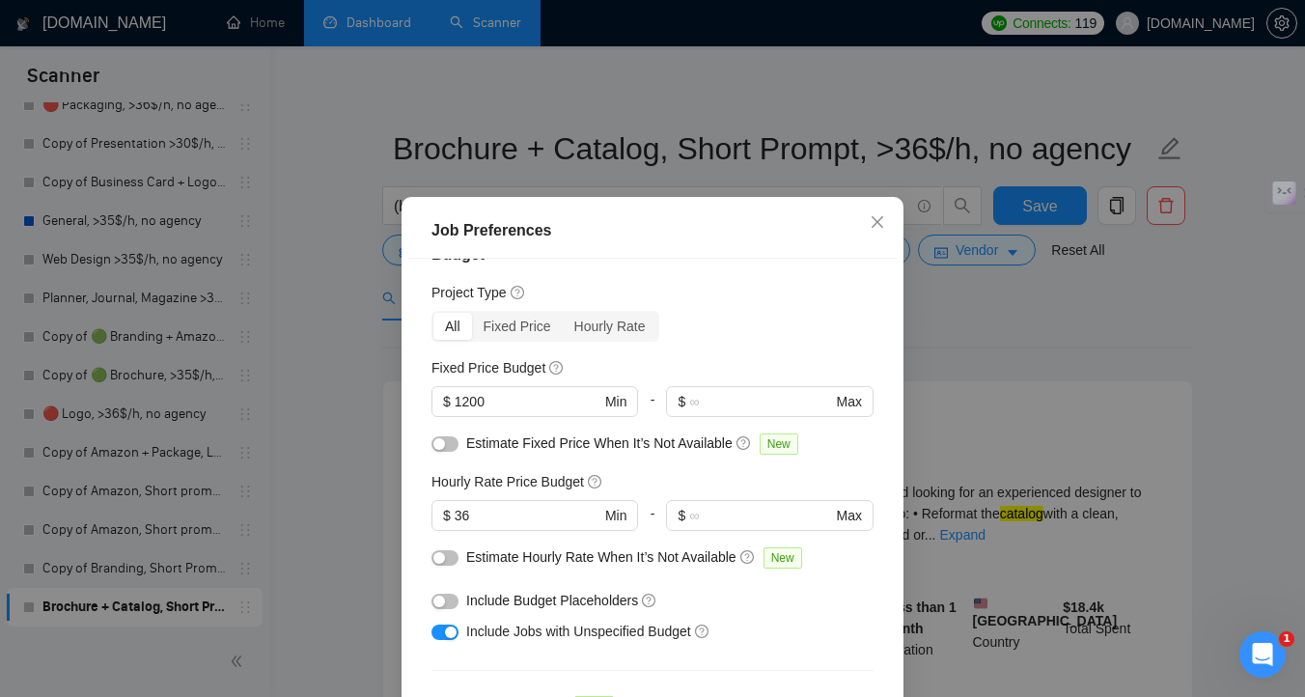
scroll to position [41, 0]
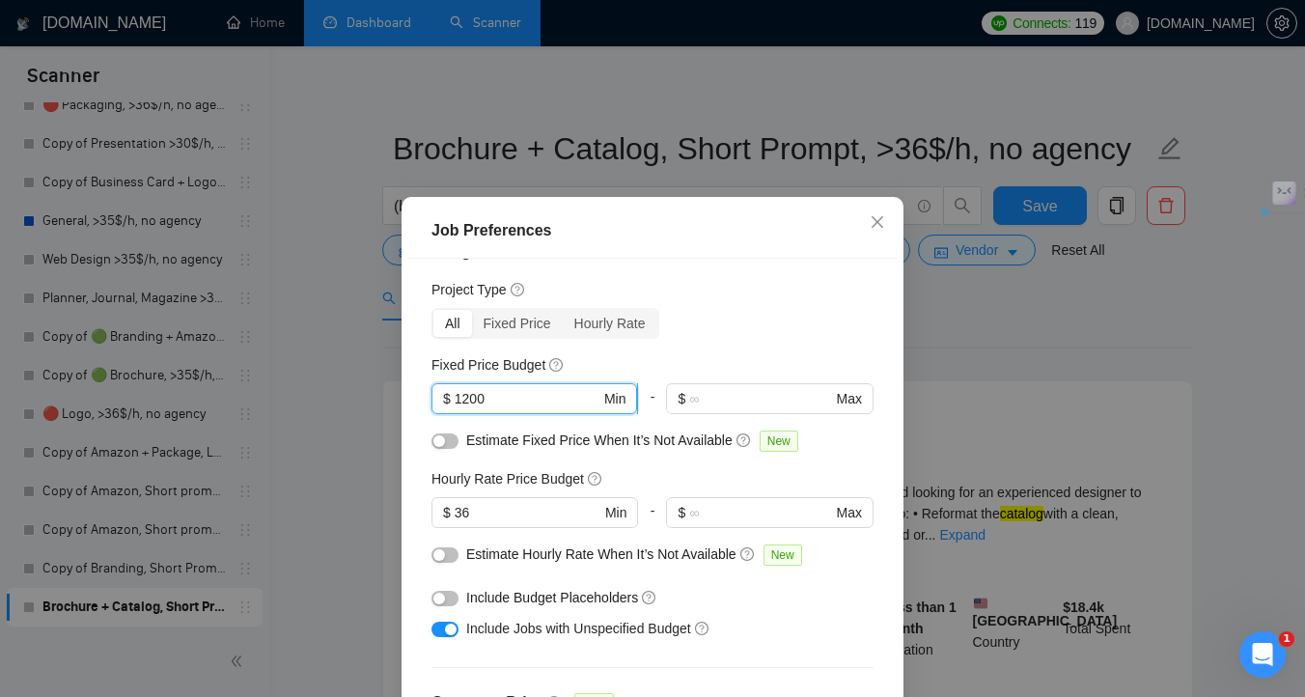
drag, startPoint x: 492, startPoint y: 400, endPoint x: 456, endPoint y: 400, distance: 35.7
click at [456, 400] on input "1200" at bounding box center [528, 398] width 146 height 21
click at [450, 402] on span "$" at bounding box center [447, 398] width 8 height 21
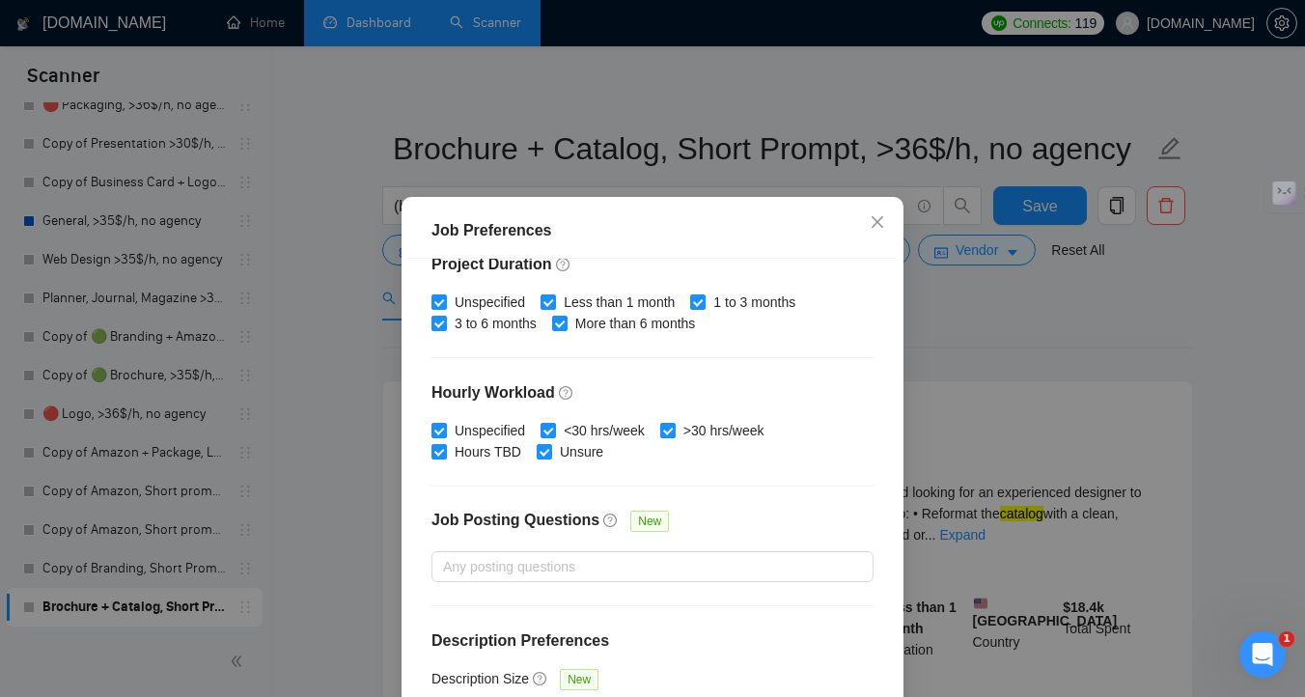
scroll to position [600, 0]
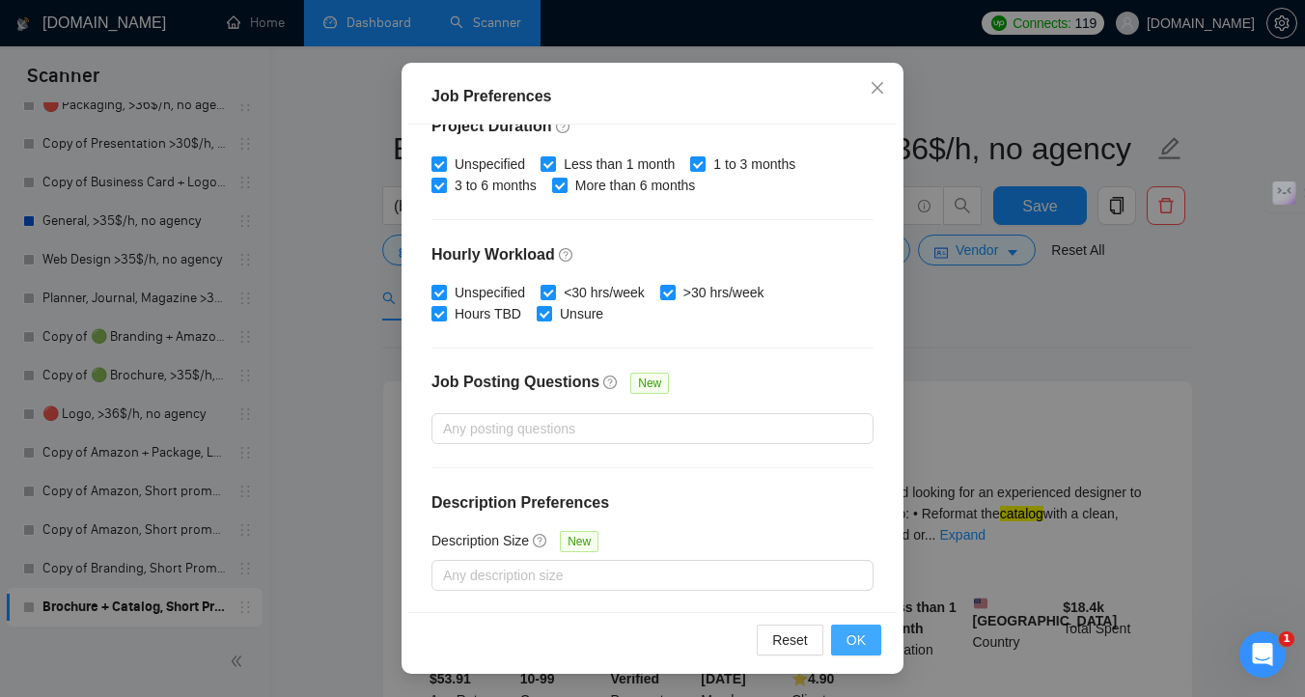
click at [852, 635] on span "OK" at bounding box center [855, 639] width 19 height 21
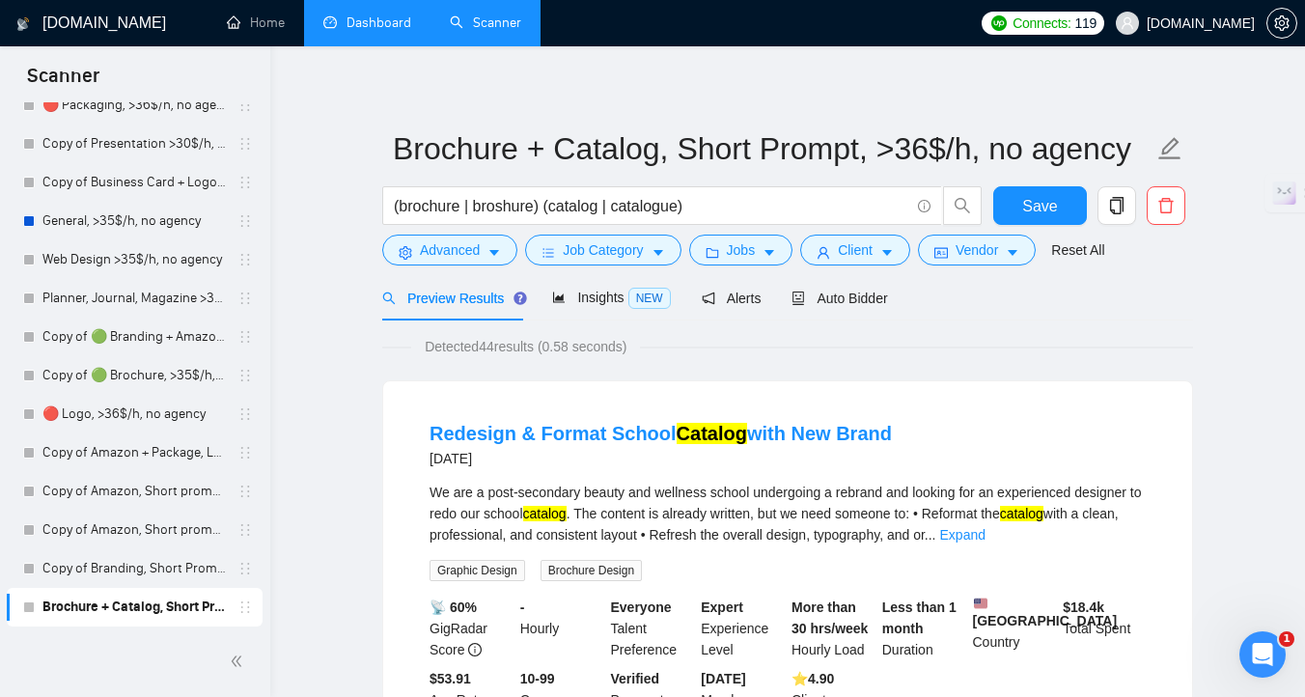
scroll to position [53, 0]
click at [872, 248] on span "Client" at bounding box center [855, 249] width 35 height 21
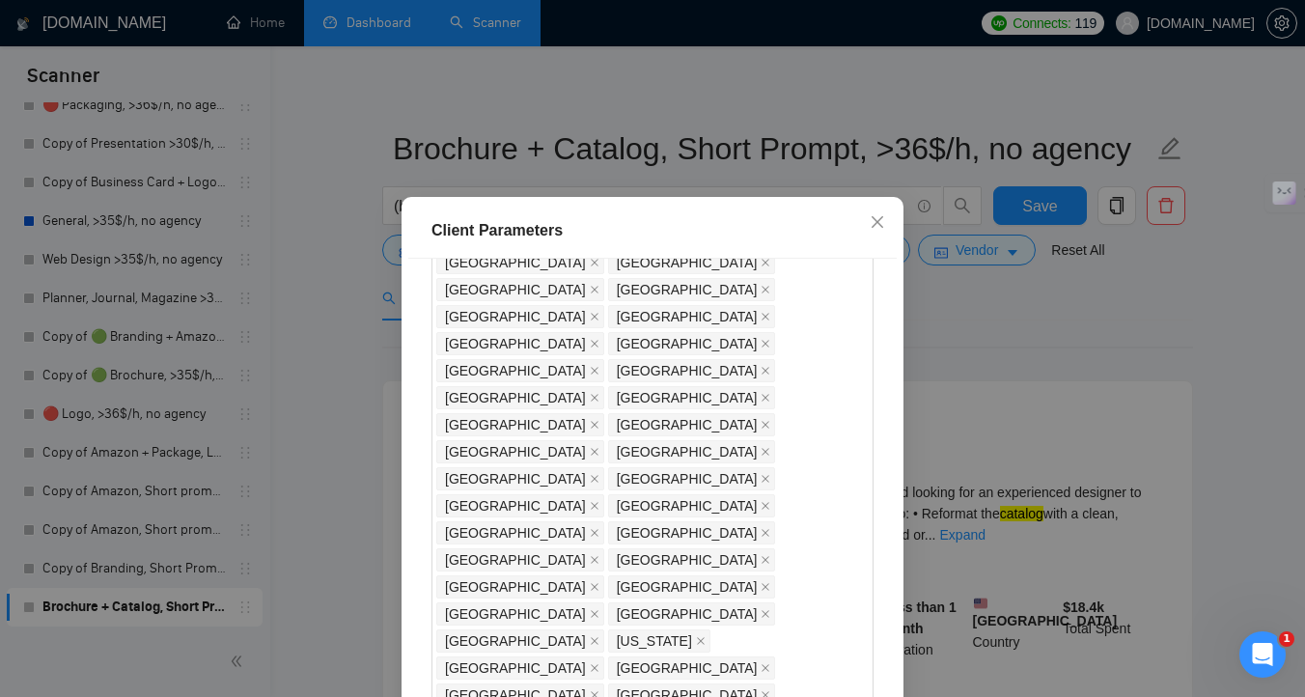
scroll to position [0, 0]
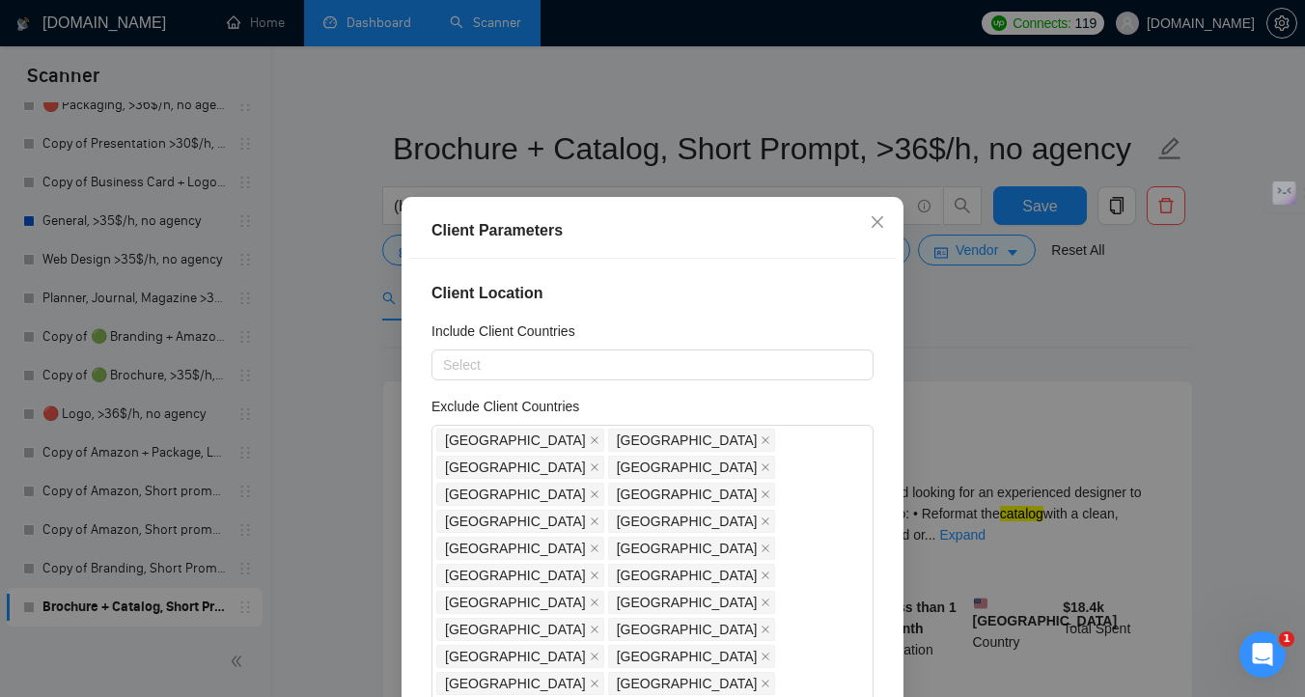
click at [998, 350] on div "Client Parameters Client Location Include Client Countries Select Exclude Clien…" at bounding box center [652, 348] width 1305 height 697
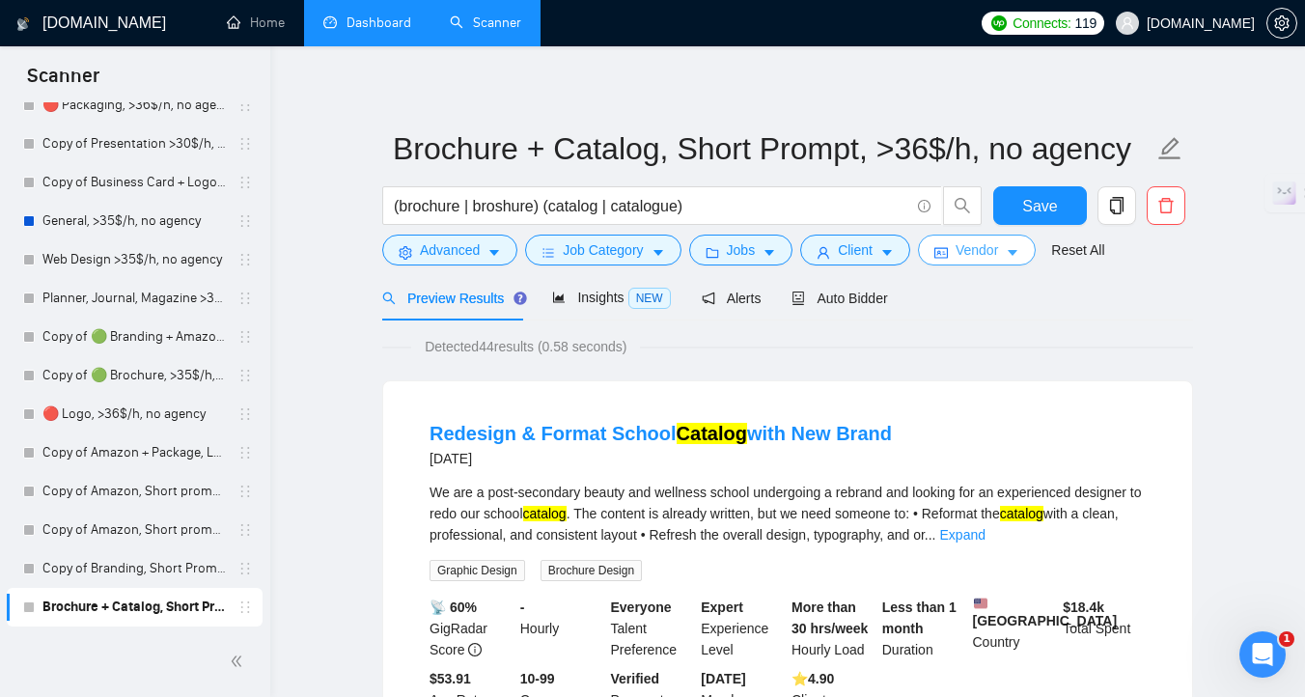
click at [994, 245] on span "Vendor" at bounding box center [976, 249] width 42 height 21
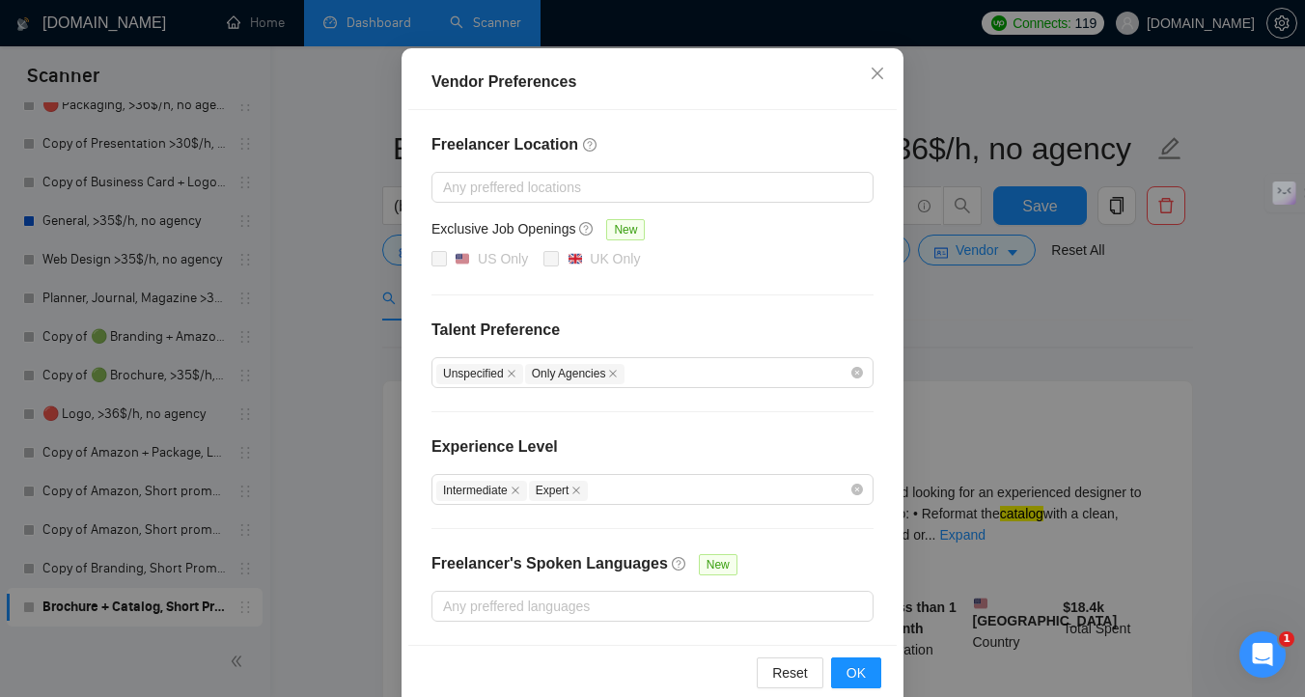
scroll to position [196, 0]
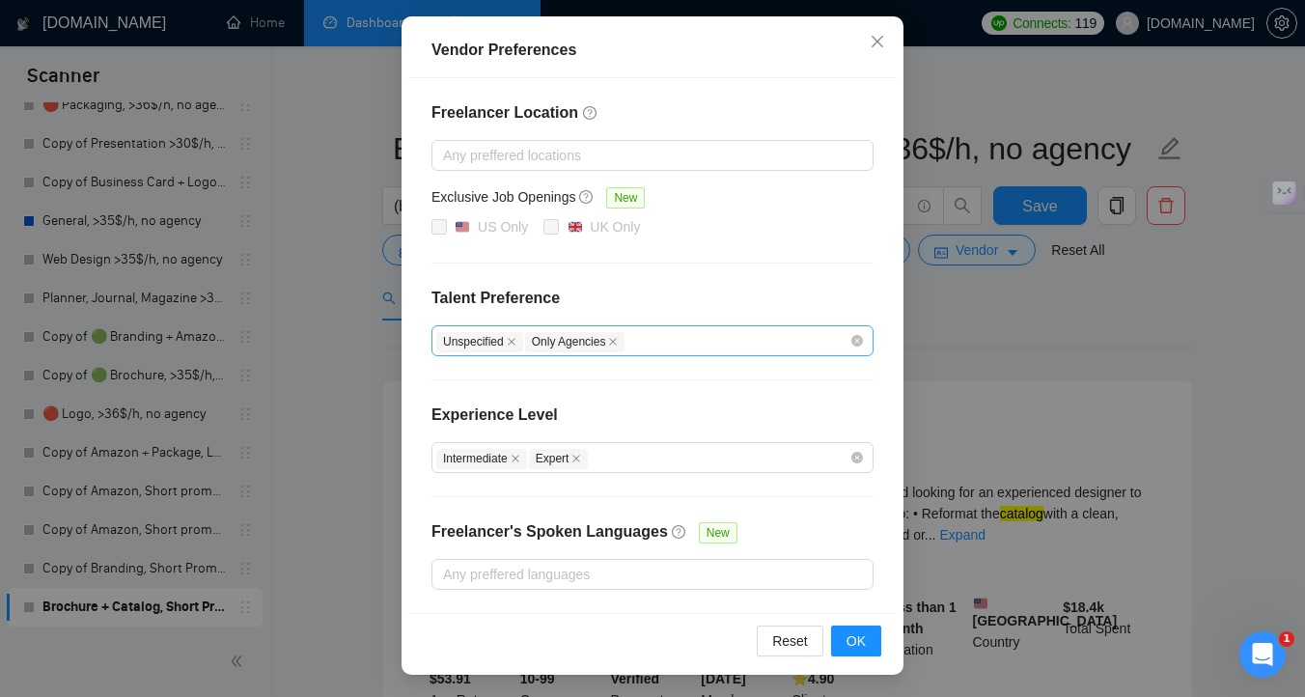
click at [644, 347] on div "Unspecified Only Agencies" at bounding box center [642, 340] width 413 height 23
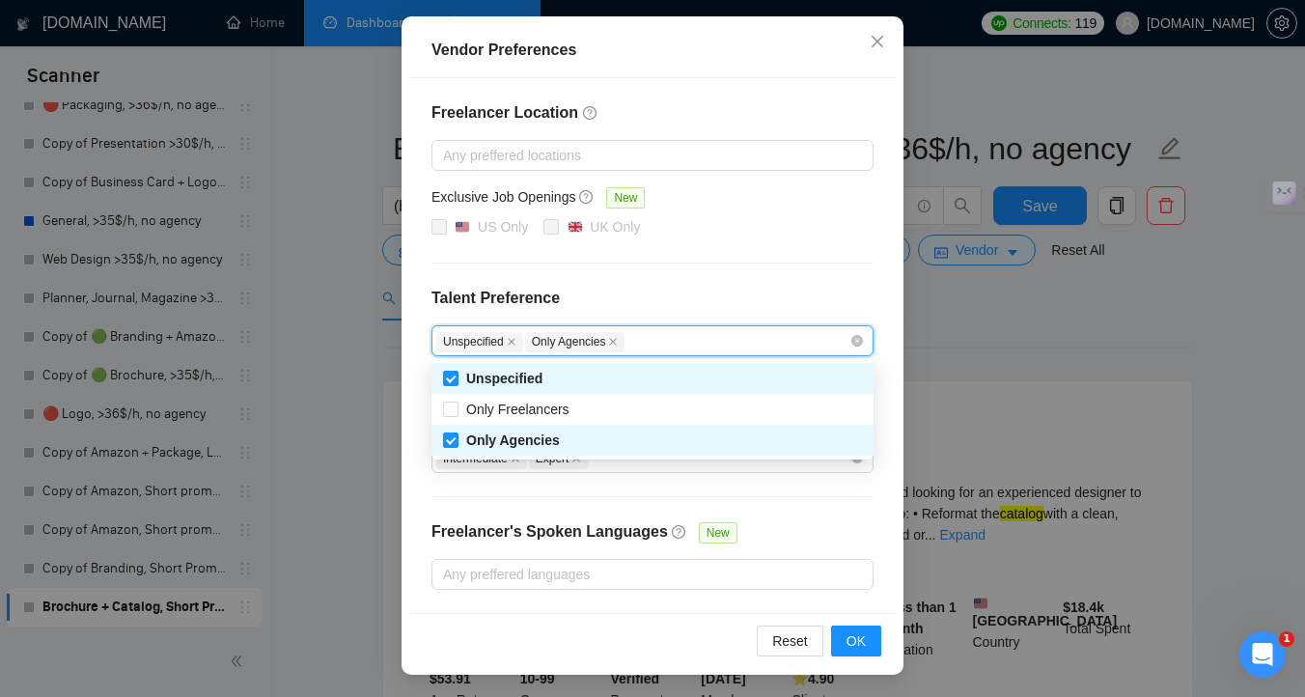
click at [717, 296] on h4 "Talent Preference" at bounding box center [652, 298] width 442 height 23
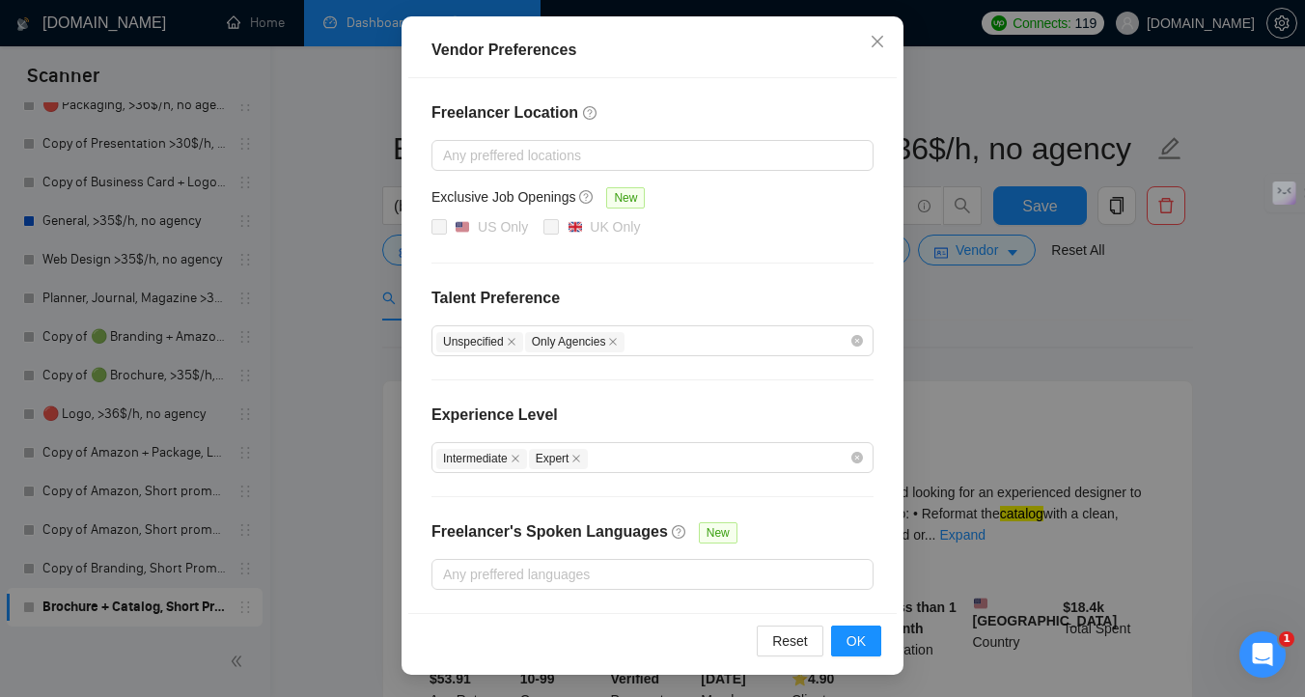
click at [986, 317] on div "Vendor Preferences Freelancer Location Any preffered locations Exclusive Job Op…" at bounding box center [652, 348] width 1305 height 697
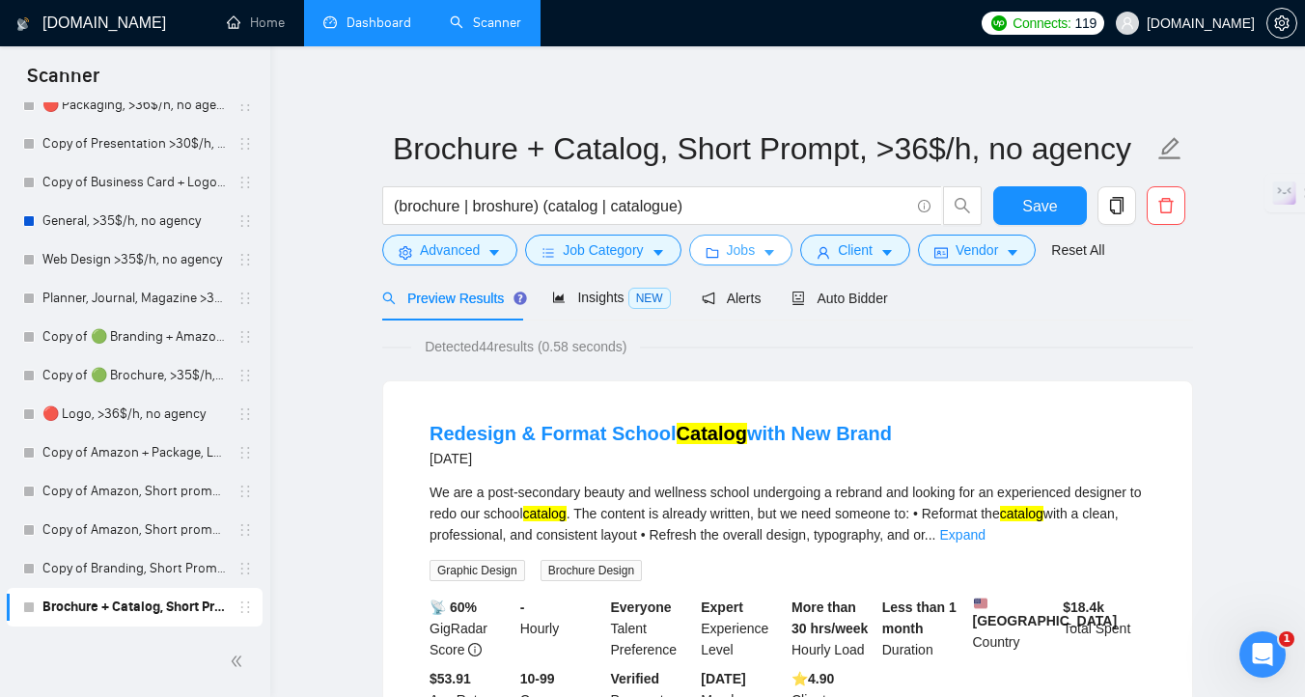
click at [731, 263] on button "Jobs" at bounding box center [741, 249] width 104 height 31
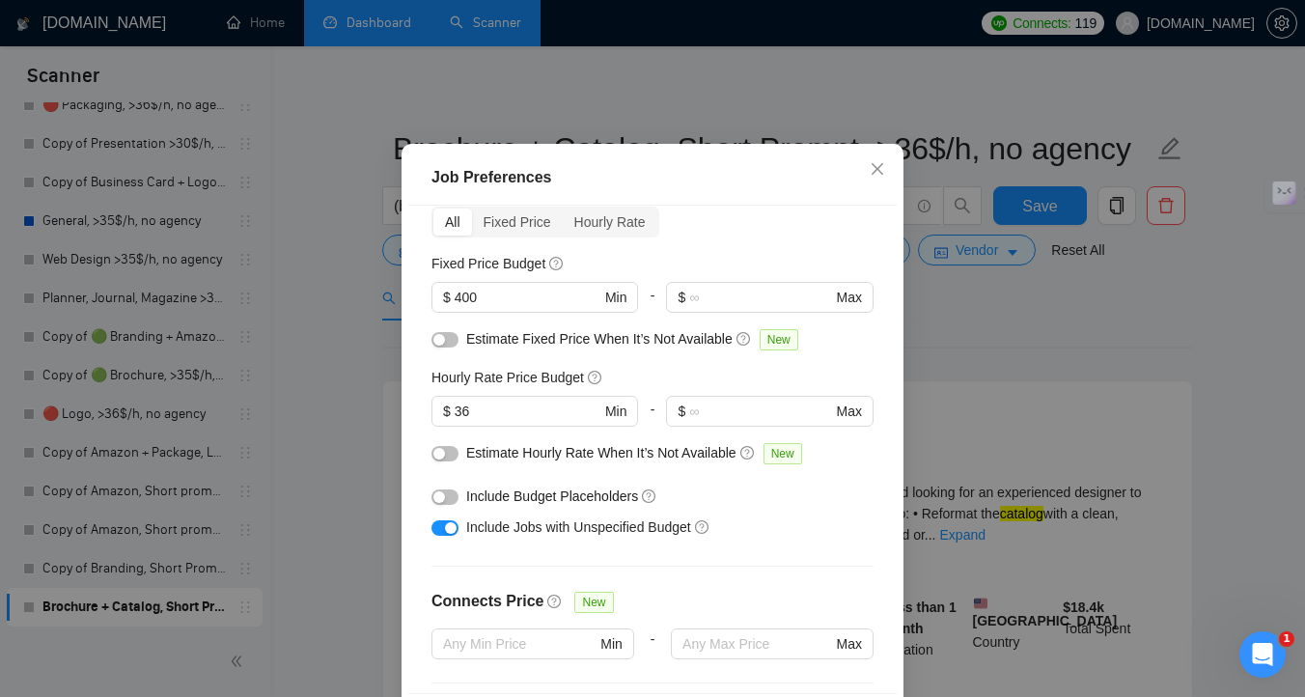
scroll to position [0, 0]
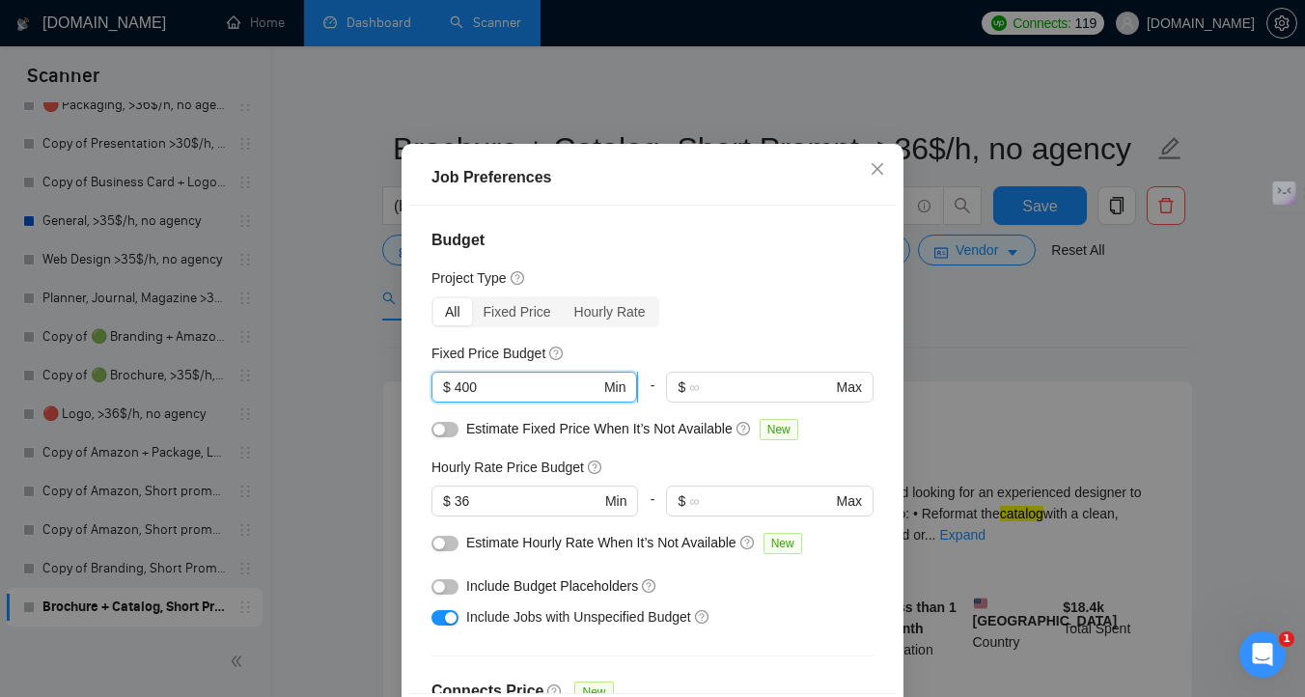
click at [459, 398] on input "400" at bounding box center [528, 386] width 146 height 21
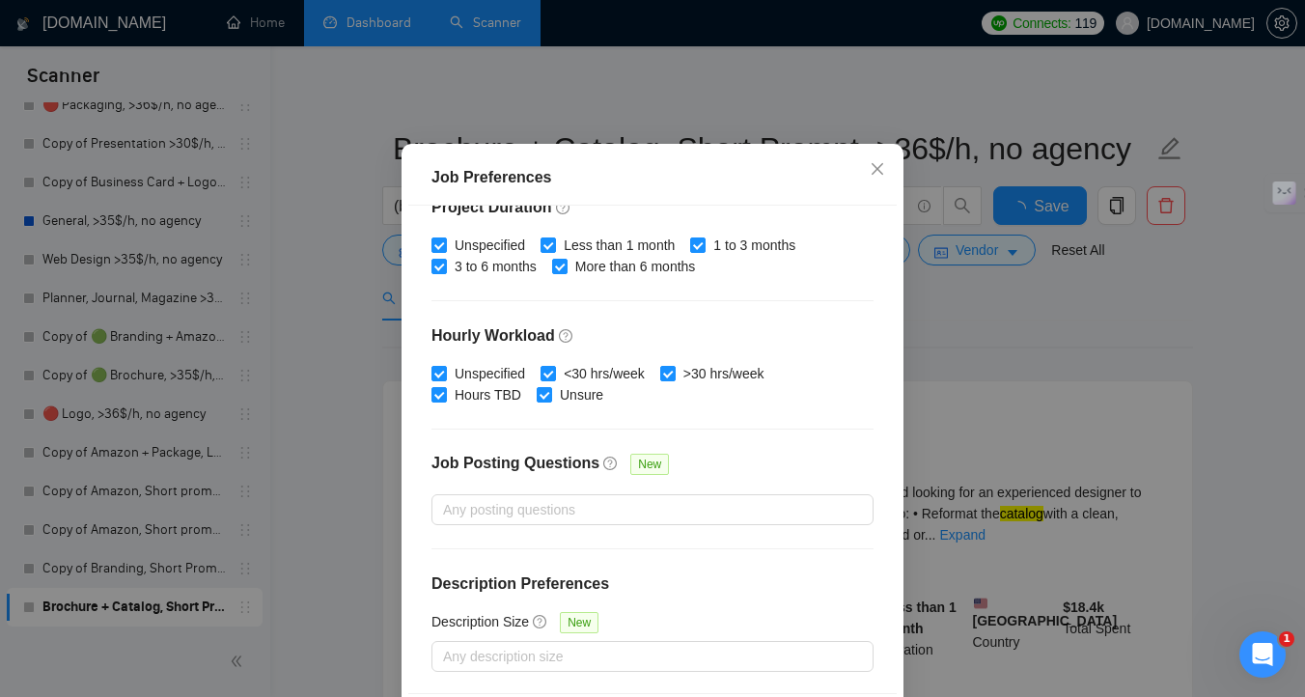
scroll to position [162, 0]
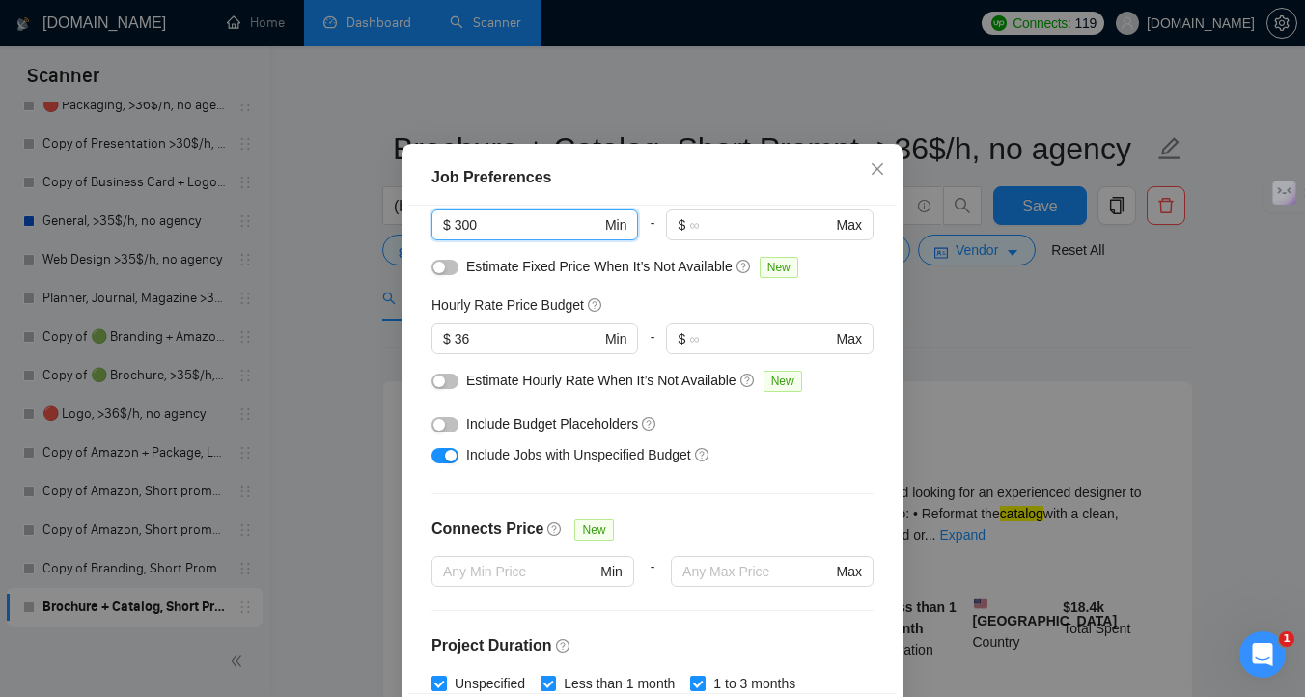
type input "300"
click at [440, 387] on div "button" at bounding box center [439, 381] width 12 height 12
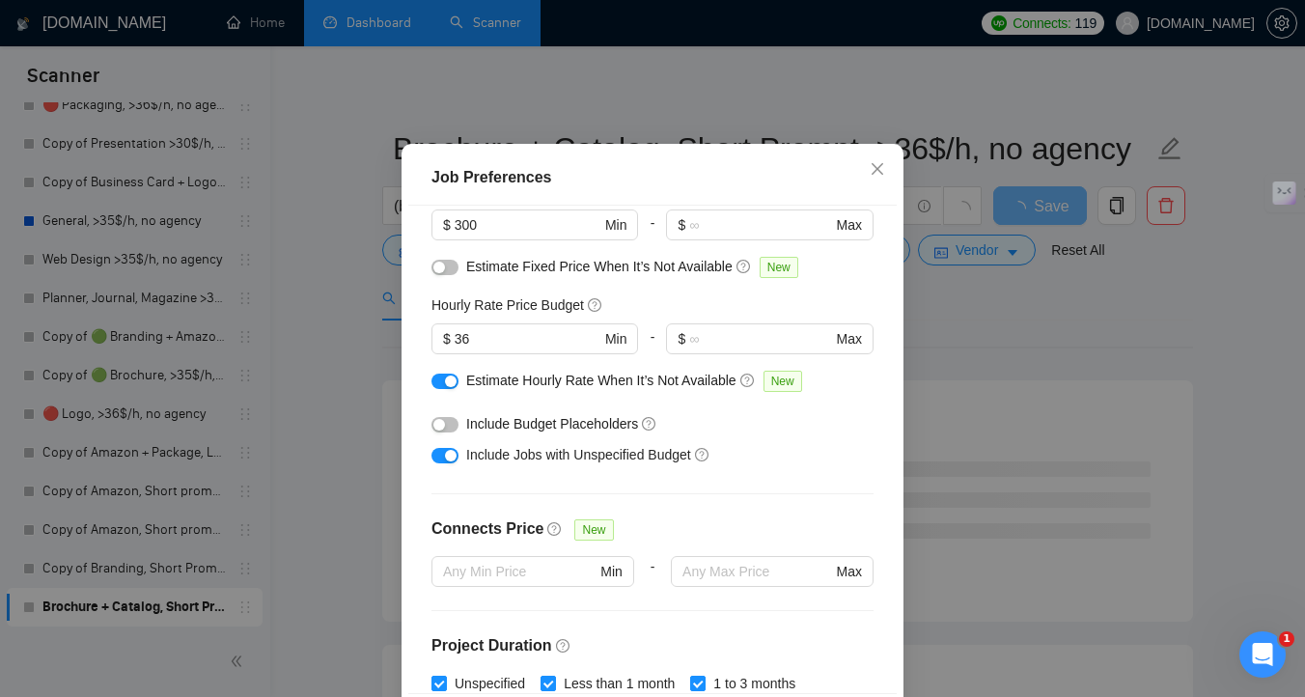
click at [439, 273] on div "button" at bounding box center [439, 268] width 12 height 12
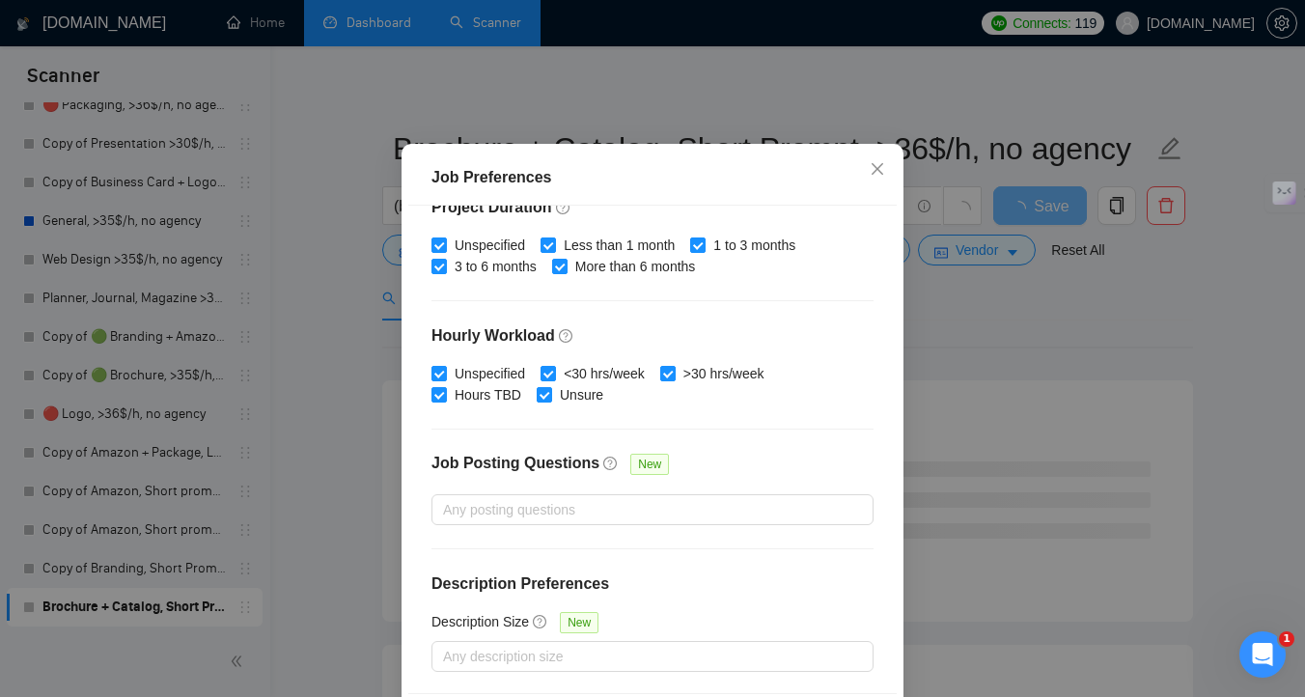
scroll to position [134, 0]
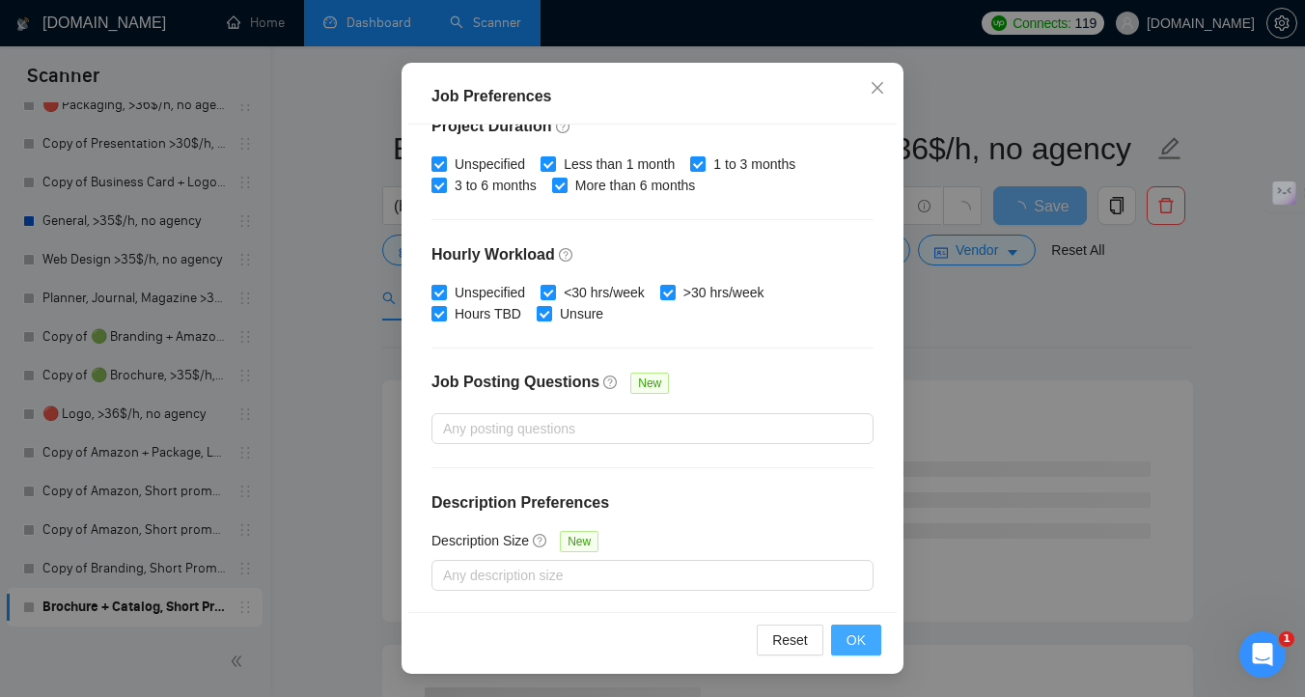
click at [858, 638] on span "OK" at bounding box center [855, 639] width 19 height 21
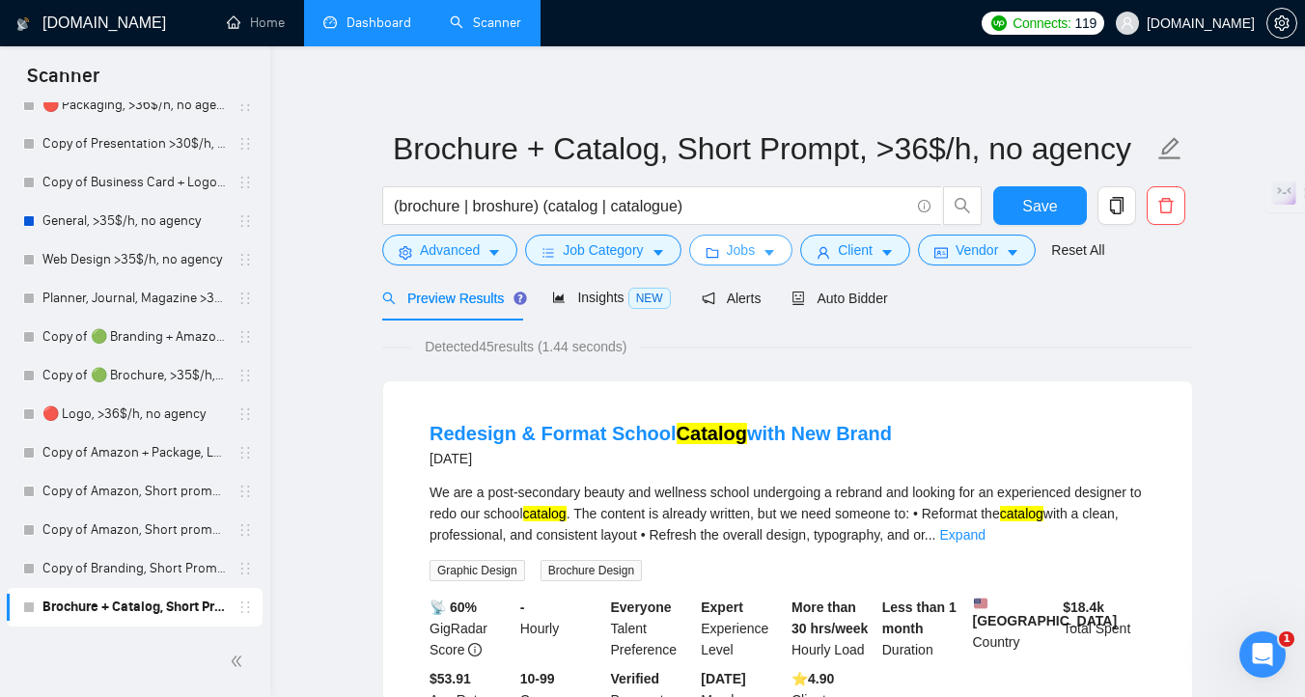
scroll to position [0, 0]
click at [1049, 219] on button "Save" at bounding box center [1040, 205] width 94 height 39
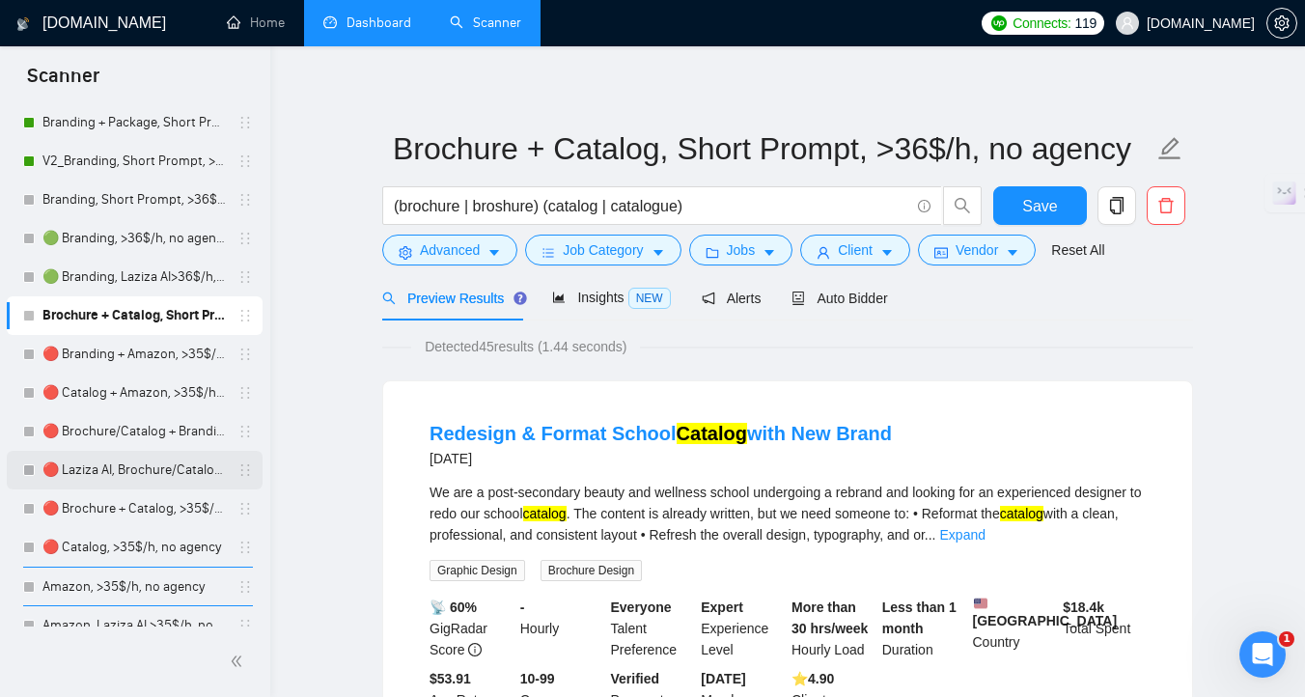
scroll to position [646, 0]
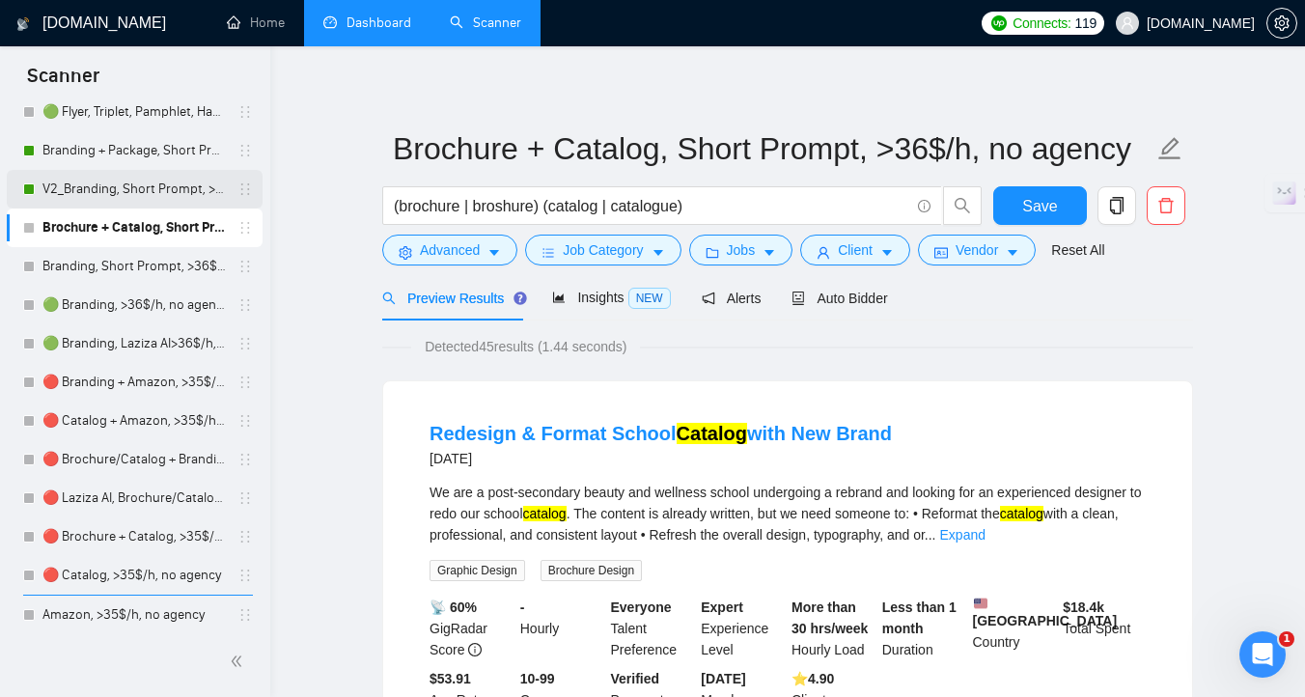
click at [146, 189] on link "V2_Branding, Short Prompt, >36$/h, no agency" at bounding box center [133, 189] width 183 height 39
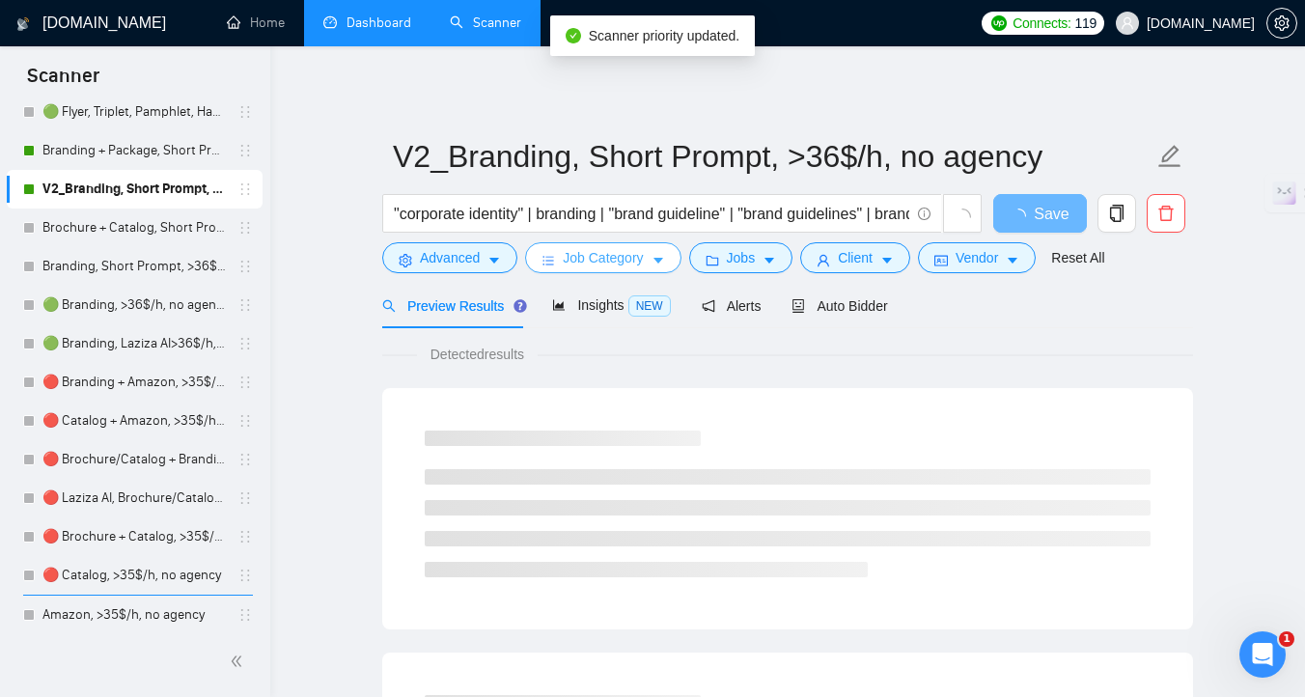
click at [604, 260] on span "Job Category" at bounding box center [603, 257] width 80 height 21
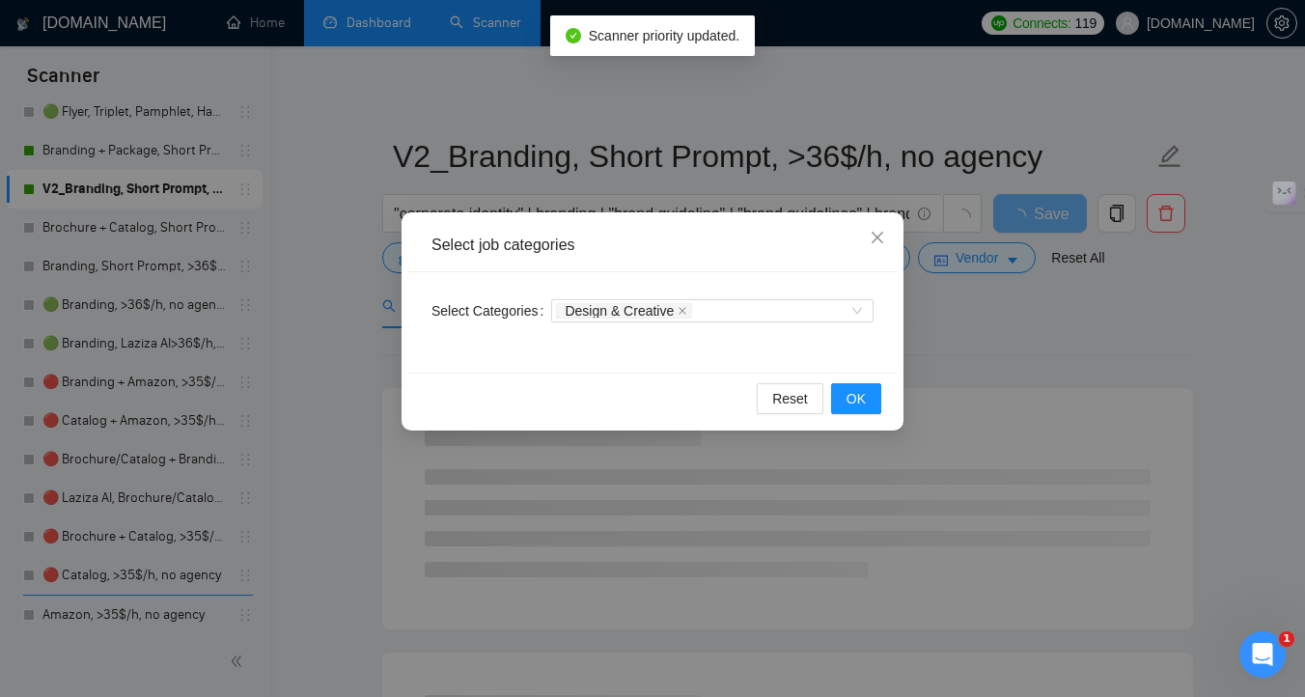
click at [741, 572] on div "Select job categories Select Categories Design & Creative Reset OK" at bounding box center [652, 348] width 1305 height 697
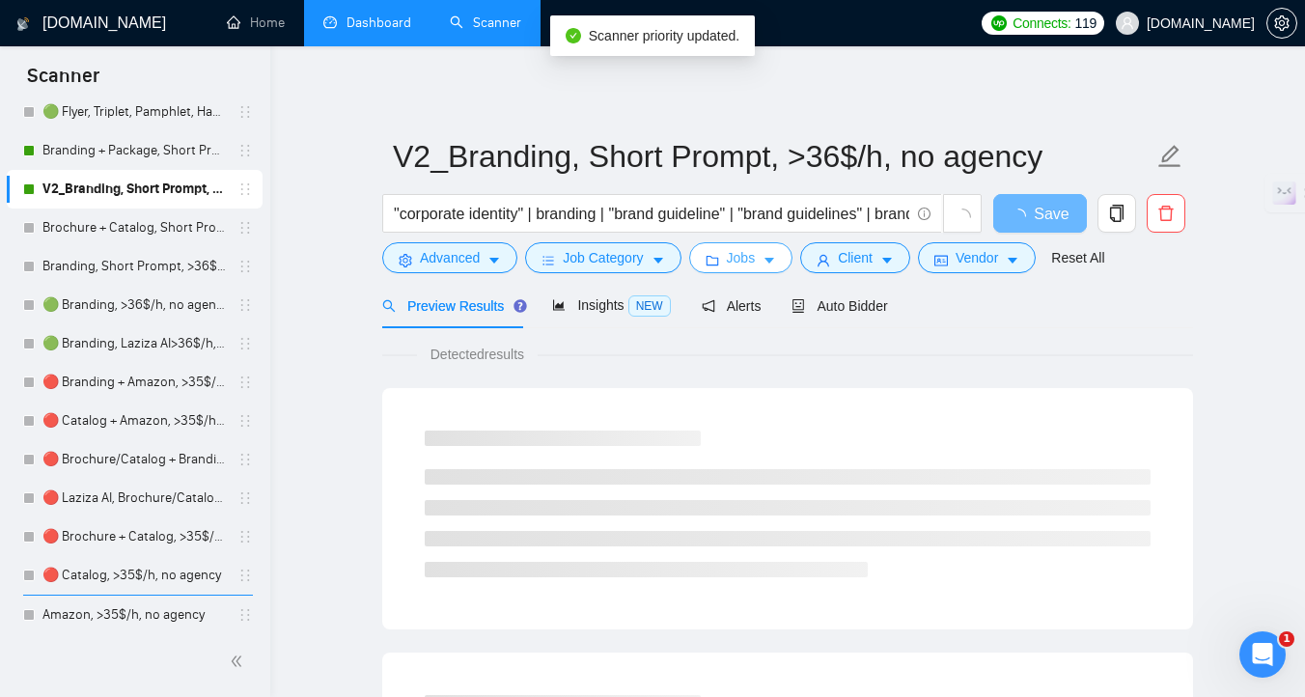
click at [736, 262] on span "Jobs" at bounding box center [741, 257] width 29 height 21
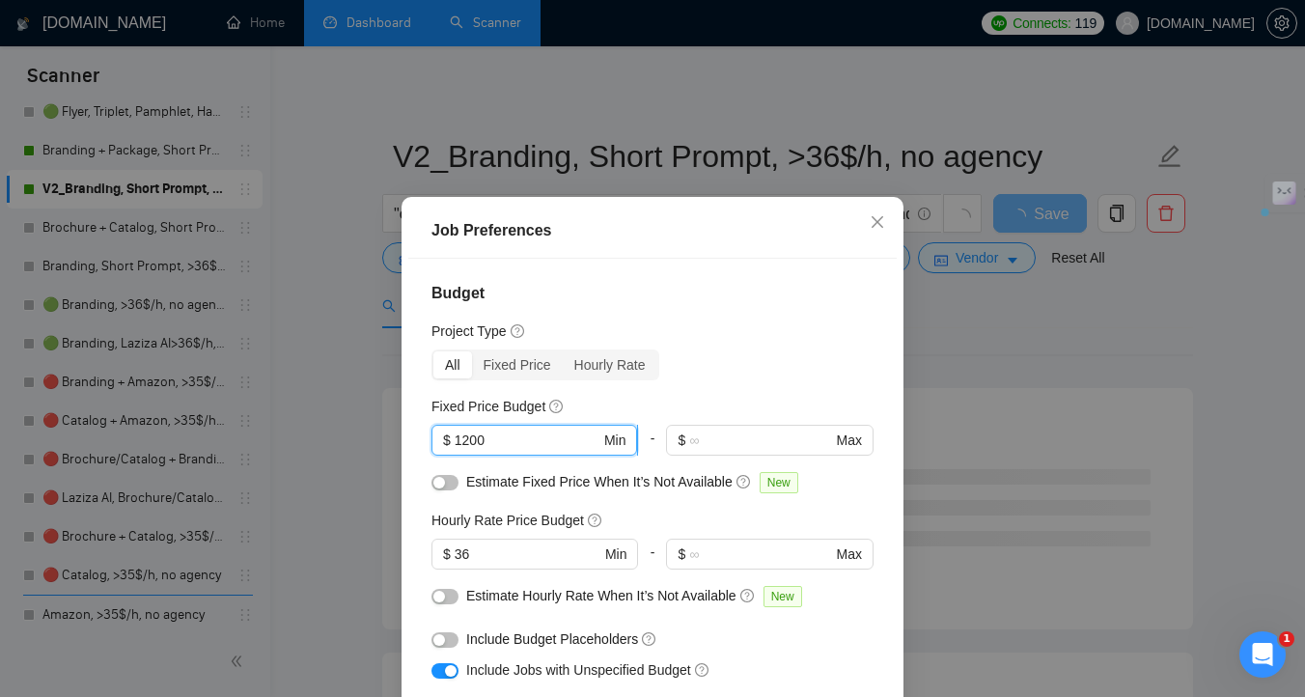
drag, startPoint x: 457, startPoint y: 440, endPoint x: 469, endPoint y: 440, distance: 11.6
click at [469, 440] on input "1200" at bounding box center [528, 439] width 146 height 21
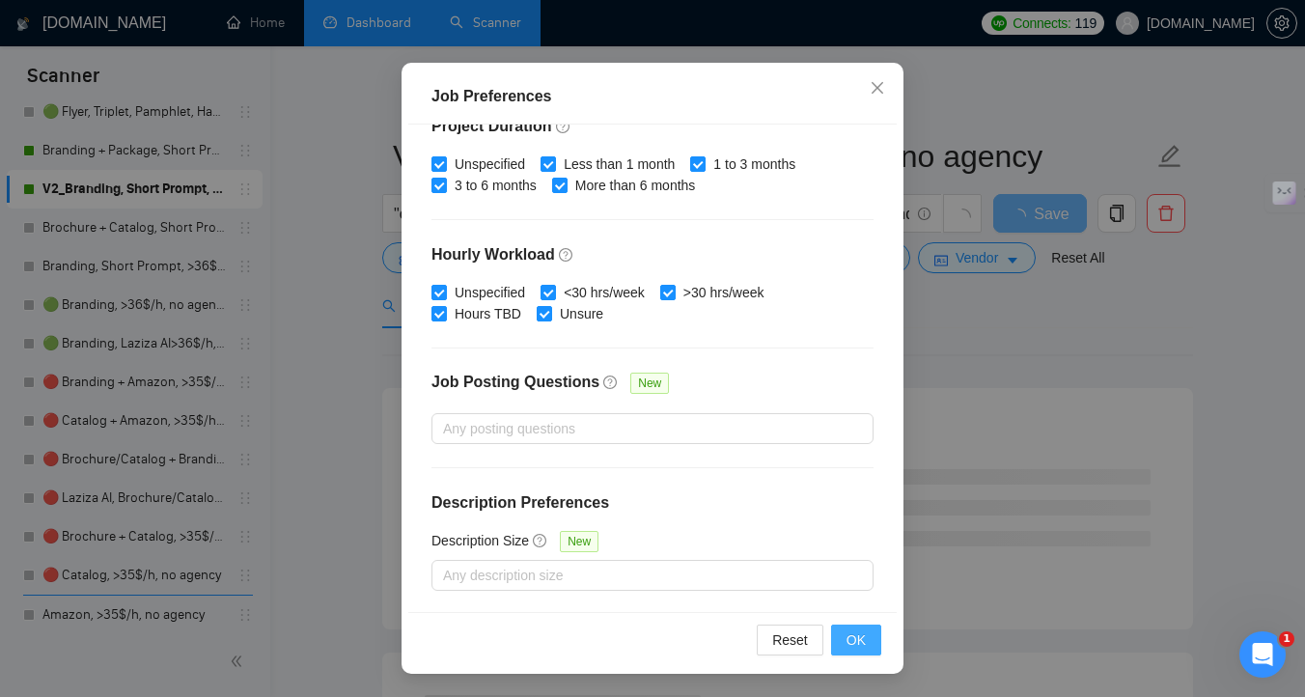
click at [864, 652] on button "OK" at bounding box center [856, 639] width 50 height 31
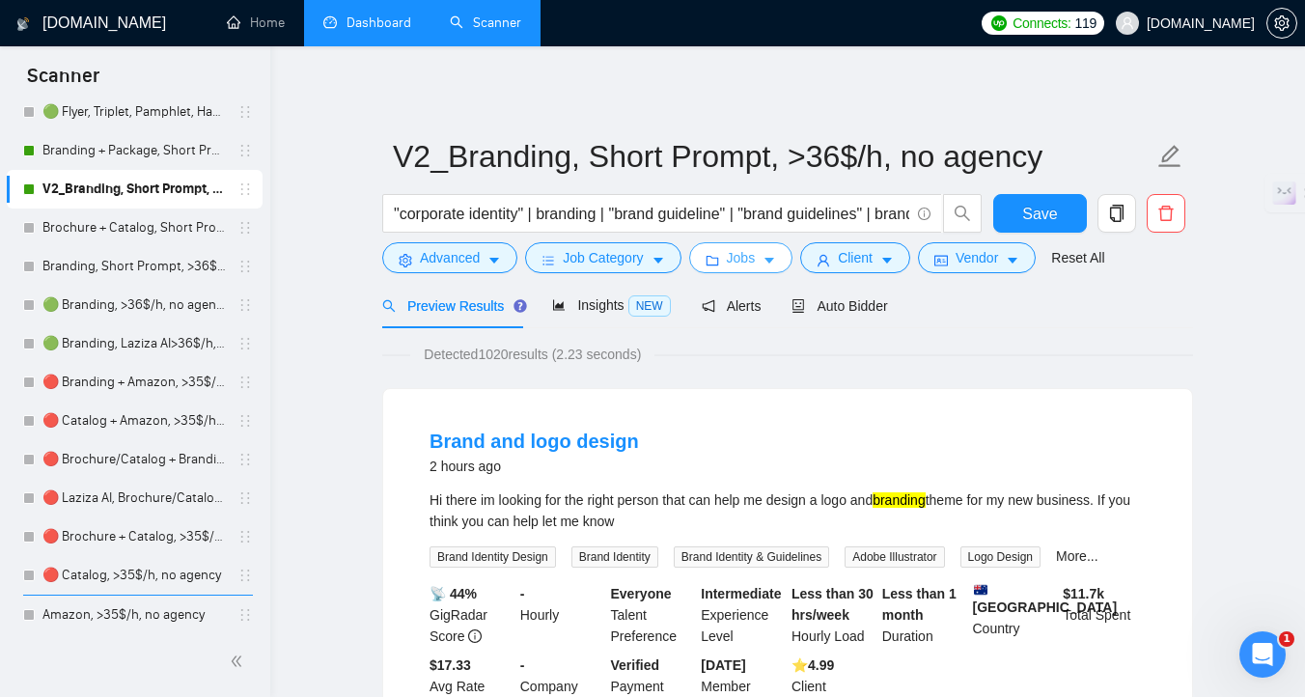
click at [787, 264] on button "Jobs" at bounding box center [741, 257] width 104 height 31
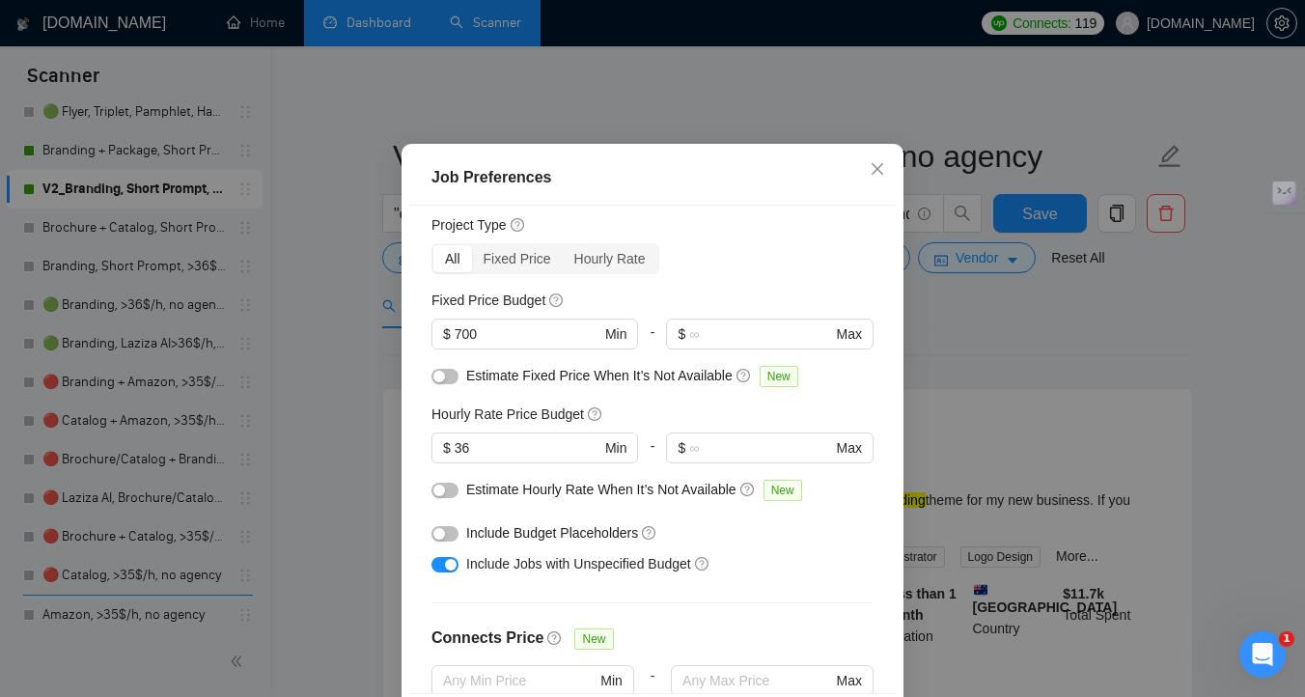
scroll to position [0, 0]
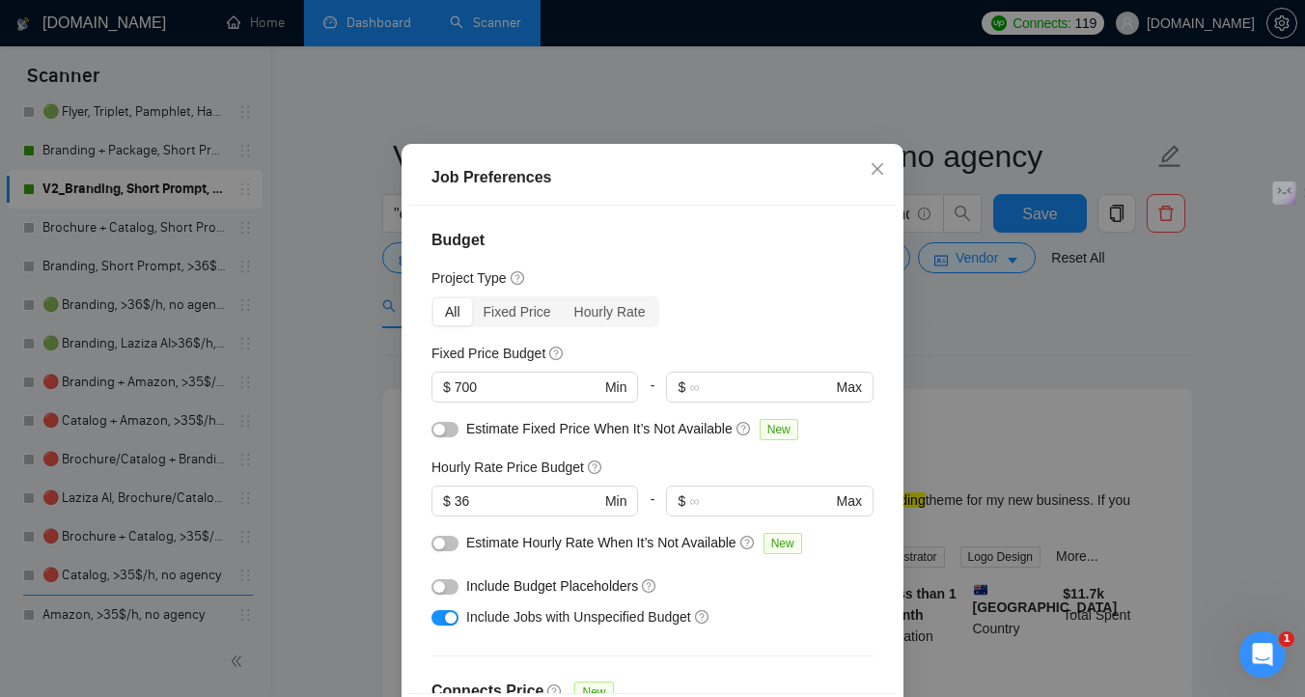
click at [448, 437] on button "button" at bounding box center [444, 429] width 27 height 15
click at [454, 551] on button "button" at bounding box center [444, 543] width 27 height 15
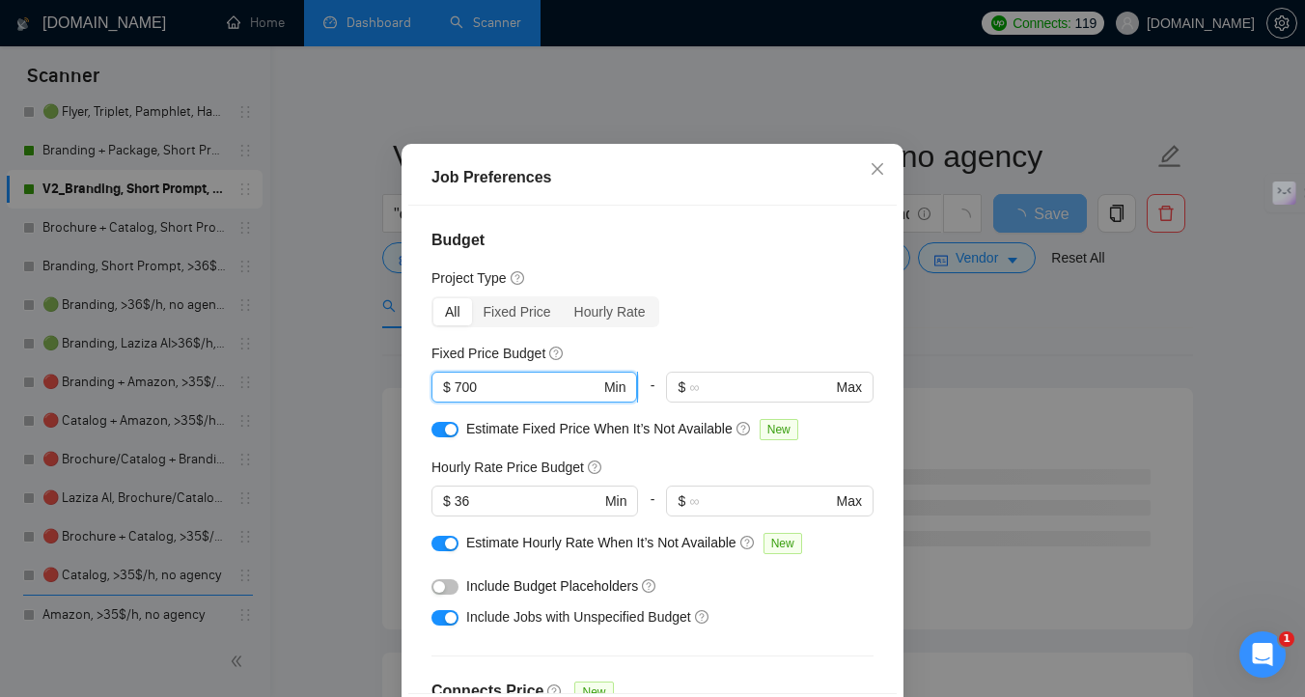
click at [454, 402] on span "$ 700 Min" at bounding box center [534, 387] width 206 height 31
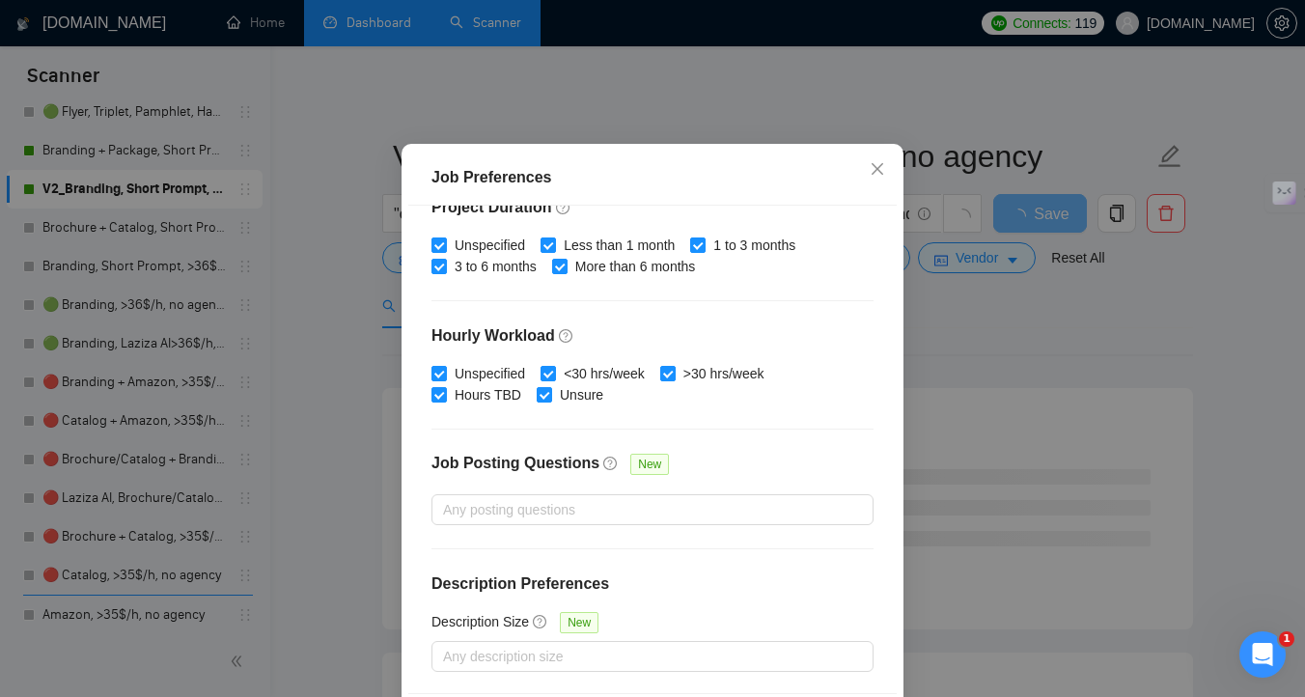
scroll to position [134, 0]
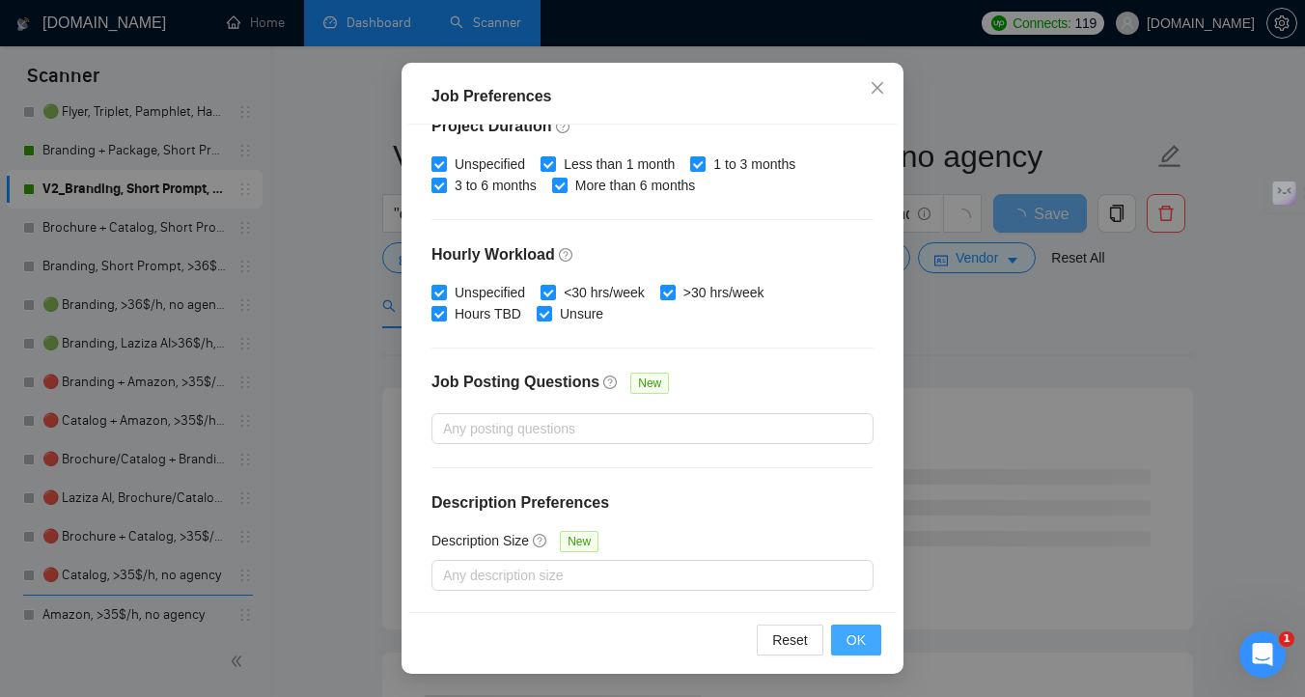
type input "800"
click at [859, 642] on span "OK" at bounding box center [855, 639] width 19 height 21
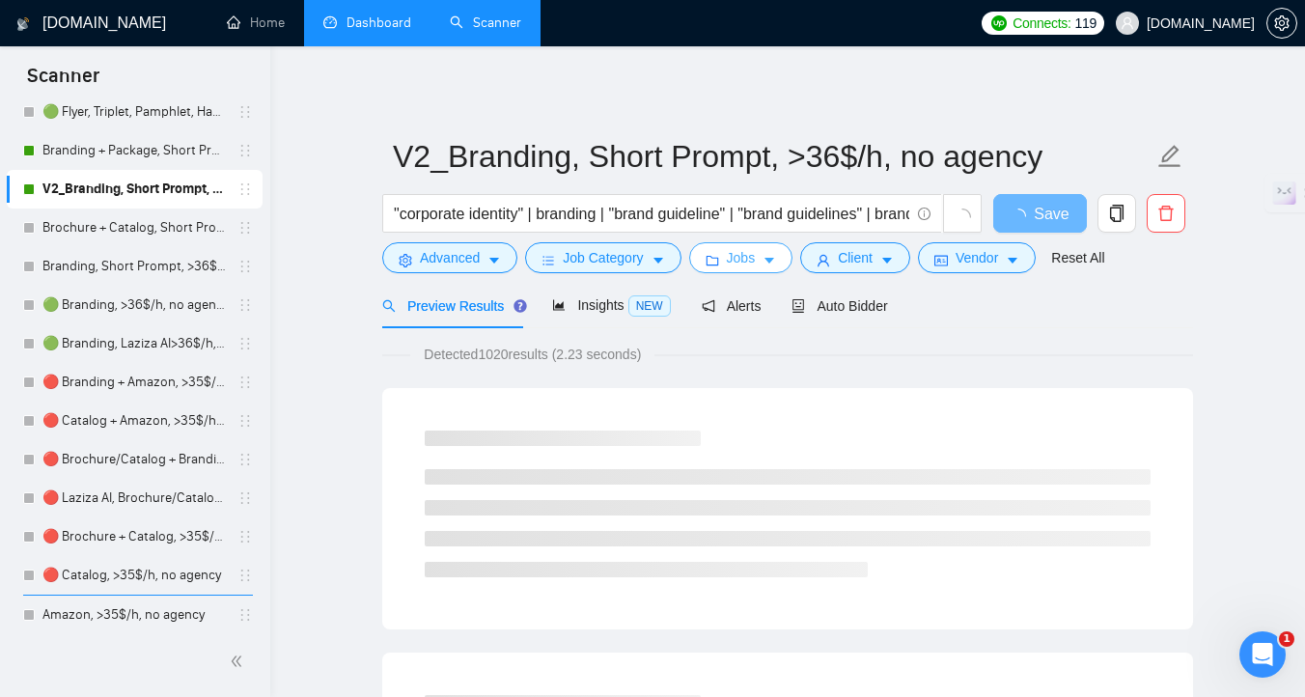
scroll to position [0, 0]
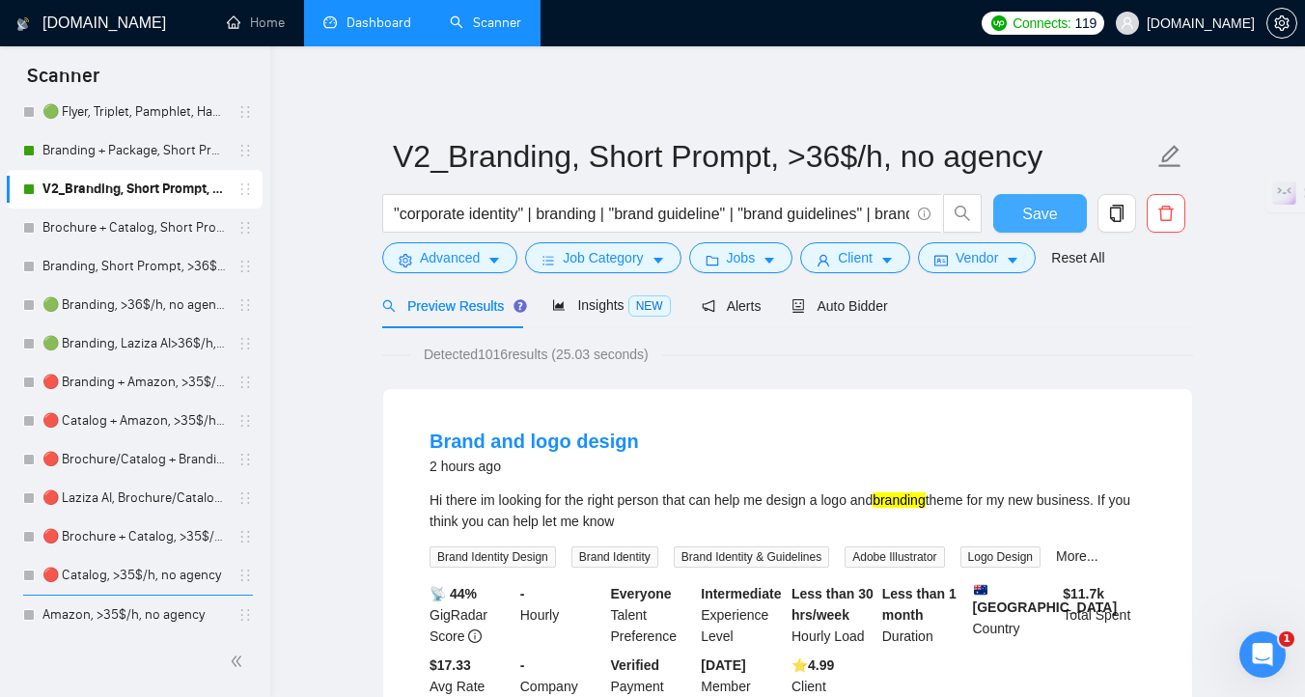
click at [1013, 215] on button "Save" at bounding box center [1040, 213] width 94 height 39
click at [1048, 209] on span "Save" at bounding box center [1039, 214] width 35 height 24
click at [141, 159] on link "Branding + Package, Short Prompt, >36$/h, no agency" at bounding box center [133, 150] width 183 height 39
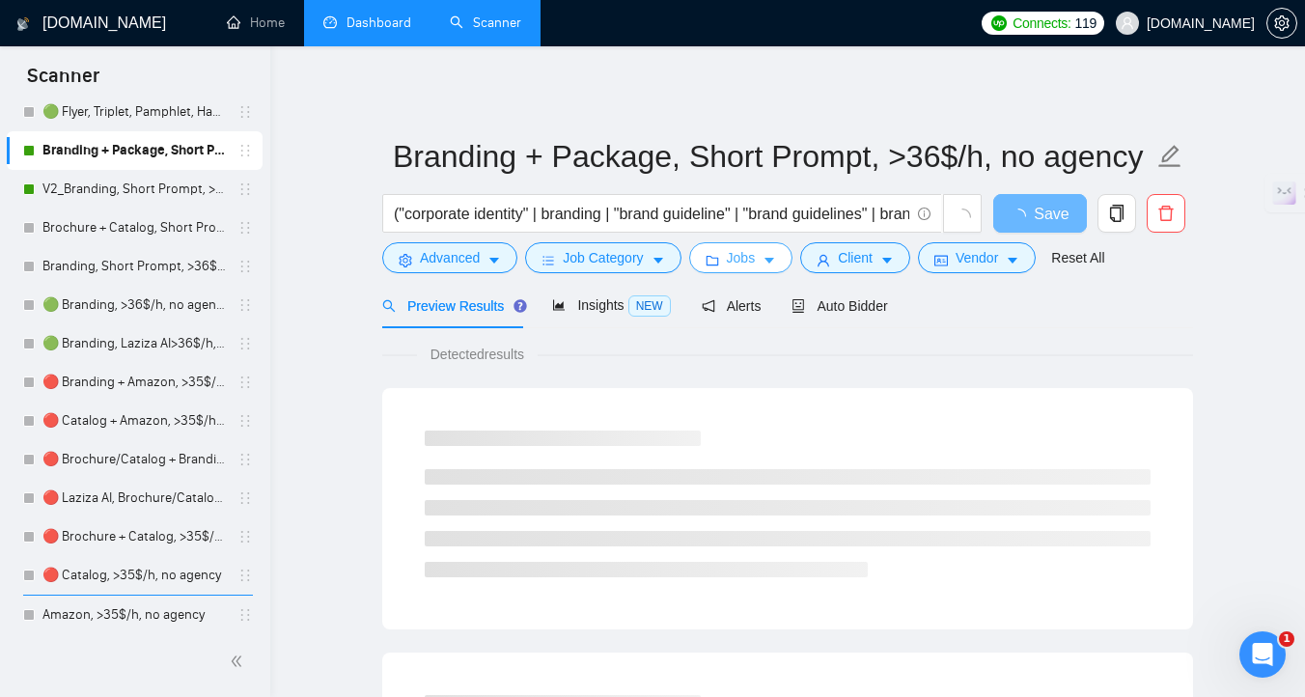
click at [742, 262] on span "Jobs" at bounding box center [741, 257] width 29 height 21
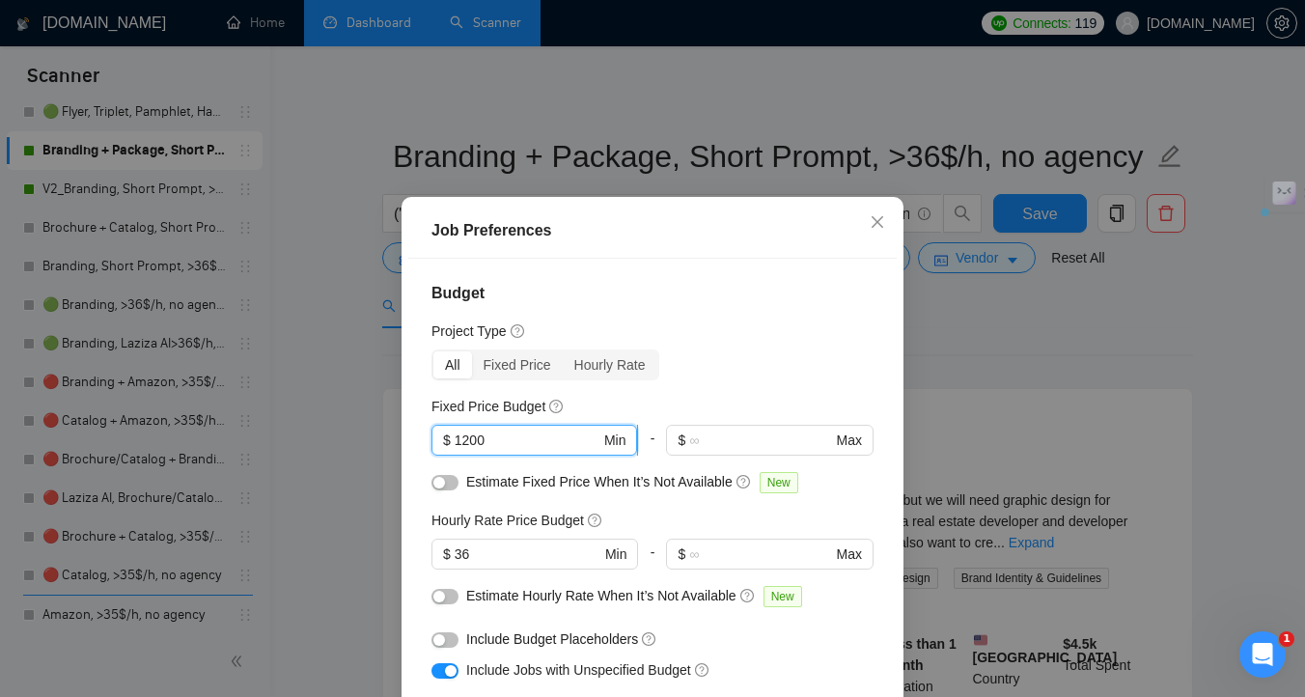
drag, startPoint x: 470, startPoint y: 439, endPoint x: 442, endPoint y: 439, distance: 28.0
click at [442, 439] on span "$ 1200 Min" at bounding box center [534, 440] width 206 height 31
type input "800"
click at [511, 482] on span "Estimate Fixed Price When It’s Not Available" at bounding box center [599, 481] width 266 height 15
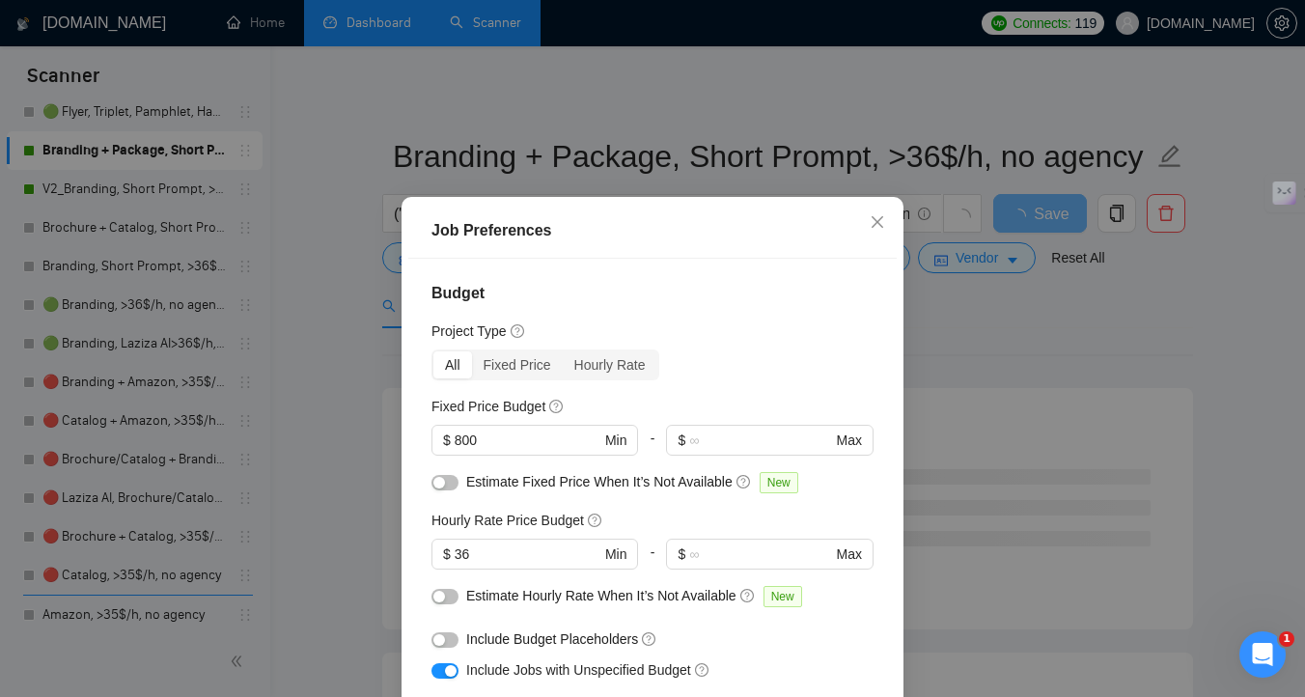
click at [441, 484] on div "button" at bounding box center [439, 483] width 12 height 12
click at [447, 601] on button "button" at bounding box center [444, 596] width 27 height 15
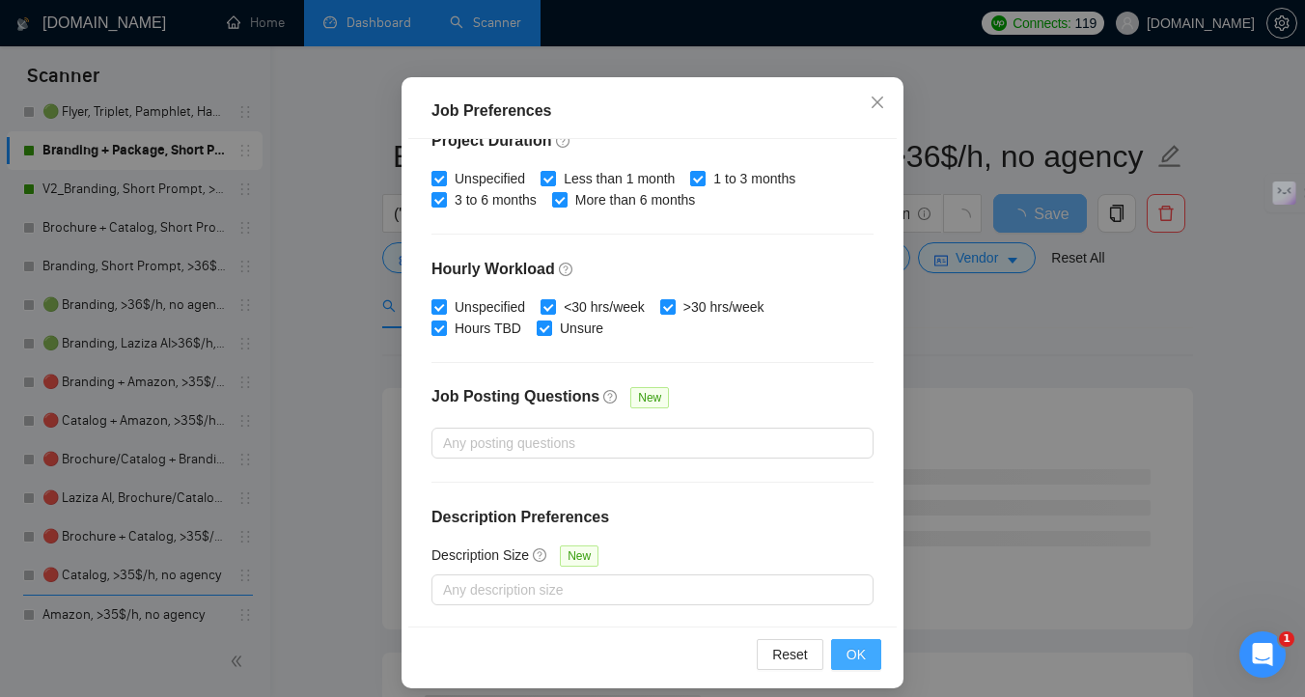
scroll to position [134, 0]
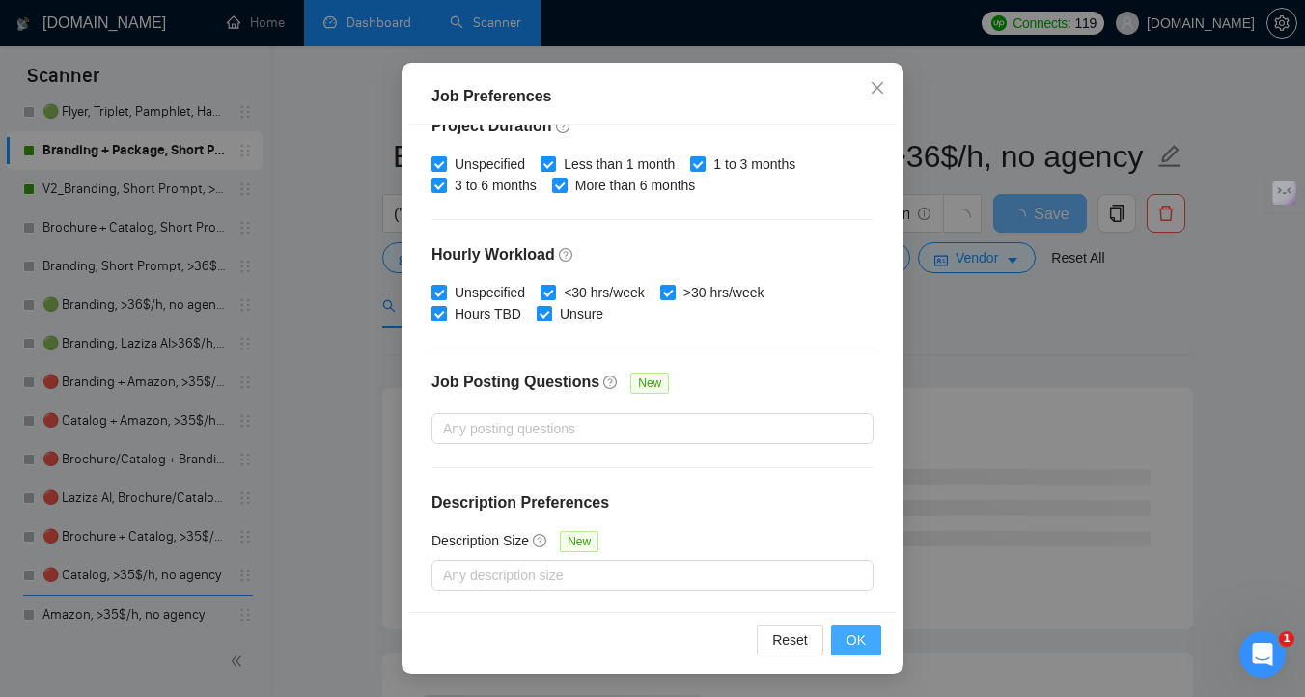
click at [855, 640] on span "OK" at bounding box center [855, 639] width 19 height 21
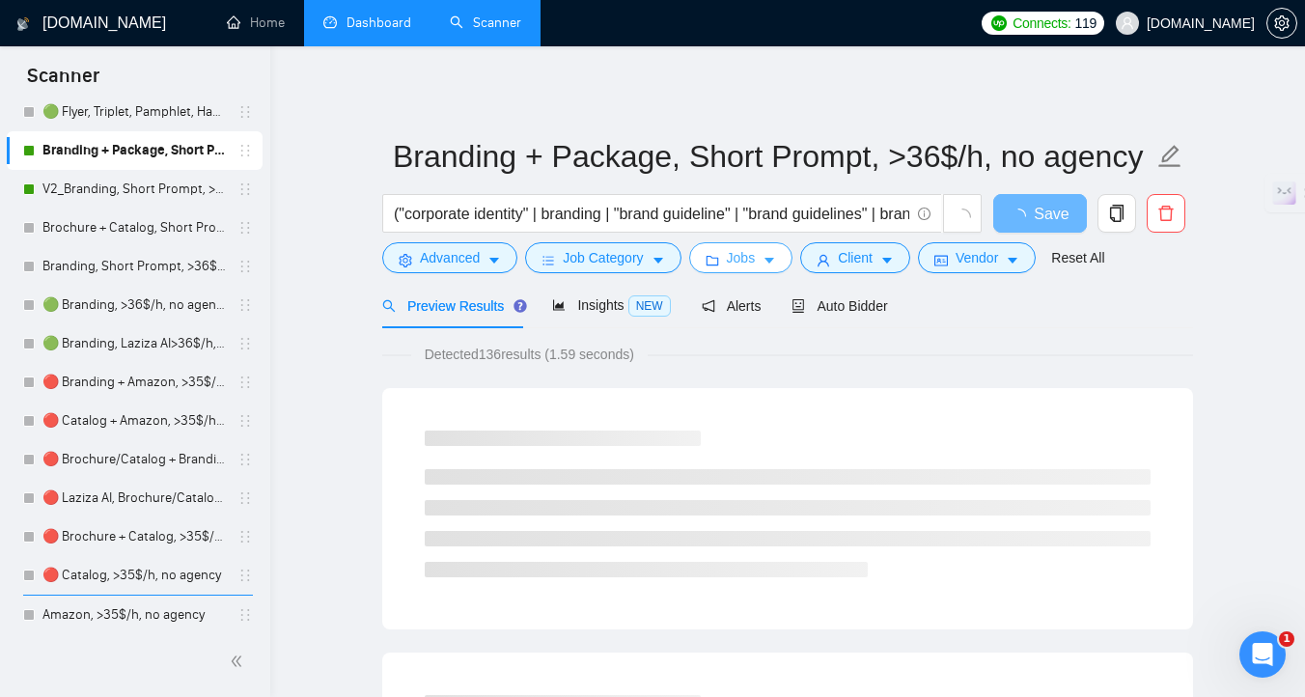
scroll to position [0, 0]
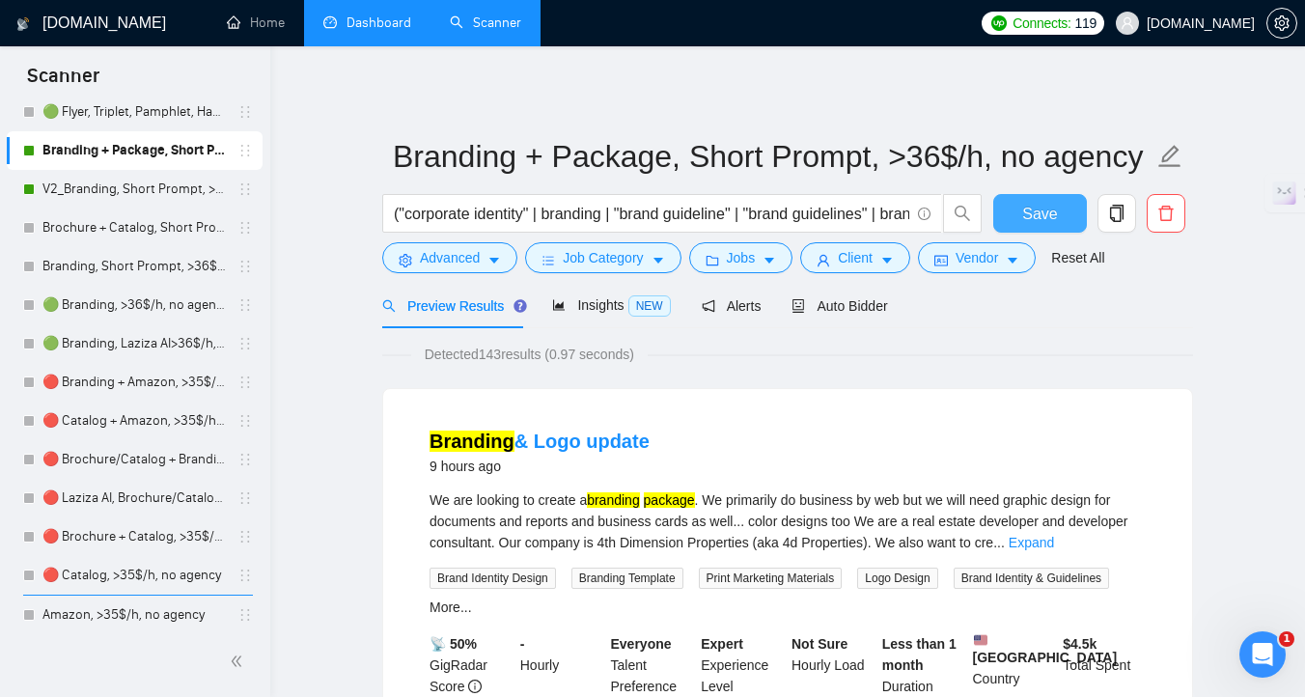
click at [1046, 222] on span "Save" at bounding box center [1039, 214] width 35 height 24
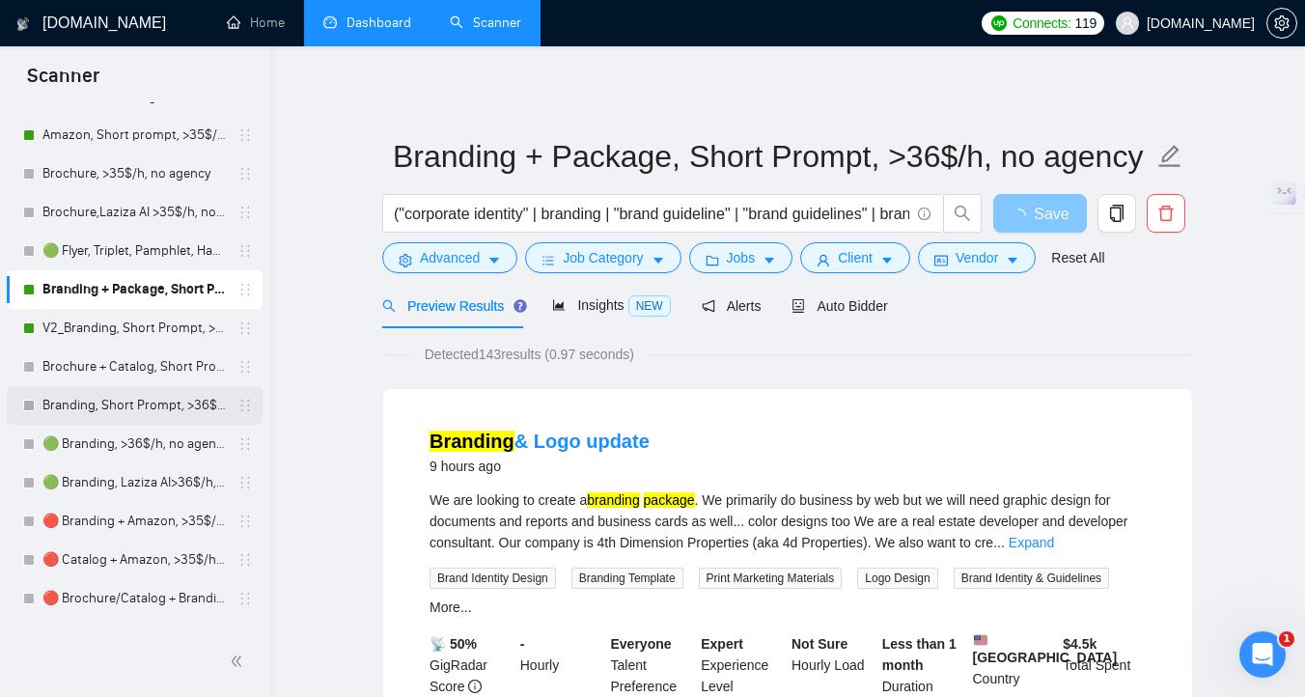
scroll to position [404, 0]
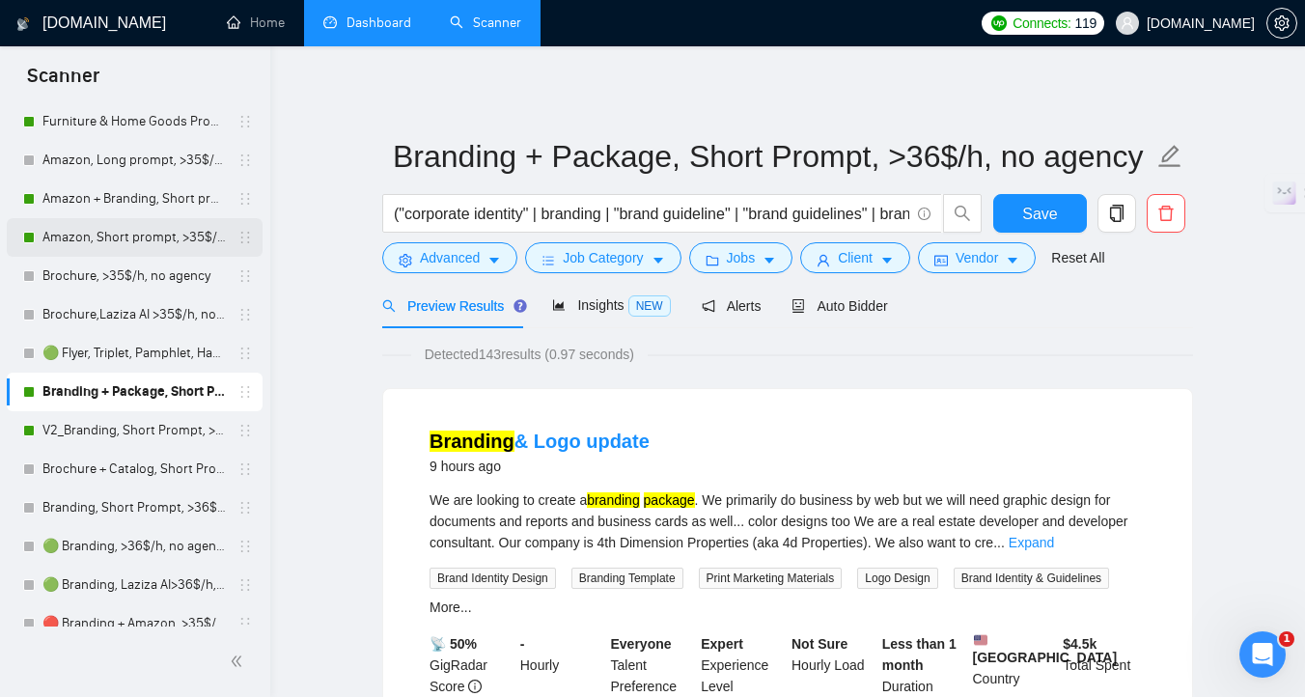
click at [143, 239] on link "Amazon, Short prompt, >35$/h, no agency" at bounding box center [133, 237] width 183 height 39
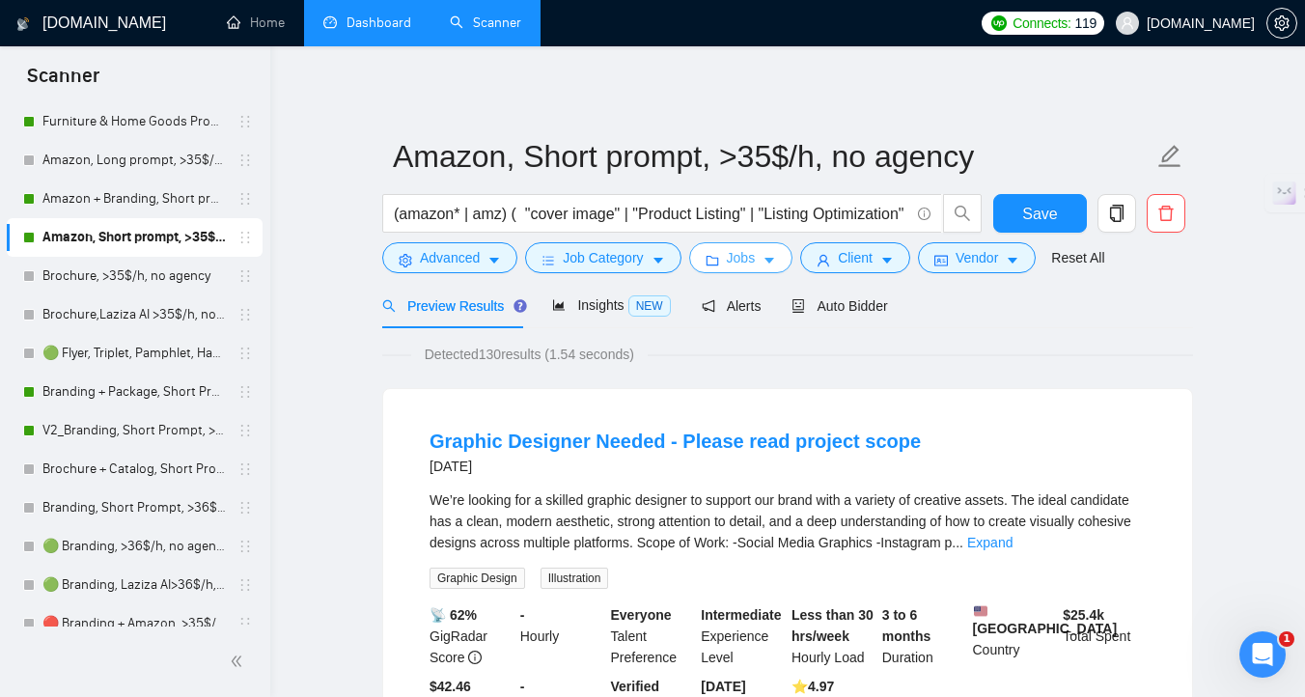
click at [769, 263] on icon "caret-down" at bounding box center [769, 261] width 14 height 14
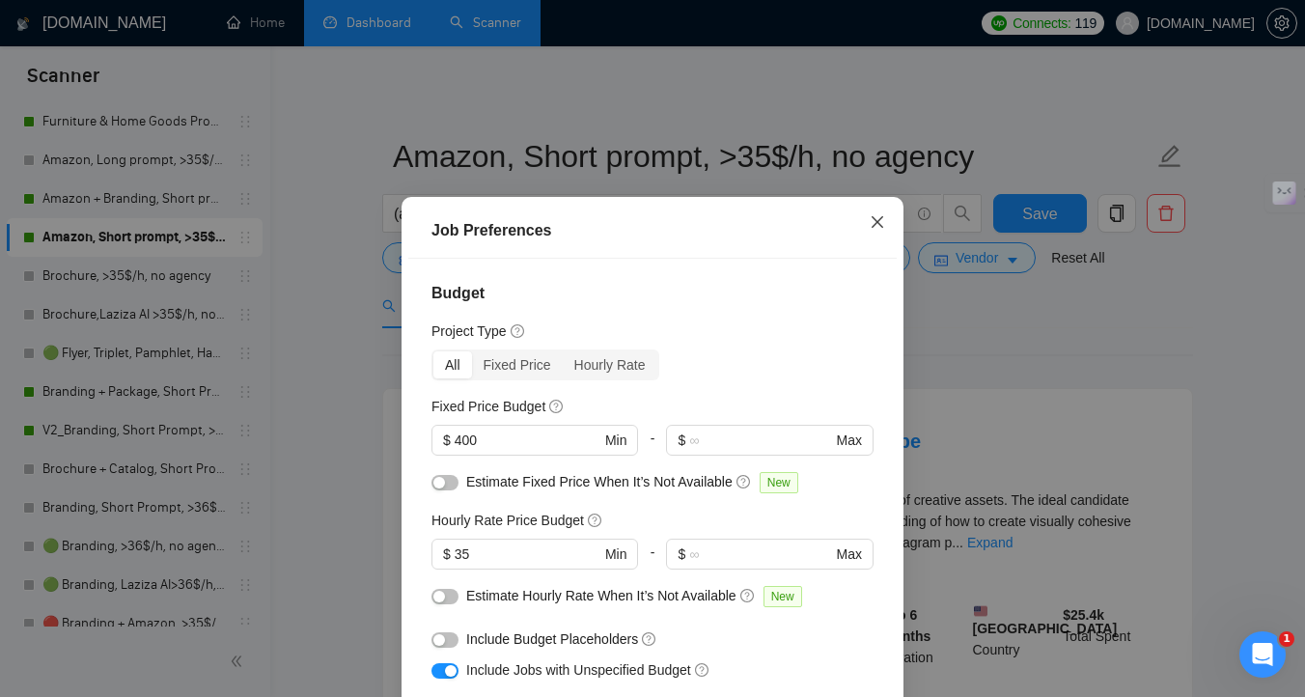
click at [874, 234] on span "Close" at bounding box center [877, 223] width 52 height 52
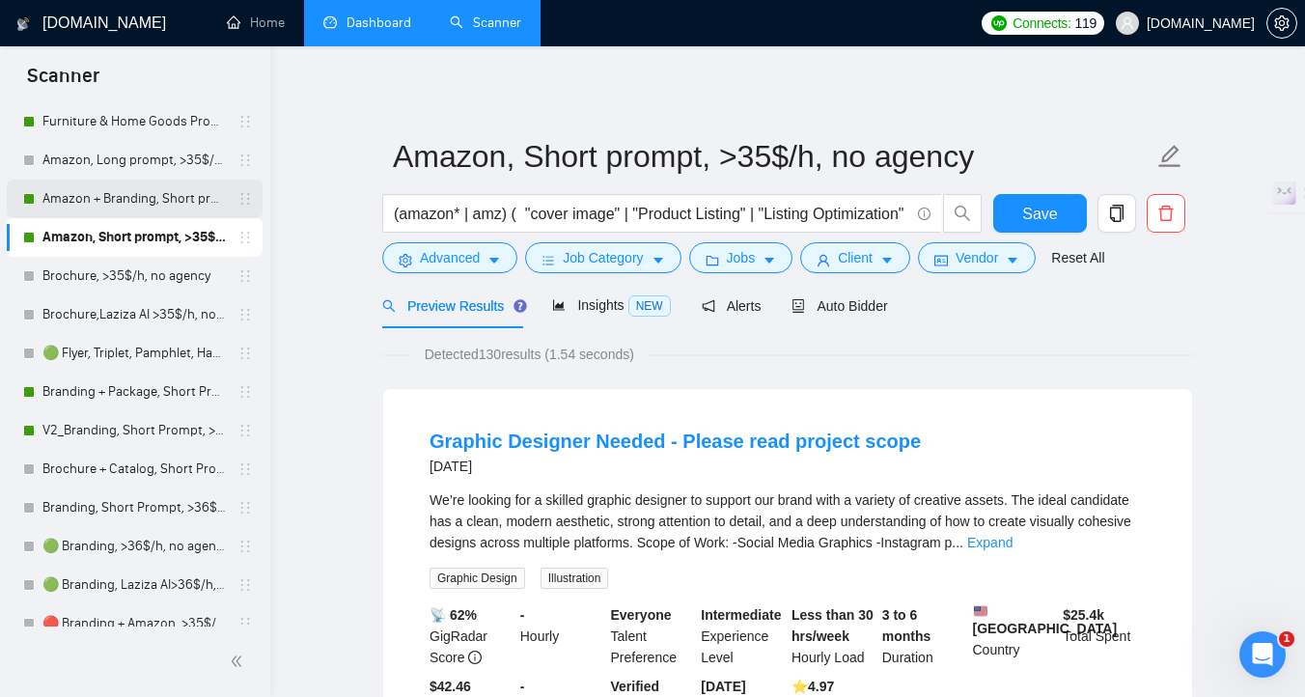
click at [124, 208] on link "Amazon + Branding, Short prompt, >35$/h, no agency" at bounding box center [133, 198] width 183 height 39
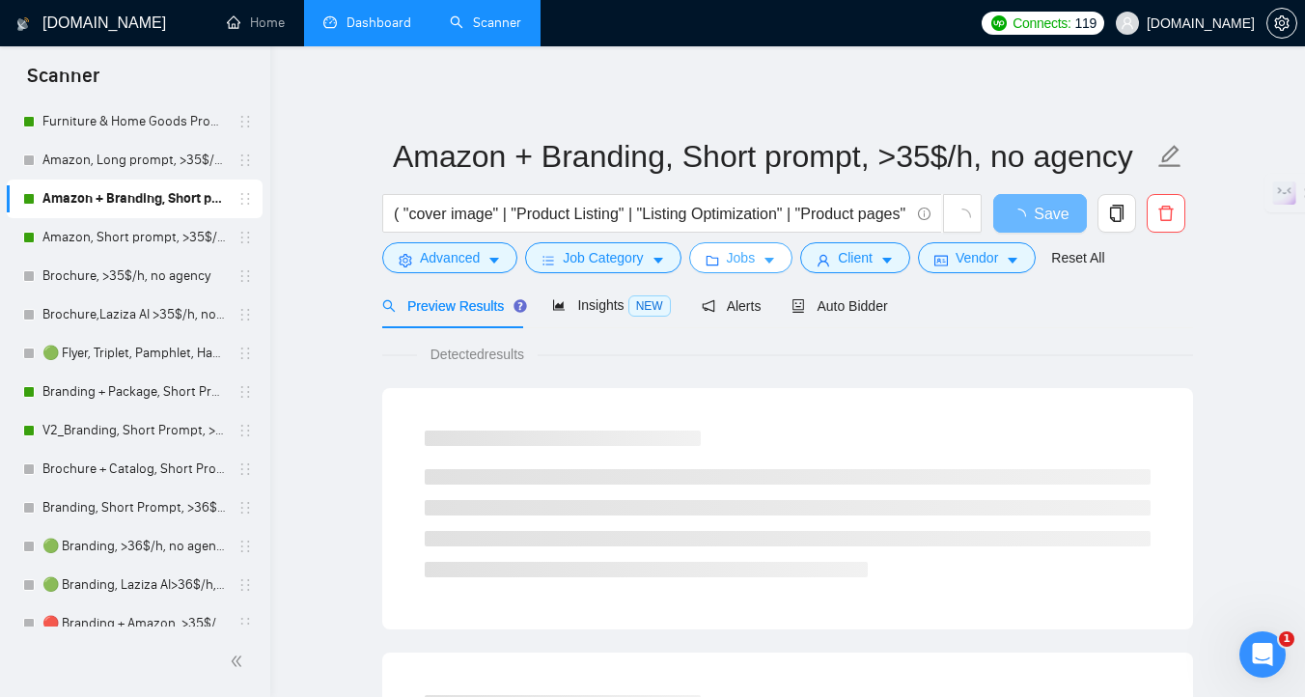
click at [774, 262] on icon "caret-down" at bounding box center [769, 261] width 14 height 14
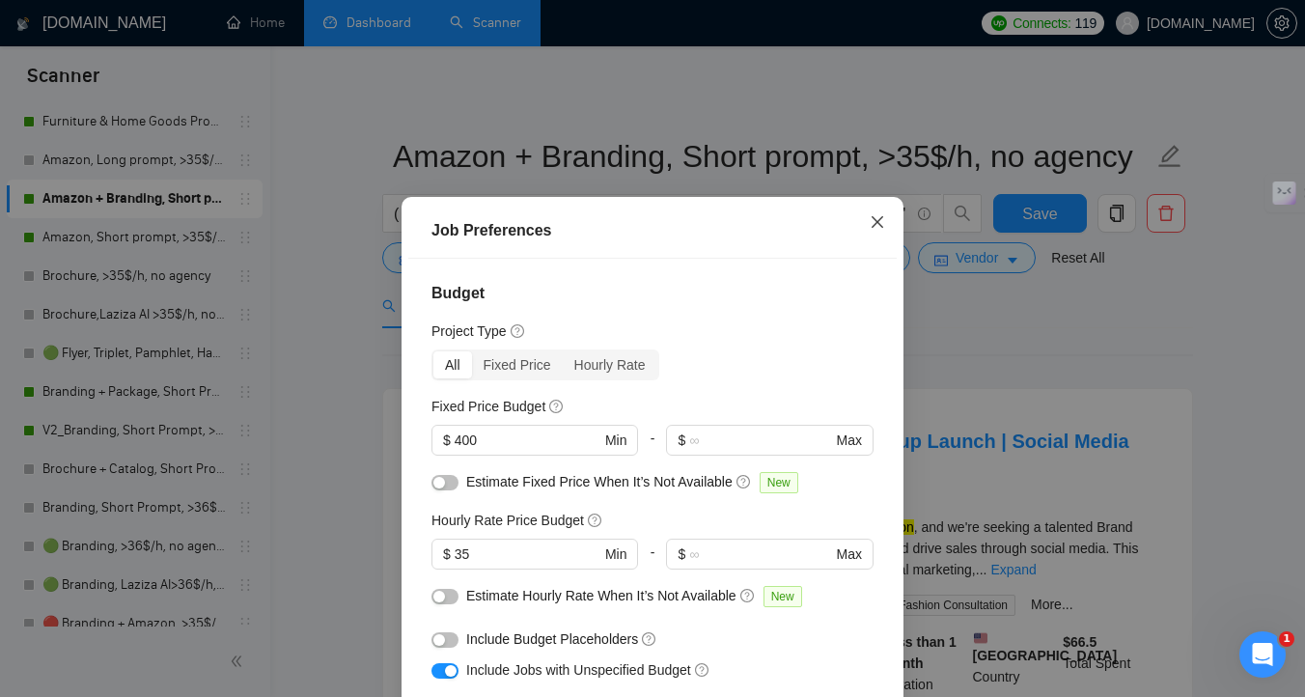
click at [882, 223] on icon "close" at bounding box center [876, 221] width 15 height 15
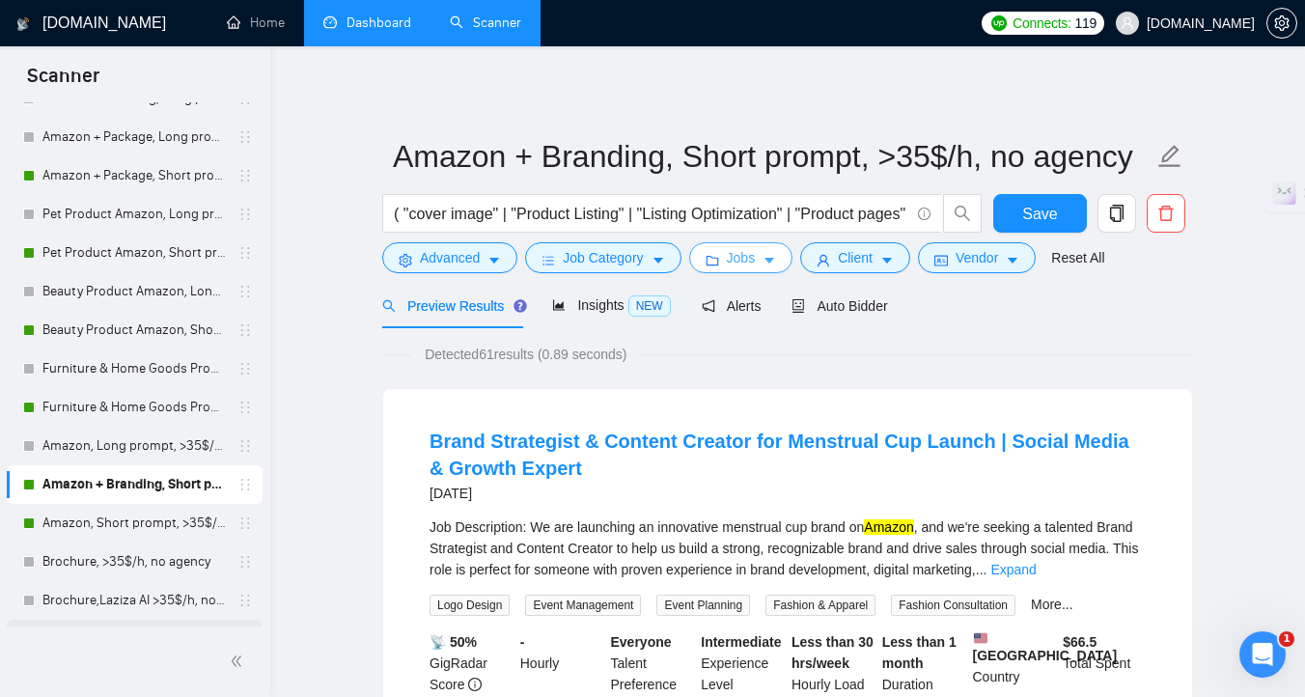
scroll to position [112, 0]
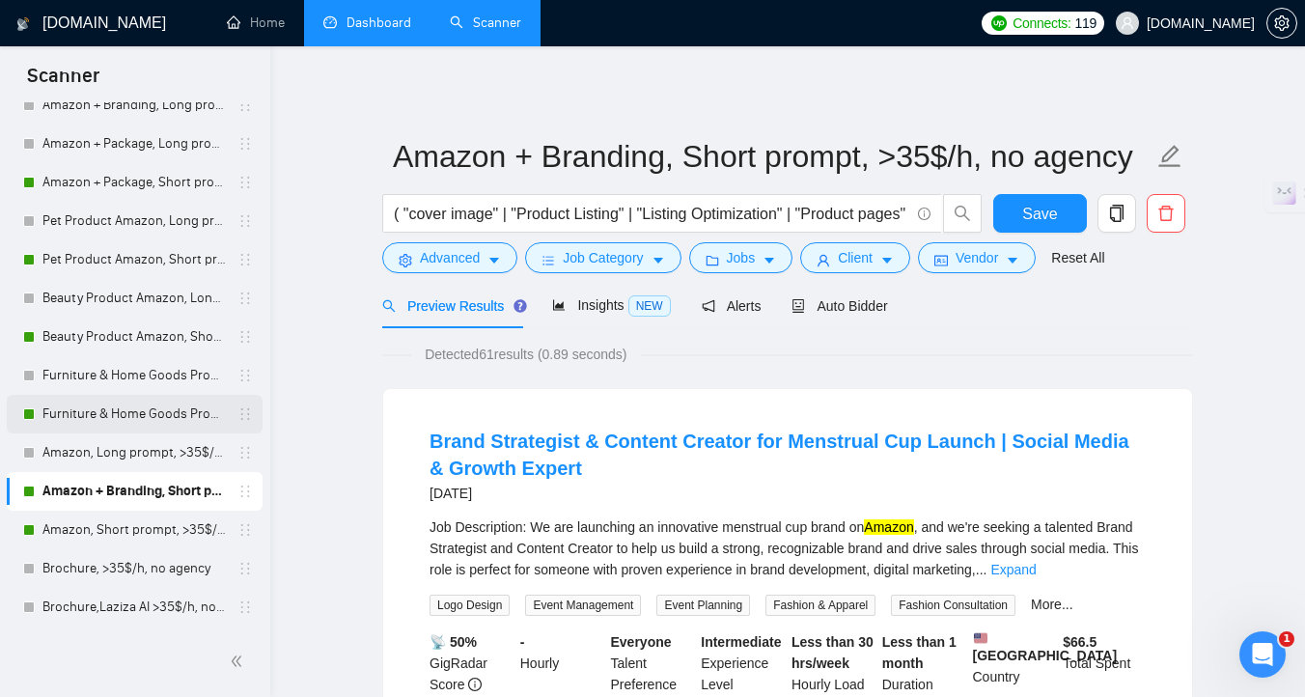
click at [187, 402] on link "Furniture & Home Goods Product Amazon, Short prompt, >35$/h, no agency" at bounding box center [133, 414] width 183 height 39
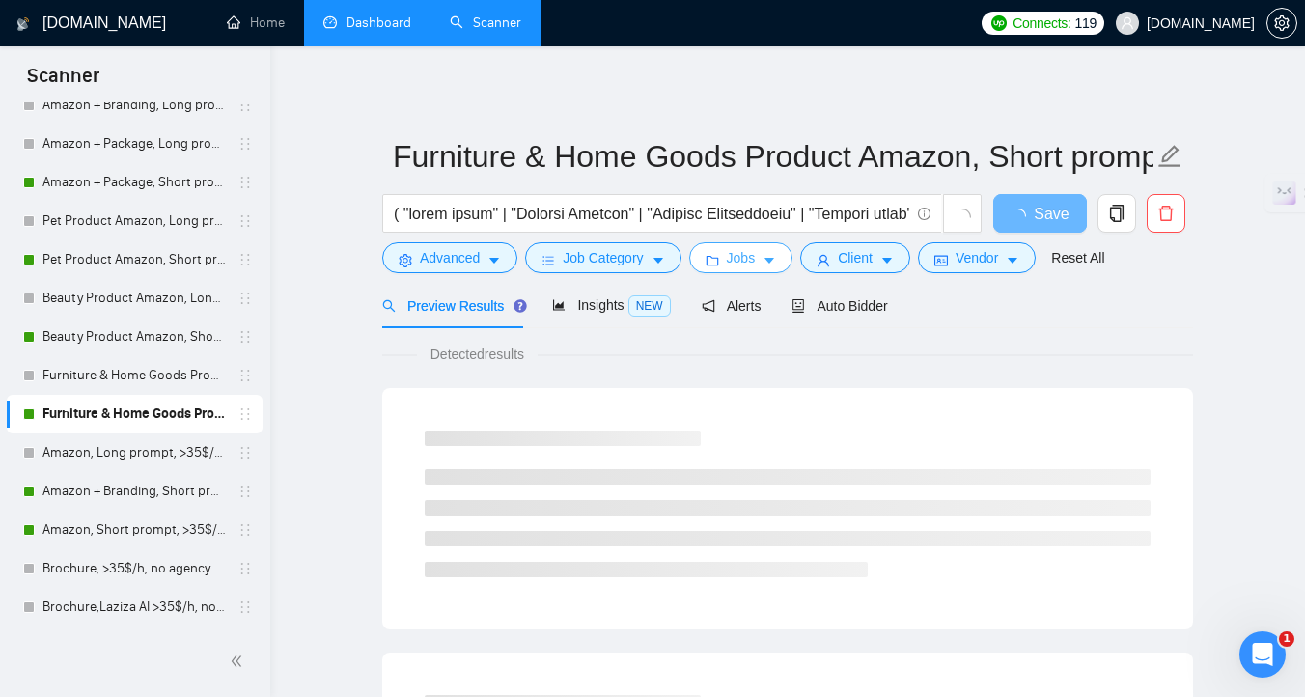
click at [774, 259] on icon "caret-down" at bounding box center [769, 262] width 10 height 6
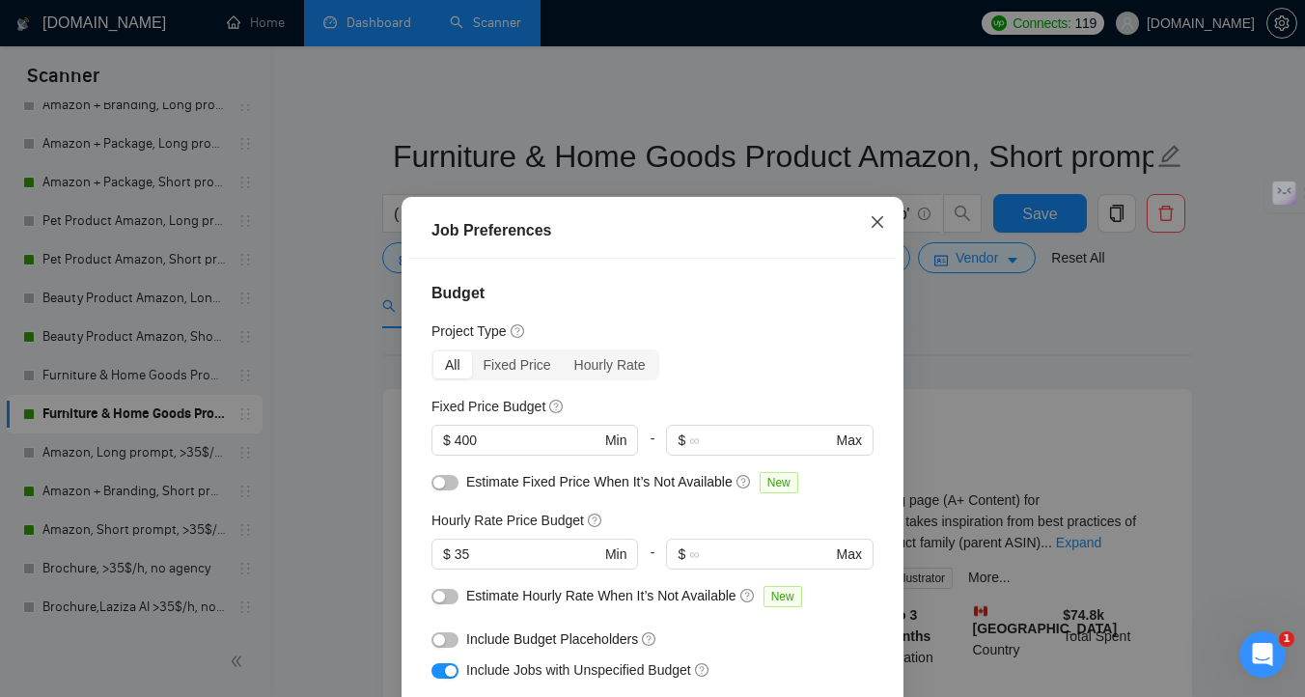
click at [879, 230] on icon "close" at bounding box center [876, 221] width 15 height 15
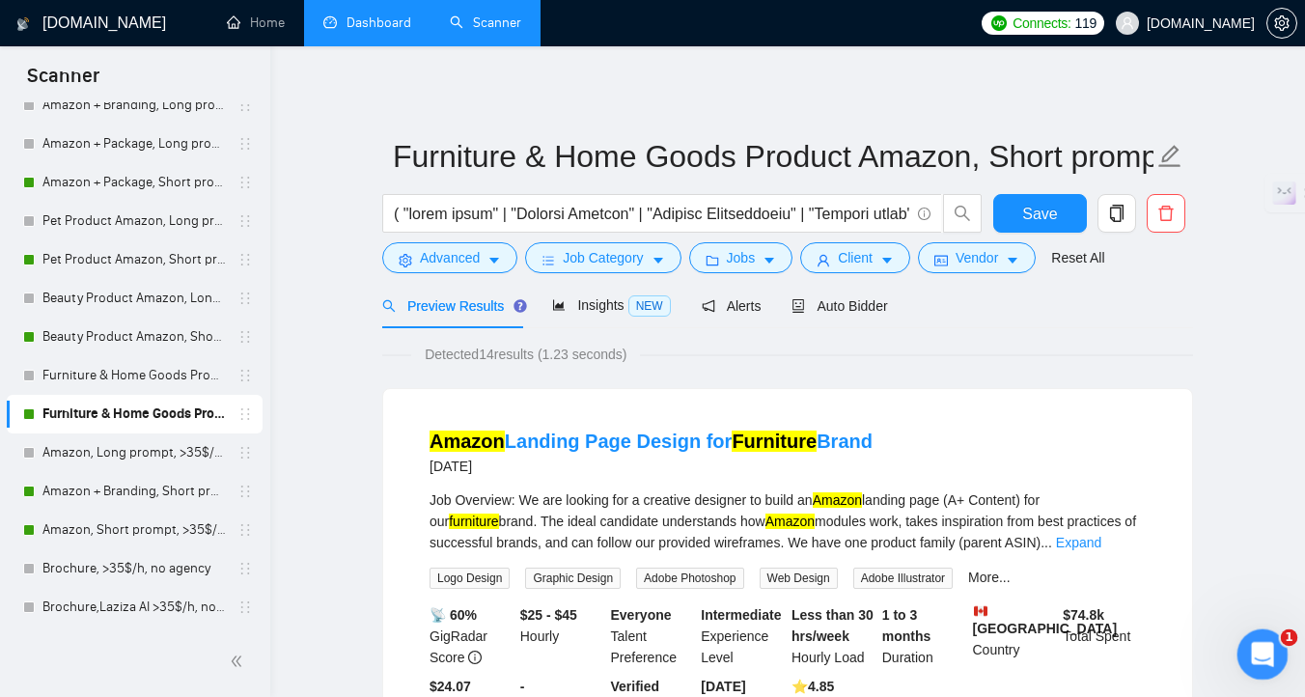
click at [1261, 671] on div "Відкрити програму для спілкування Intercom" at bounding box center [1259, 652] width 64 height 64
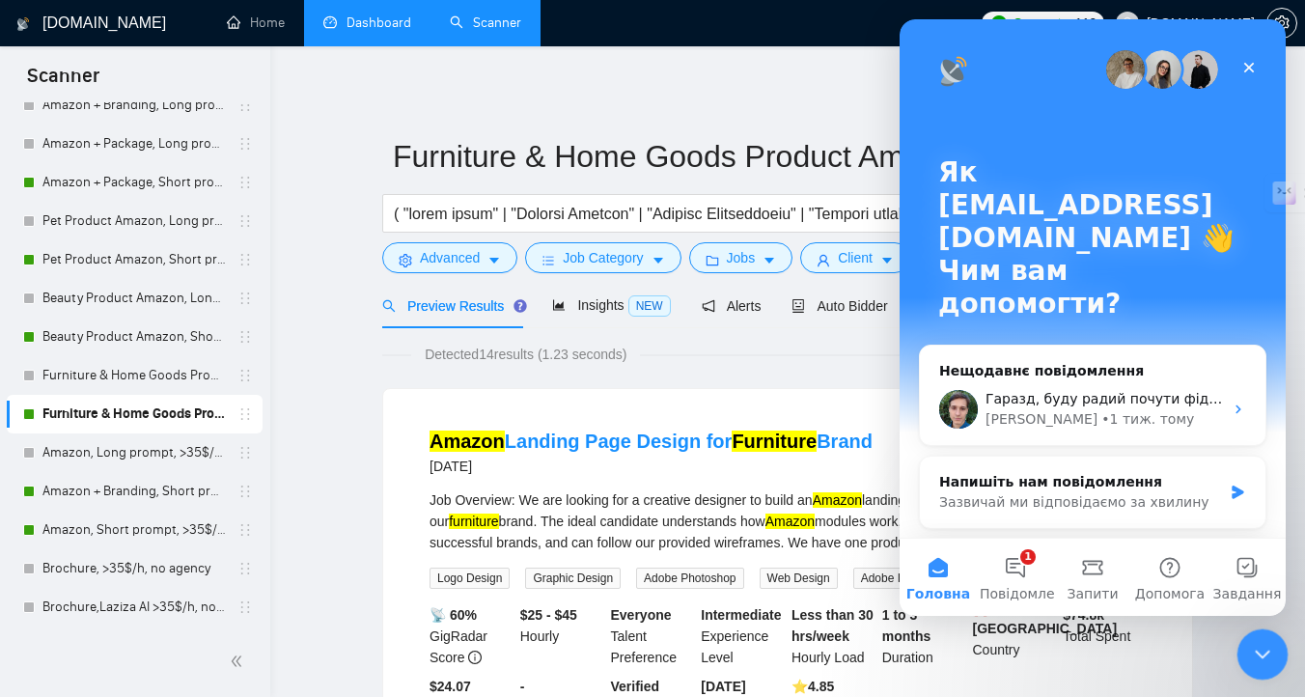
click at [1277, 634] on div "Закрити програму для спілкування Intercom" at bounding box center [1259, 651] width 46 height 46
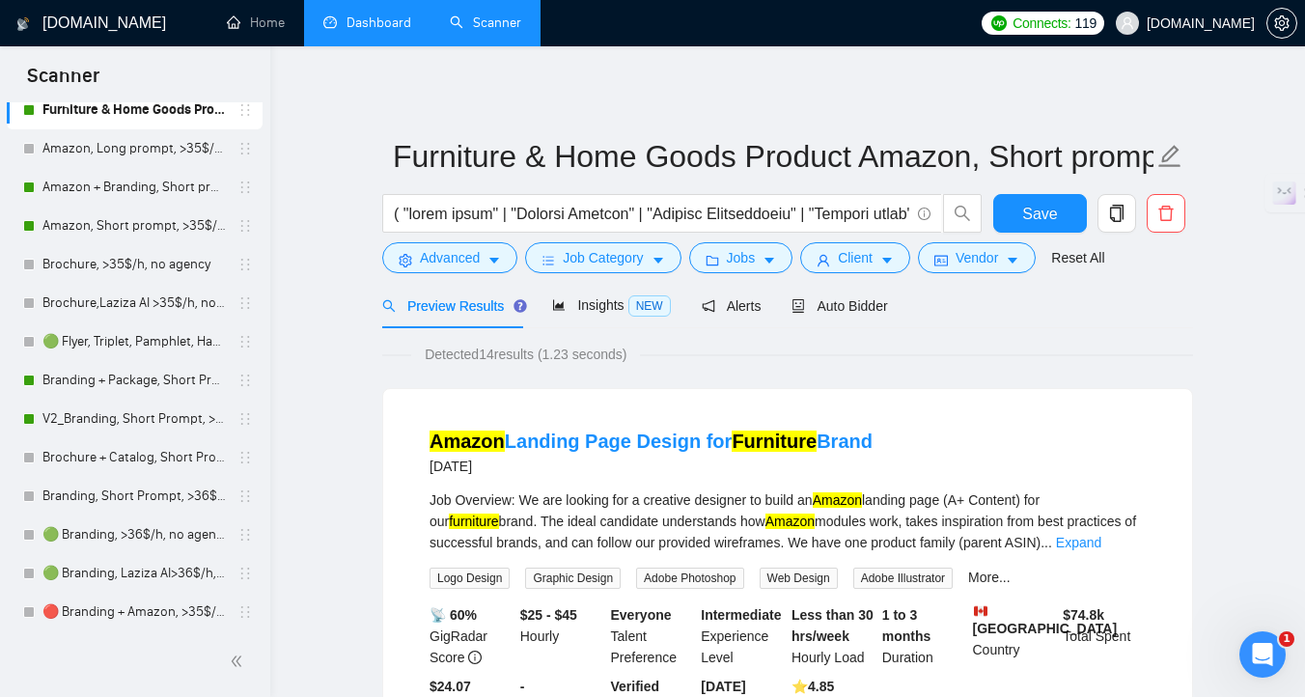
scroll to position [479, 0]
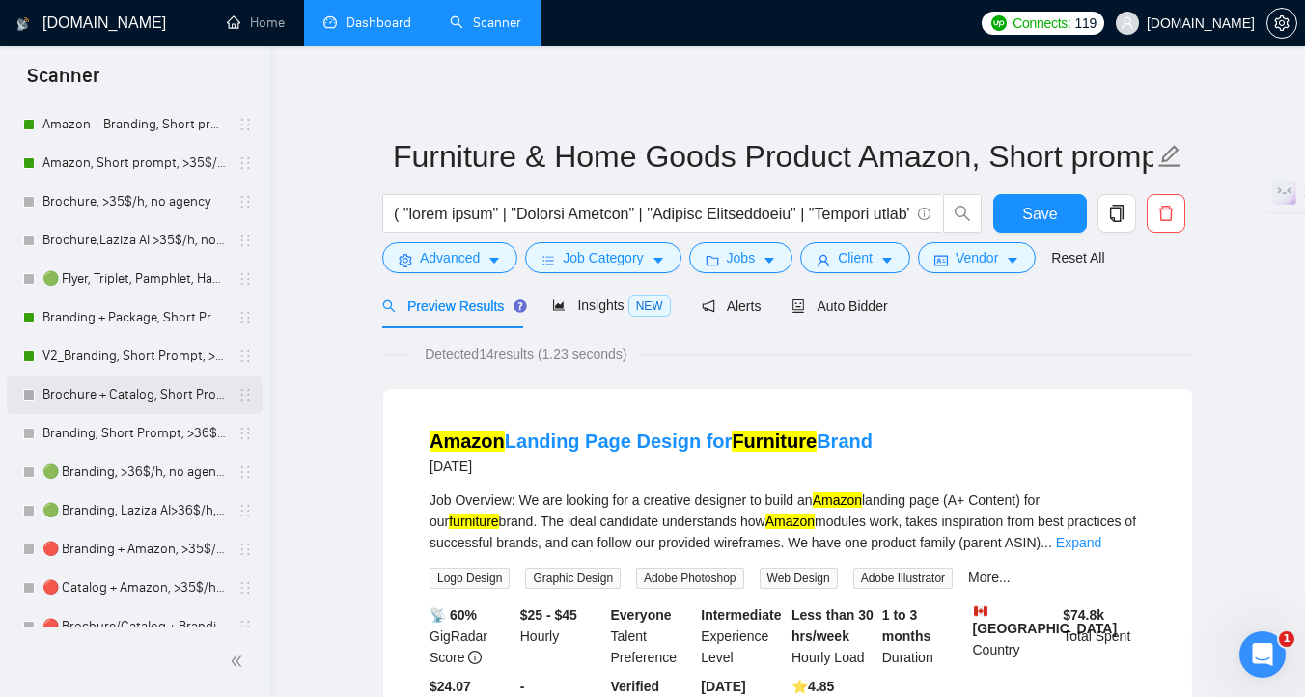
click at [116, 409] on link "Brochure + Catalog, Short Prompt, >36$/h, no agency" at bounding box center [133, 394] width 183 height 39
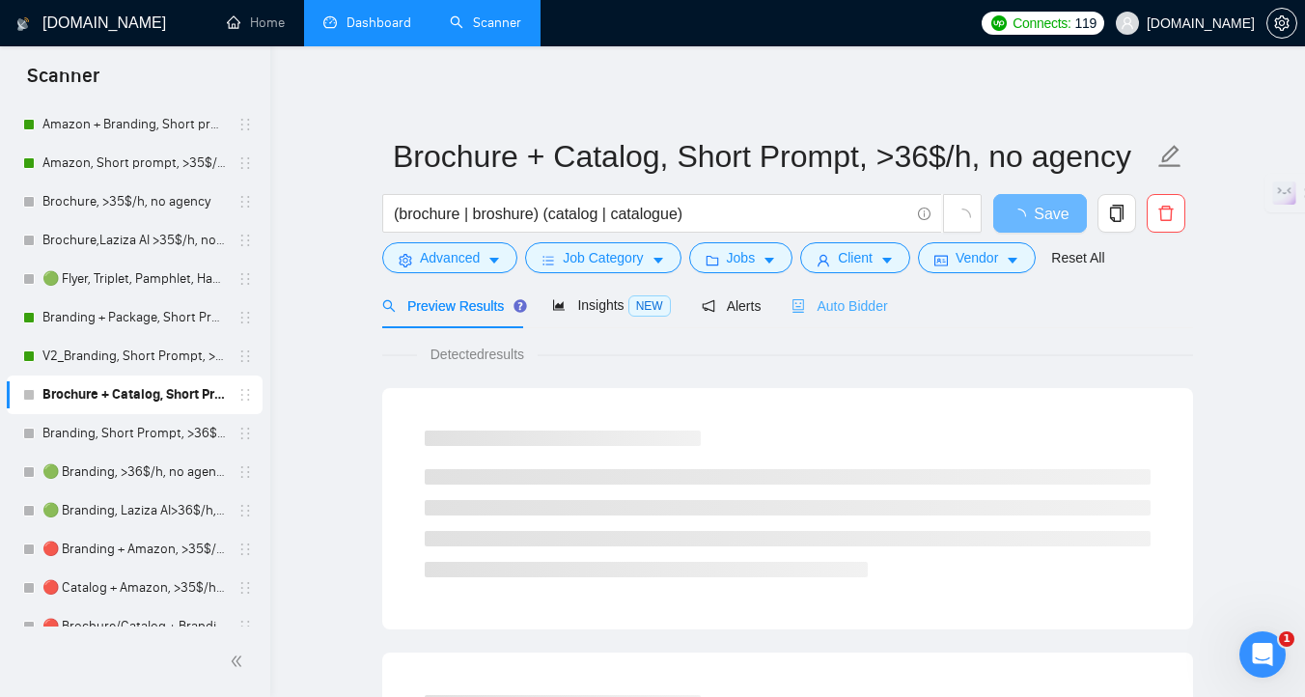
click at [827, 317] on div "Auto Bidder" at bounding box center [839, 305] width 96 height 45
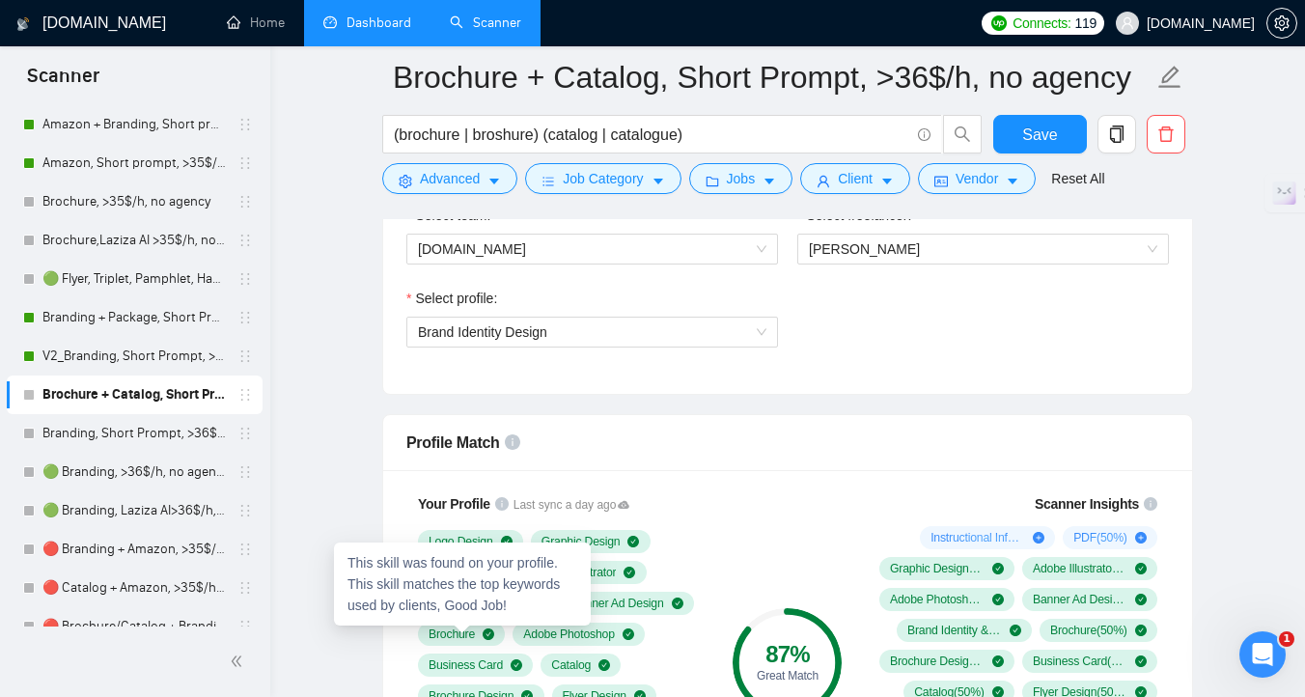
scroll to position [973, 0]
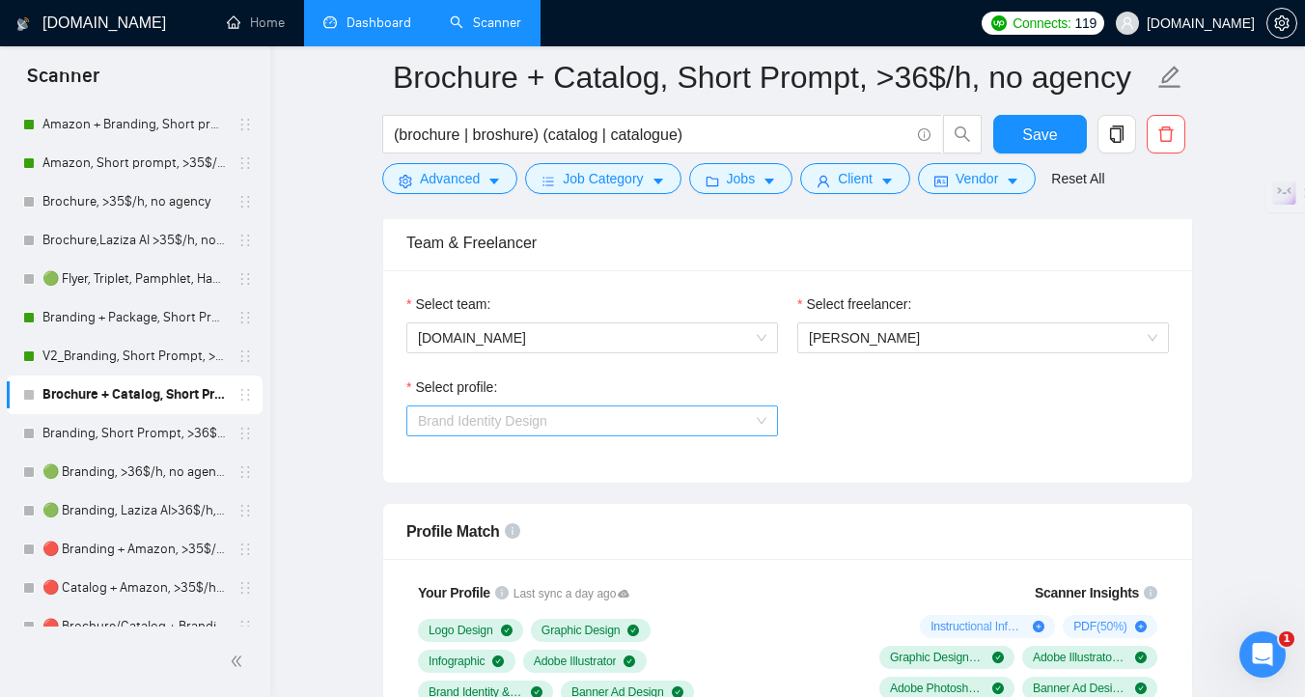
click at [465, 431] on span "Brand Identity Design" at bounding box center [592, 420] width 348 height 29
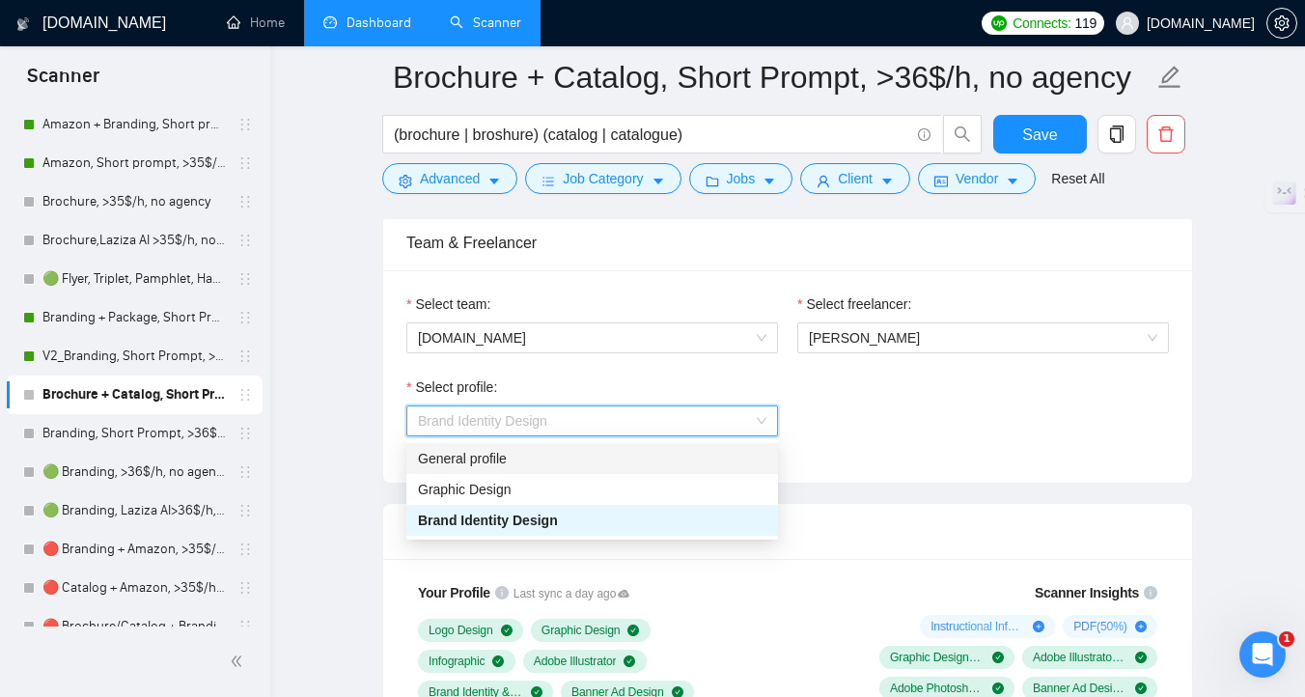
click at [465, 460] on div "General profile" at bounding box center [592, 458] width 348 height 21
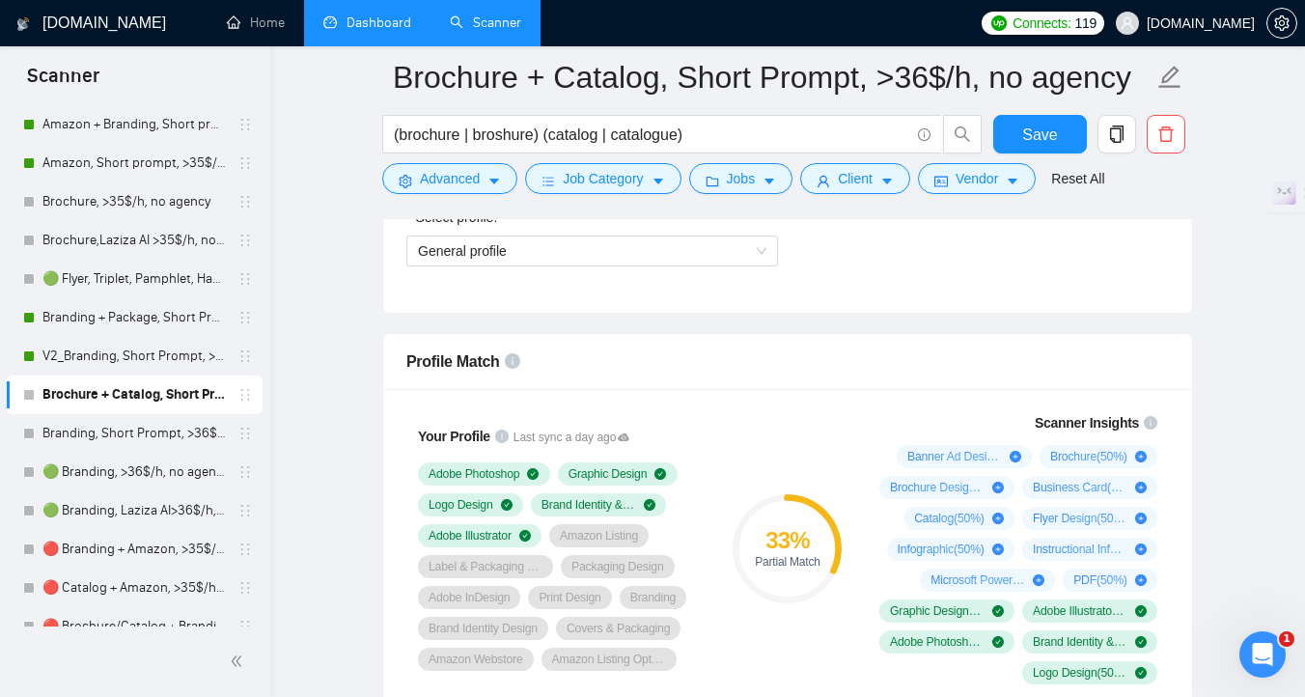
scroll to position [971, 0]
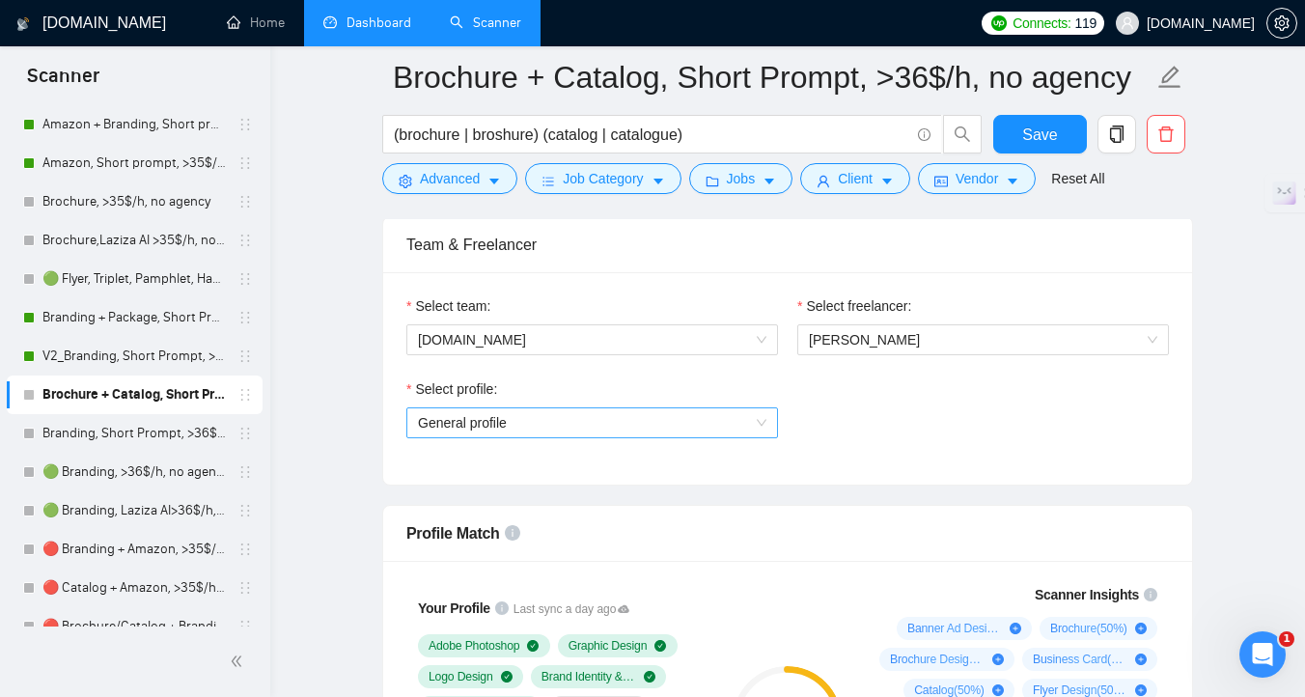
click at [448, 423] on span "General profile" at bounding box center [592, 422] width 348 height 29
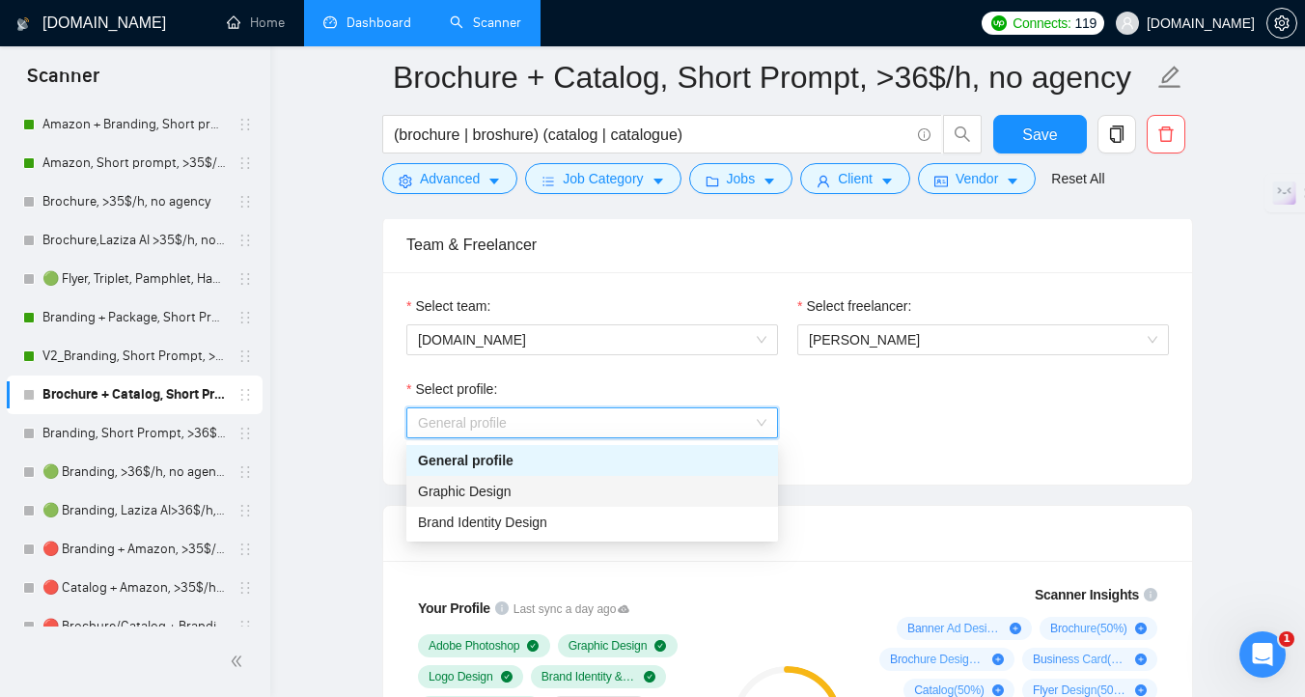
click at [480, 496] on span "Graphic Design" at bounding box center [465, 490] width 94 height 15
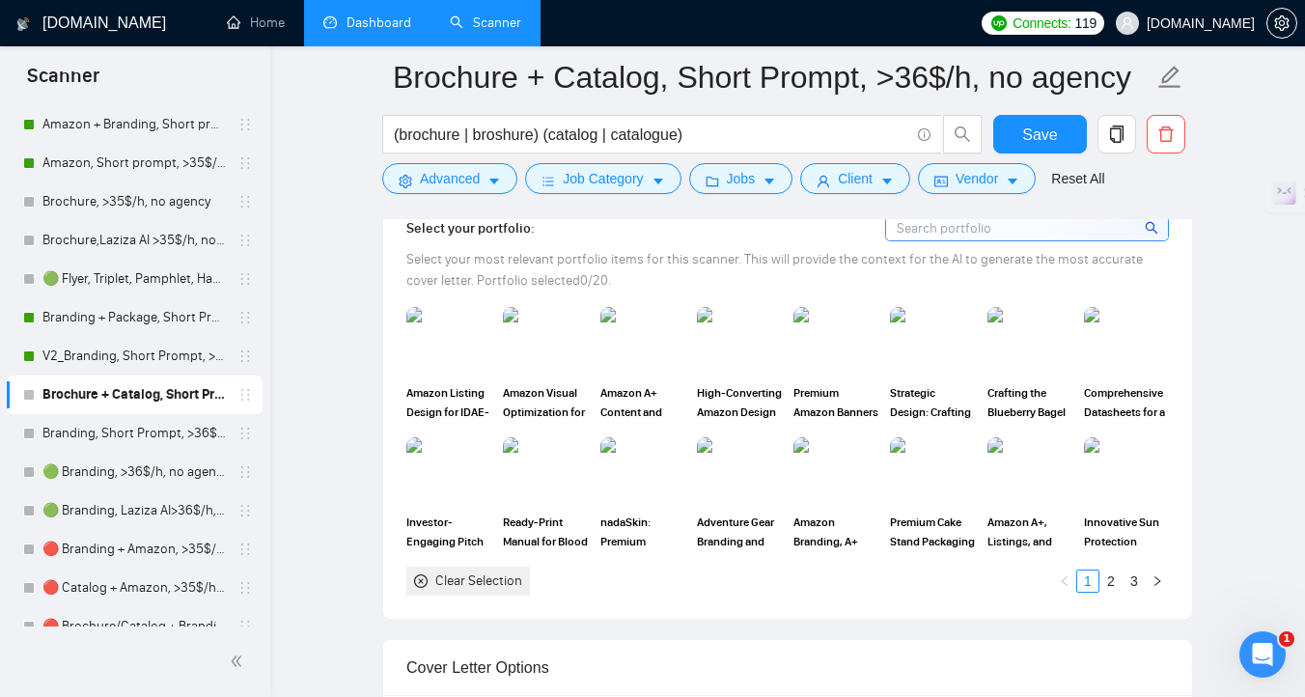
scroll to position [1812, 0]
click at [1120, 372] on img at bounding box center [1126, 340] width 81 height 64
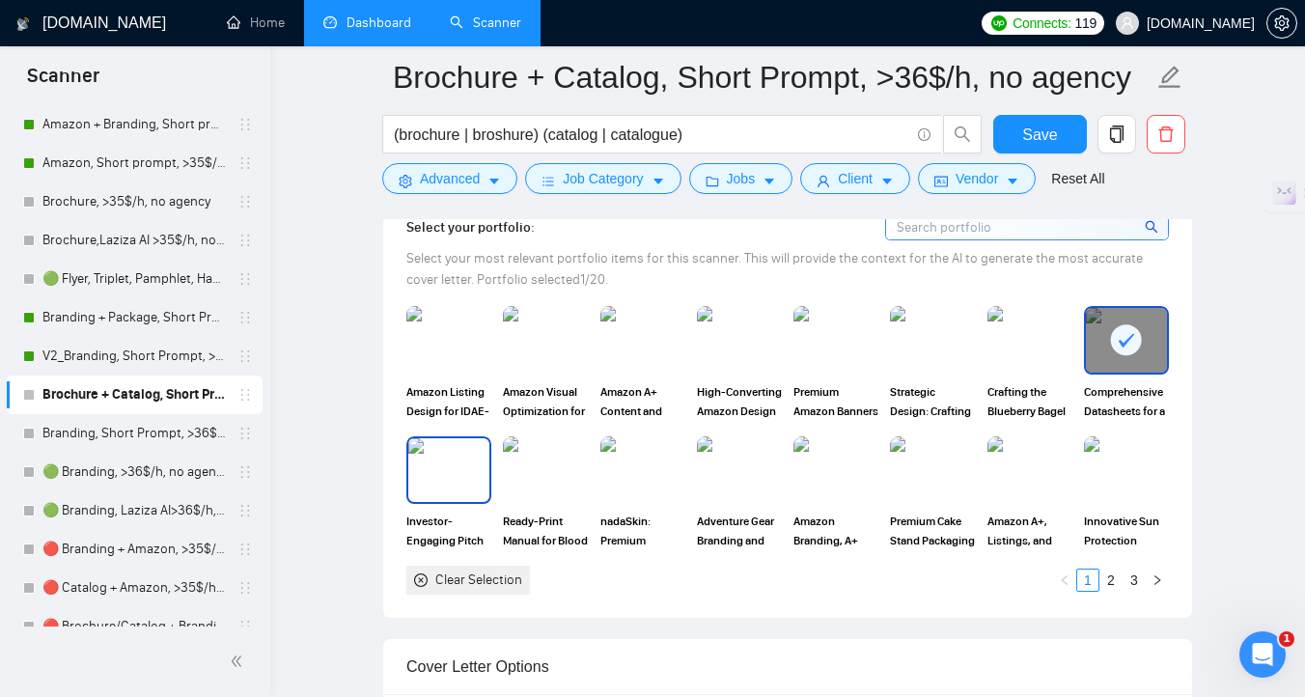
click at [433, 502] on img at bounding box center [448, 470] width 81 height 64
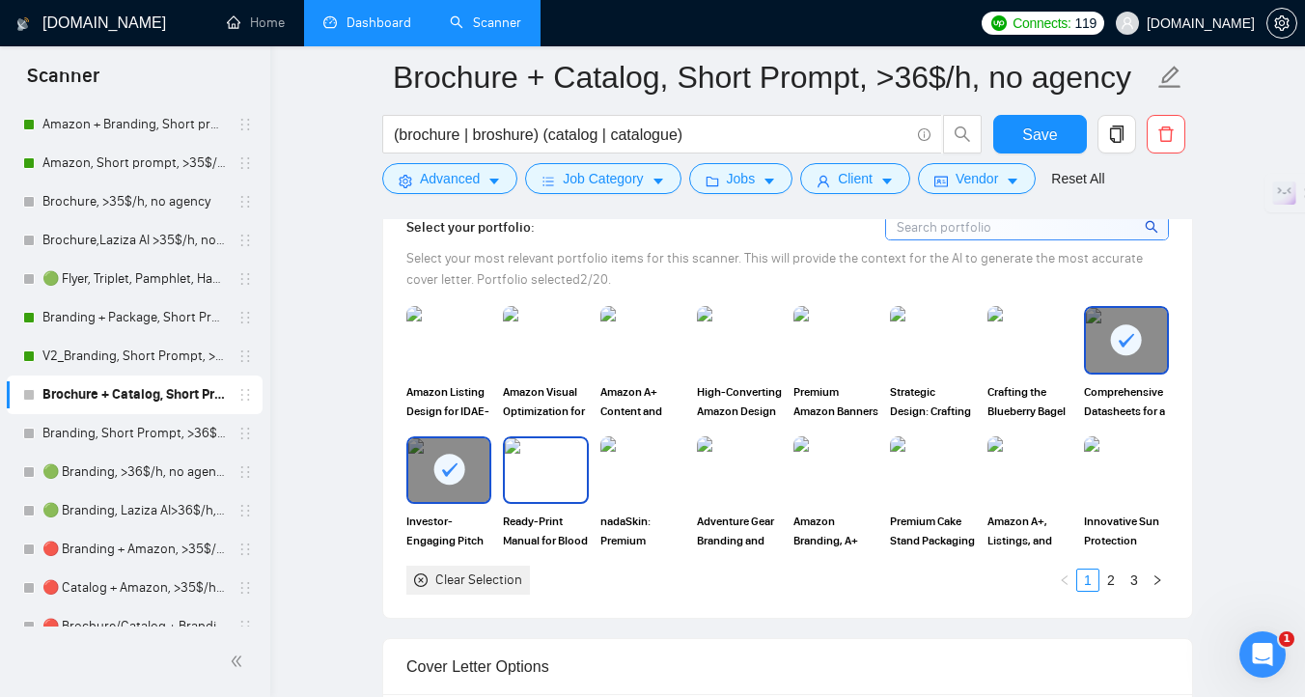
click at [545, 502] on img at bounding box center [545, 470] width 81 height 64
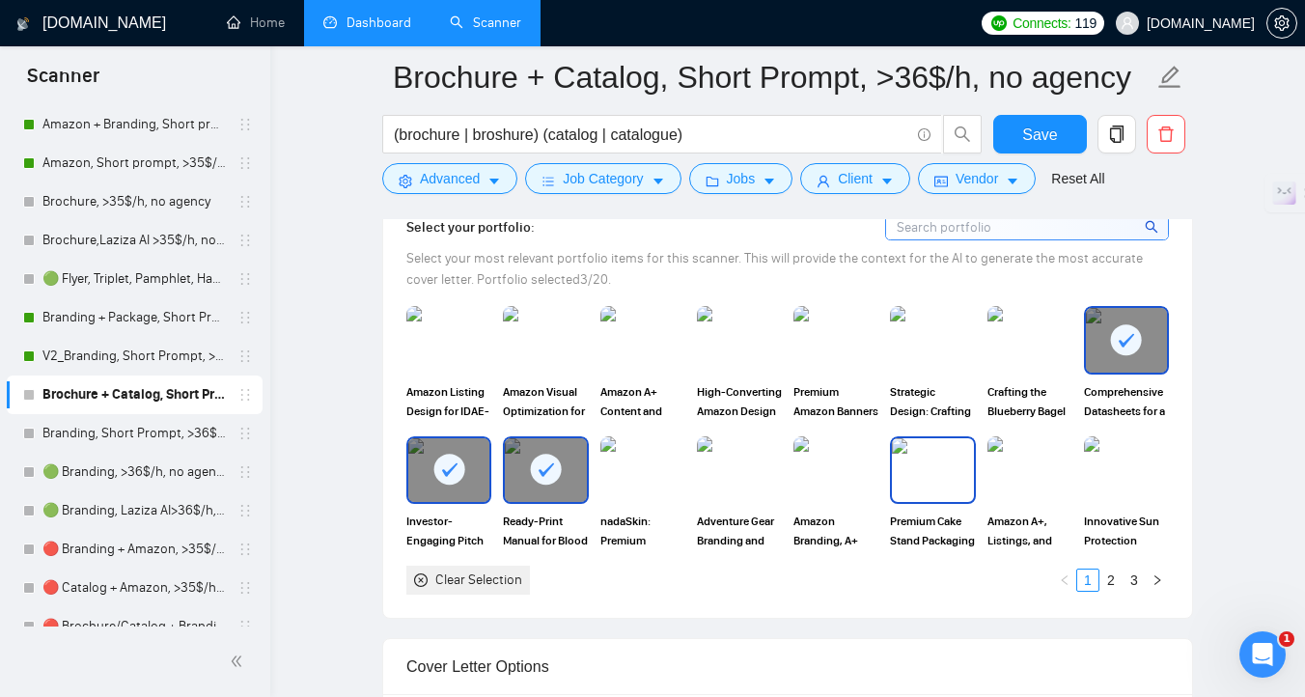
click at [952, 502] on img at bounding box center [932, 470] width 81 height 64
click at [1110, 591] on link "2" at bounding box center [1110, 579] width 21 height 21
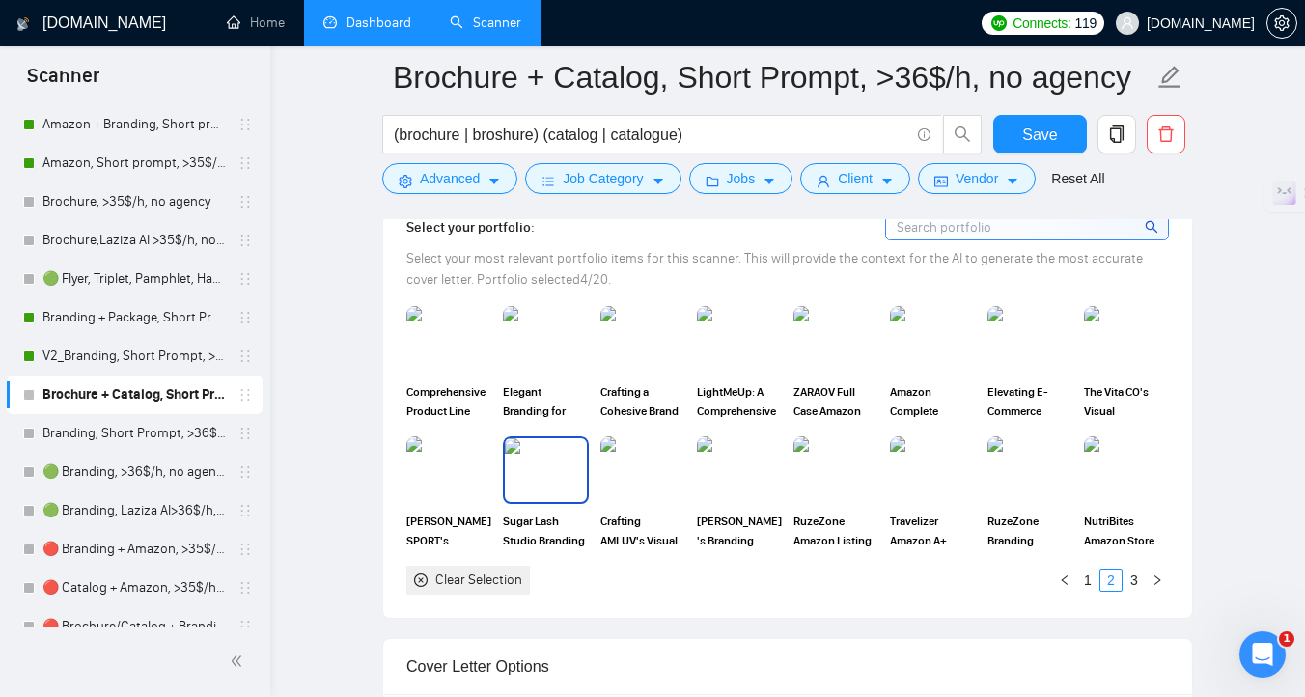
click at [564, 502] on img at bounding box center [545, 470] width 81 height 64
click at [740, 502] on img at bounding box center [739, 470] width 81 height 64
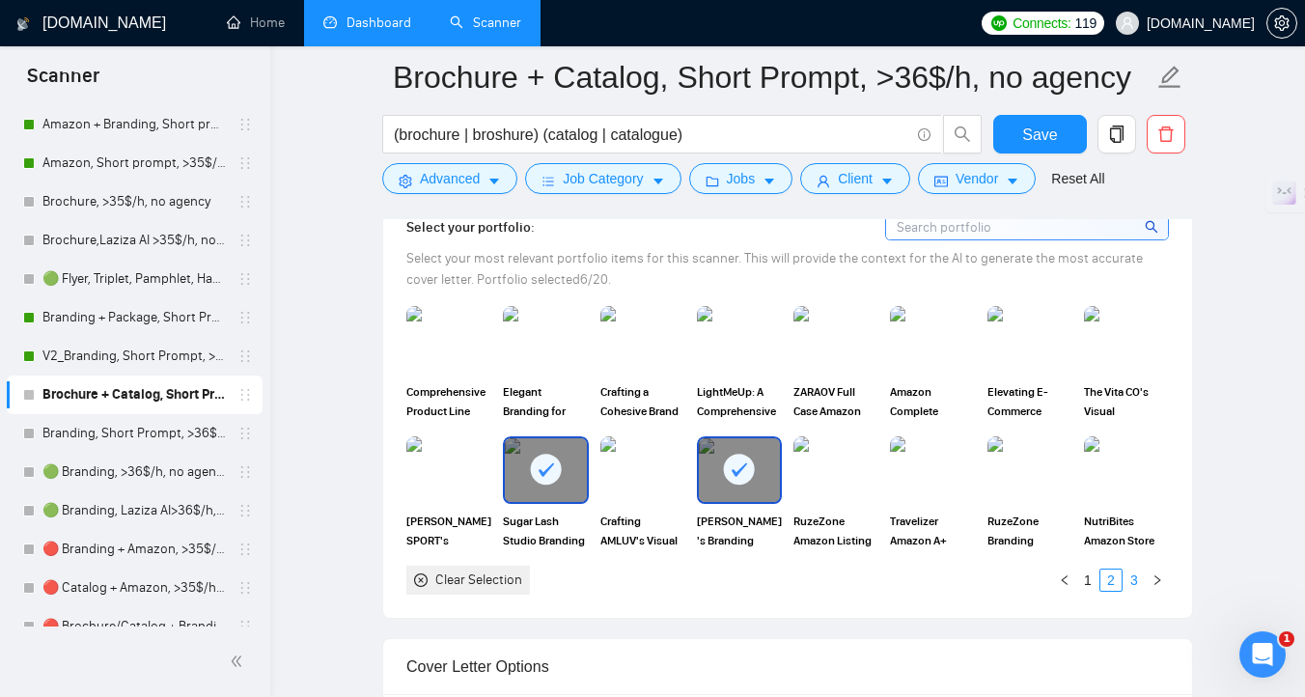
click at [1132, 591] on link "3" at bounding box center [1133, 579] width 21 height 21
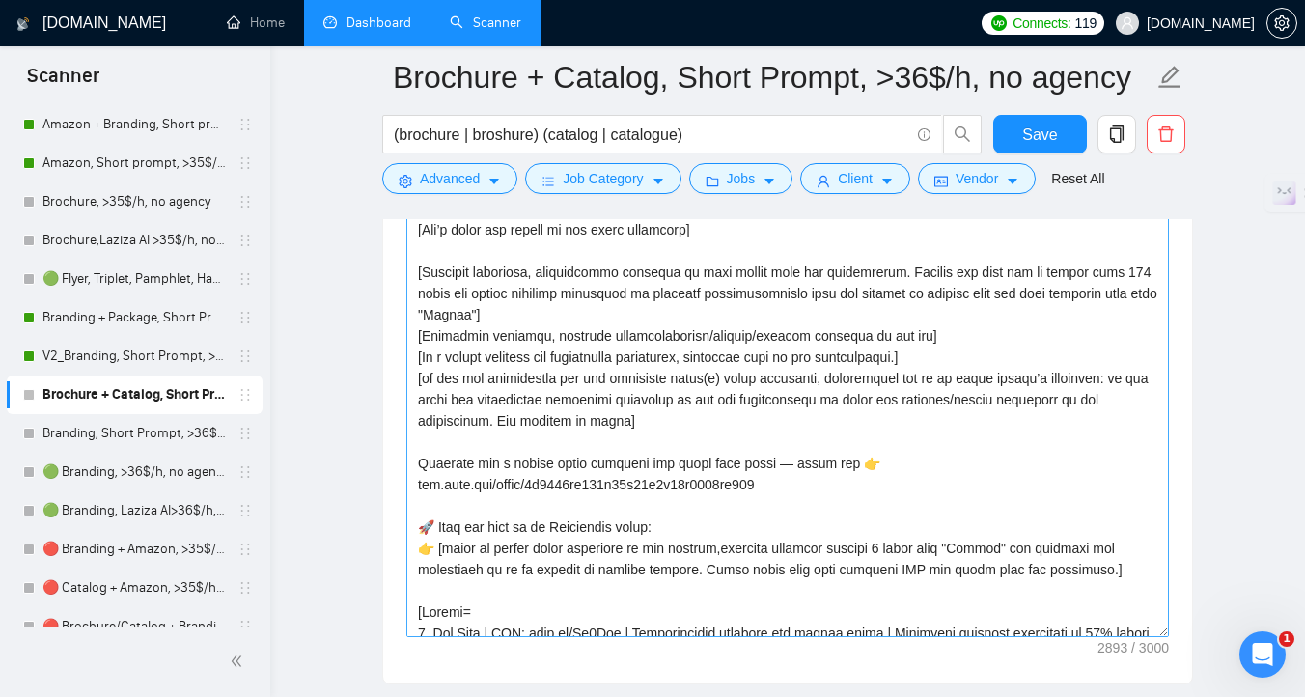
scroll to position [189, 0]
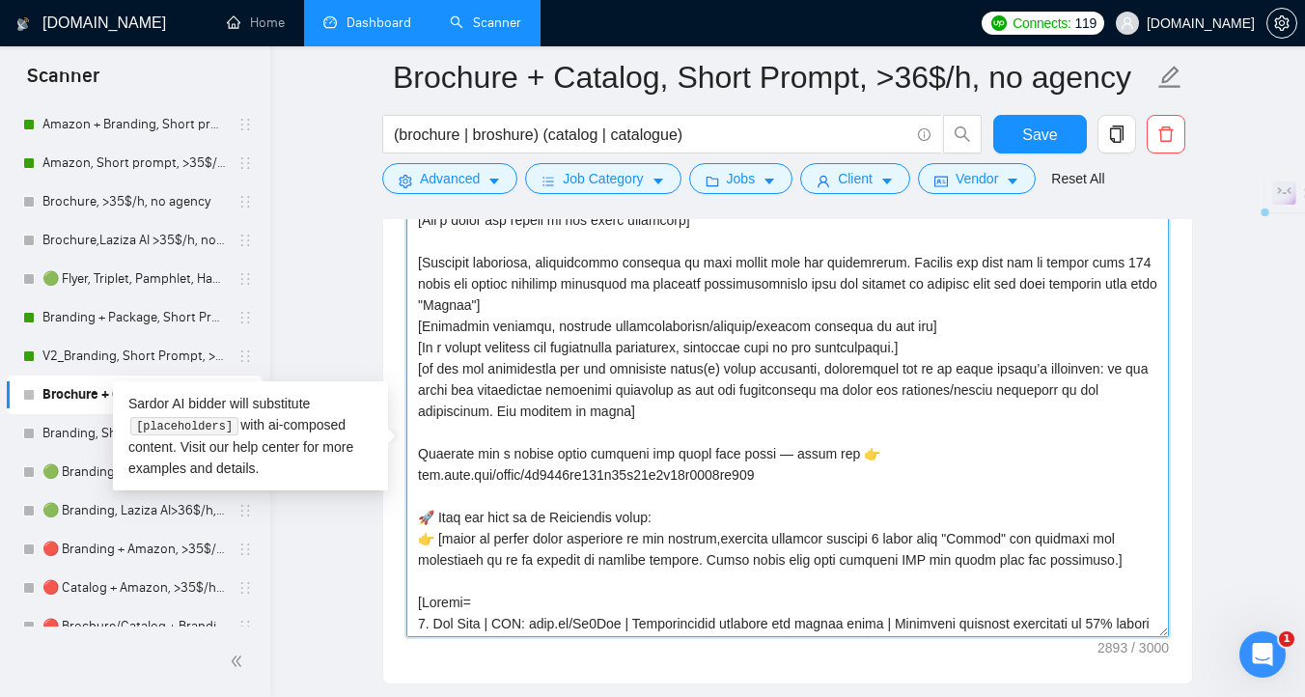
drag, startPoint x: 810, startPoint y: 505, endPoint x: 421, endPoint y: 512, distance: 389.0
click at [421, 511] on textarea "Cover letter template:" at bounding box center [787, 420] width 762 height 434
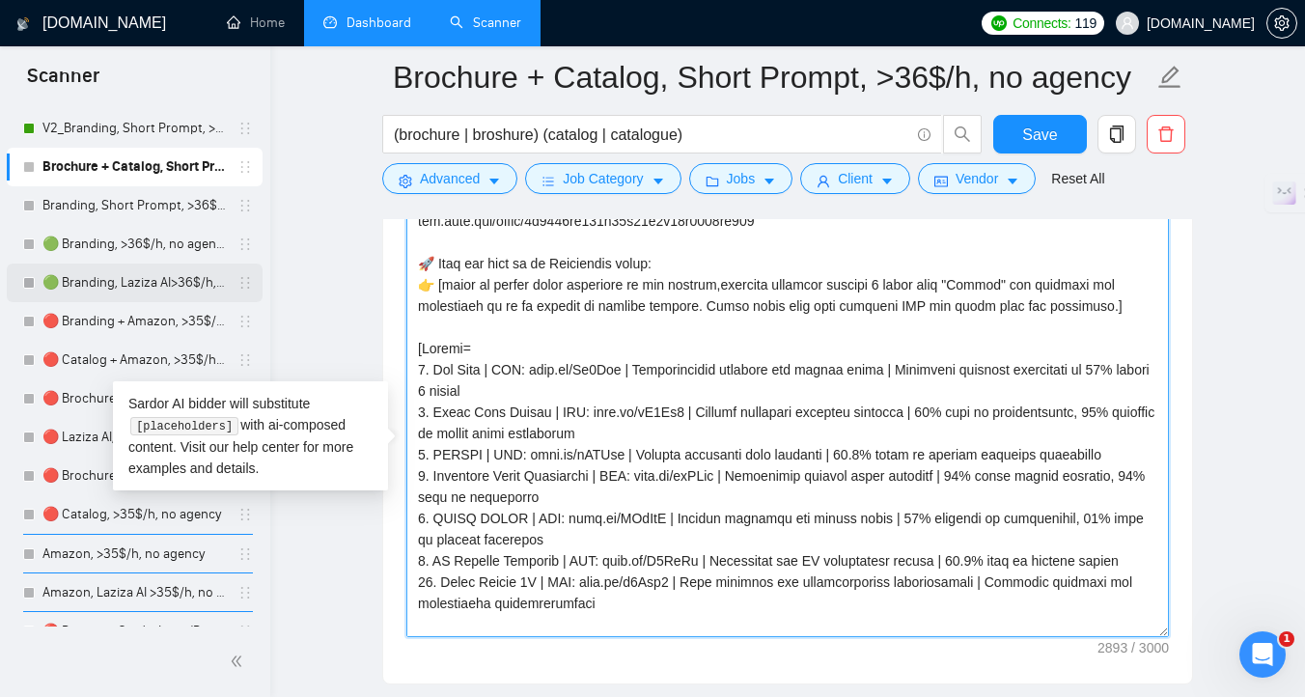
scroll to position [726, 0]
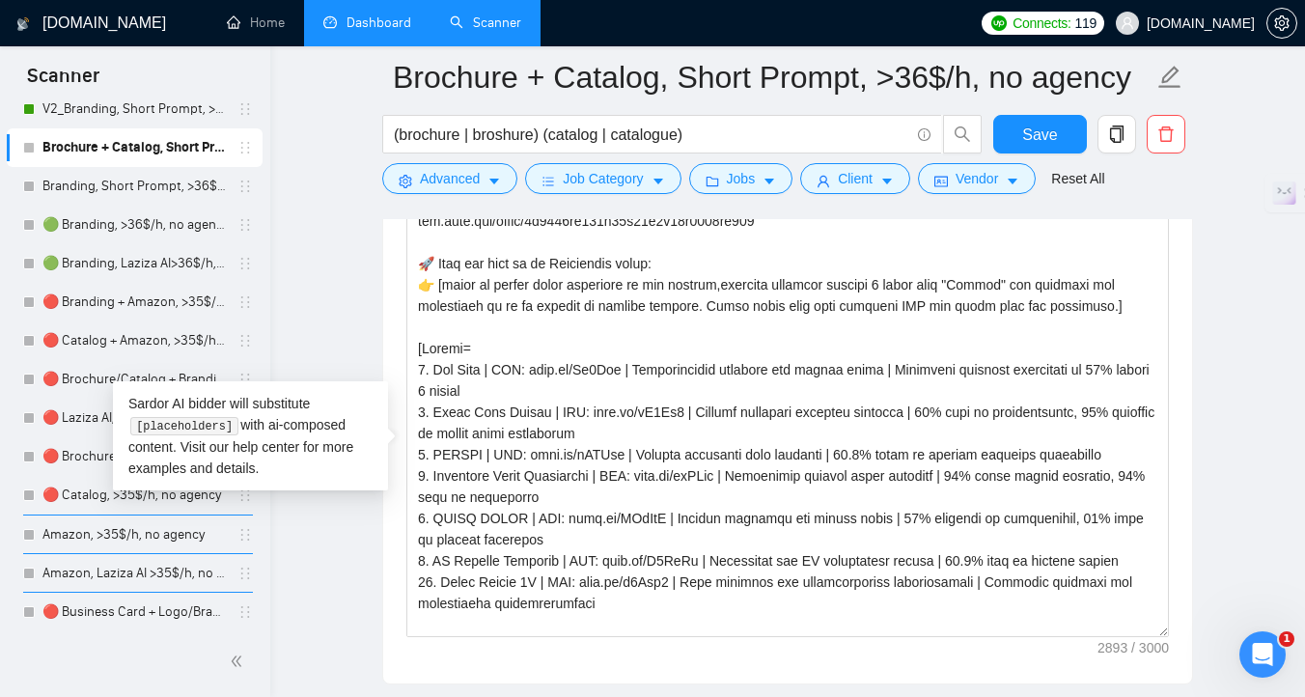
click at [342, 344] on main "Brochure + Catalog, Short Prompt, >36$/h, no agency (brochure | broshure) (cata…" at bounding box center [787, 445] width 973 height 5446
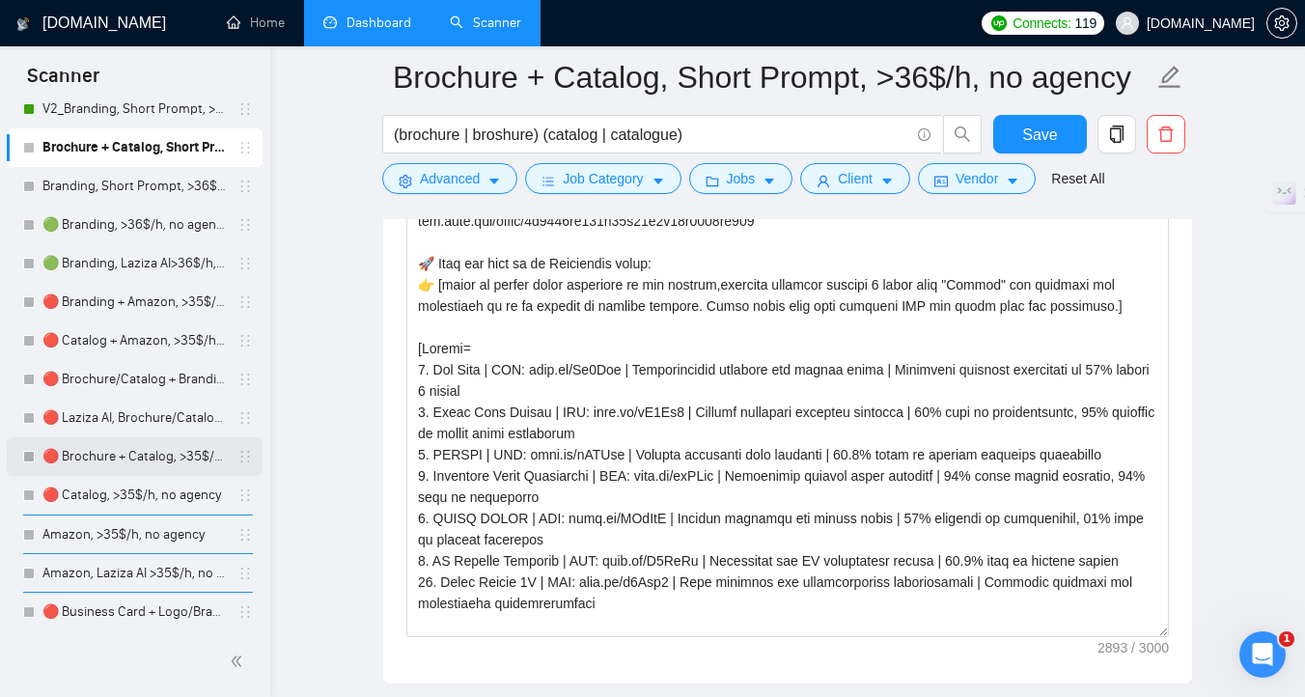
click at [126, 466] on link "🔴 Brochure + Catalog, >35$/h, no agency" at bounding box center [133, 456] width 183 height 39
click at [998, 137] on button "Save" at bounding box center [1040, 134] width 94 height 39
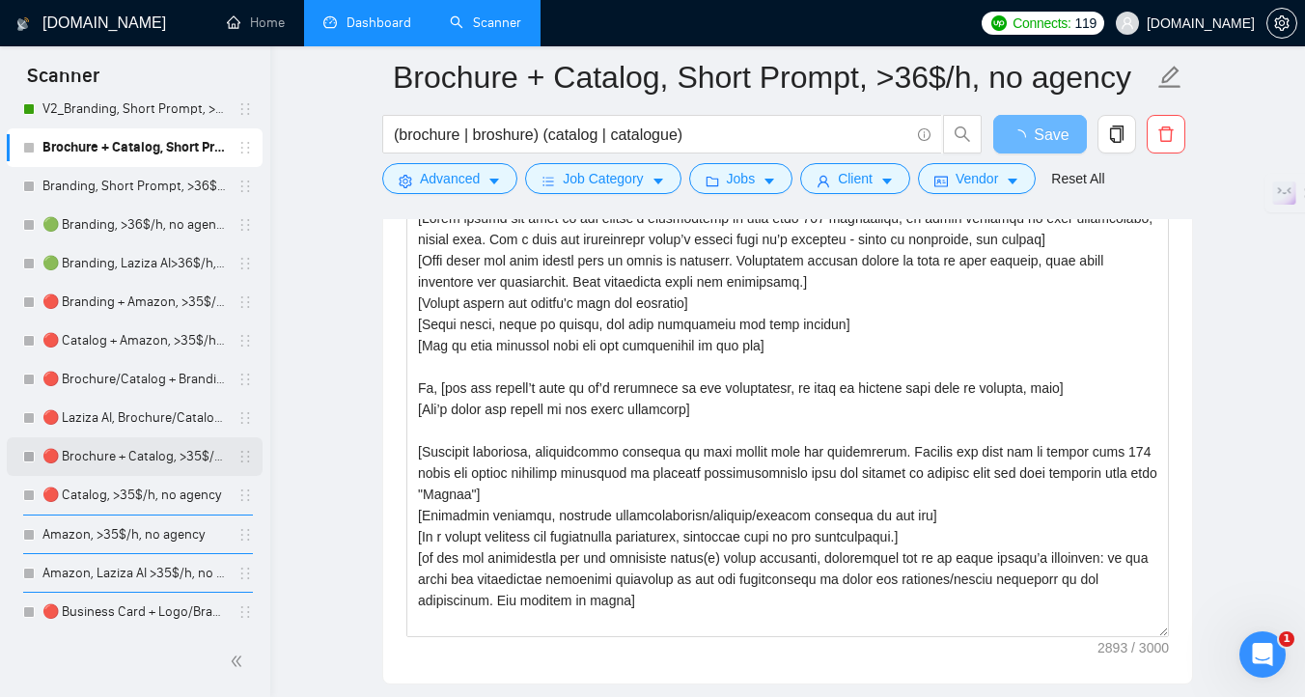
click at [120, 464] on link "🔴 Brochure + Catalog, >35$/h, no agency" at bounding box center [133, 456] width 183 height 39
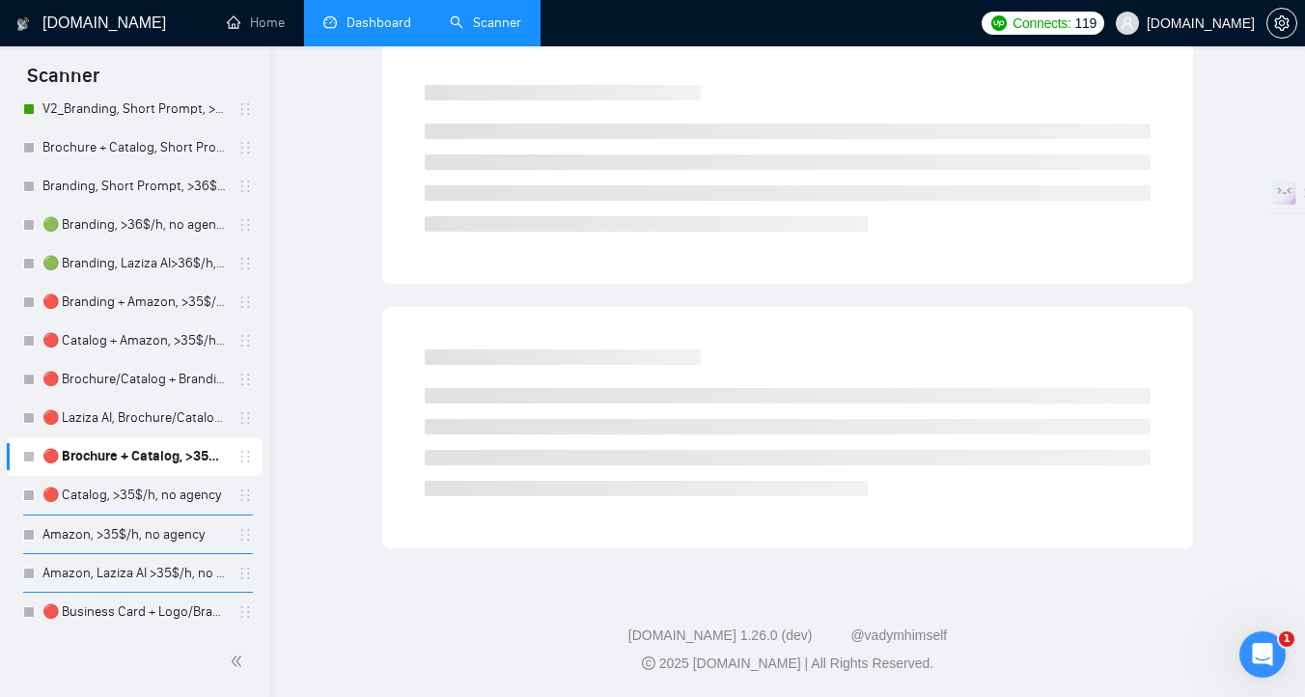
scroll to position [8, 0]
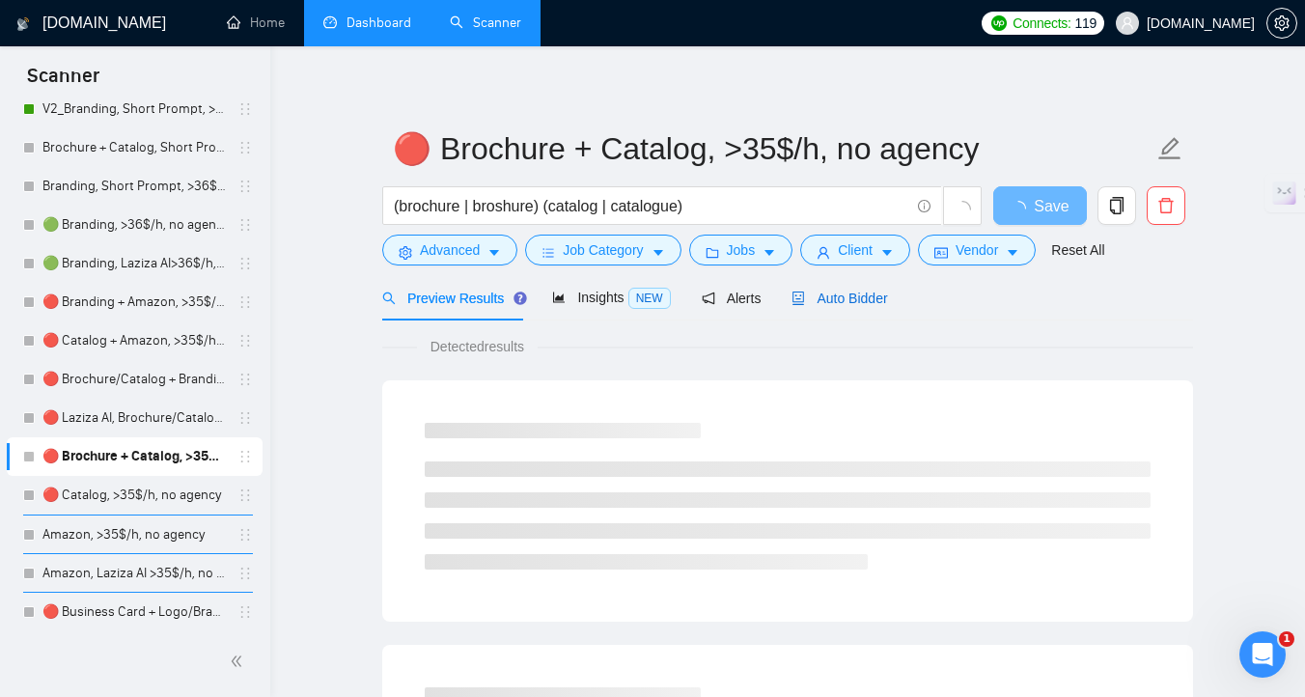
click at [841, 302] on span "Auto Bidder" at bounding box center [839, 297] width 96 height 15
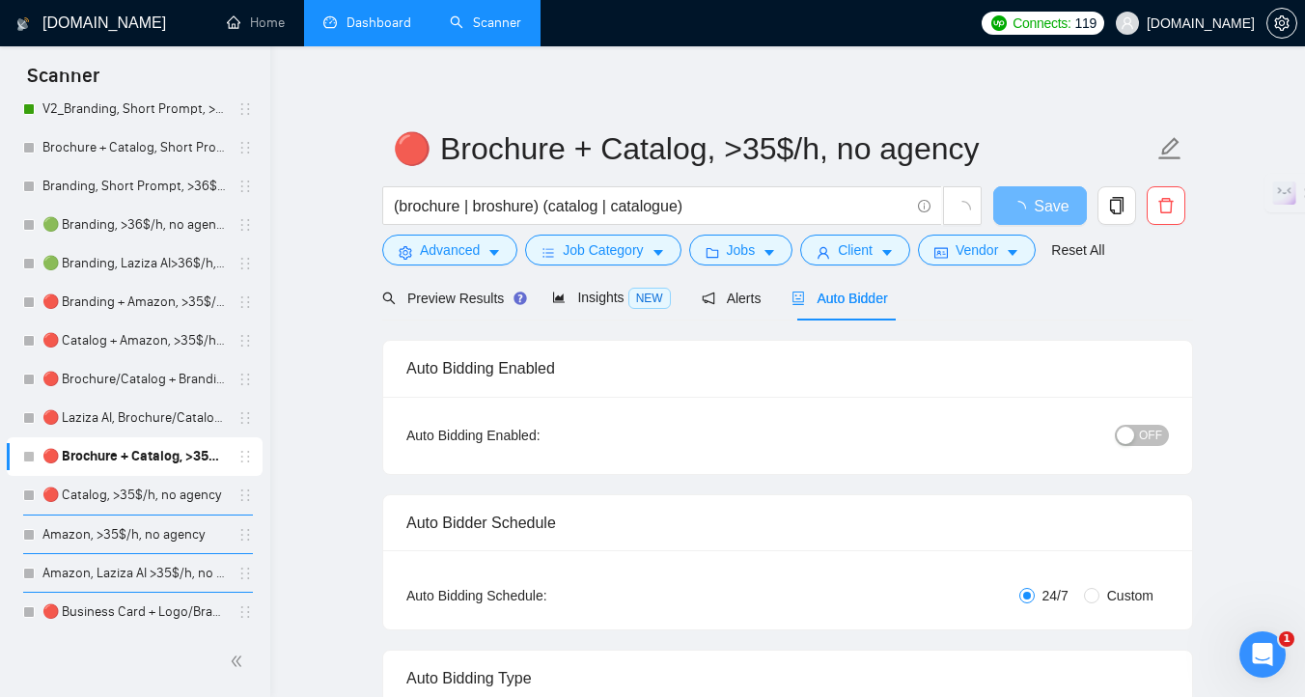
checkbox input "true"
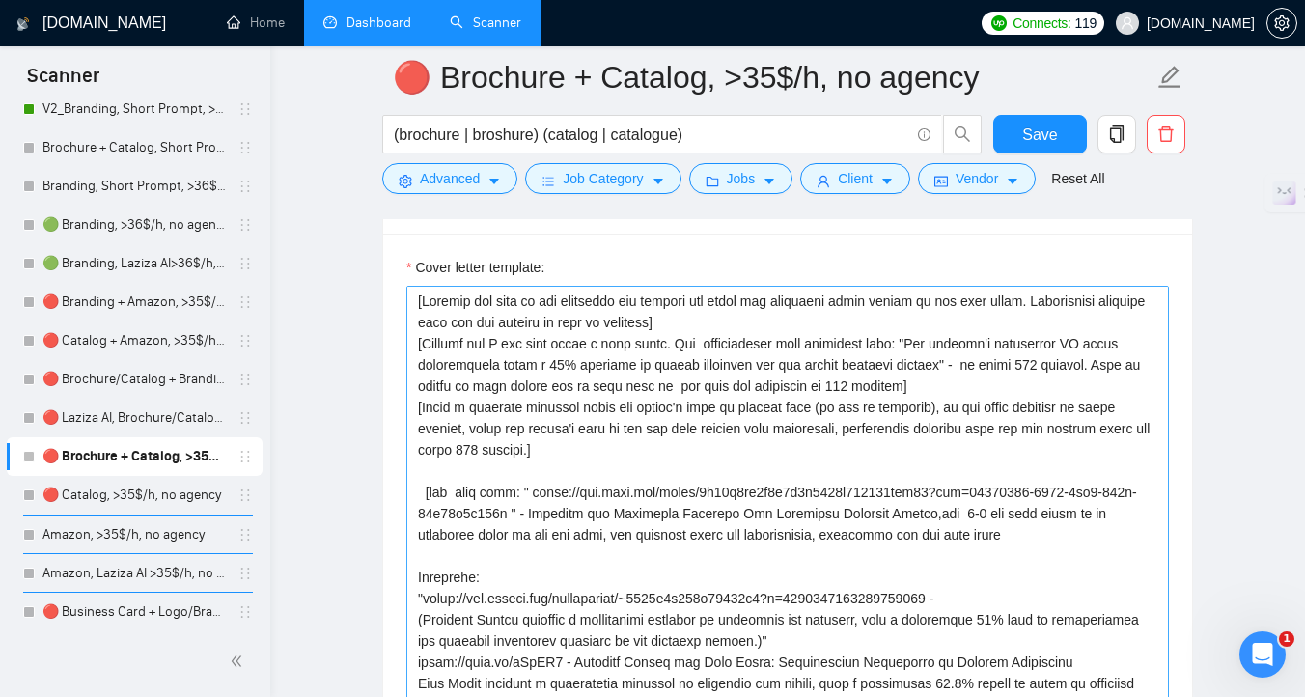
scroll to position [2206, 0]
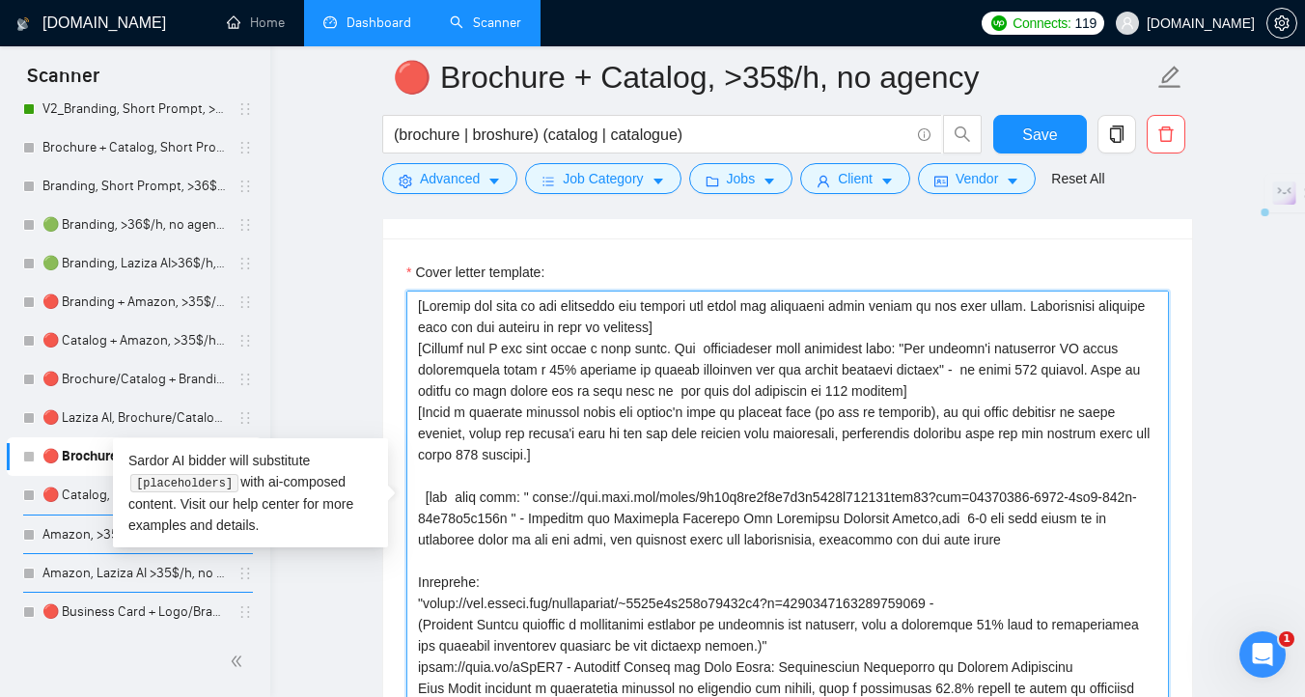
drag, startPoint x: 528, startPoint y: 496, endPoint x: 545, endPoint y: 526, distance: 34.6
click at [545, 526] on textarea "Cover letter template:" at bounding box center [787, 507] width 762 height 434
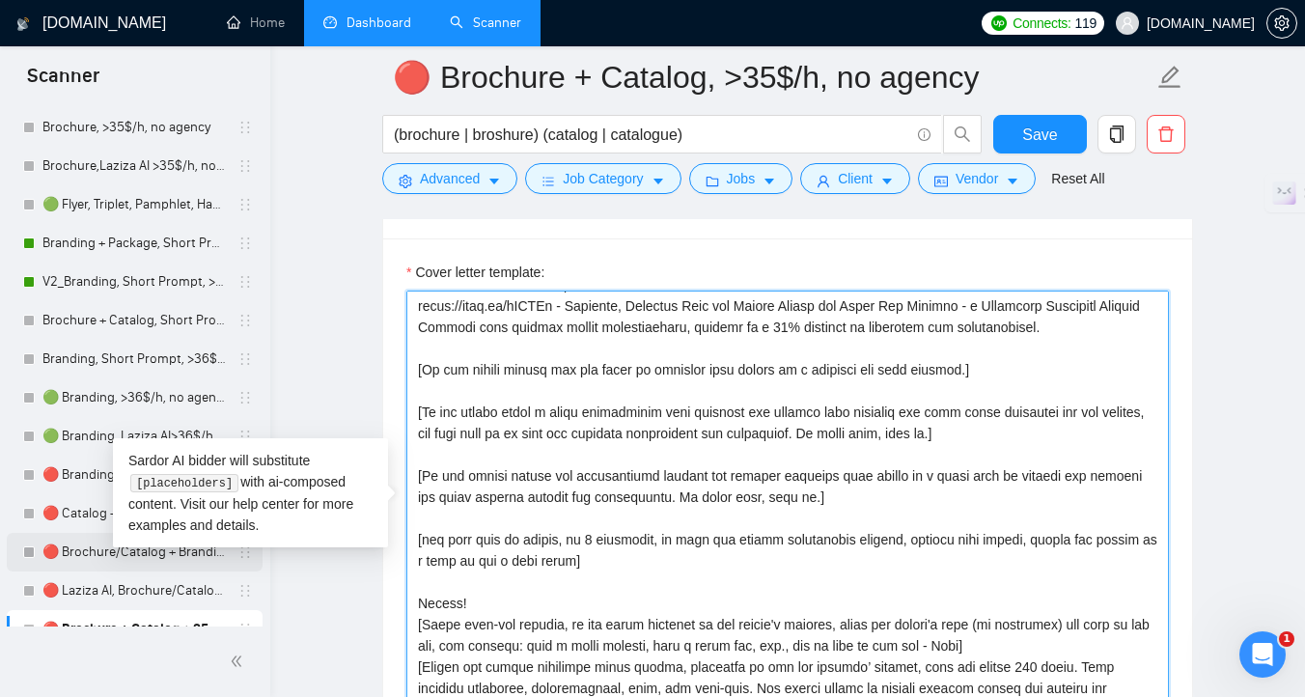
scroll to position [547, 0]
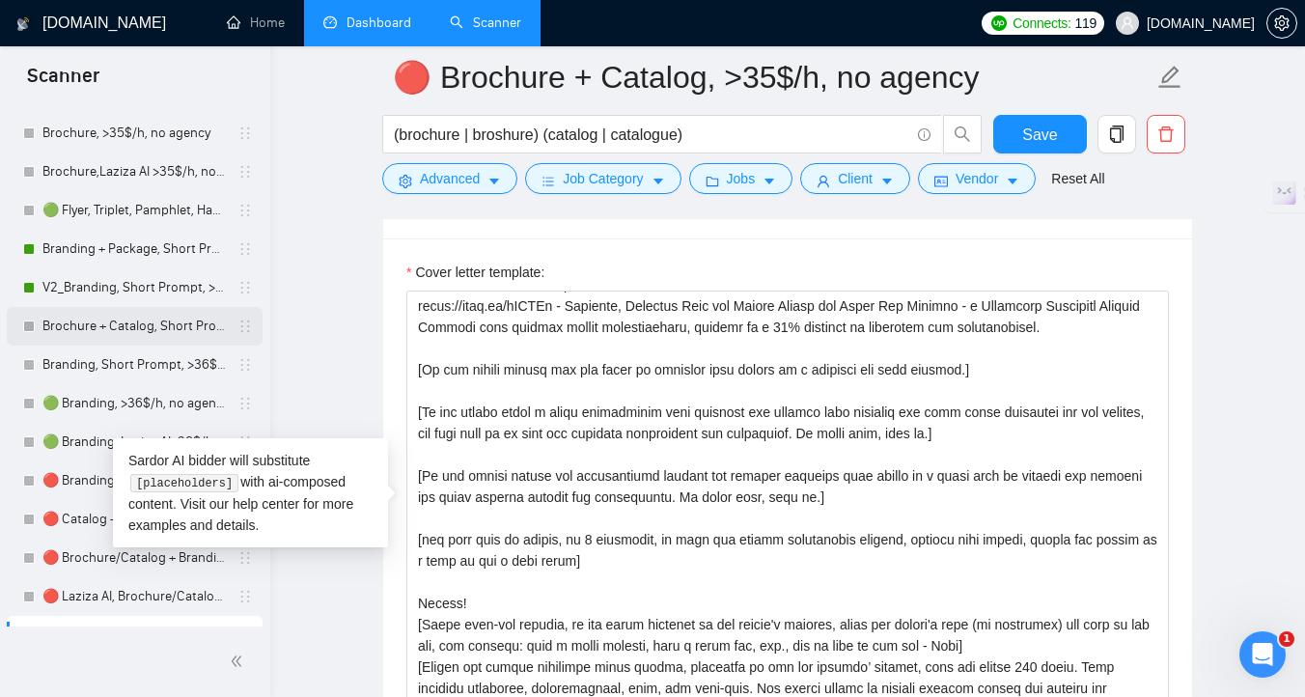
click at [145, 325] on link "Brochure + Catalog, Short Prompt, >36$/h, no agency" at bounding box center [133, 326] width 183 height 39
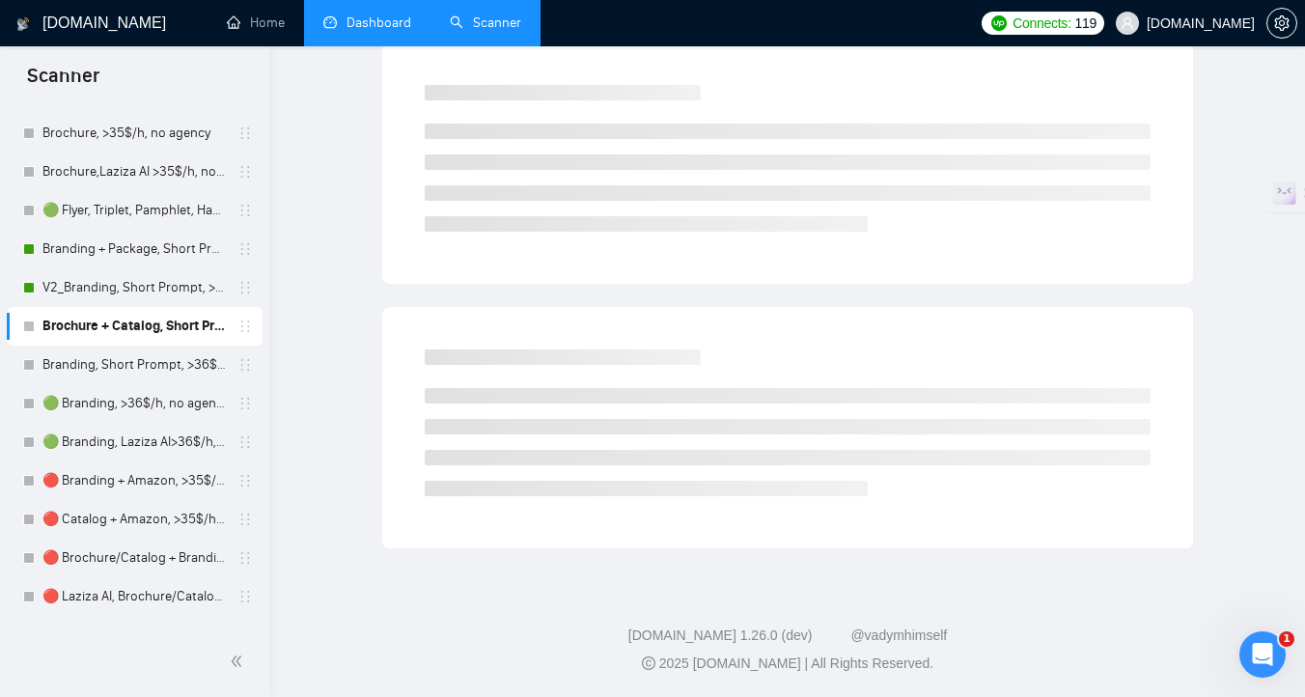
scroll to position [8, 0]
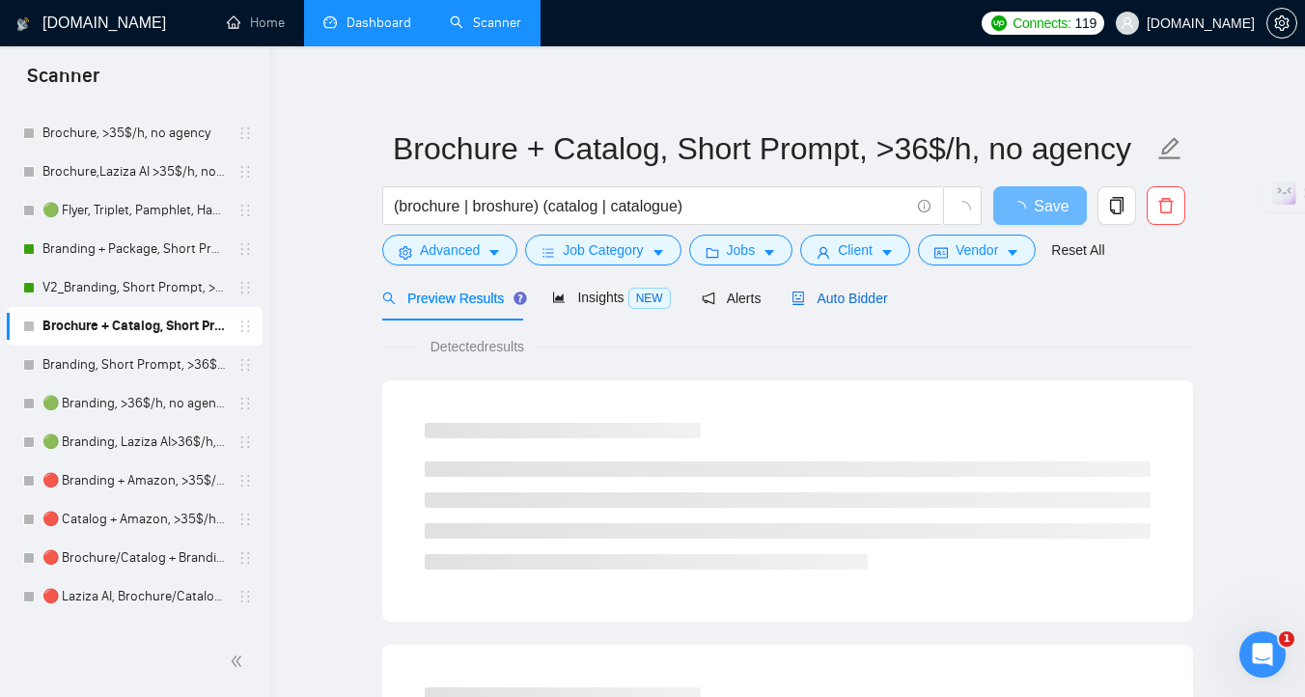
click at [840, 292] on span "Auto Bidder" at bounding box center [839, 297] width 96 height 15
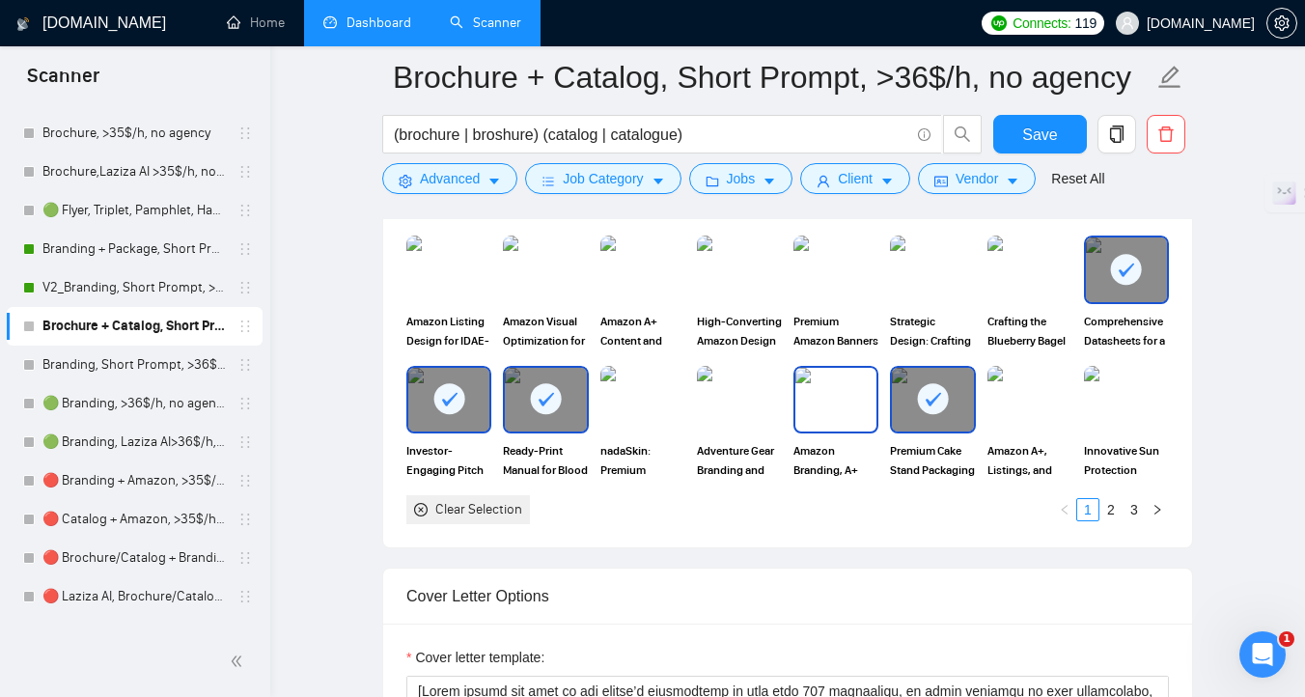
scroll to position [1881, 0]
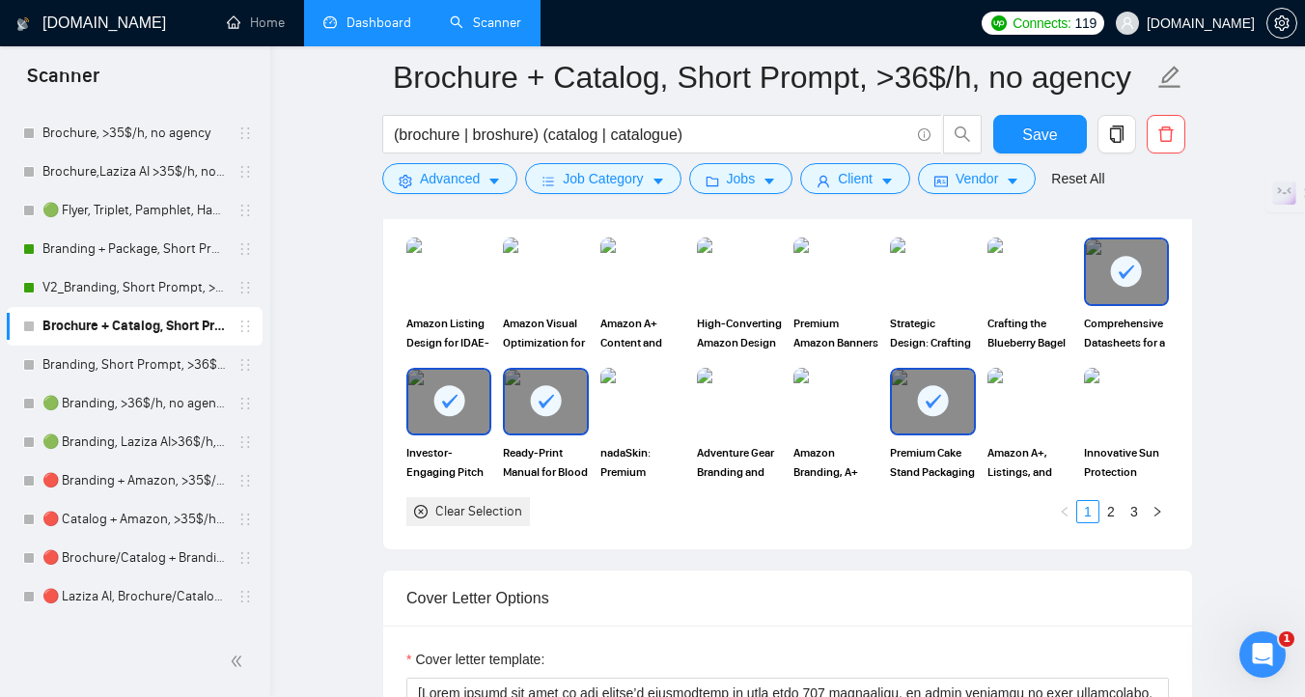
click at [167, 325] on link "Brochure + Catalog, Short Prompt, >36$/h, no agency" at bounding box center [133, 326] width 183 height 39
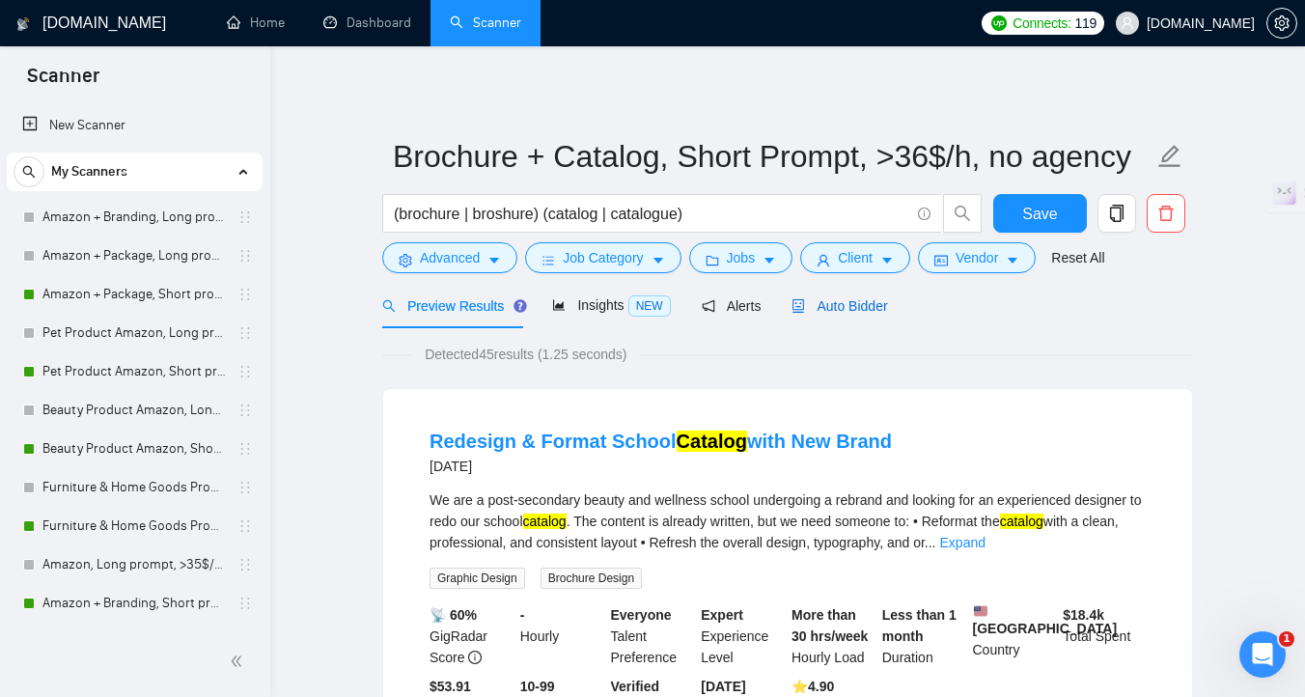
click at [826, 304] on span "Auto Bidder" at bounding box center [839, 305] width 96 height 15
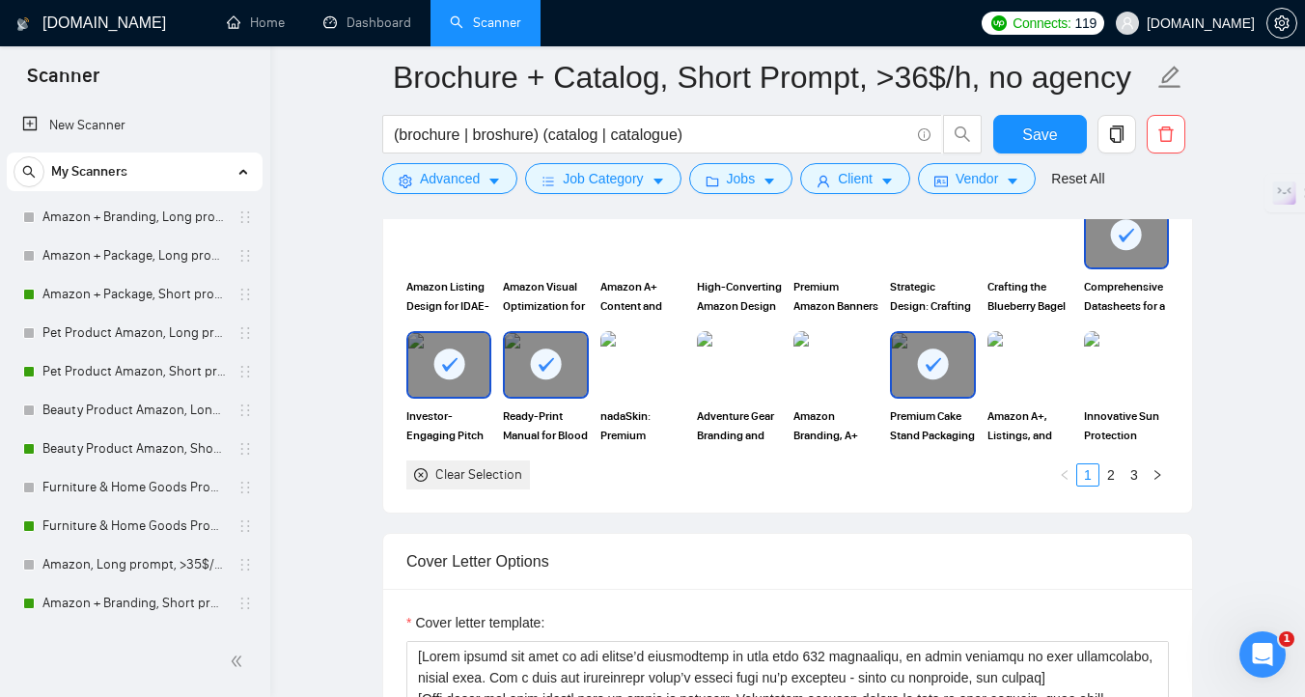
scroll to position [1898, 0]
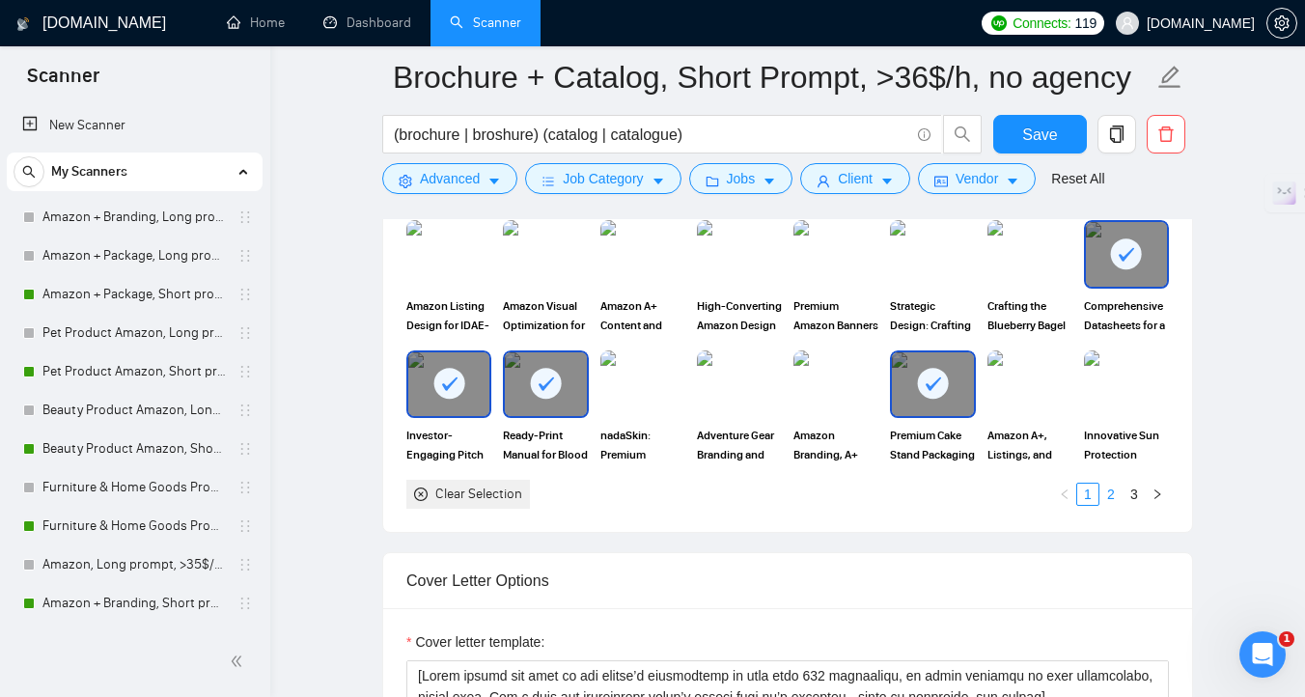
click at [1103, 505] on link "2" at bounding box center [1110, 493] width 21 height 21
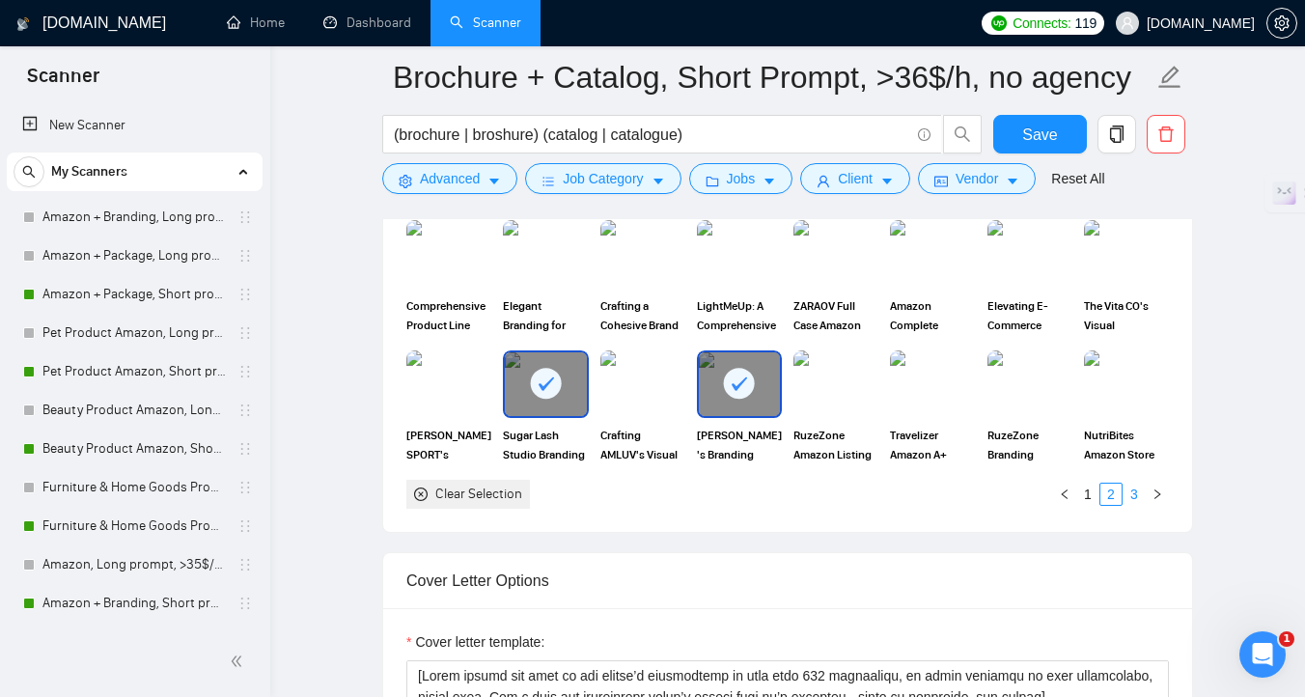
click at [1130, 505] on link "3" at bounding box center [1133, 493] width 21 height 21
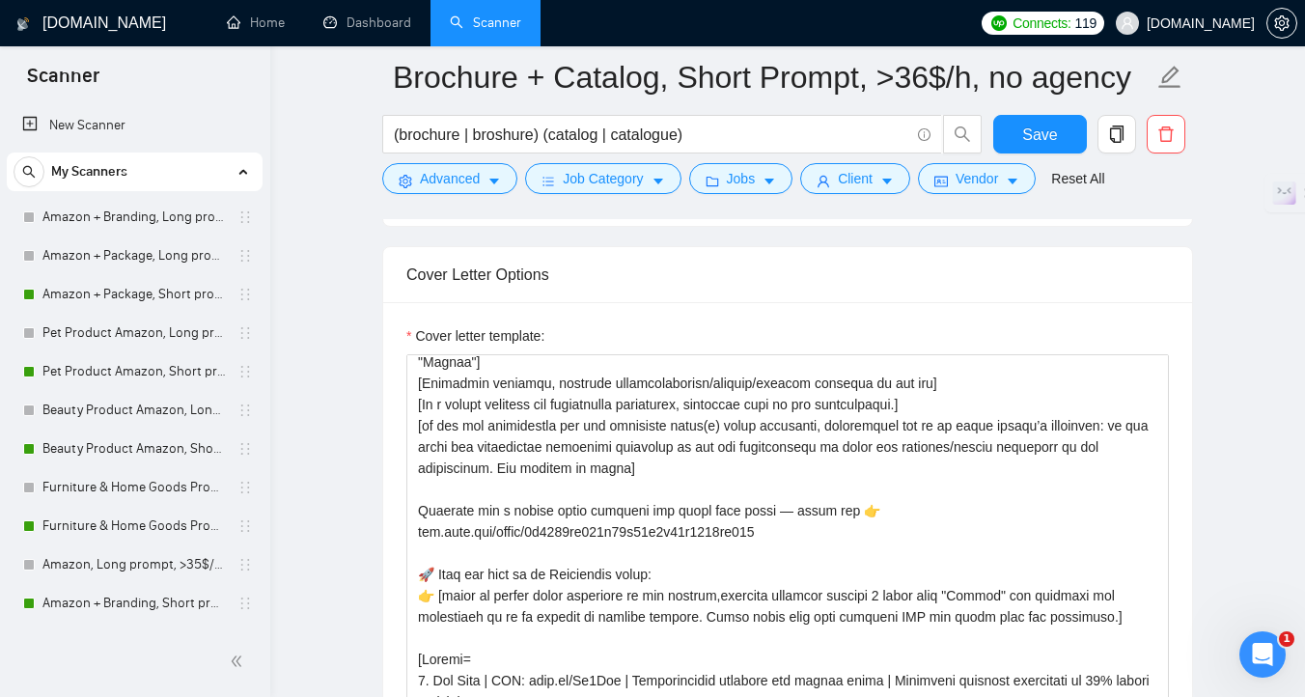
scroll to position [322, 0]
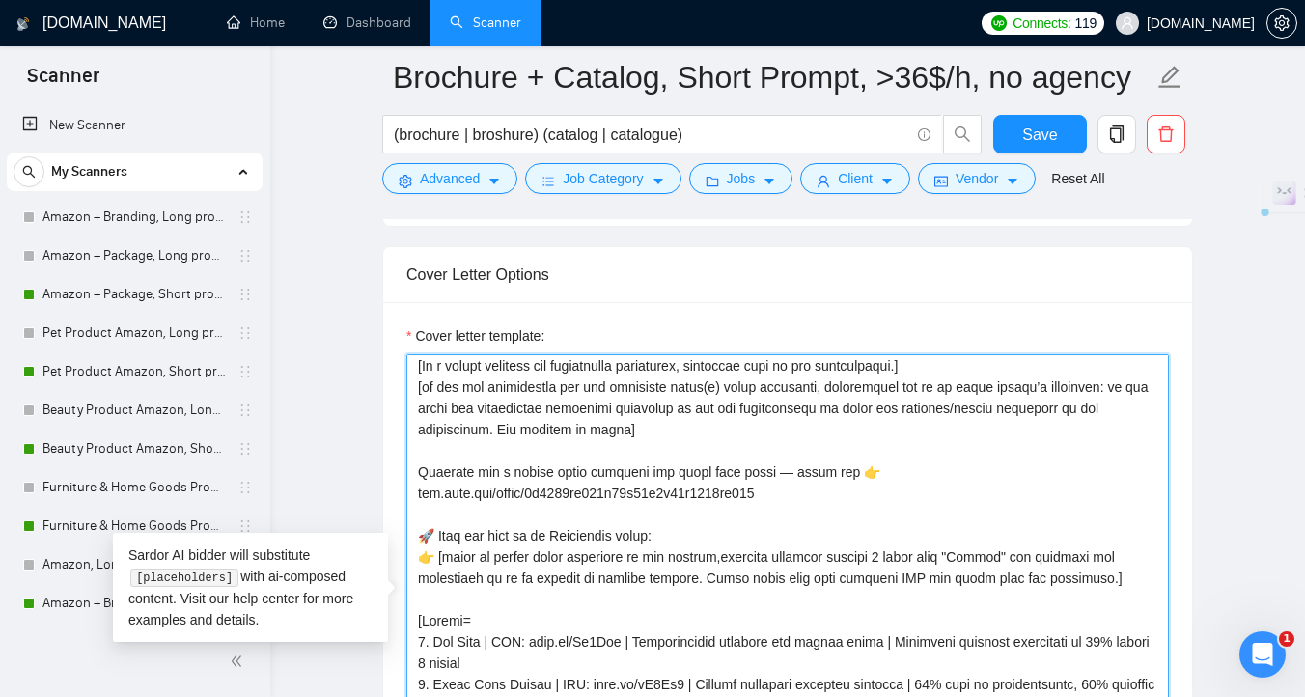
drag, startPoint x: 799, startPoint y: 523, endPoint x: 417, endPoint y: 529, distance: 382.2
click at [417, 529] on textarea "Cover letter template:" at bounding box center [787, 571] width 762 height 434
paste textarea "[URL][DOMAIN_NAME]"
drag, startPoint x: 462, startPoint y: 524, endPoint x: 410, endPoint y: 524, distance: 52.1
click at [410, 524] on textarea "Cover letter template:" at bounding box center [787, 571] width 762 height 434
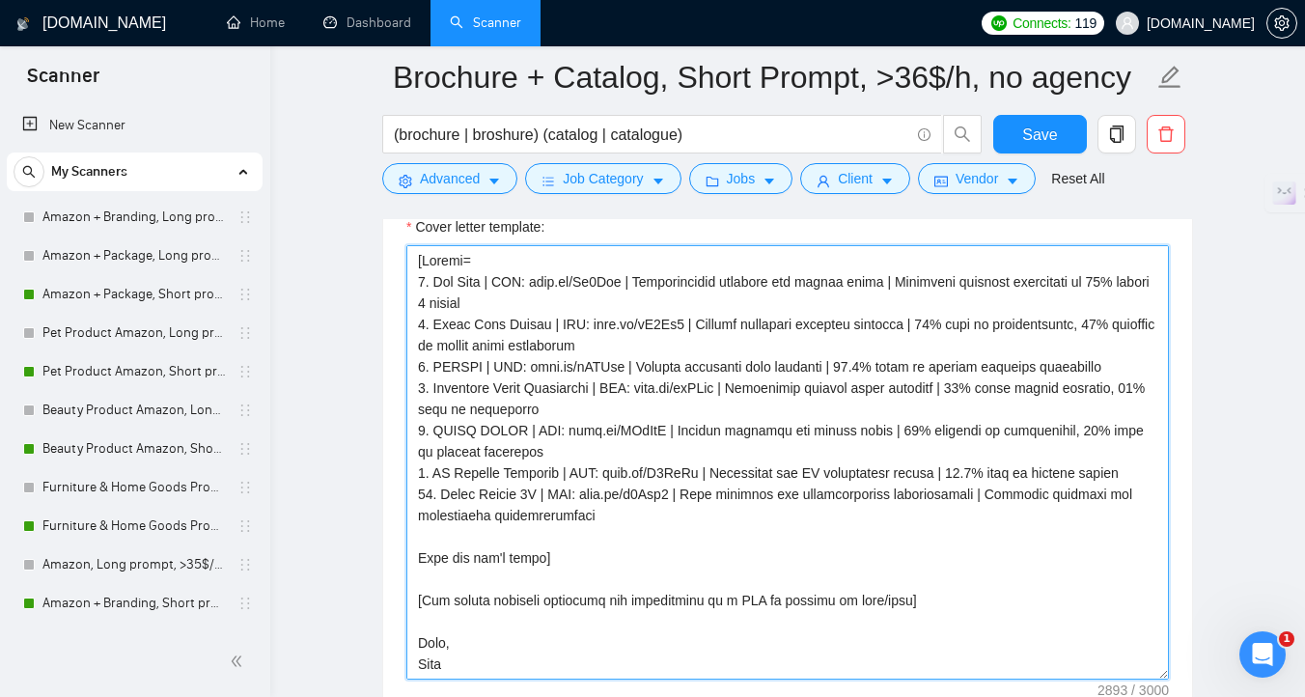
scroll to position [2314, 0]
type textarea "[Lorem ipsumd sit amet co adi elitse’d eiusmodtemp in utla etdo 858 magnaaliqu,…"
